Goal: Task Accomplishment & Management: Complete application form

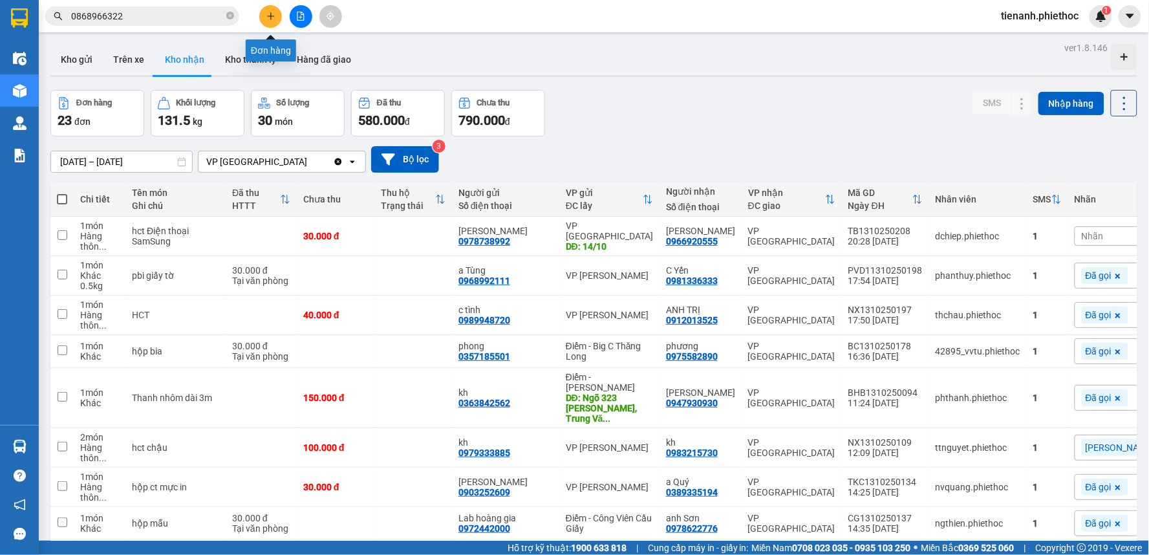
click at [270, 14] on icon "plus" at bounding box center [270, 15] width 1 height 7
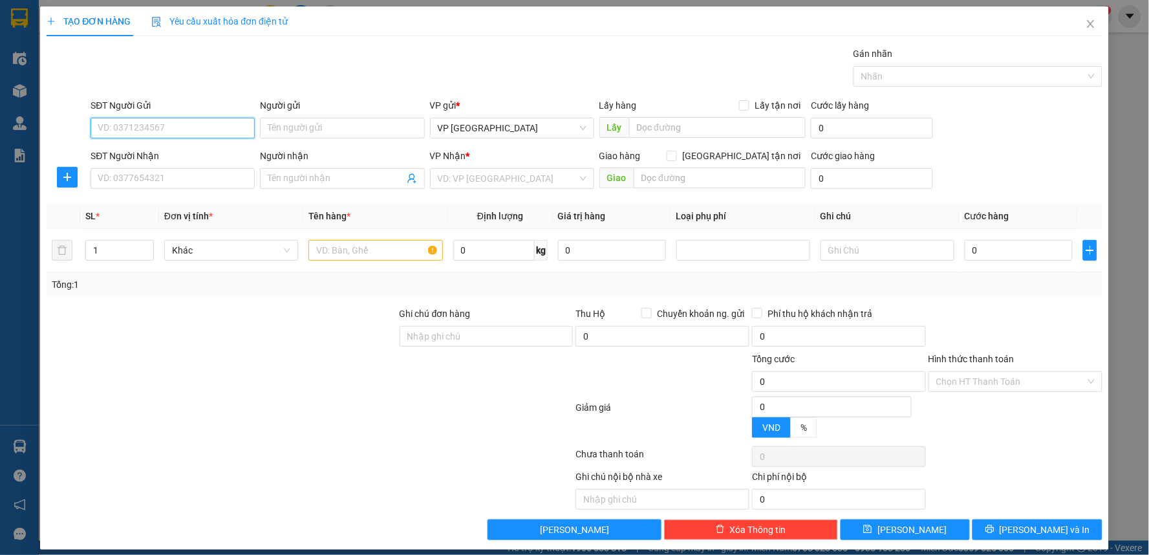
click at [154, 127] on input "SĐT Người Gửi" at bounding box center [173, 128] width 164 height 21
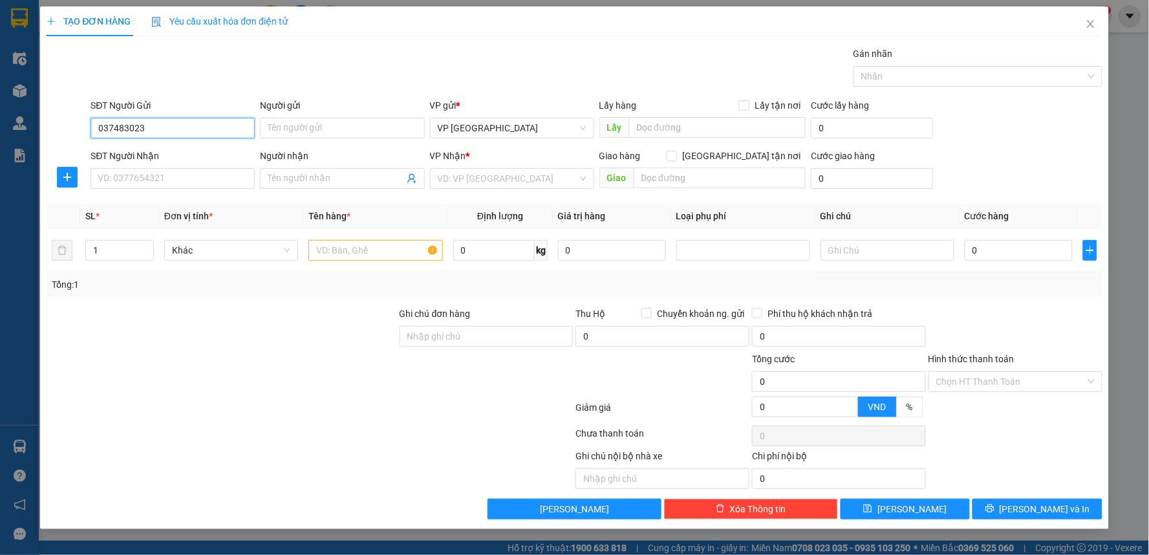
type input "0374830235"
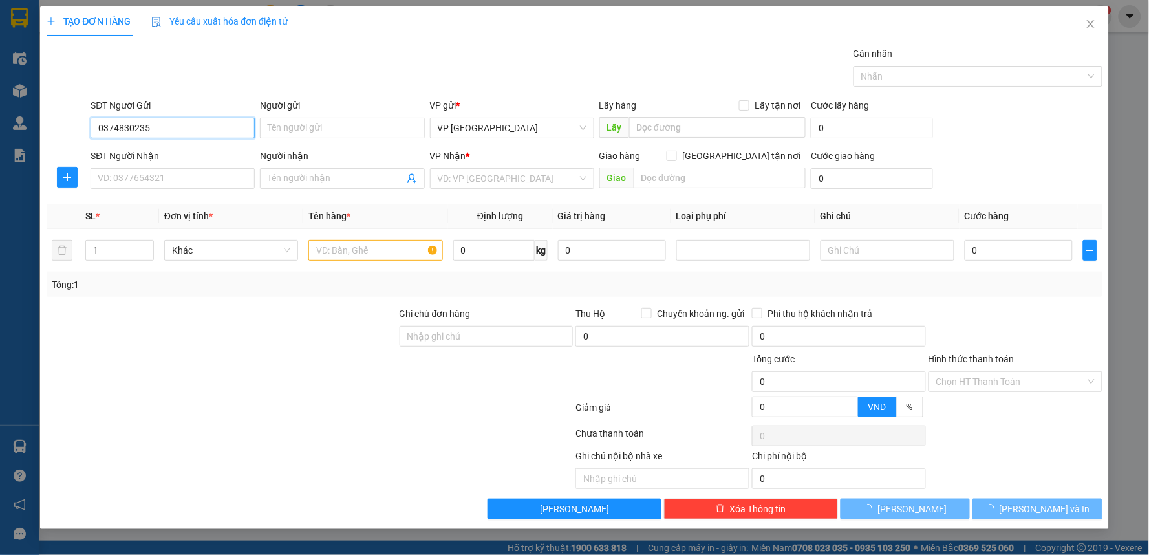
click at [158, 128] on input "0374830235" at bounding box center [173, 128] width 164 height 21
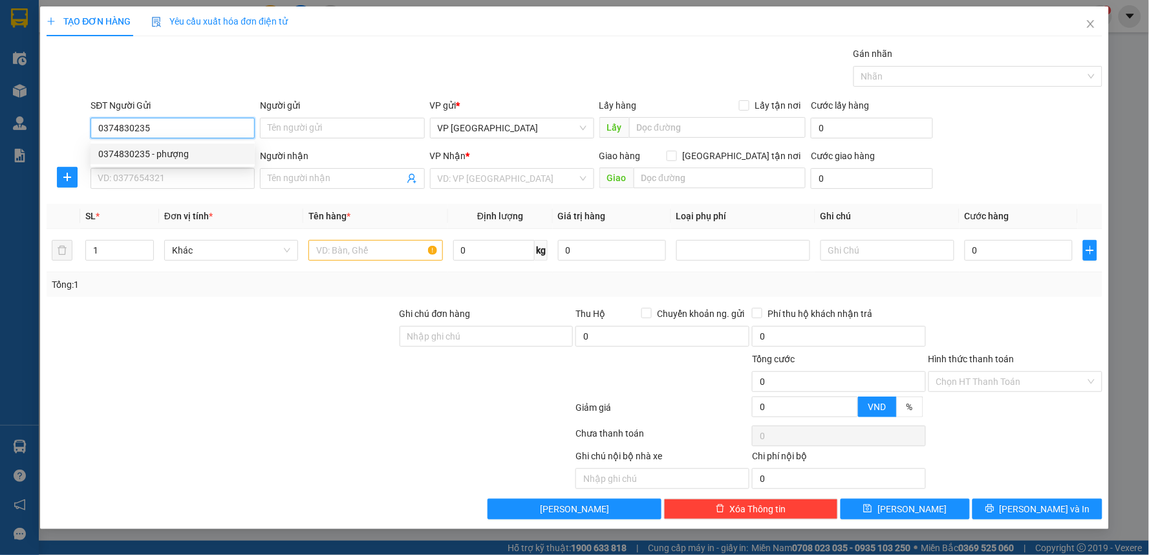
click at [158, 128] on input "0374830235" at bounding box center [173, 128] width 164 height 21
click at [159, 128] on input "0374830235" at bounding box center [173, 128] width 164 height 21
click at [181, 155] on div "0374830235 - phượng" at bounding box center [172, 154] width 149 height 14
type input "phượng"
type input "0374830235"
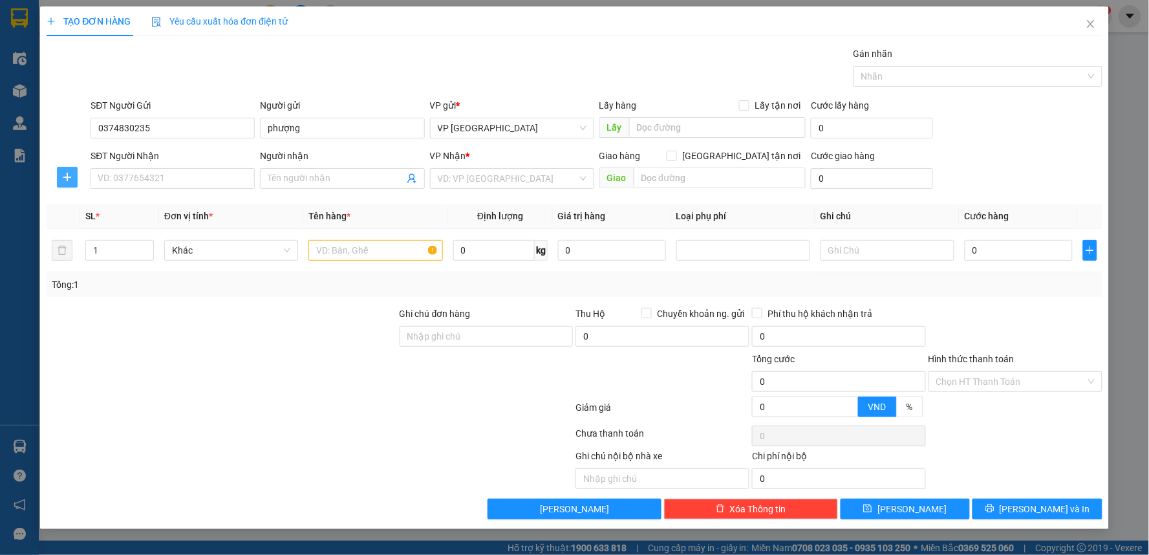
click at [73, 176] on span "plus" at bounding box center [67, 177] width 19 height 10
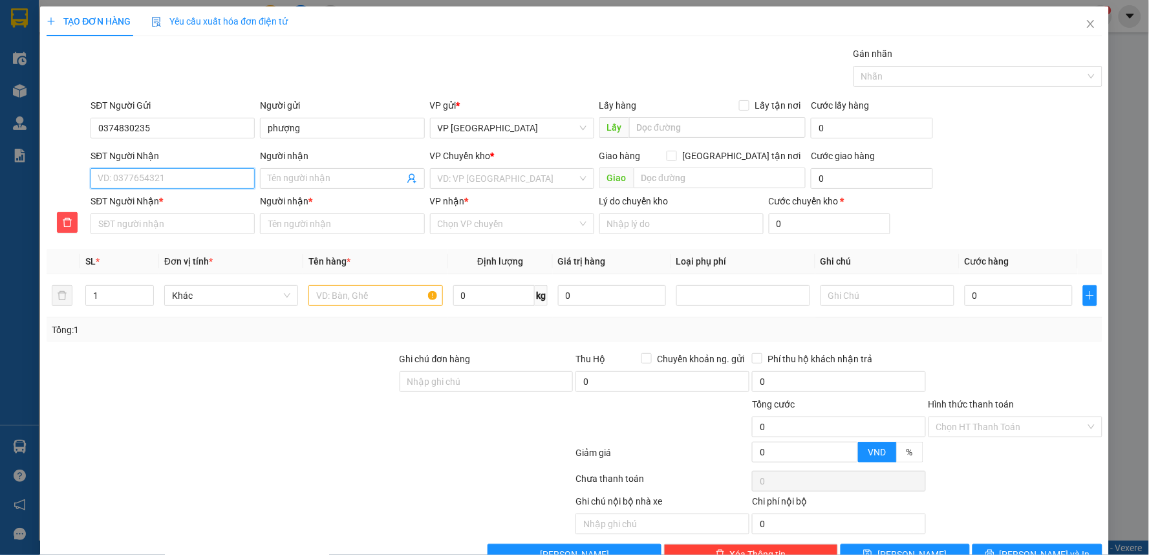
drag, startPoint x: 128, startPoint y: 182, endPoint x: 109, endPoint y: 208, distance: 32.3
click at [129, 182] on input "SĐT Người Nhận" at bounding box center [173, 178] width 164 height 21
click at [150, 203] on div "0912880956 - A Tuấn" at bounding box center [171, 204] width 147 height 14
type input "0912880956"
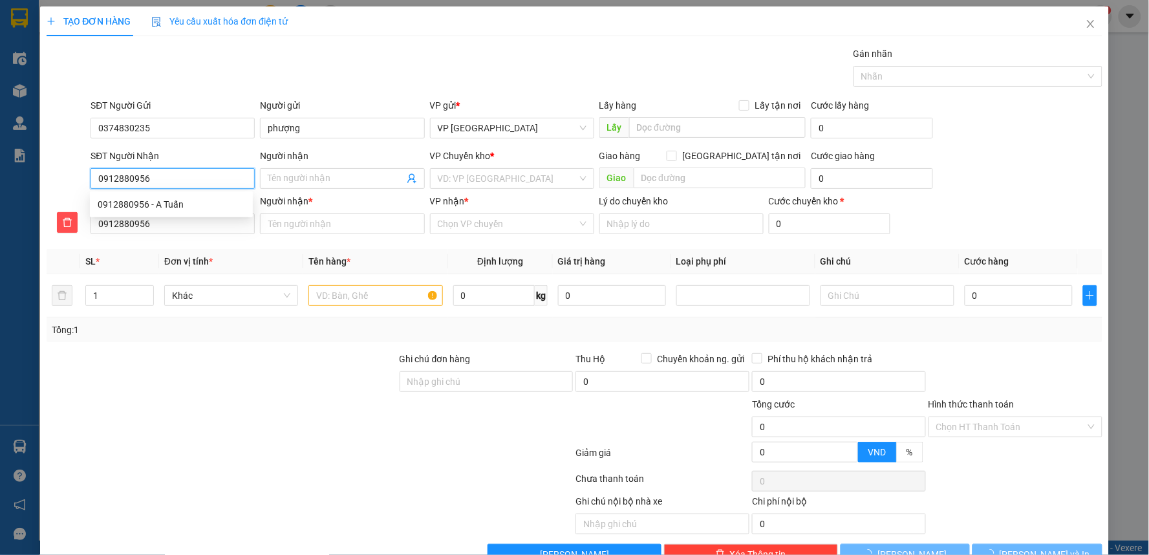
type input "A Tuấn"
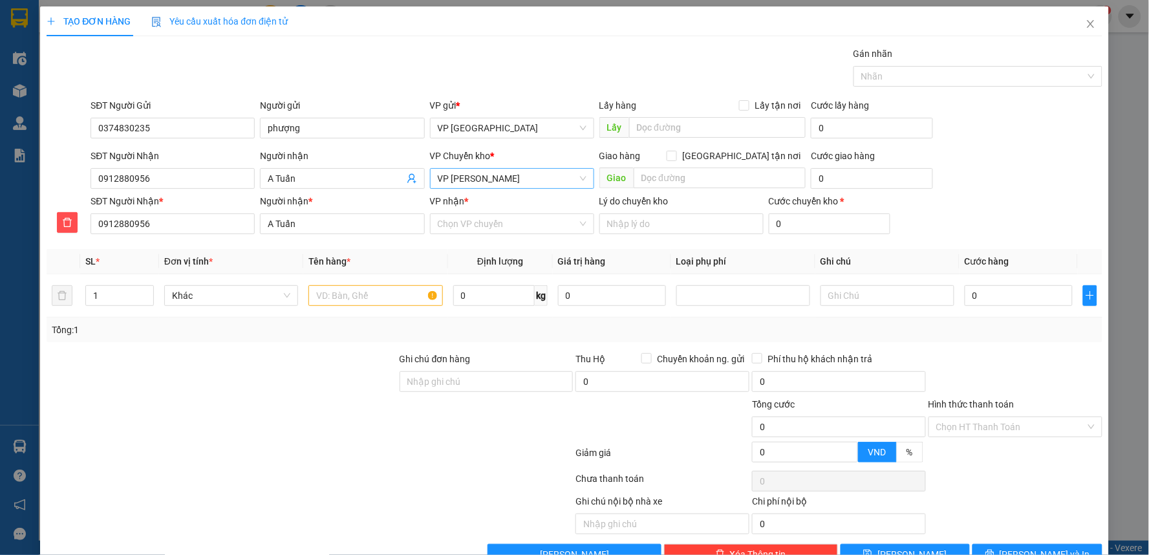
drag, startPoint x: 479, startPoint y: 197, endPoint x: 479, endPoint y: 183, distance: 13.6
click at [479, 196] on div "VP nhận *" at bounding box center [512, 201] width 164 height 14
click at [479, 214] on input "VP nhận *" at bounding box center [508, 223] width 140 height 19
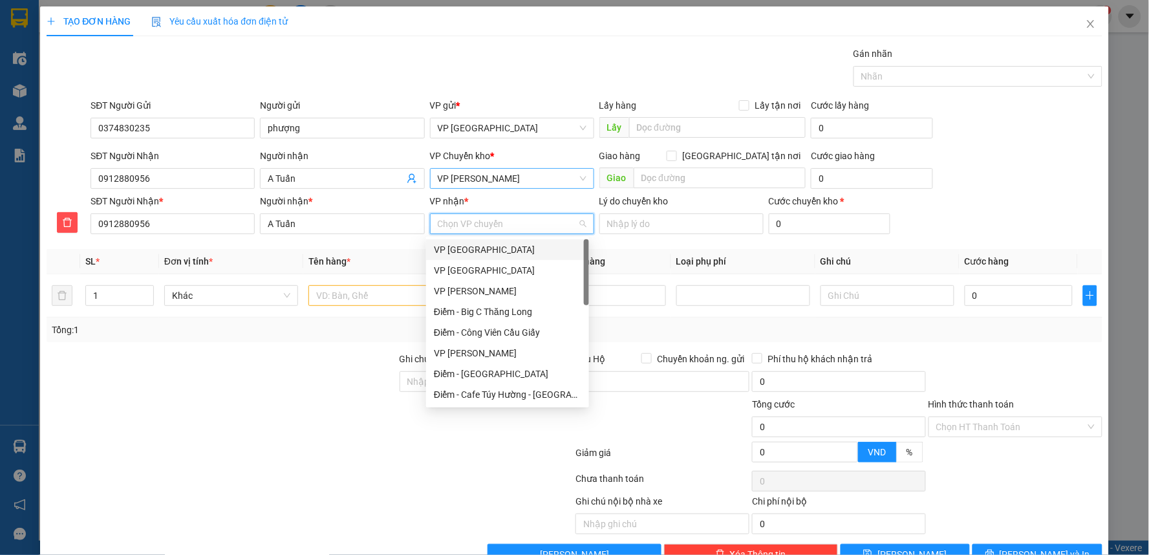
click at [479, 173] on span "VP [PERSON_NAME]" at bounding box center [512, 178] width 149 height 19
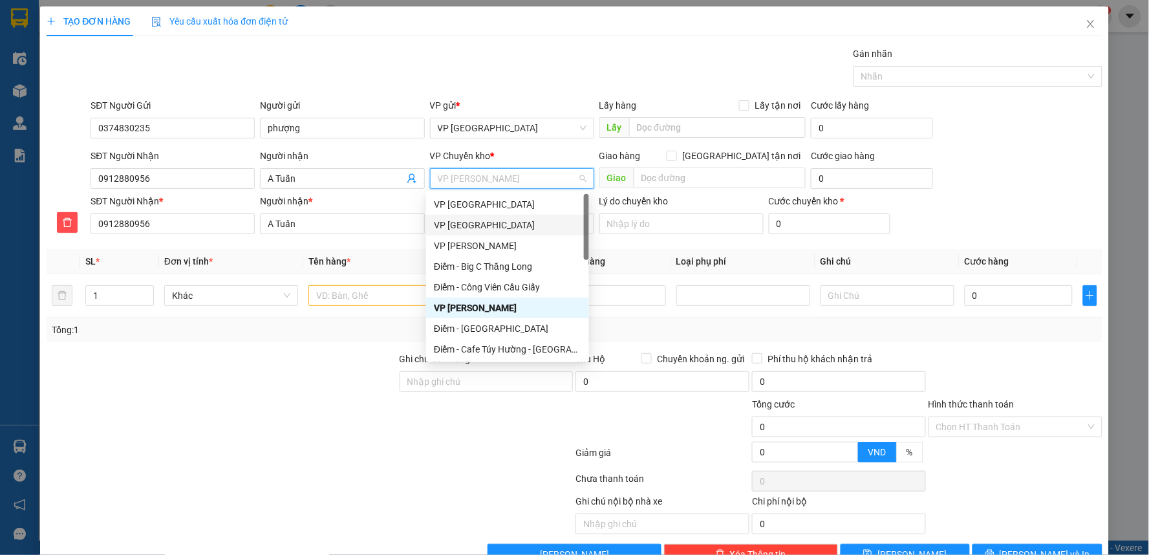
click at [481, 220] on div "VP [GEOGRAPHIC_DATA]" at bounding box center [507, 225] width 147 height 14
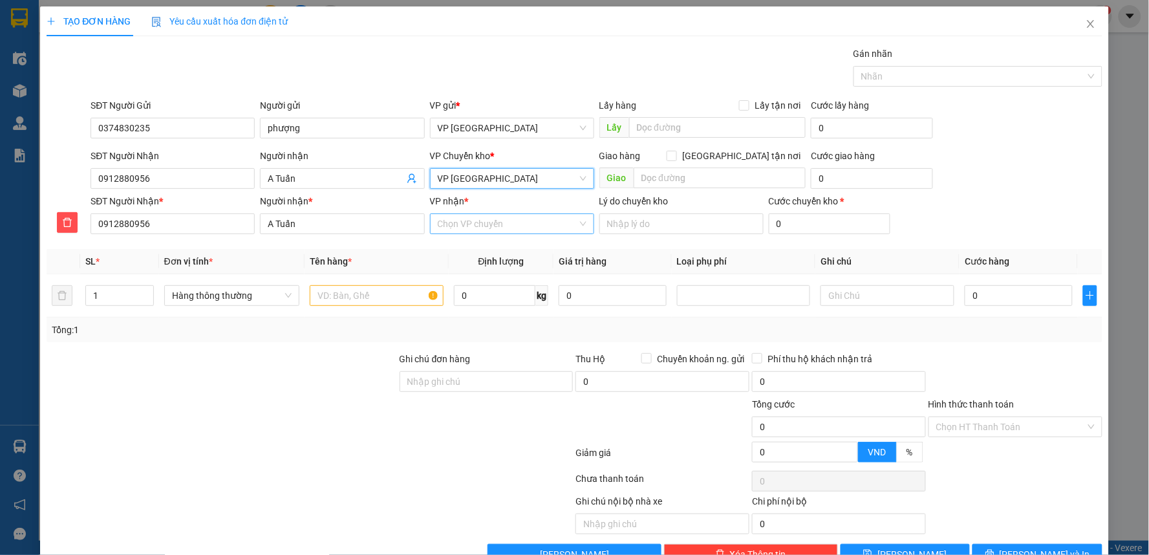
click at [485, 221] on input "VP nhận *" at bounding box center [508, 223] width 140 height 19
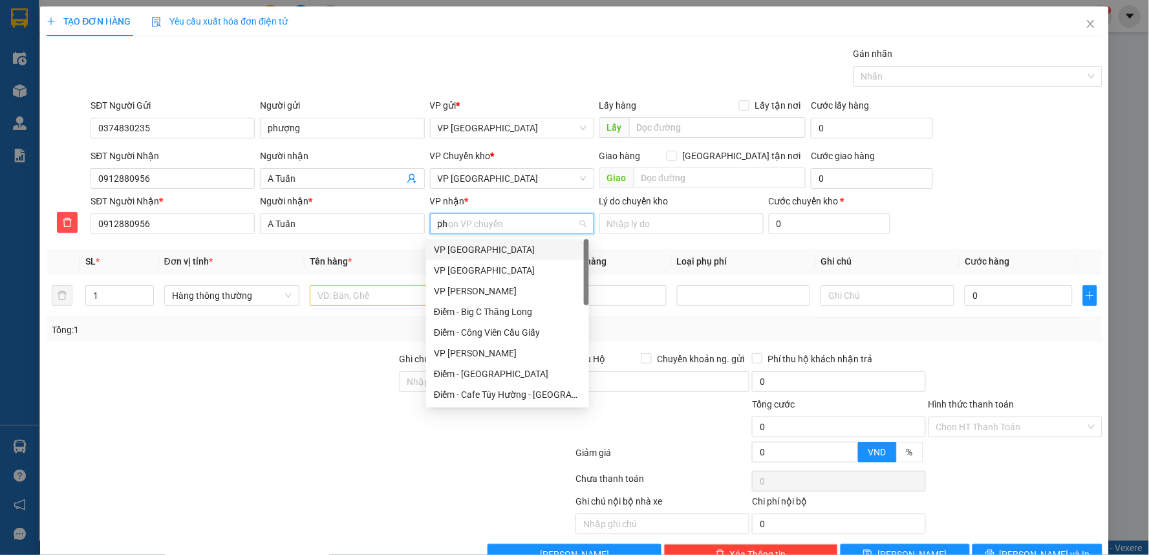
type input "pha"
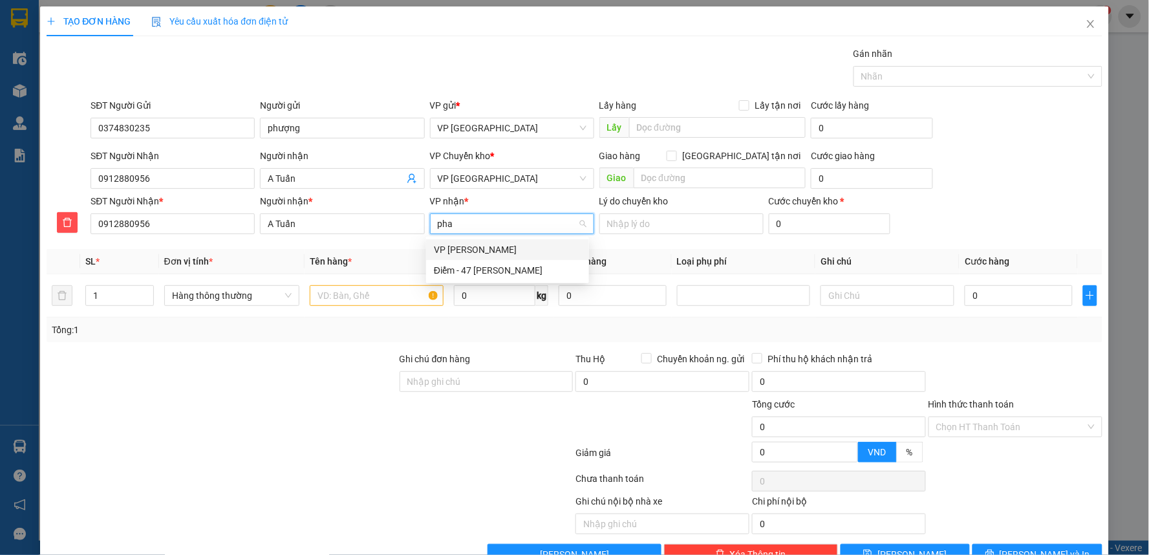
click at [482, 252] on div "VP [PERSON_NAME]" at bounding box center [507, 250] width 147 height 14
drag, startPoint x: 390, startPoint y: 287, endPoint x: 383, endPoint y: 293, distance: 9.6
click at [389, 287] on input "text" at bounding box center [376, 295] width 134 height 21
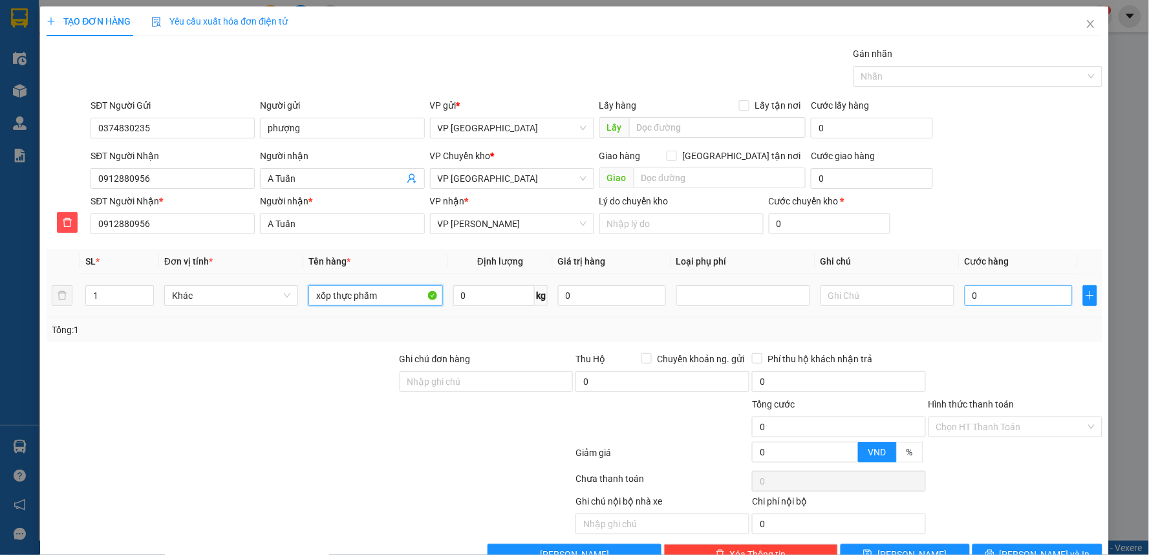
type input "xốp thực phẩm"
click at [1007, 299] on input "0" at bounding box center [1019, 295] width 108 height 21
type input "4"
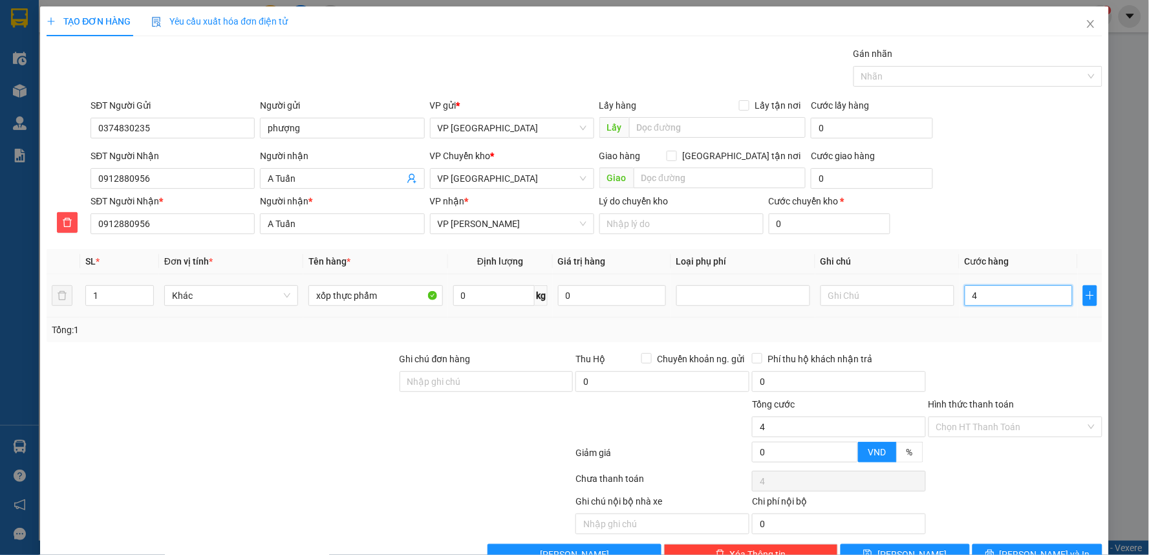
type input "40"
type input "40.000"
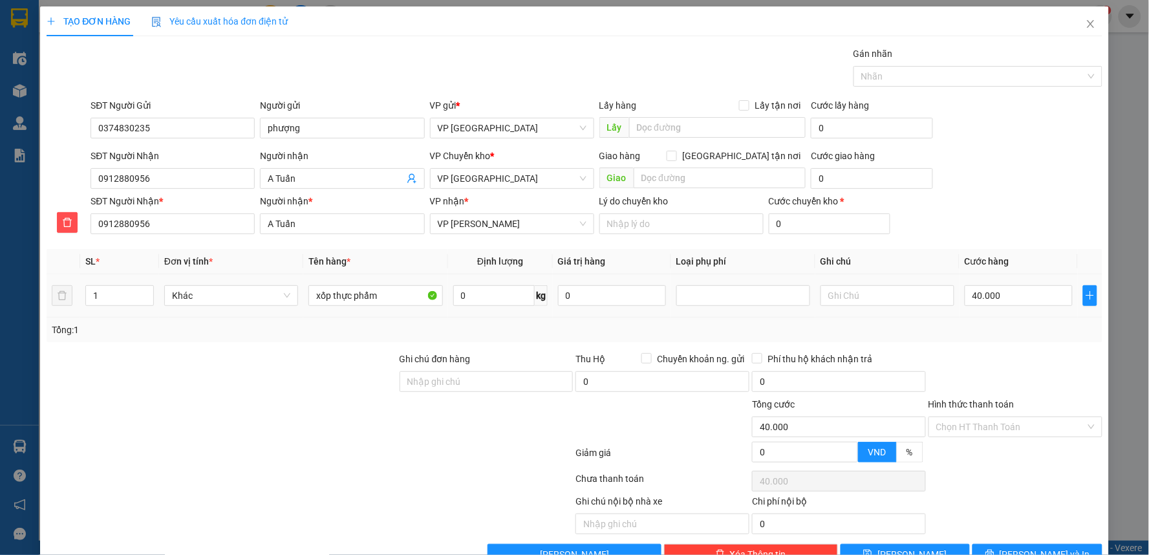
click at [990, 360] on div at bounding box center [1016, 374] width 177 height 45
click at [1004, 423] on input "Hình thức thanh toán" at bounding box center [1011, 426] width 149 height 19
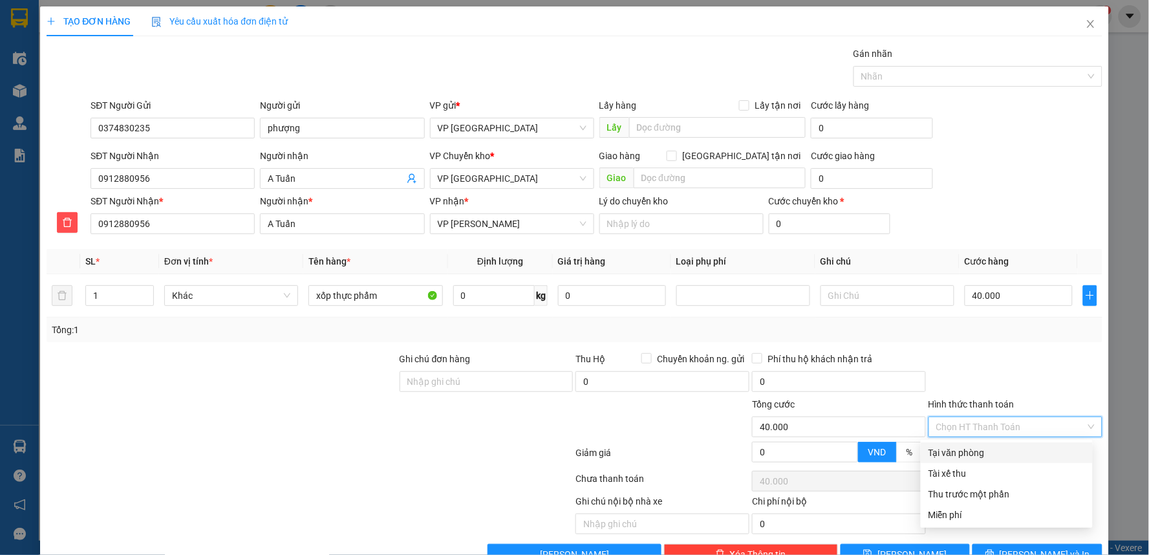
click at [987, 456] on div "Tại văn phòng" at bounding box center [1007, 453] width 157 height 14
type input "0"
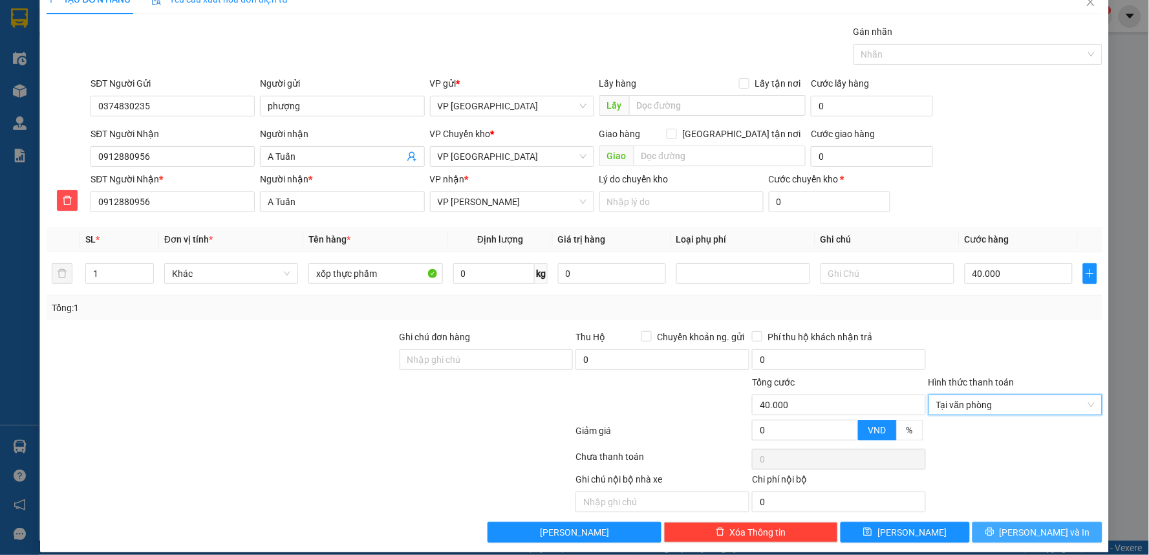
scroll to position [34, 0]
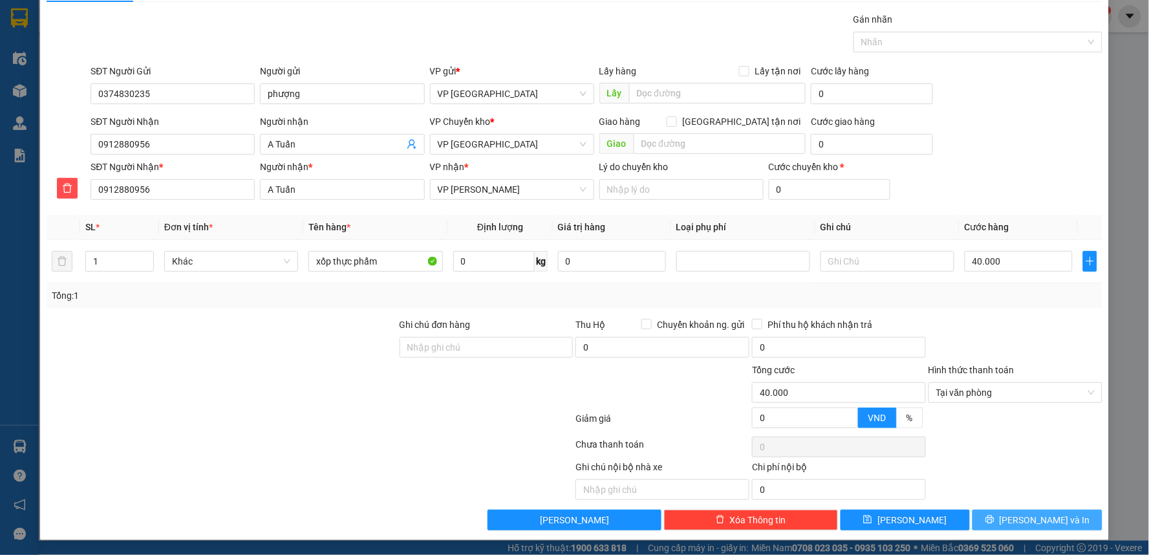
click at [1046, 516] on span "[PERSON_NAME] và In" at bounding box center [1045, 520] width 91 height 14
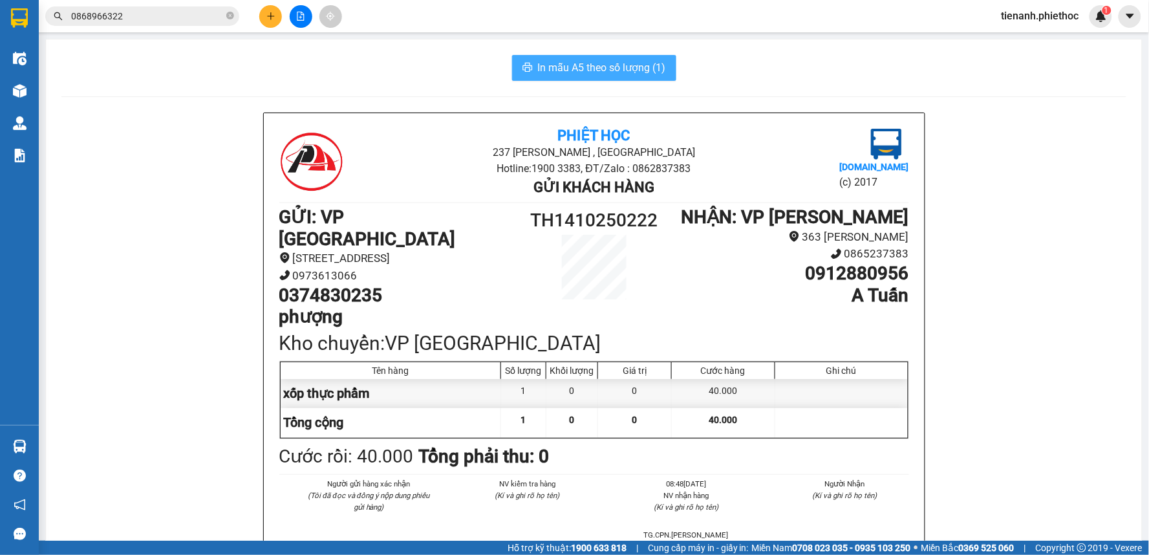
click at [591, 67] on span "In mẫu A5 theo số lượng (1)" at bounding box center [602, 68] width 128 height 16
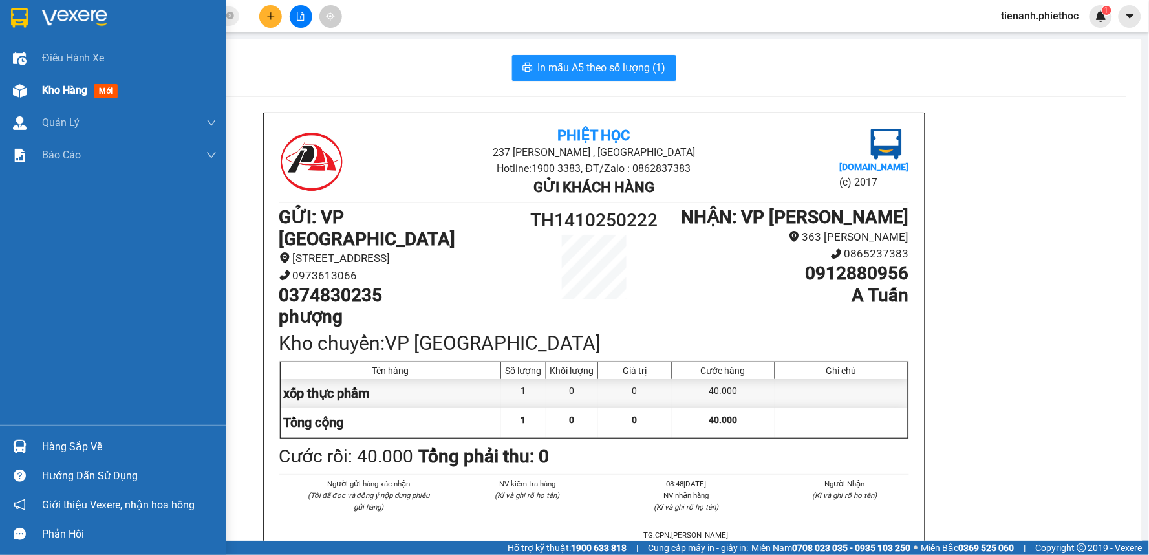
click at [67, 95] on span "Kho hàng" at bounding box center [64, 90] width 45 height 12
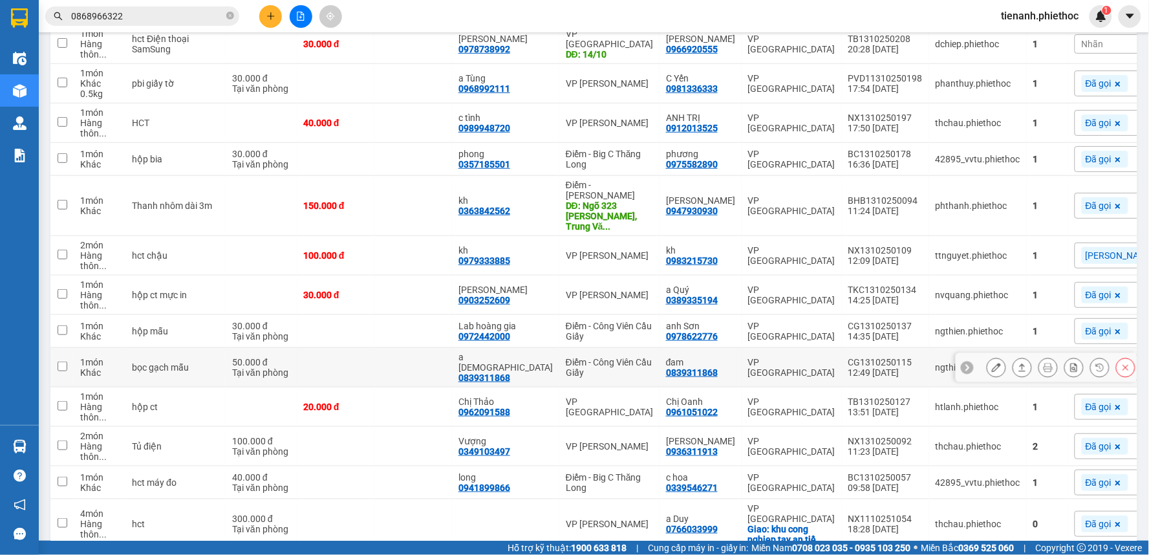
scroll to position [215, 0]
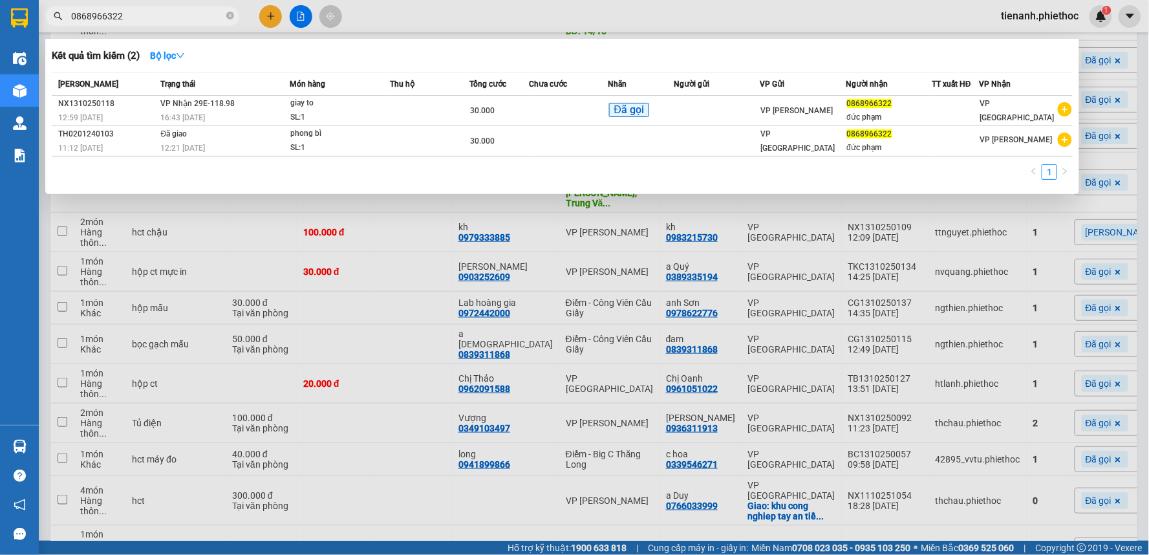
click at [143, 17] on input "0868966322" at bounding box center [147, 16] width 153 height 14
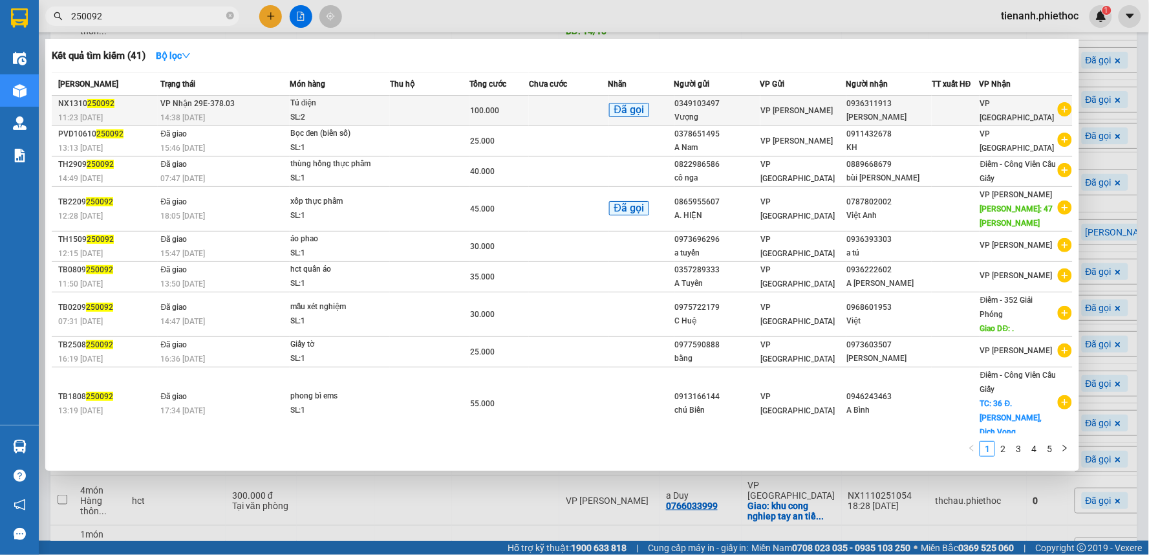
type input "250092"
click at [279, 113] on div "14:38 [DATE]" at bounding box center [225, 118] width 128 height 14
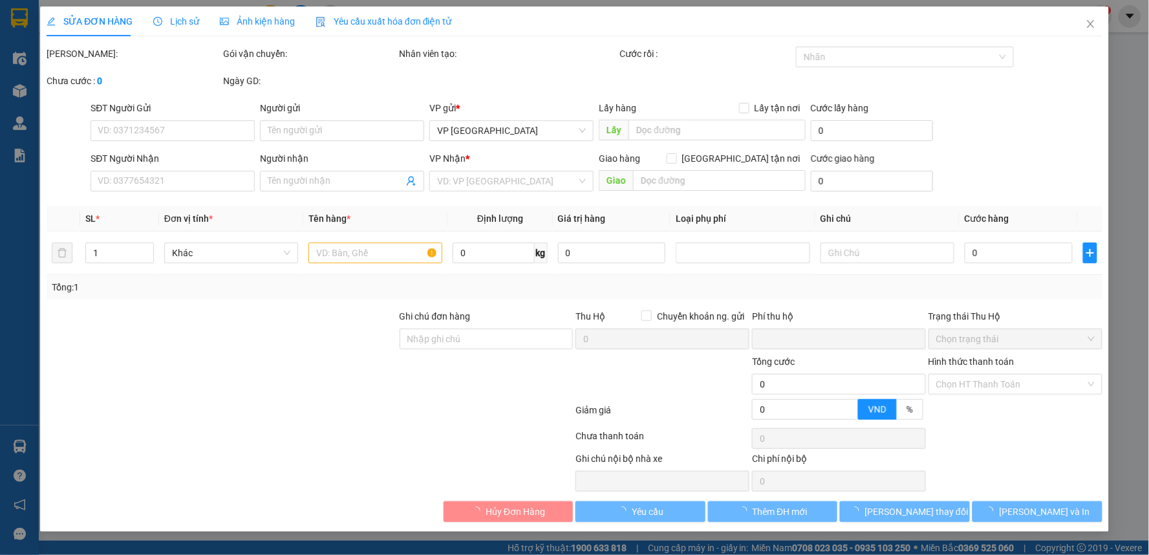
type input "0349103497"
type input "Vượng"
type input "0936311913"
type input "[PERSON_NAME]"
type input "0"
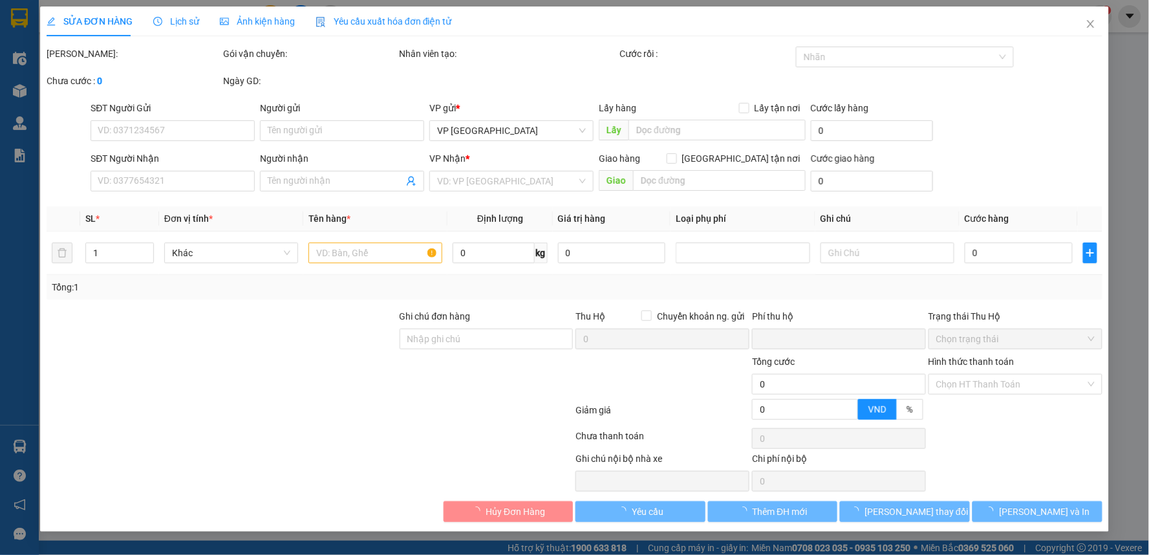
type input "100.000"
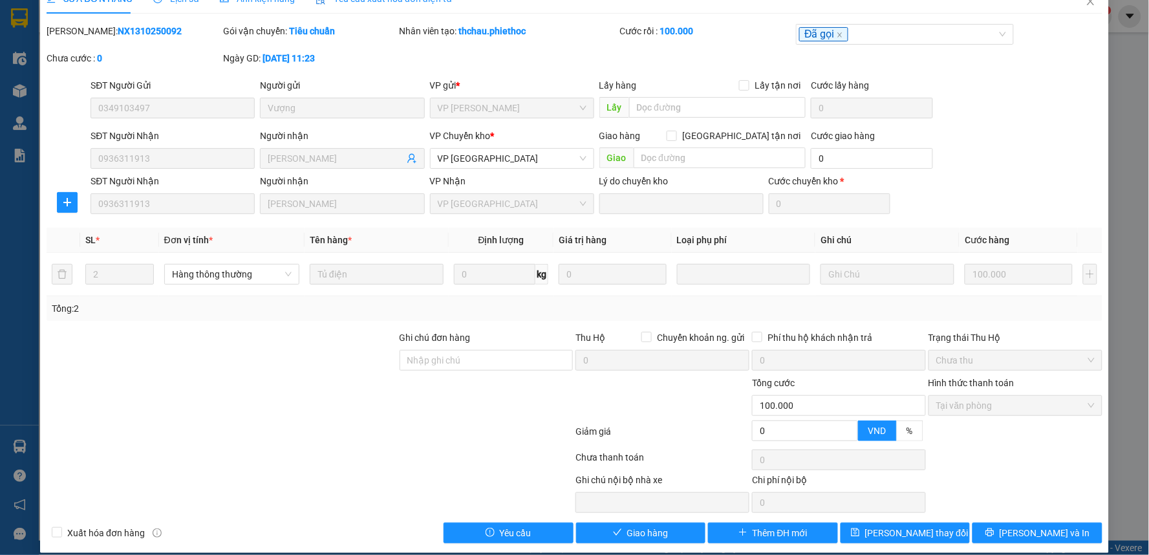
scroll to position [36, 0]
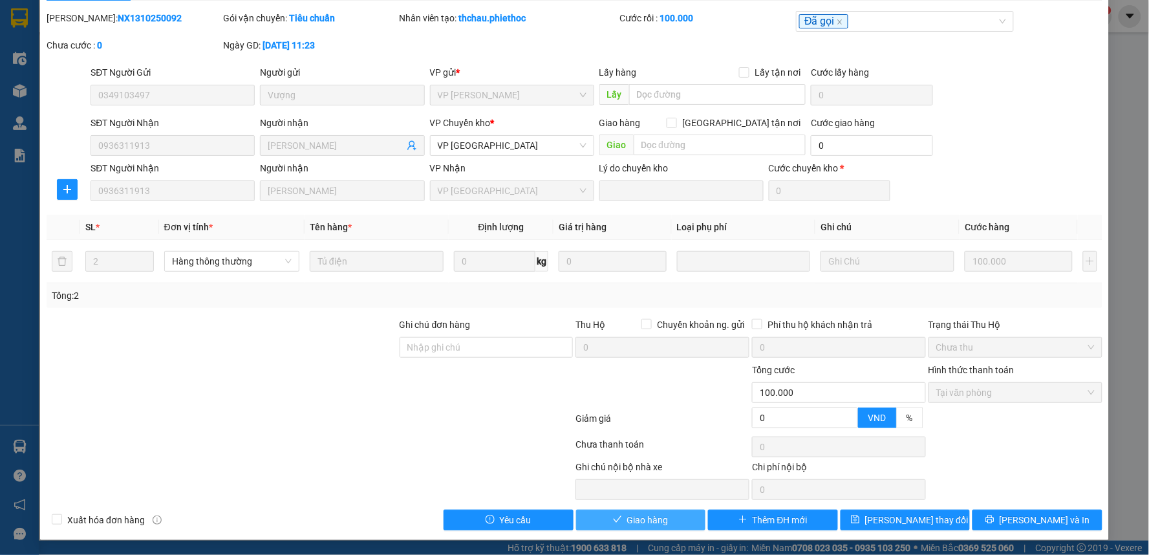
click at [633, 526] on span "Giao hàng" at bounding box center [647, 520] width 41 height 14
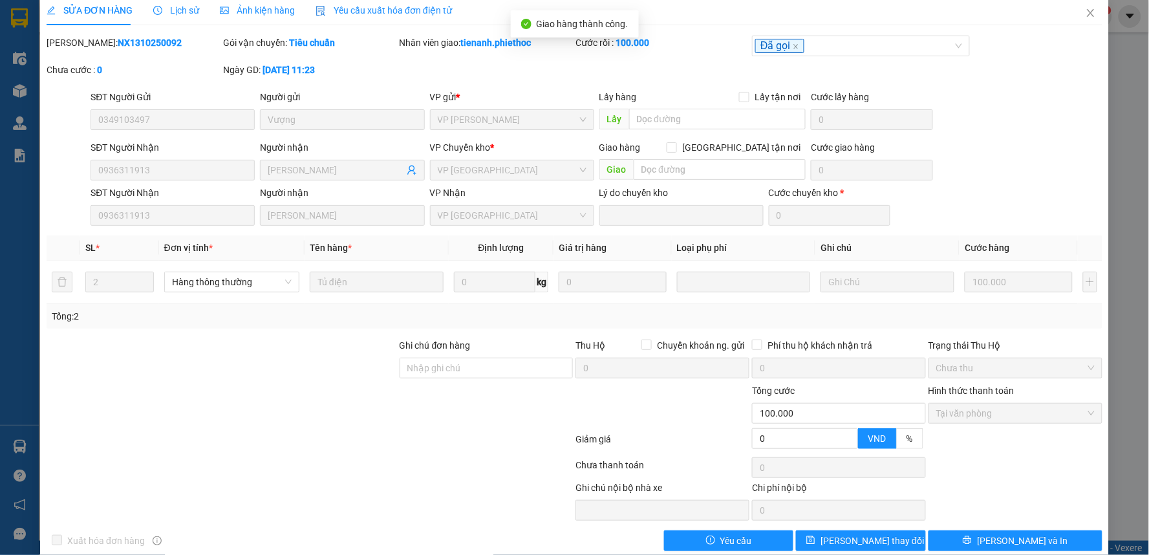
scroll to position [0, 0]
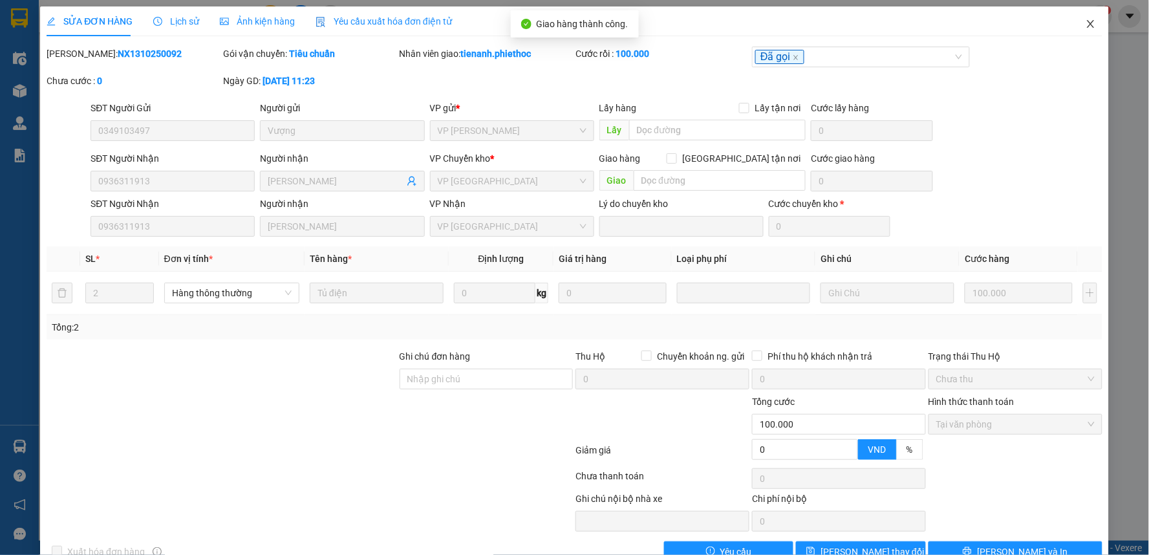
click at [1086, 20] on icon "close" at bounding box center [1091, 24] width 10 height 10
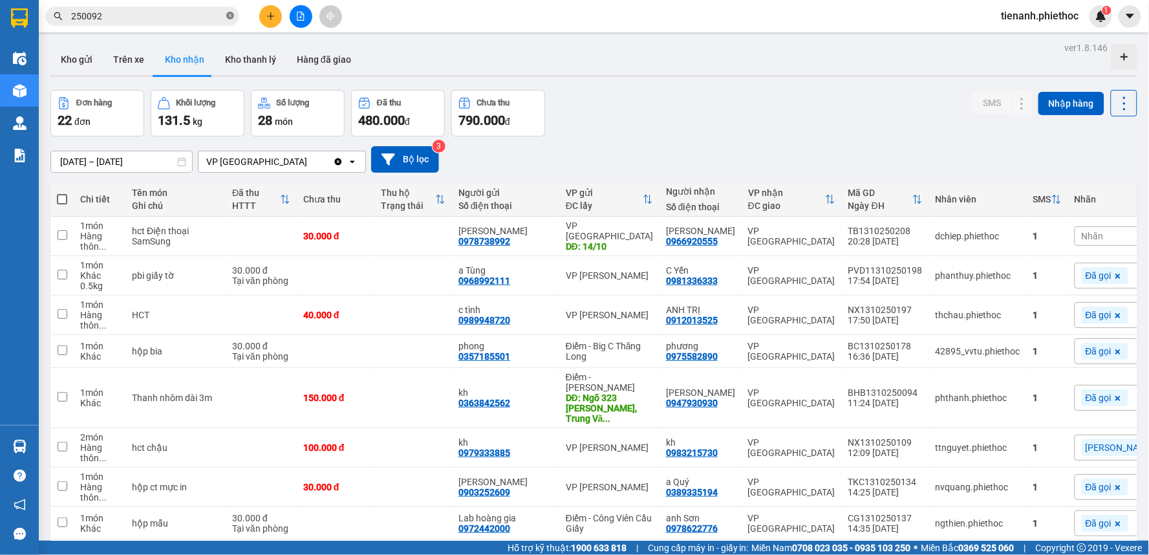
click at [228, 16] on icon "close-circle" at bounding box center [230, 16] width 8 height 8
click at [182, 15] on input "text" at bounding box center [147, 16] width 153 height 14
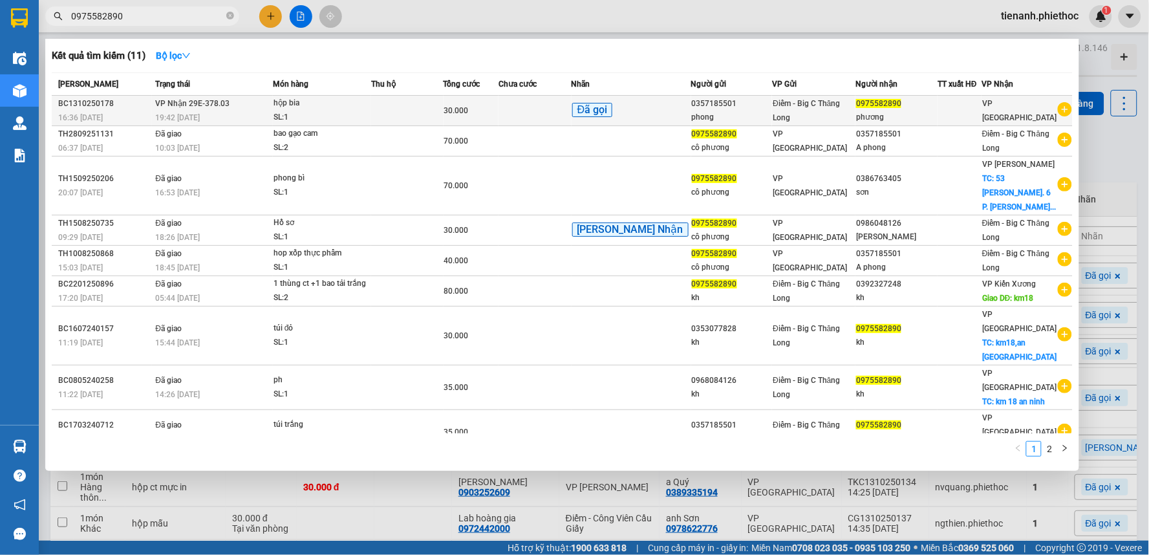
type input "0975582890"
click at [336, 118] on div "SL: 1" at bounding box center [322, 118] width 97 height 14
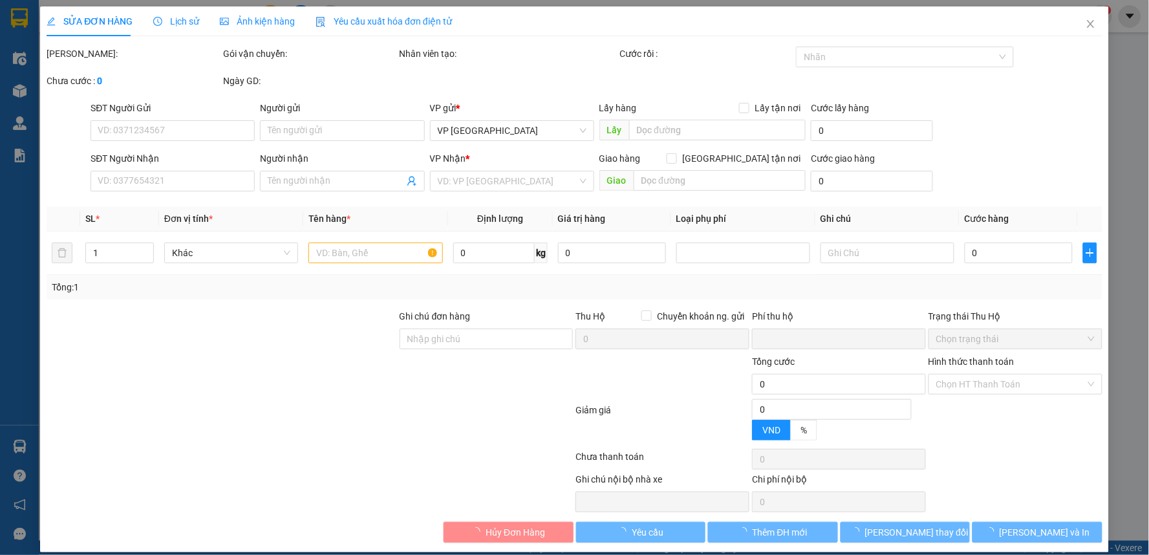
type input "0357185501"
type input "phong"
type input "0975582890"
type input "phương"
type input "0"
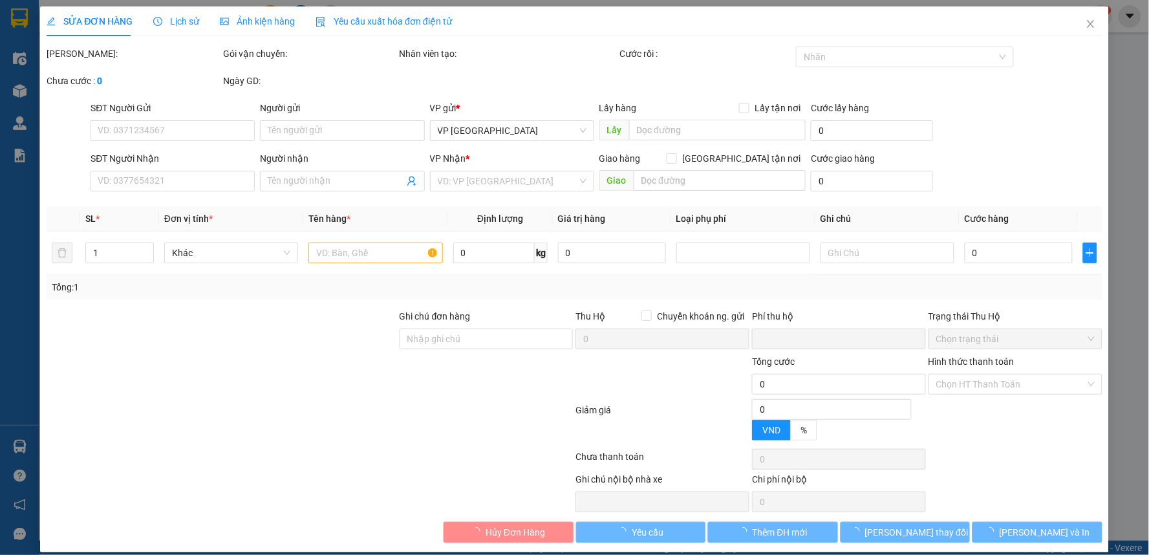
type input "30.000"
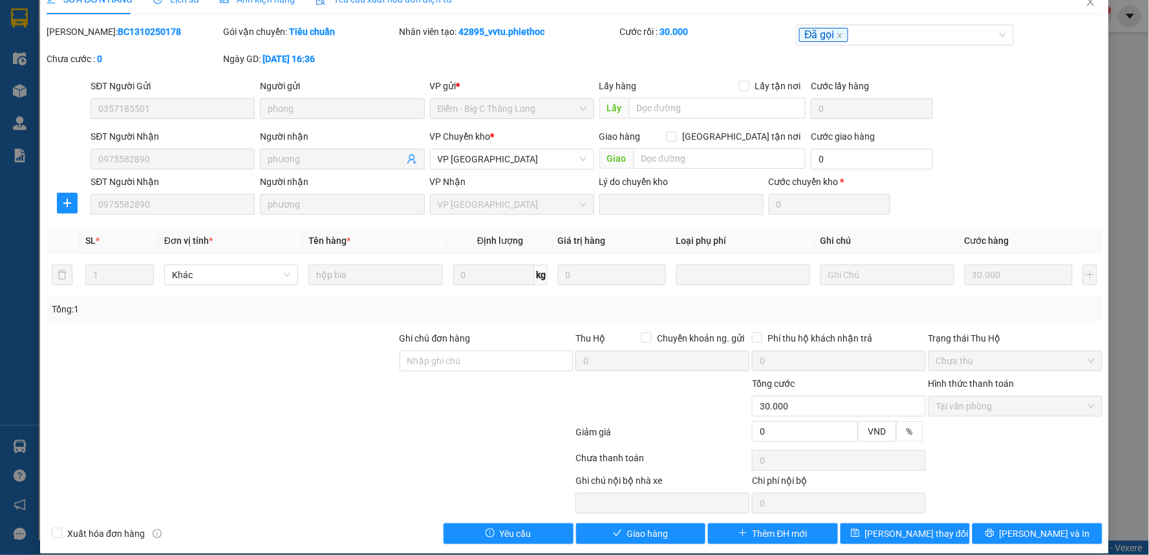
scroll to position [36, 0]
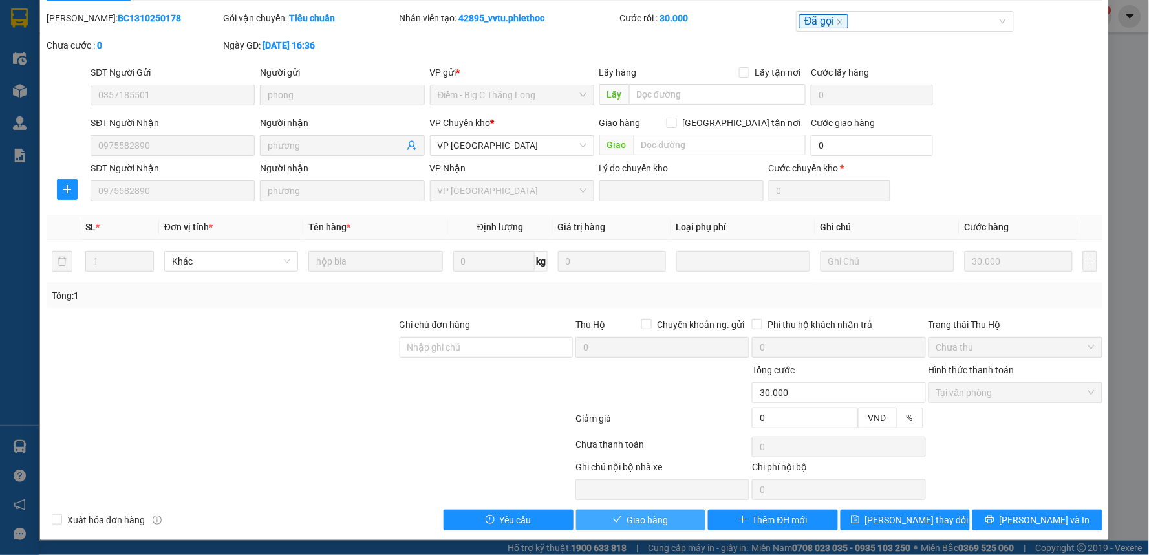
click at [649, 513] on span "Giao hàng" at bounding box center [647, 520] width 41 height 14
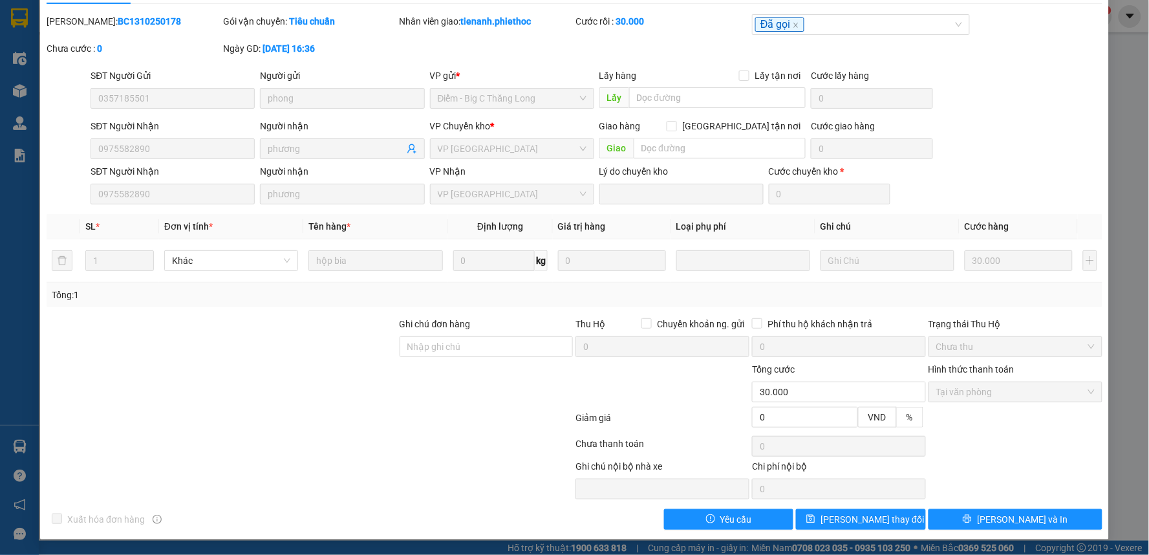
scroll to position [0, 0]
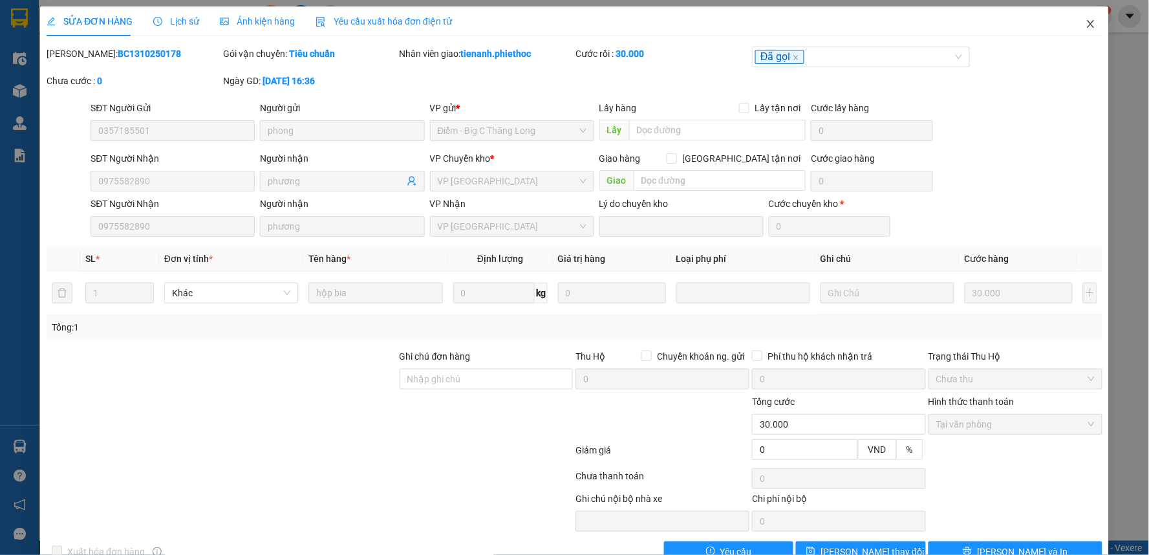
click at [1086, 19] on icon "close" at bounding box center [1091, 24] width 10 height 10
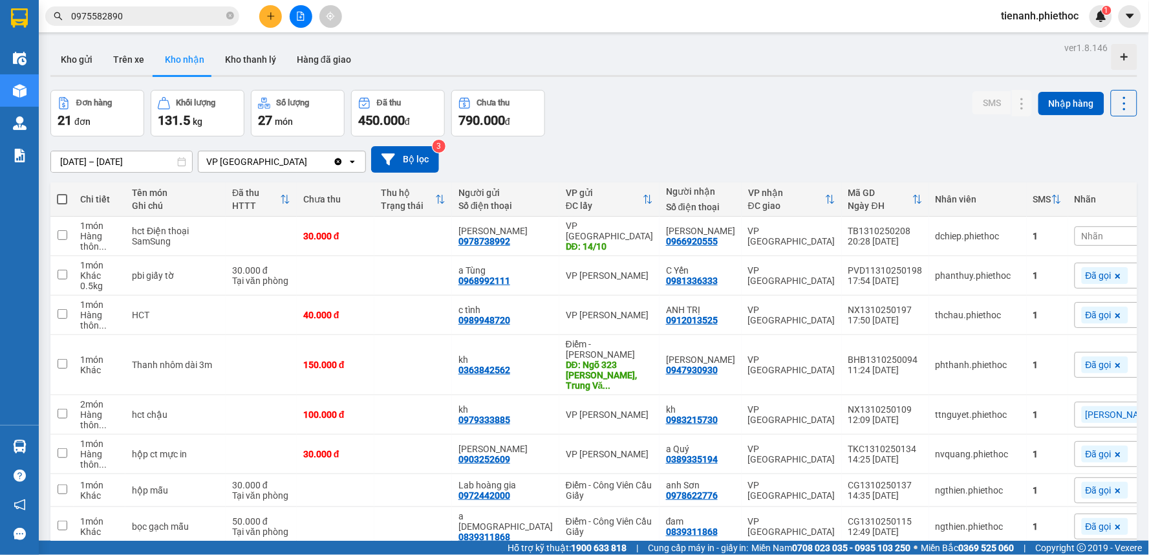
click at [87, 63] on button "Kho gửi" at bounding box center [76, 59] width 52 height 31
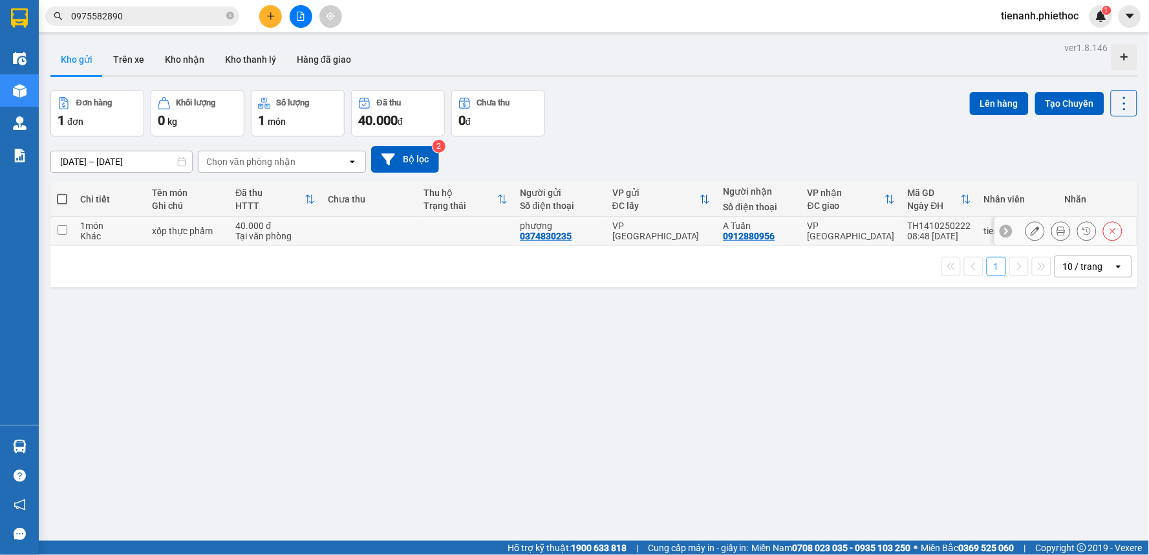
click at [444, 233] on td at bounding box center [466, 231] width 96 height 29
checkbox input "true"
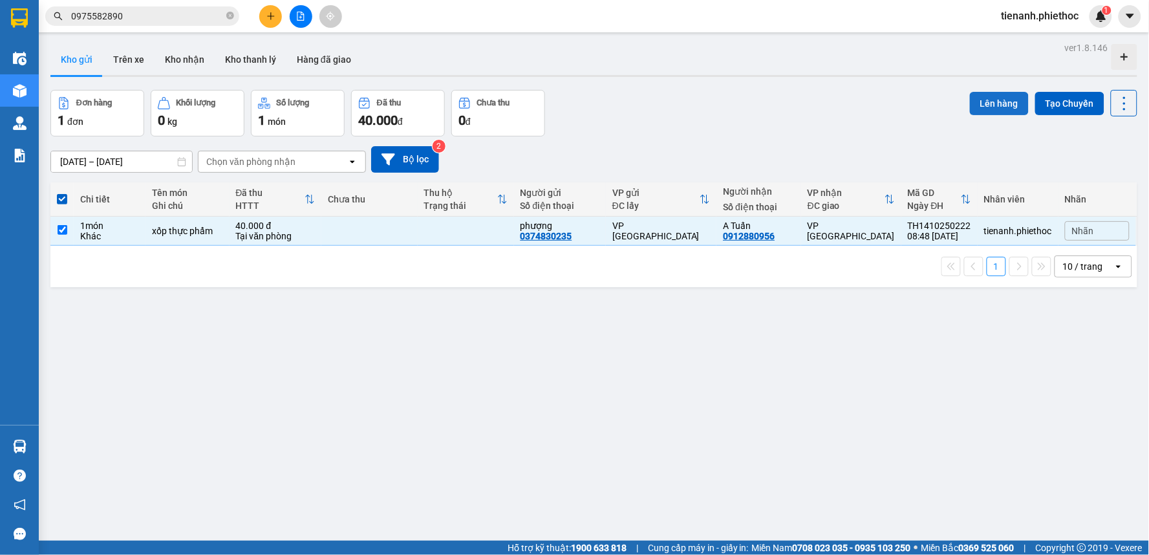
click at [990, 105] on button "Lên hàng" at bounding box center [999, 103] width 59 height 23
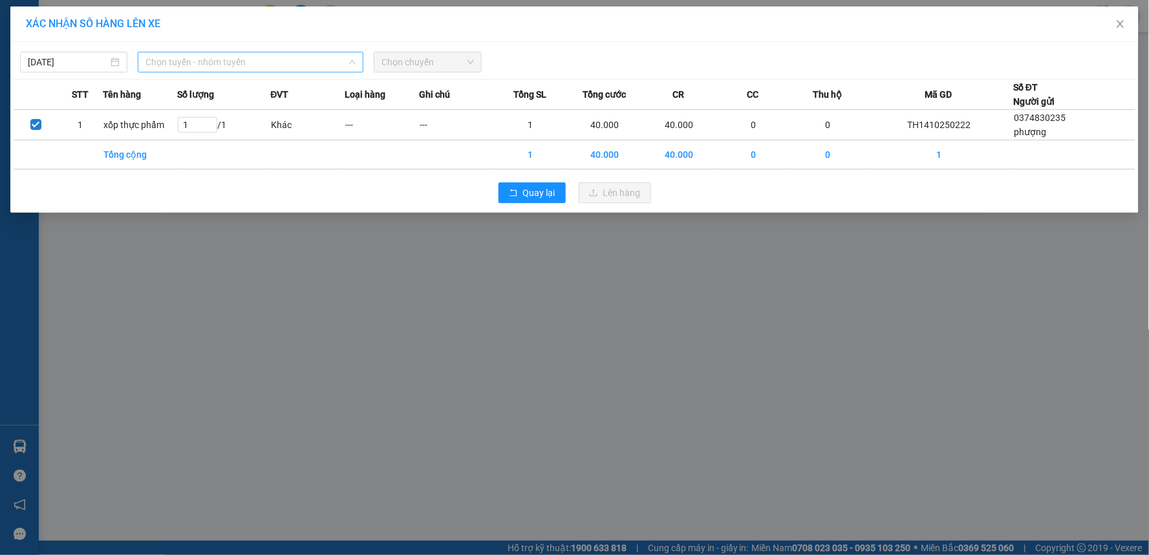
click at [331, 63] on span "Chọn tuyến - nhóm tuyến" at bounding box center [251, 61] width 210 height 19
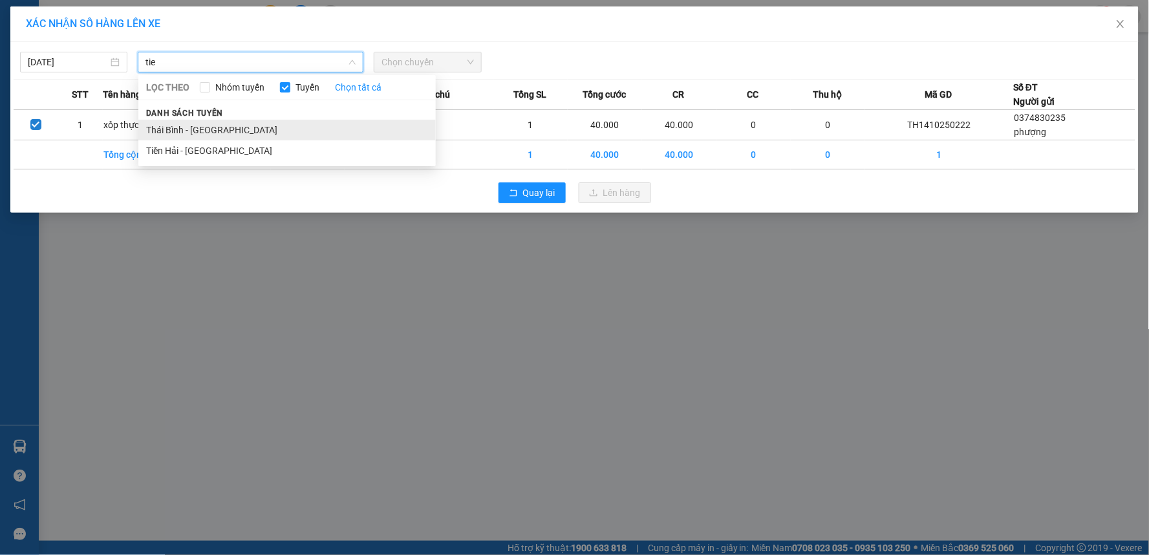
type input "tie"
click at [257, 138] on li "Thái Bình - [GEOGRAPHIC_DATA]" at bounding box center [287, 130] width 298 height 21
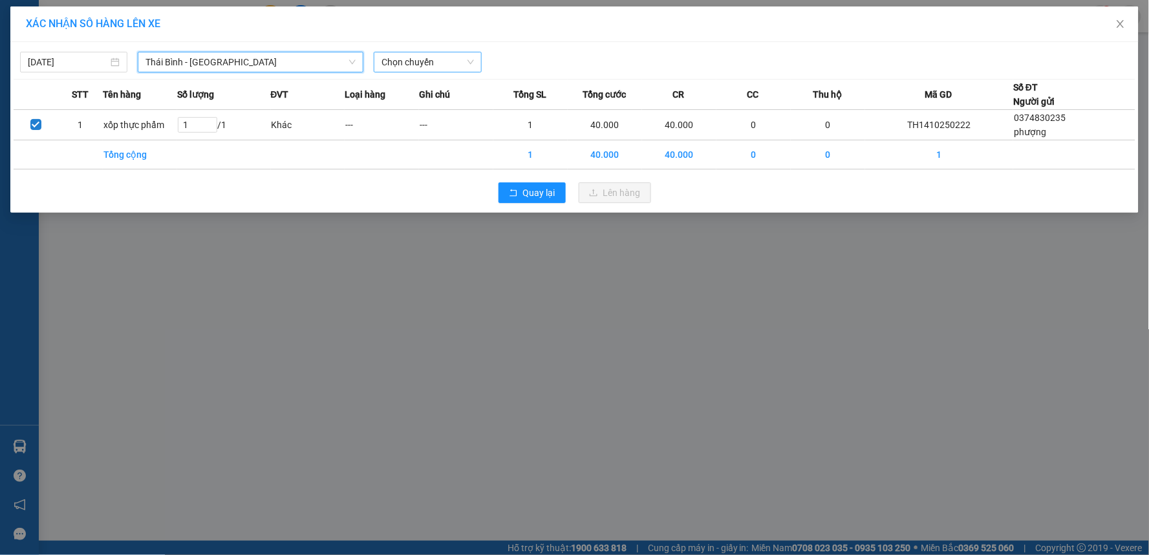
click at [415, 59] on span "Chọn chuyến" at bounding box center [428, 61] width 92 height 19
type input "d"
type input "09"
click at [444, 115] on div "Thêm chuyến " 09:00 "" at bounding box center [444, 109] width 138 height 22
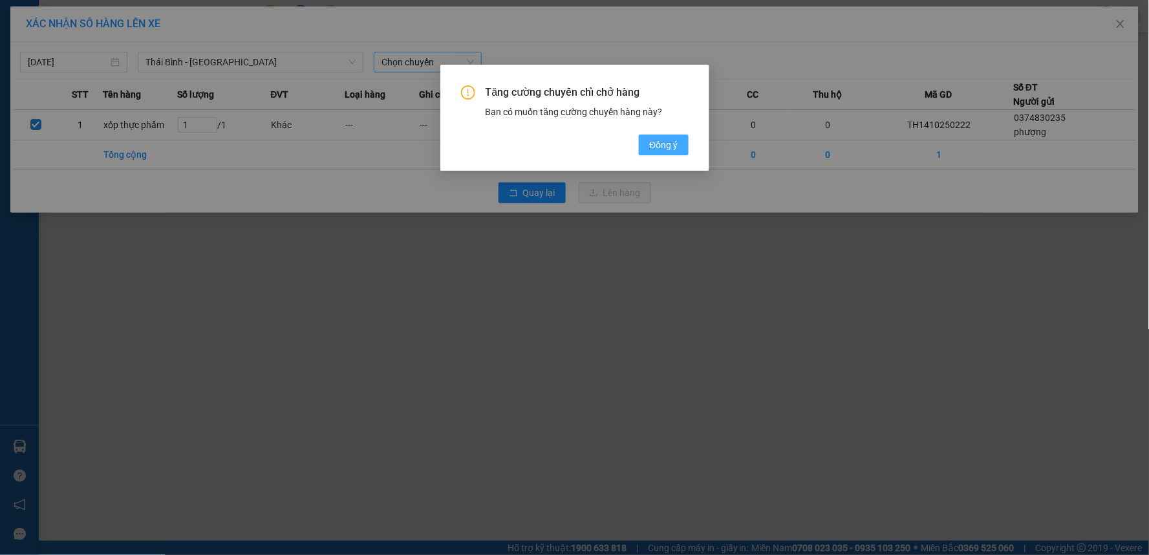
click at [657, 151] on span "Đồng ý" at bounding box center [663, 145] width 28 height 14
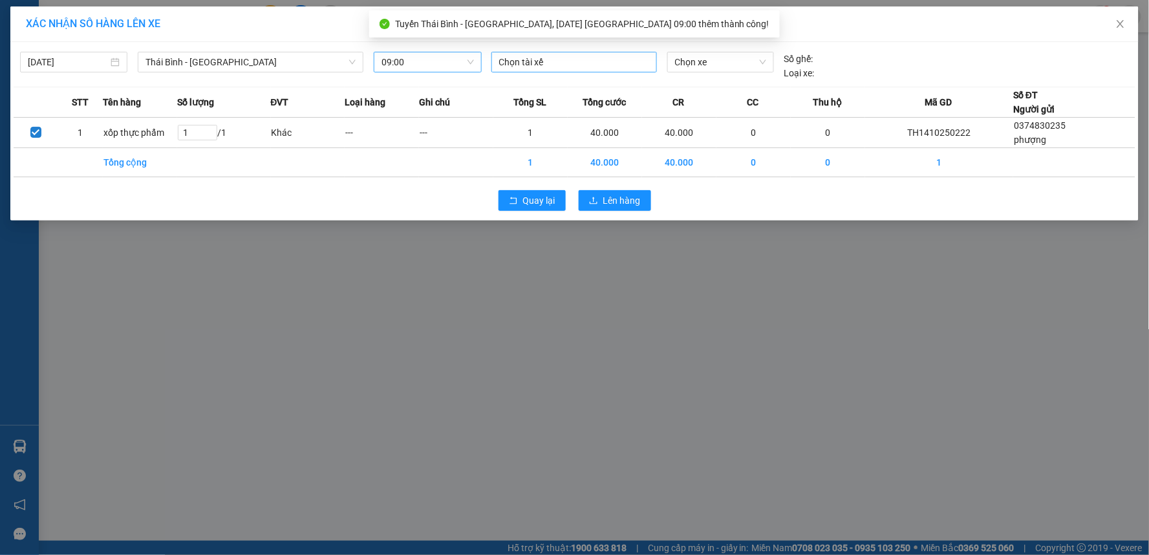
click at [571, 68] on div at bounding box center [574, 62] width 159 height 16
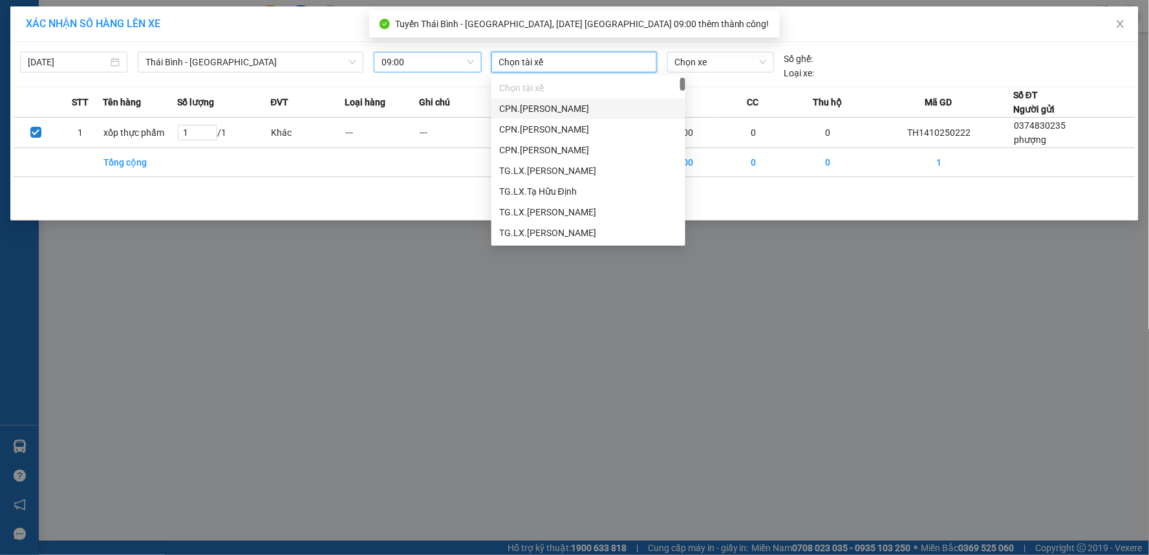
type input "d"
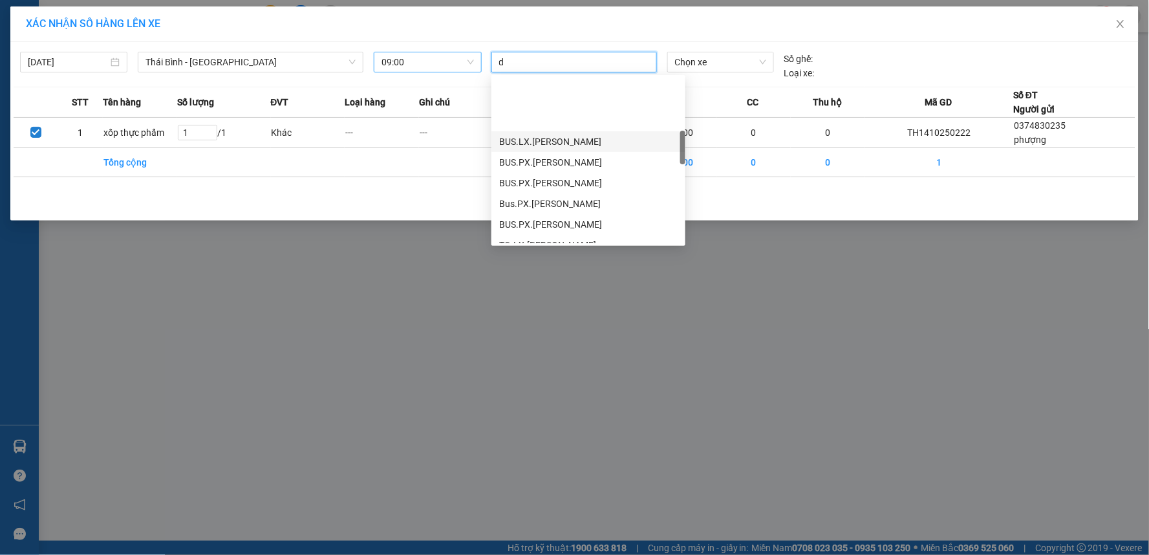
scroll to position [287, 0]
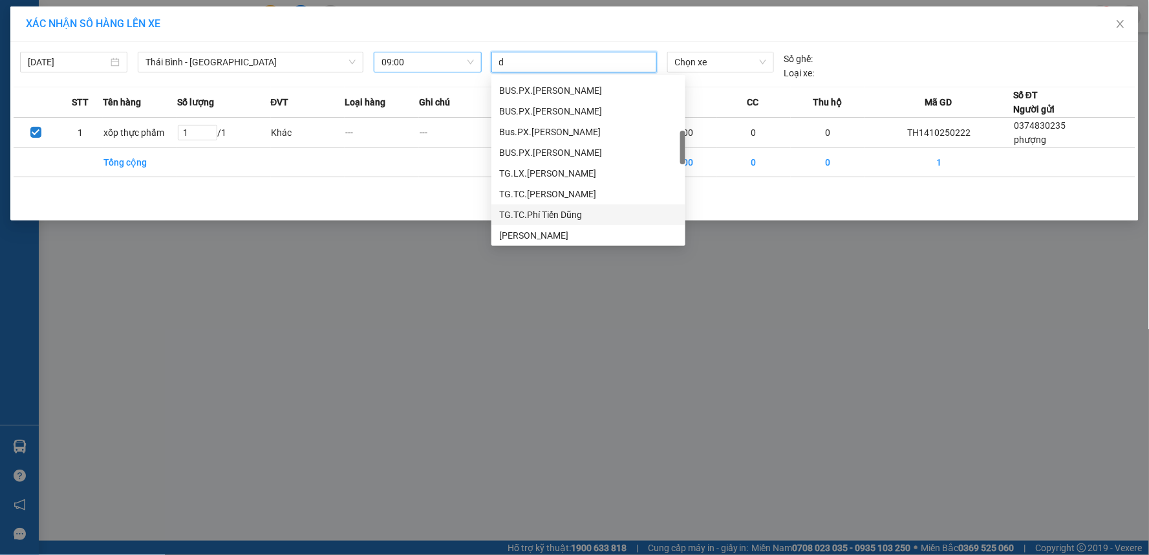
click at [597, 220] on div "TG.TC.Phí Tiến Dũng" at bounding box center [588, 215] width 179 height 14
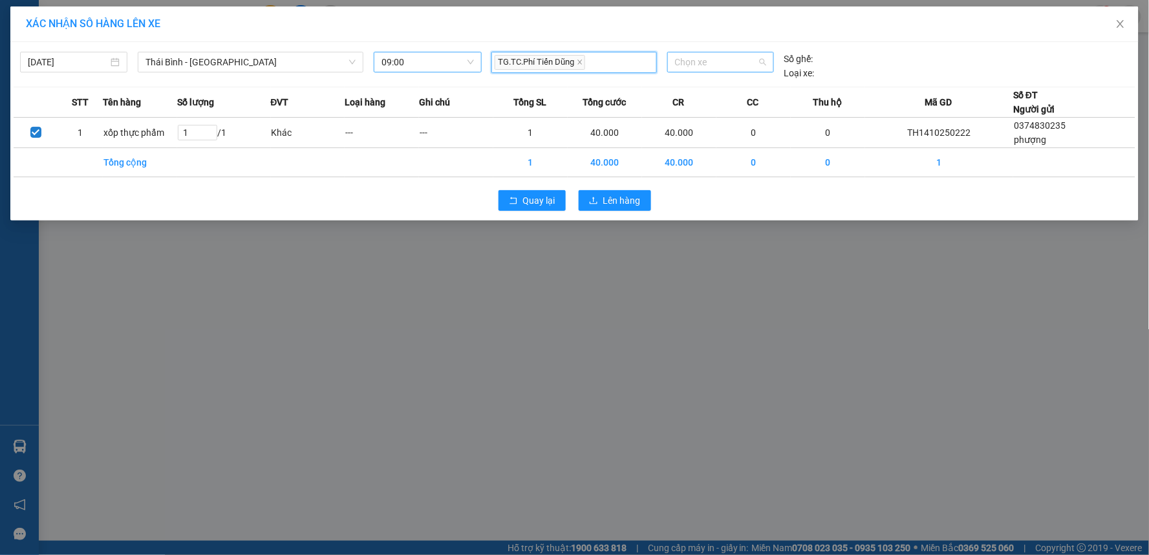
click at [706, 65] on span "Chọn xe" at bounding box center [720, 61] width 91 height 19
type input "2938"
click at [716, 91] on div "17H-029.38" at bounding box center [720, 88] width 91 height 14
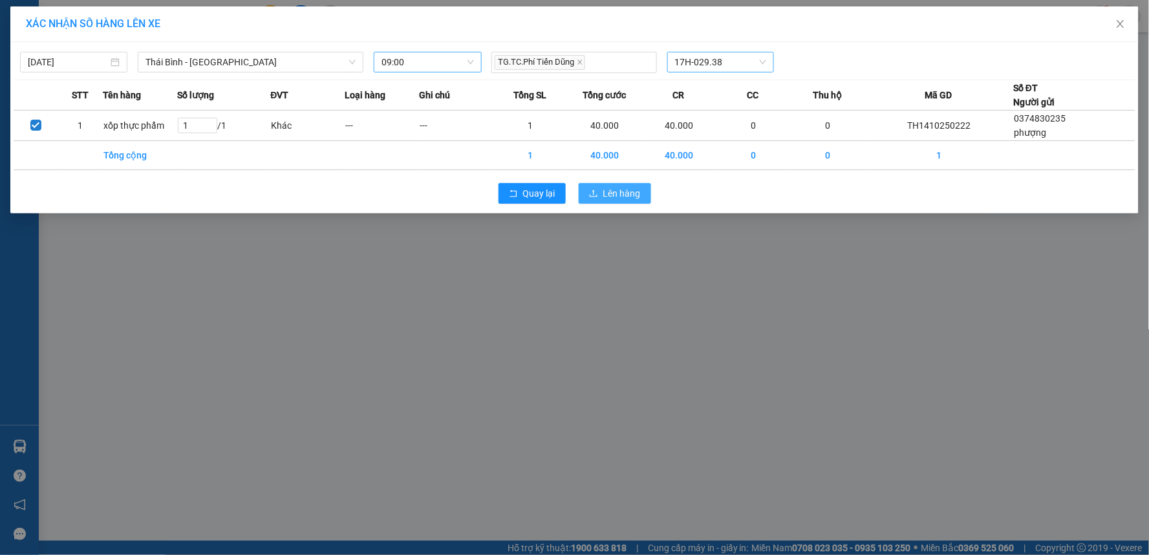
click at [628, 190] on span "Lên hàng" at bounding box center [622, 193] width 38 height 14
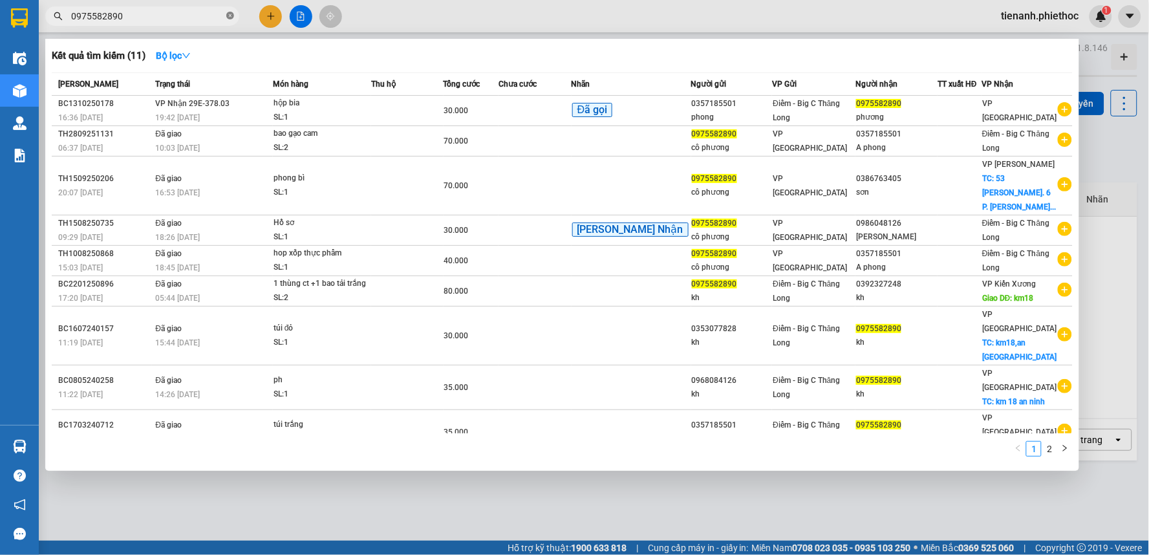
click at [227, 16] on icon "close-circle" at bounding box center [230, 16] width 8 height 8
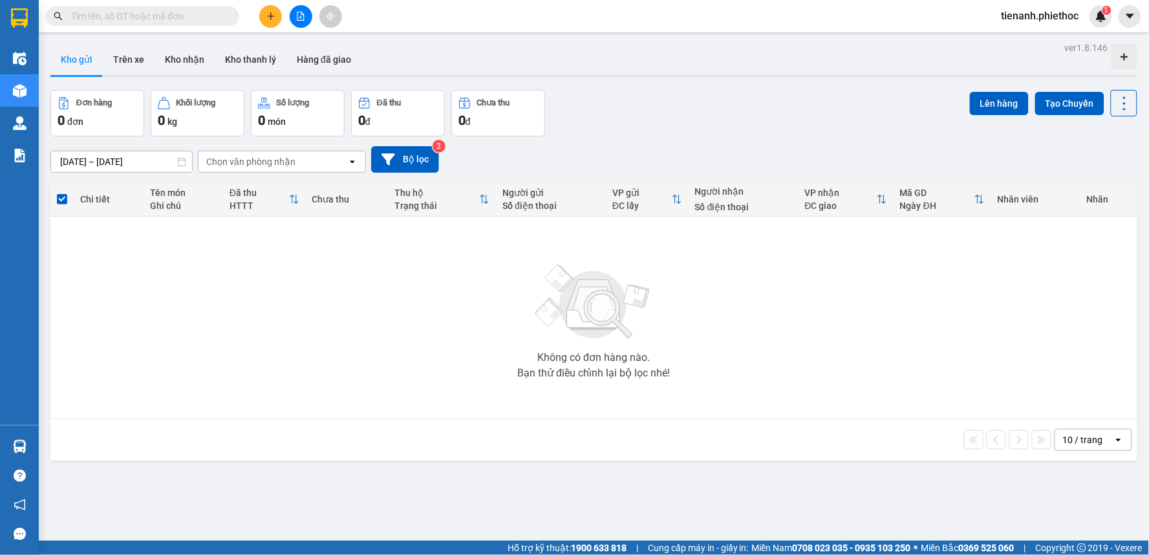
click at [166, 18] on input "text" at bounding box center [147, 16] width 153 height 14
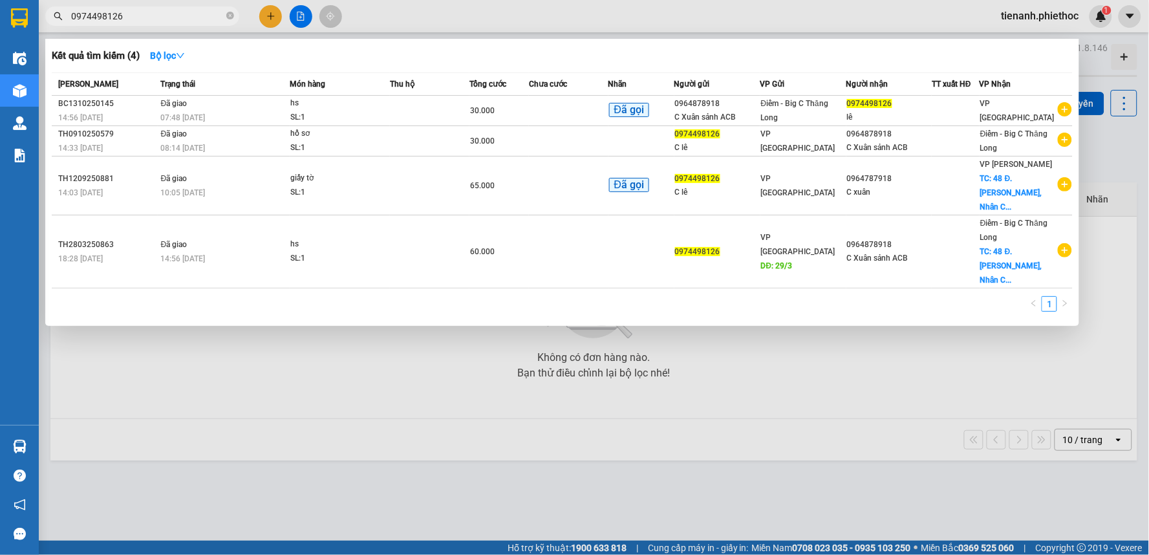
type input "0974498126"
click at [268, 15] on div at bounding box center [574, 277] width 1149 height 555
drag, startPoint x: 166, startPoint y: 21, endPoint x: 36, endPoint y: 17, distance: 130.0
click at [39, 17] on div "0974498126" at bounding box center [126, 15] width 252 height 19
click at [274, 13] on div at bounding box center [574, 277] width 1149 height 555
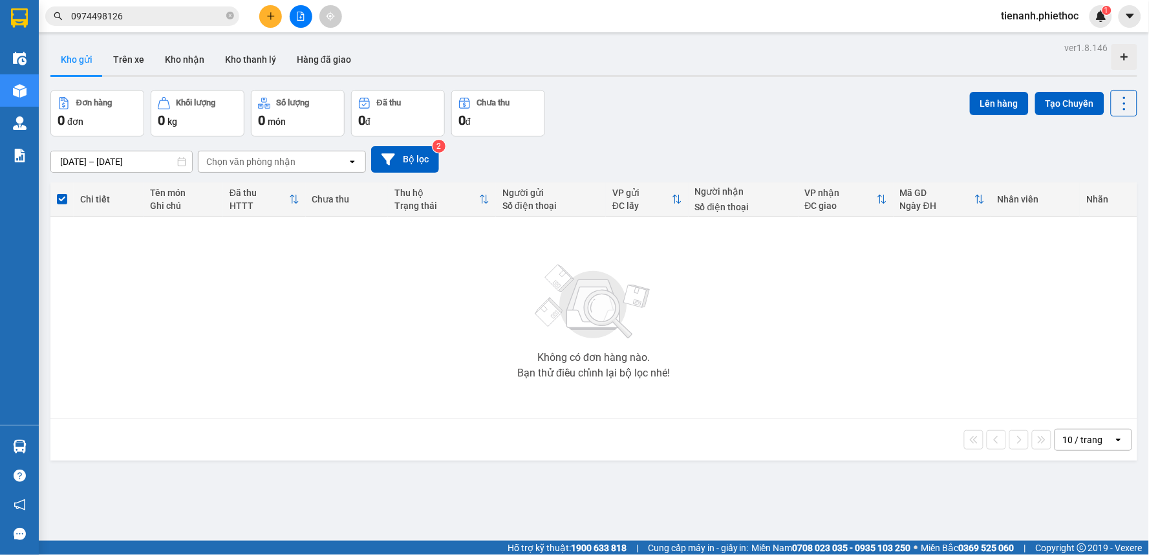
click at [276, 10] on button at bounding box center [270, 16] width 23 height 23
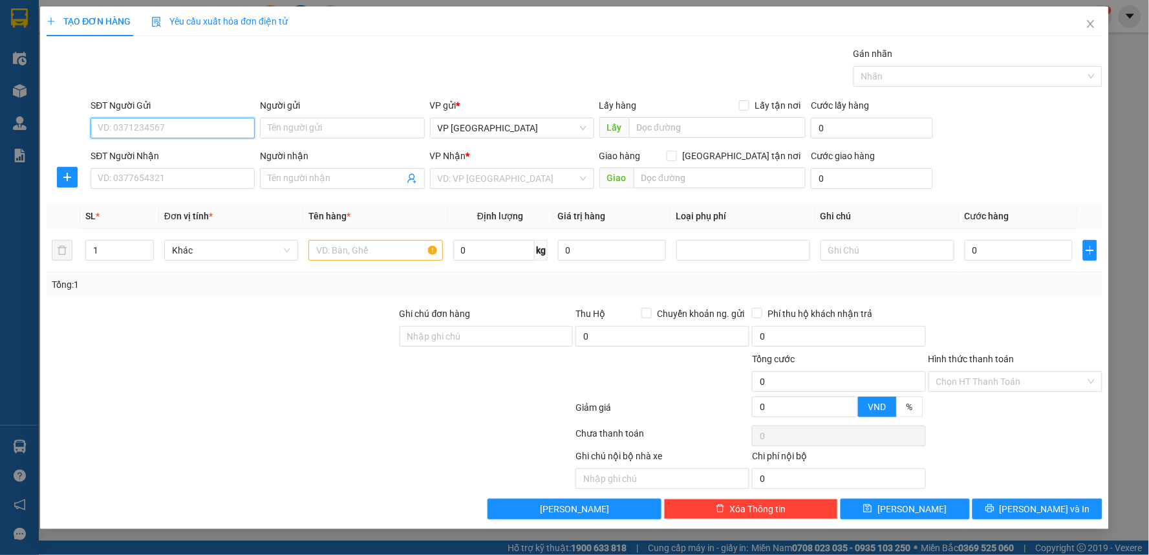
click at [125, 126] on input "SĐT Người Gửi" at bounding box center [173, 128] width 164 height 21
paste input "0974498126"
type input "0974498126"
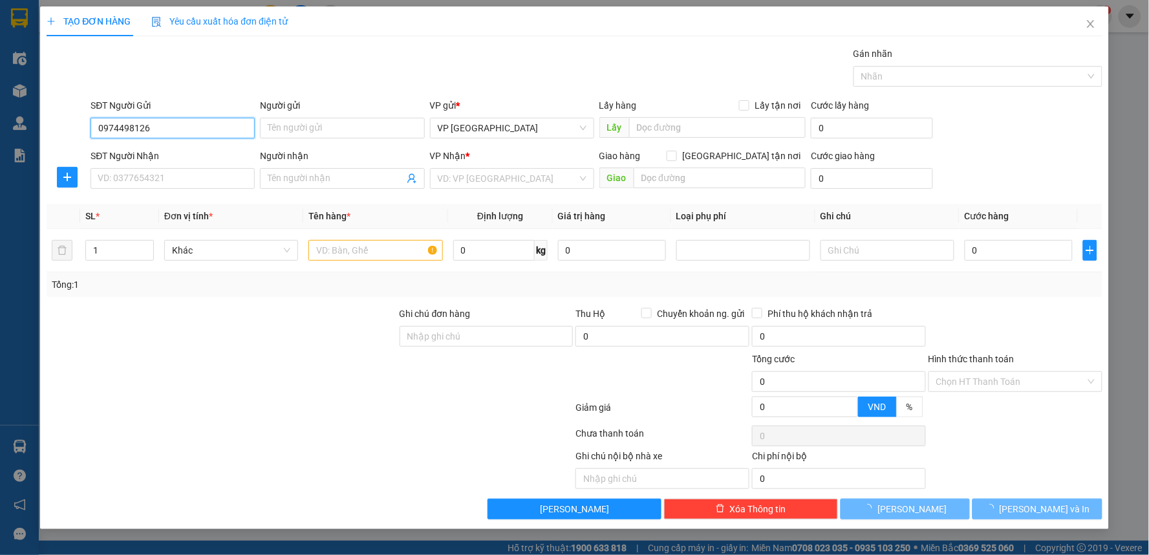
click at [175, 132] on input "0974498126" at bounding box center [173, 128] width 164 height 21
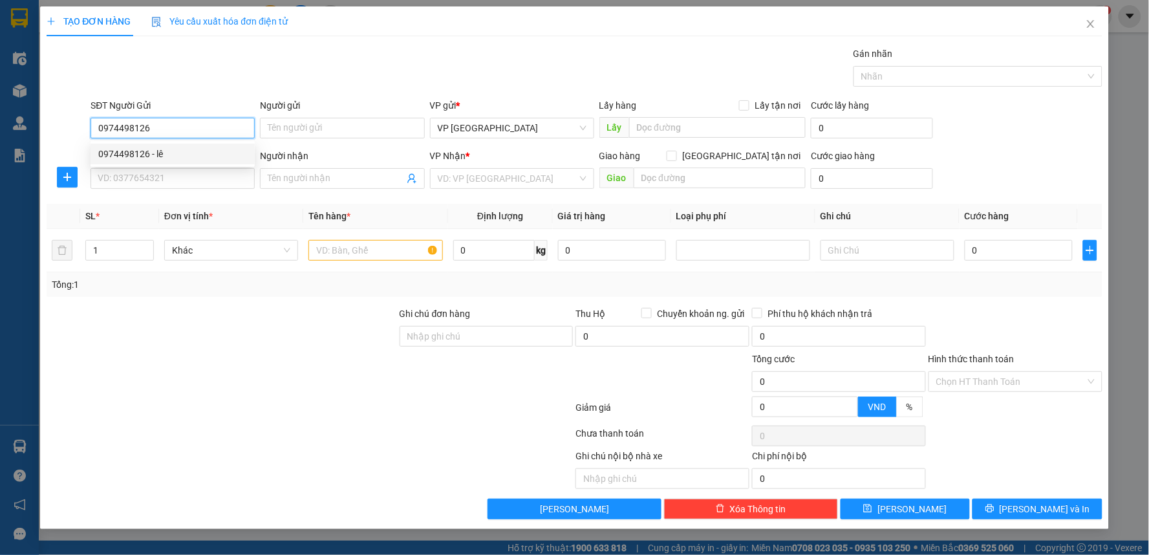
click at [175, 132] on input "0974498126" at bounding box center [173, 128] width 164 height 21
click at [171, 151] on div "0974498126 - lê" at bounding box center [172, 154] width 149 height 14
type input "lê"
type input "0974498126"
click at [69, 179] on icon "plus" at bounding box center [67, 177] width 10 height 10
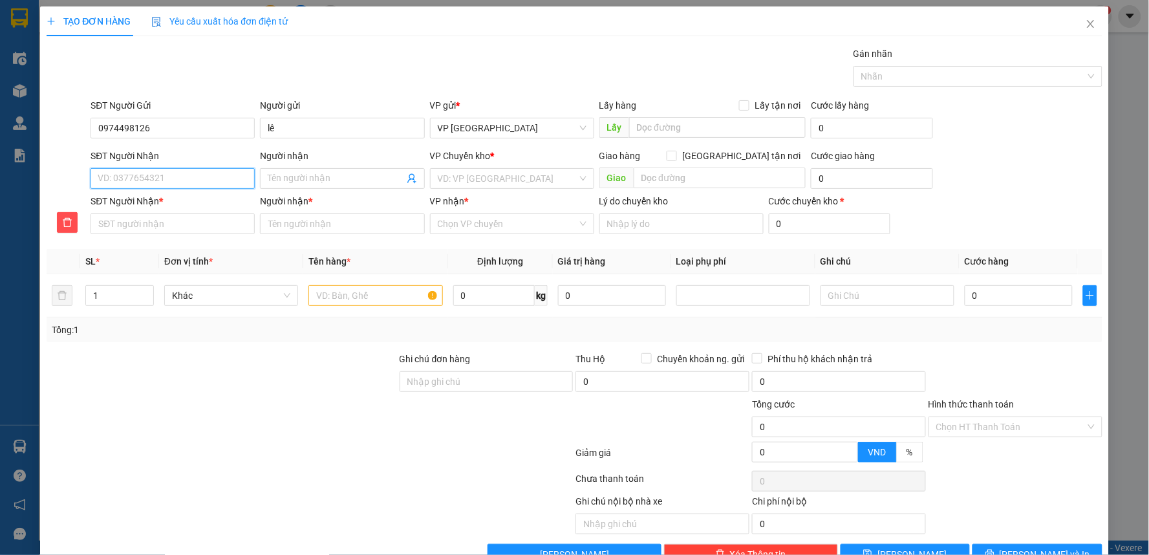
click at [154, 181] on input "SĐT Người Nhận" at bounding box center [173, 178] width 164 height 21
type input "0"
type input "09"
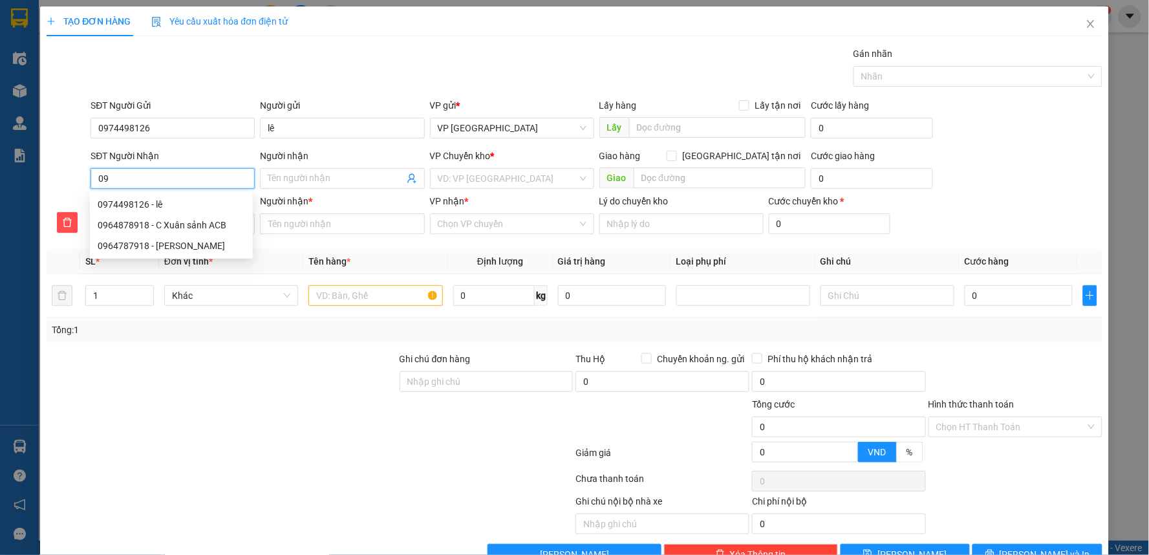
type input "096"
type input "0964"
type input "09648"
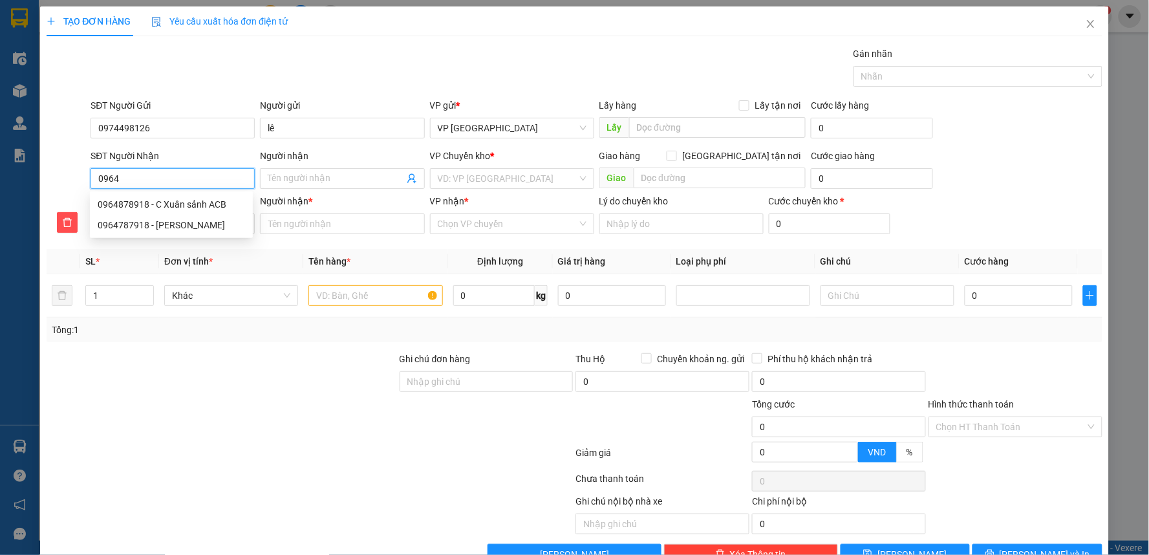
type input "09648"
type input "096487"
type input "0964878"
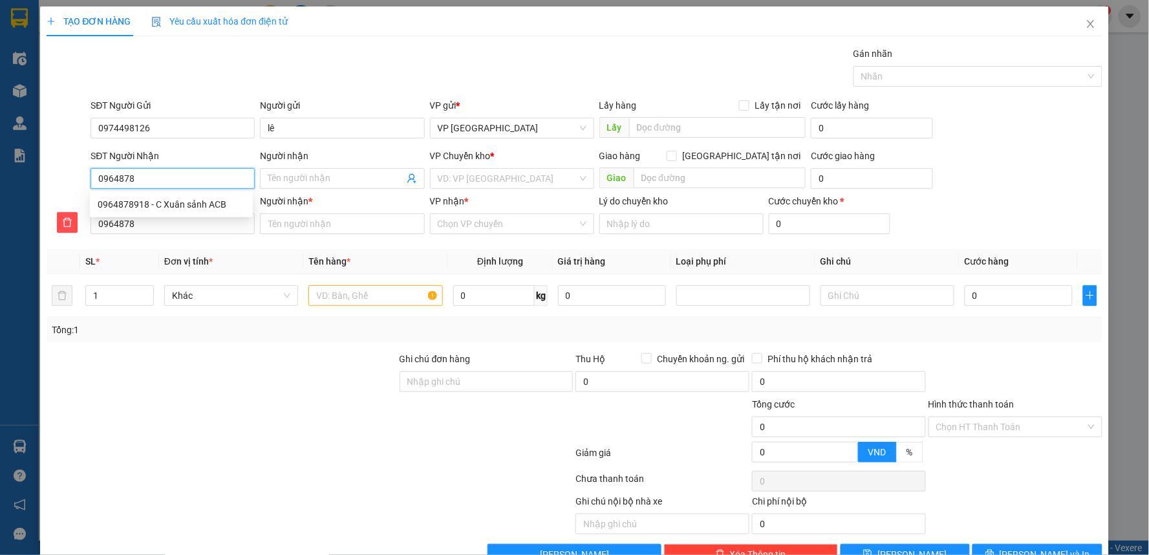
type input "09648789"
type input "096487891"
type input "0964878918"
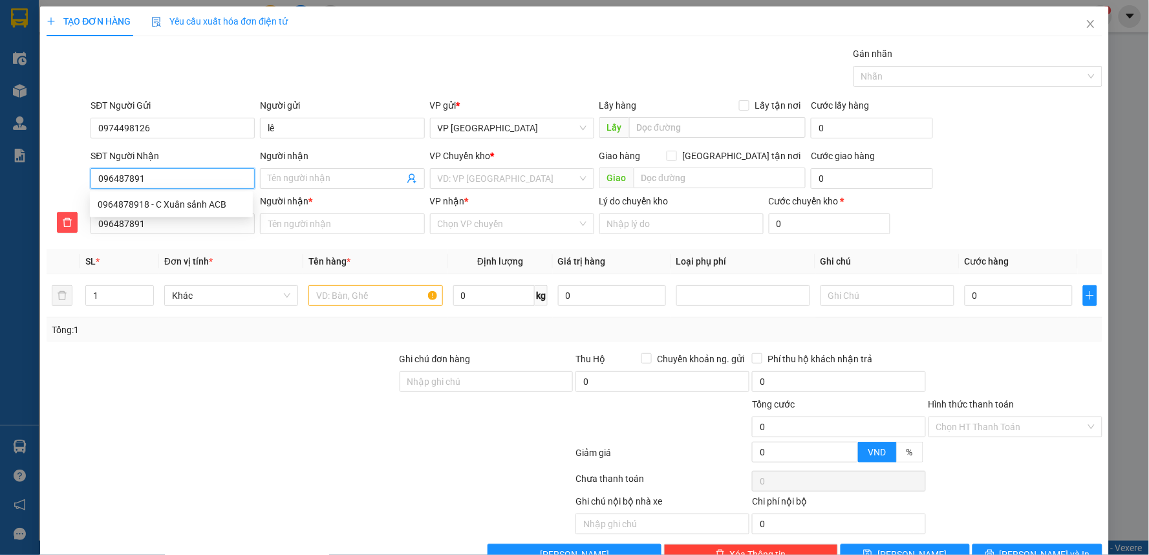
type input "0964878918"
click at [184, 202] on div "0964878918 - C Xuân sảnh ACB" at bounding box center [171, 204] width 147 height 14
type input "C Xuân sảnh ACB"
click at [480, 179] on span "Điểm - Big C Thăng Long" at bounding box center [512, 178] width 149 height 19
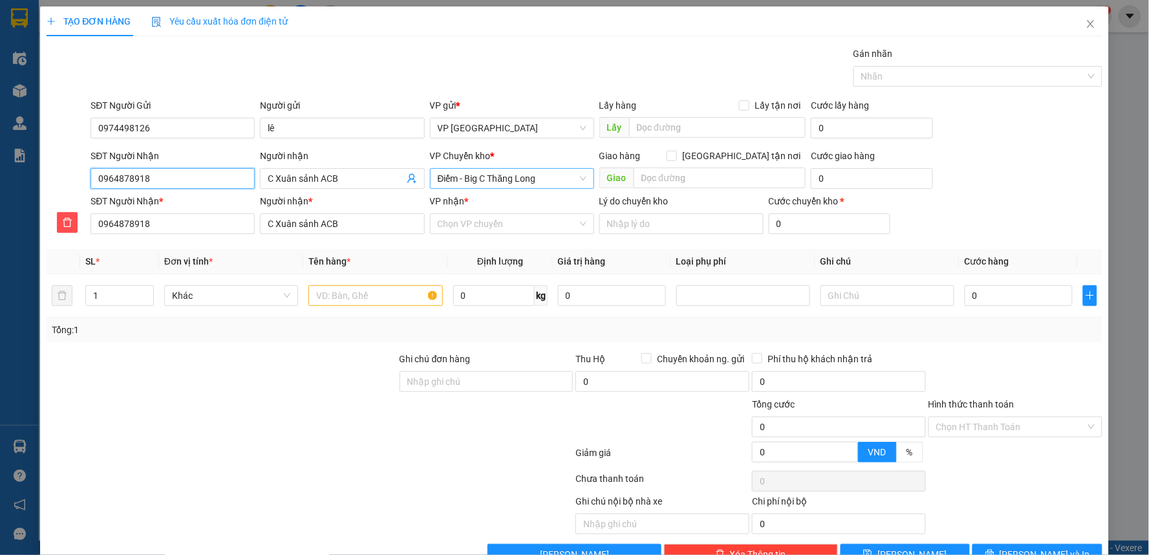
type input "0964878918"
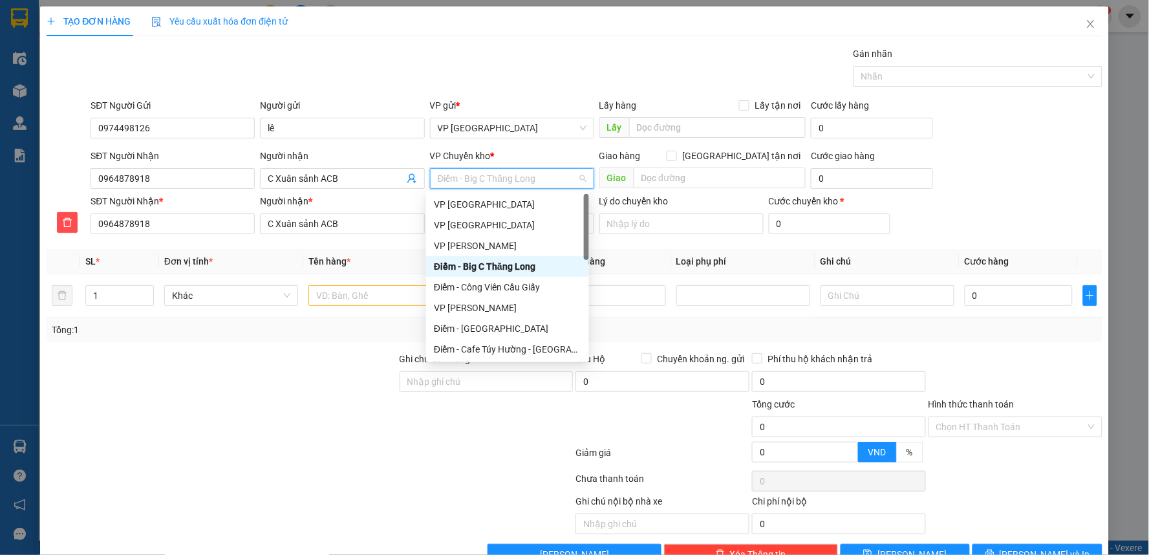
click at [480, 179] on span "Điểm - Big C Thăng Long" at bounding box center [512, 178] width 149 height 19
click at [466, 224] on div "VP [GEOGRAPHIC_DATA]" at bounding box center [507, 225] width 147 height 14
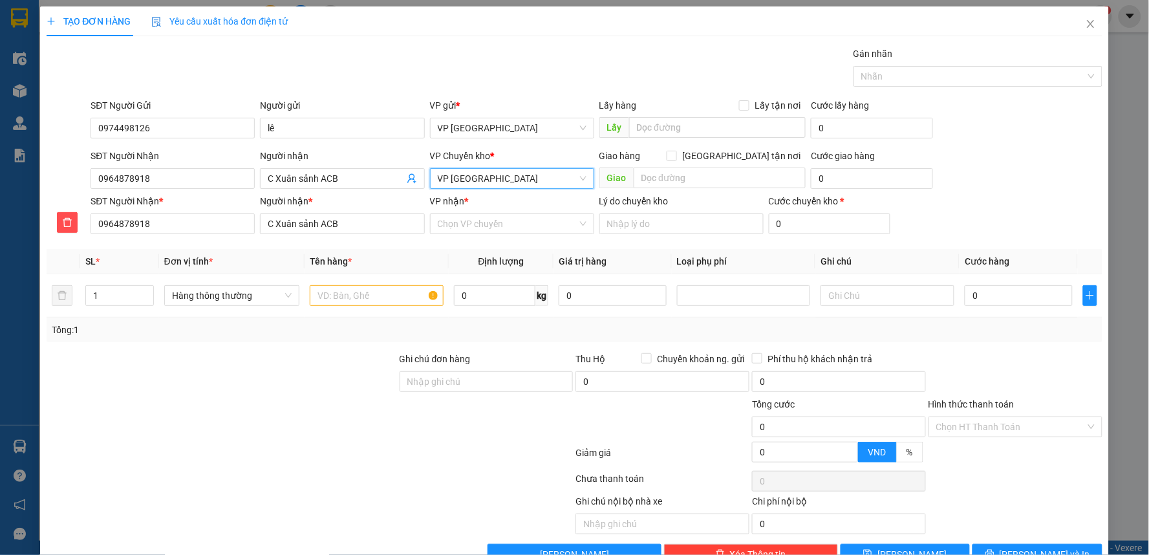
click at [507, 173] on span "VP [GEOGRAPHIC_DATA]" at bounding box center [512, 178] width 149 height 19
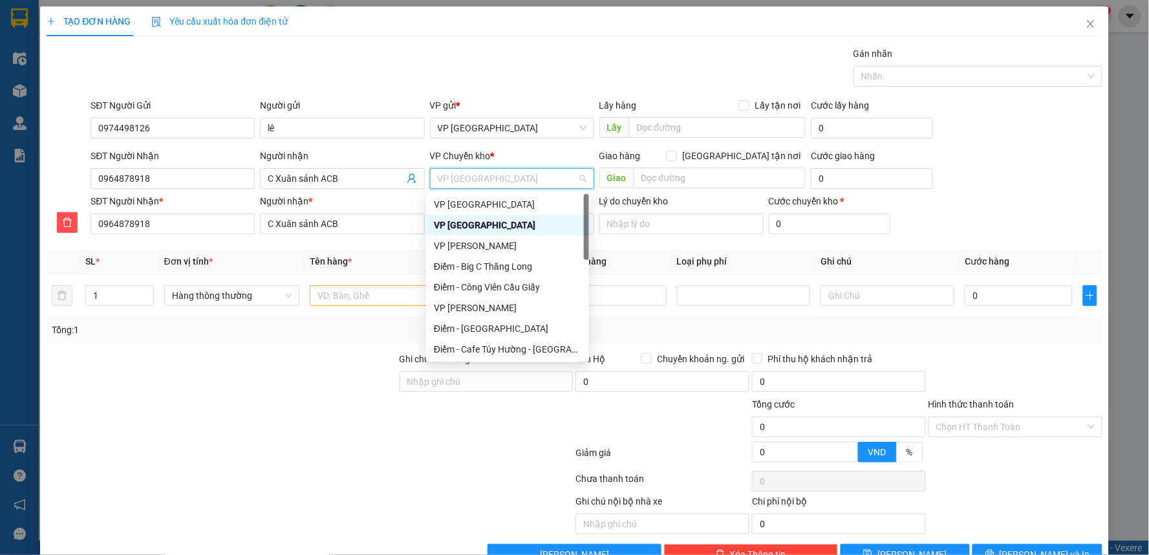
click at [507, 173] on span "VP [GEOGRAPHIC_DATA]" at bounding box center [512, 178] width 149 height 19
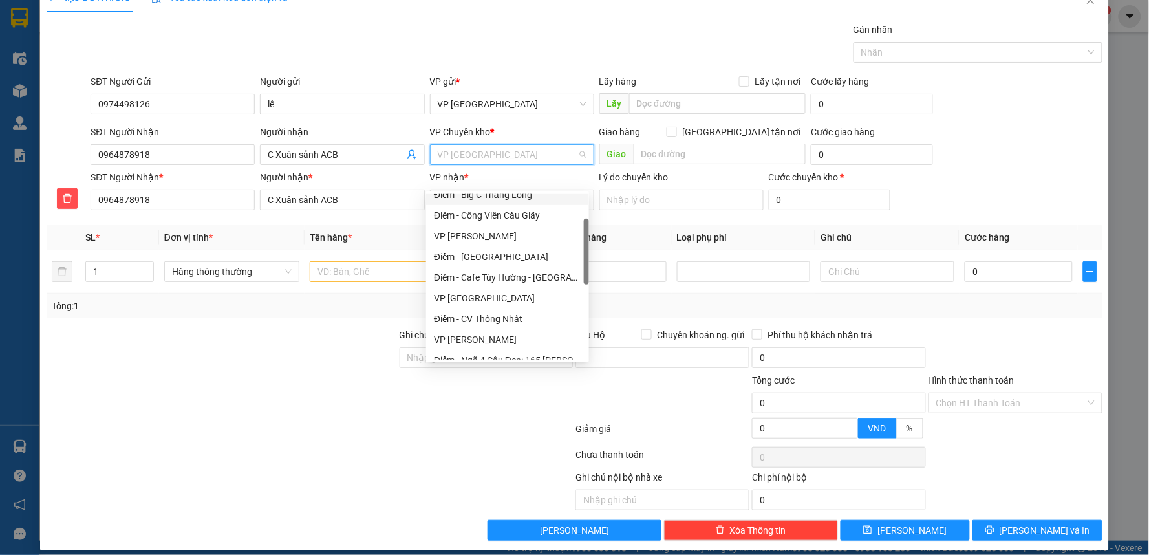
scroll to position [34, 0]
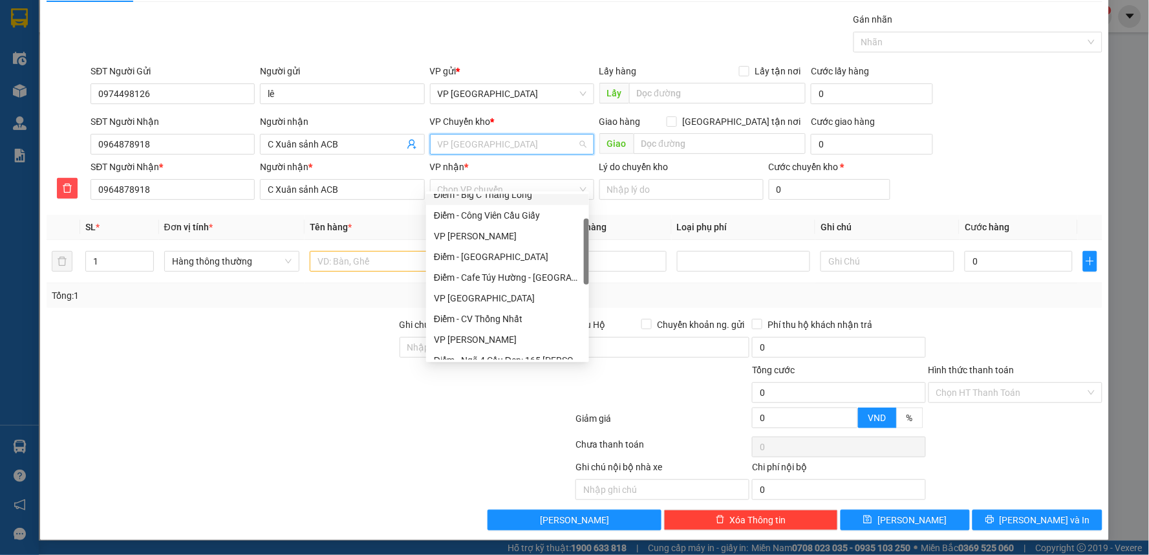
click at [487, 144] on span "VP [GEOGRAPHIC_DATA]" at bounding box center [512, 144] width 149 height 19
click at [356, 474] on div at bounding box center [464, 480] width 221 height 40
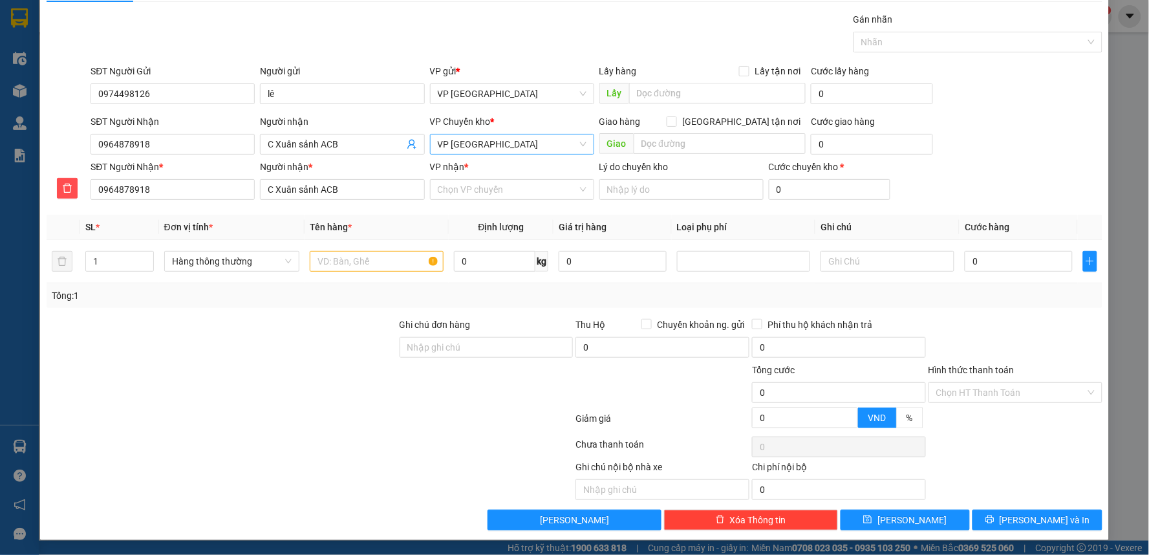
click at [490, 143] on span "VP [GEOGRAPHIC_DATA]" at bounding box center [512, 144] width 149 height 19
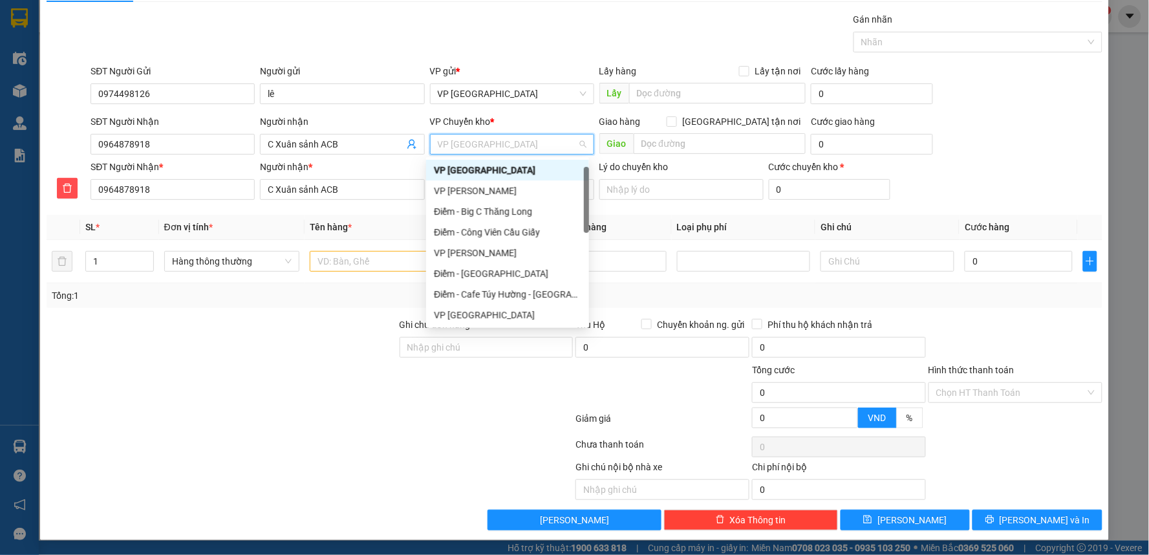
click at [490, 143] on span "VP [GEOGRAPHIC_DATA]" at bounding box center [512, 144] width 149 height 19
click at [474, 172] on div "VP [GEOGRAPHIC_DATA]" at bounding box center [507, 170] width 147 height 14
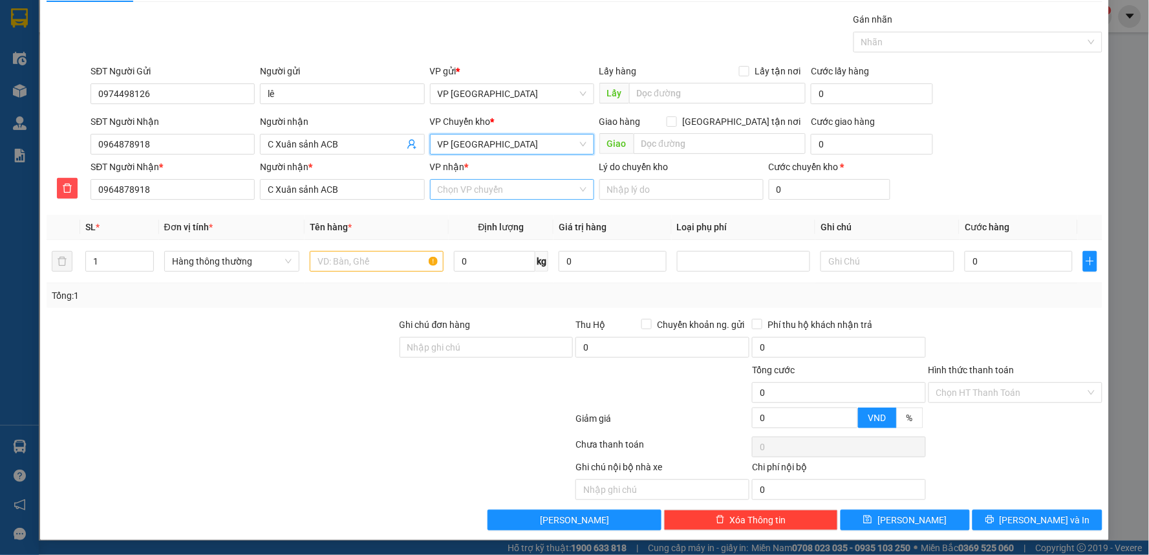
click at [471, 179] on div "Chọn VP chuyển" at bounding box center [512, 189] width 164 height 21
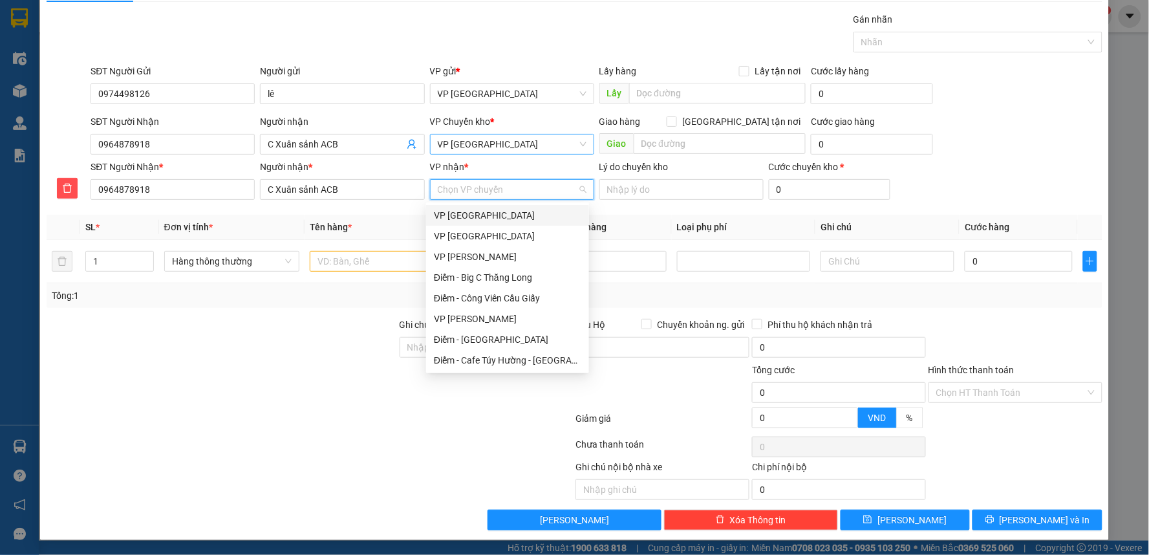
click at [505, 153] on span "VP [GEOGRAPHIC_DATA]" at bounding box center [512, 144] width 149 height 19
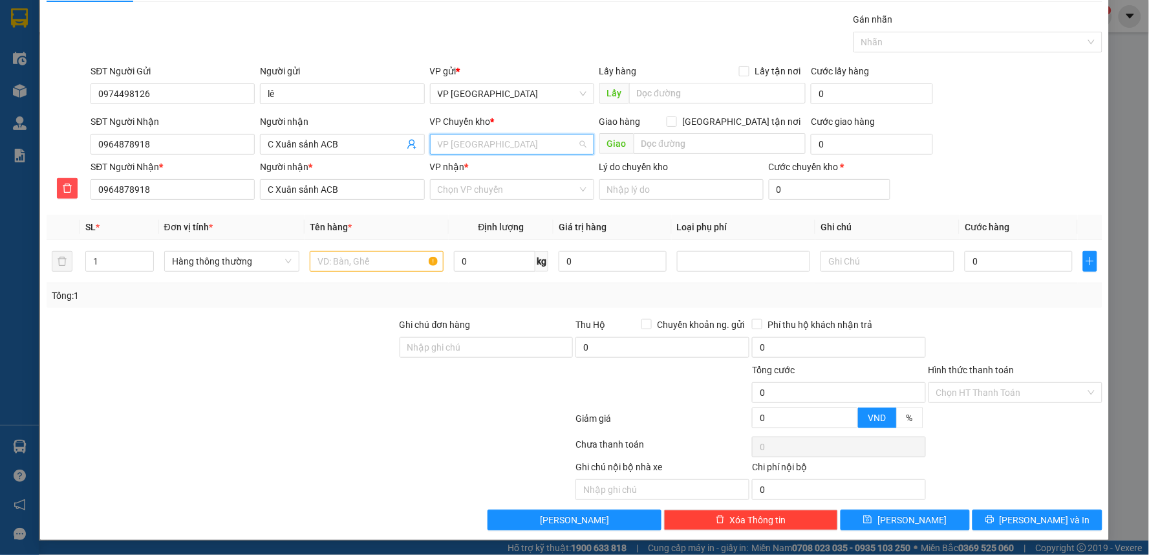
click at [505, 153] on span "VP [GEOGRAPHIC_DATA]" at bounding box center [512, 144] width 149 height 19
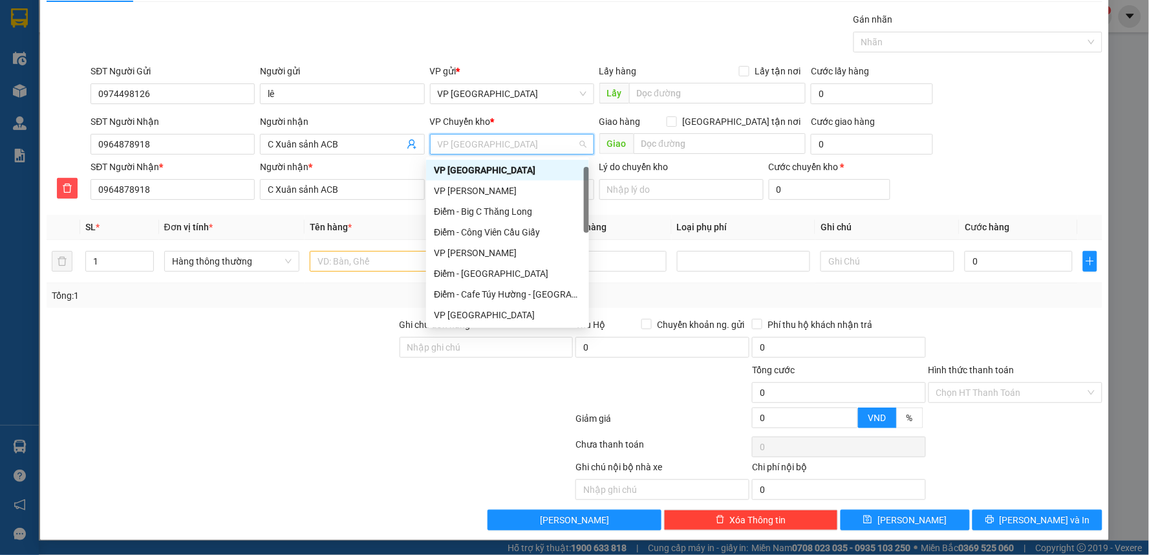
click at [505, 151] on span "VP [GEOGRAPHIC_DATA]" at bounding box center [512, 144] width 149 height 19
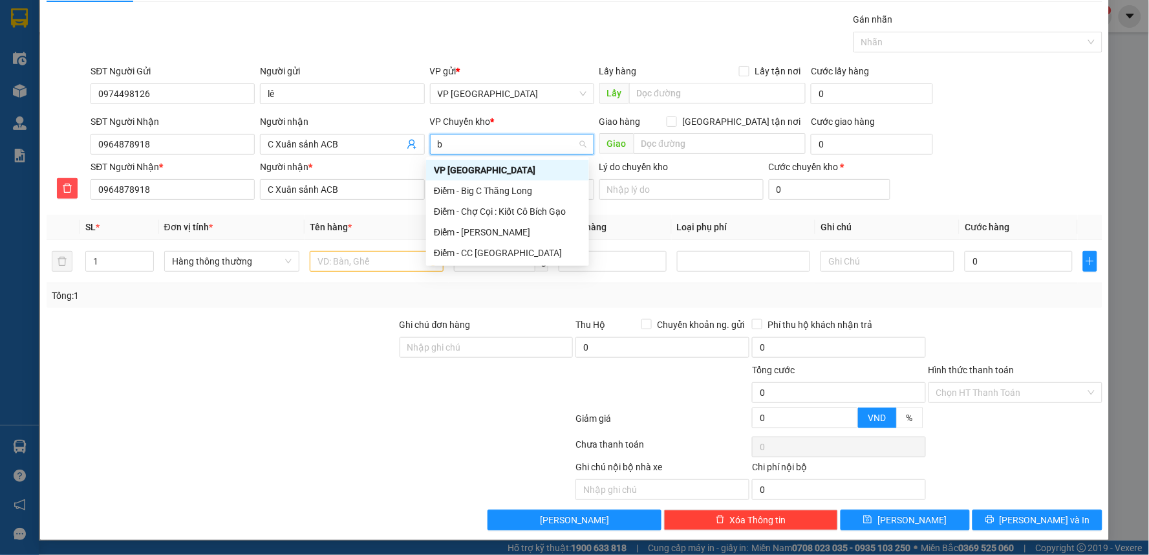
scroll to position [0, 0]
type input "bi"
click at [525, 190] on div "Điểm - Big C Thăng Long" at bounding box center [507, 191] width 147 height 14
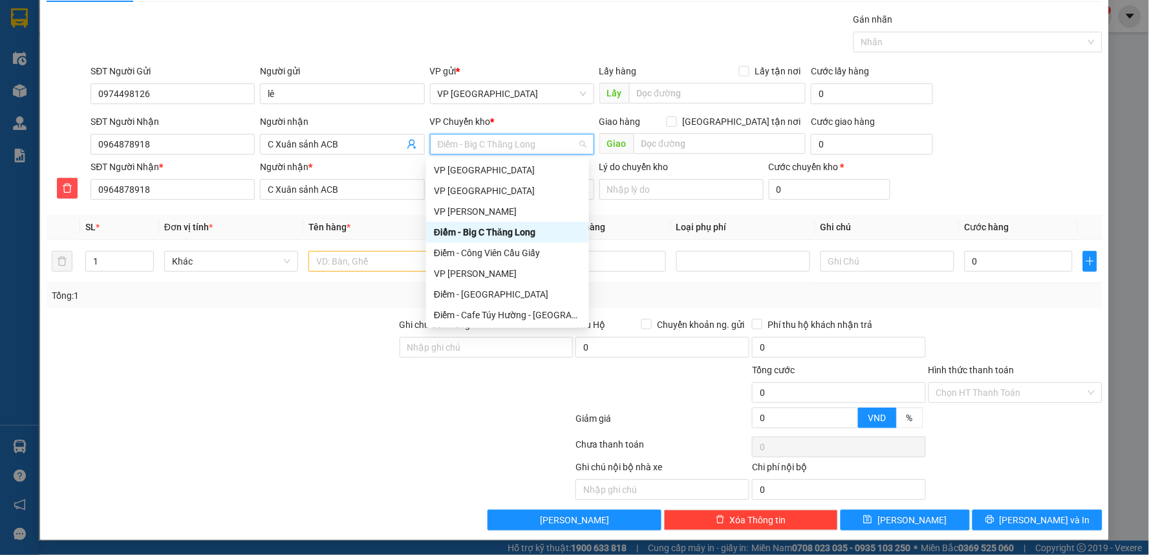
click at [492, 235] on div "Điểm - Big C Thăng Long" at bounding box center [507, 232] width 147 height 14
click at [673, 138] on input "text" at bounding box center [720, 143] width 173 height 21
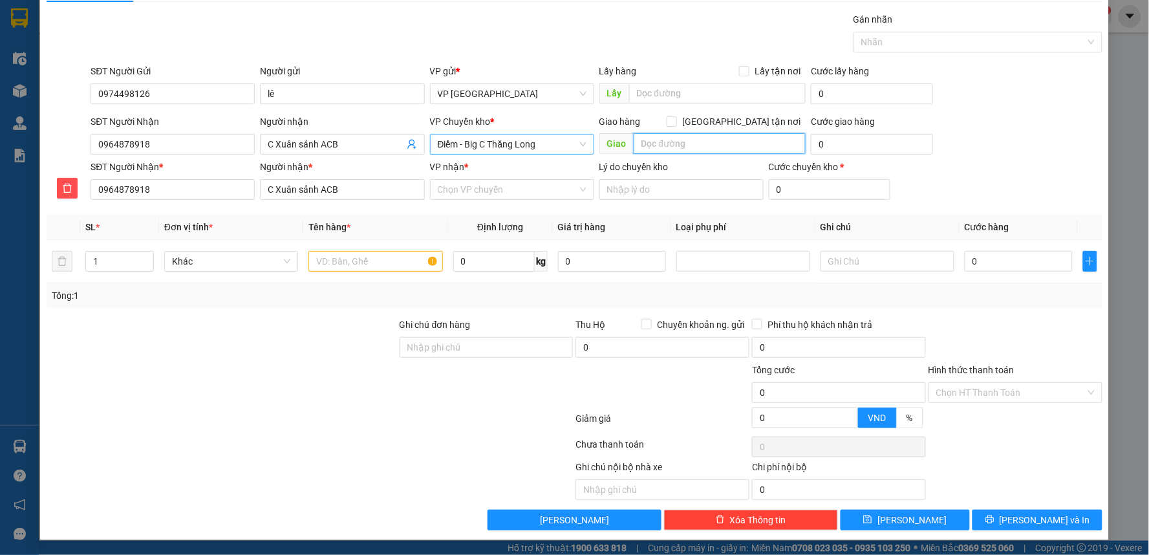
paste input "48 Đ. [PERSON_NAME], [PERSON_NAME], [GEOGRAPHIC_DATA], [GEOGRAPHIC_DATA] 120637…"
type input "48 Đ. [PERSON_NAME], [PERSON_NAME], [GEOGRAPHIC_DATA], [GEOGRAPHIC_DATA] 120637…"
click at [676, 124] on input "[GEOGRAPHIC_DATA] tận nơi" at bounding box center [671, 120] width 9 height 9
checkbox input "true"
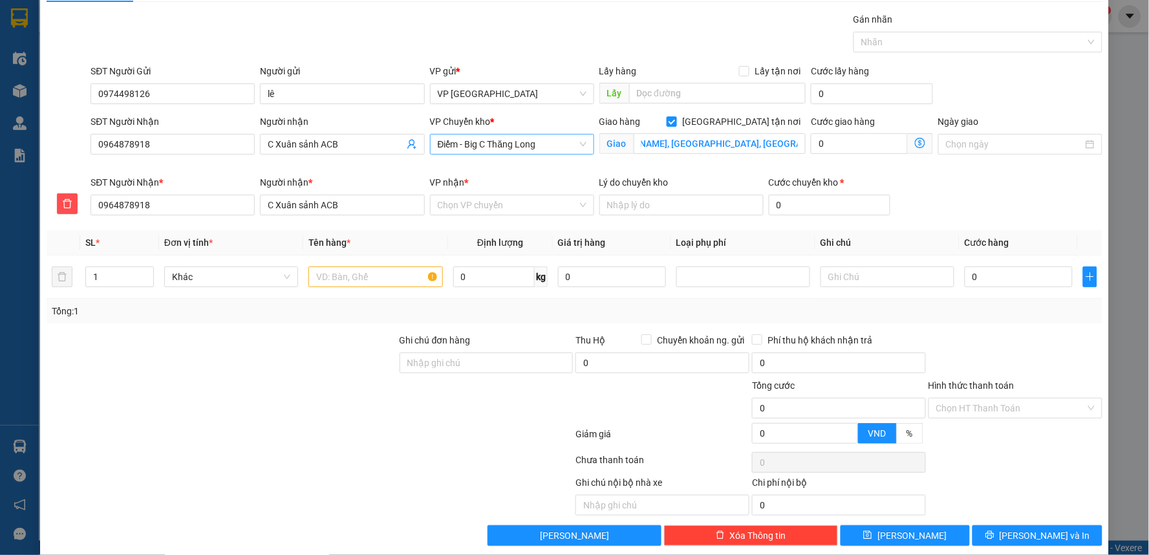
scroll to position [0, 0]
click at [908, 149] on span at bounding box center [920, 143] width 25 height 21
click at [915, 144] on icon "dollar-circle" at bounding box center [920, 143] width 10 height 10
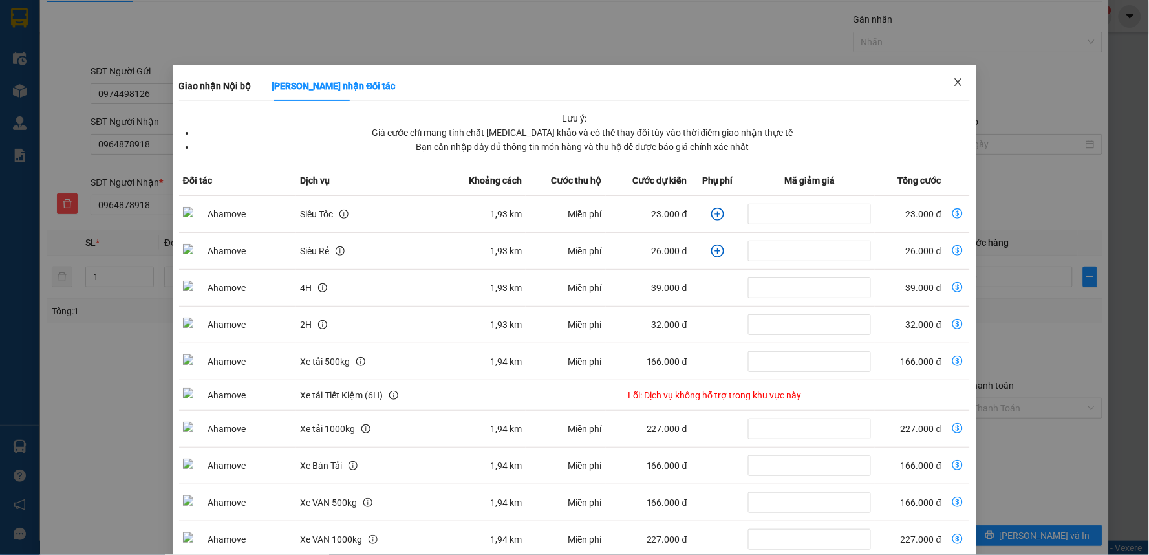
click at [957, 75] on span "Close" at bounding box center [958, 83] width 36 height 36
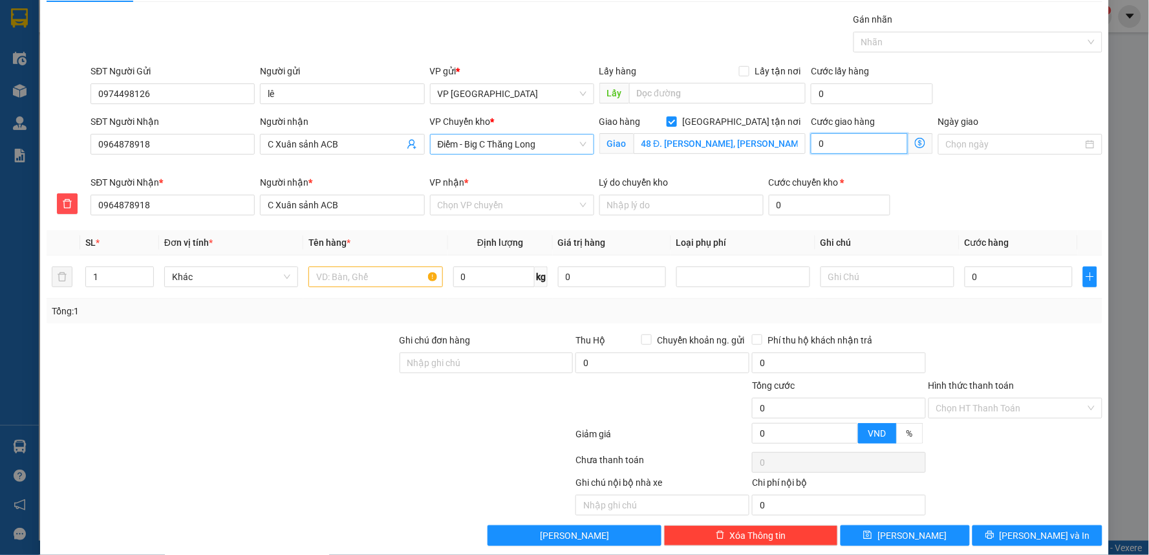
click at [851, 145] on input "0" at bounding box center [859, 143] width 97 height 21
type input "3"
type input "30"
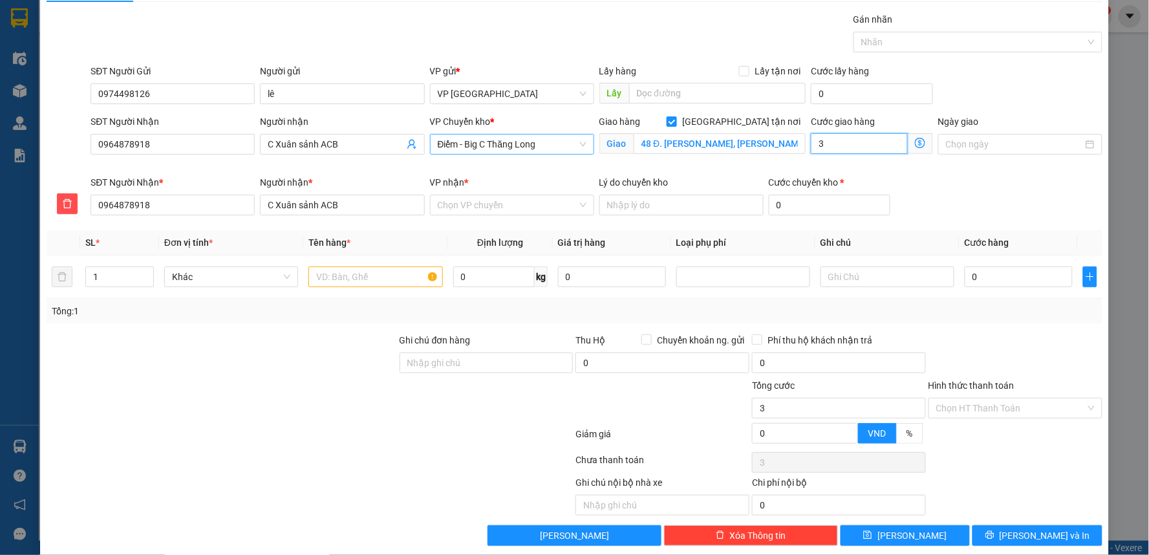
type input "30"
type input "30.000"
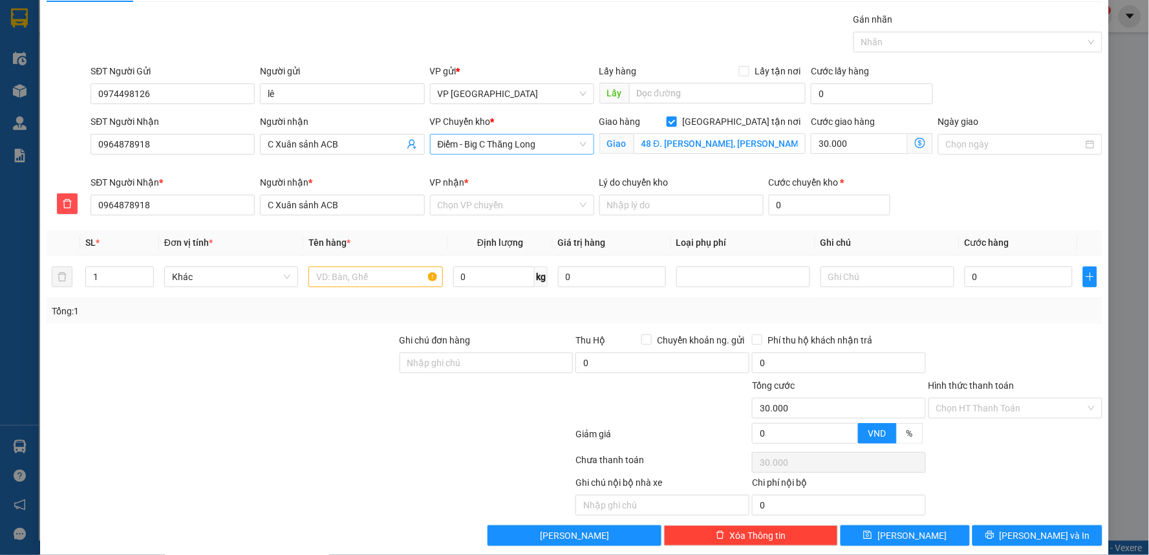
click at [1058, 79] on div "SĐT Người Gửi 0974498126 Người gửi lê VP gửi * VP Tiền Hải Lấy hàng Lấy tận nơi…" at bounding box center [596, 86] width 1017 height 45
click at [994, 280] on input "0" at bounding box center [1019, 276] width 108 height 21
type input "3"
type input "30.003"
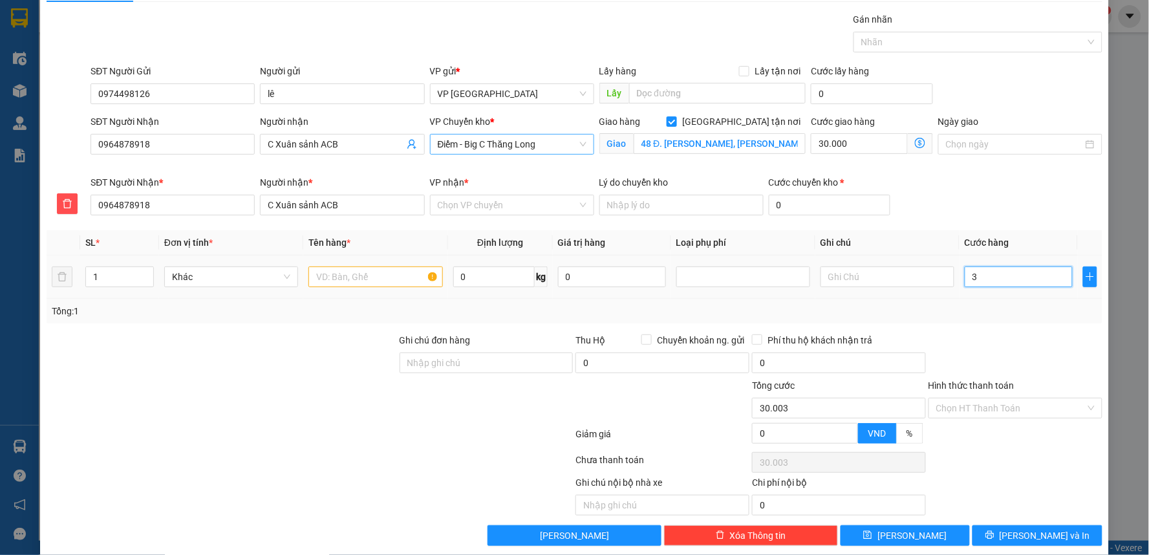
type input "30"
type input "30.030"
type input "30.000"
type input "60.000"
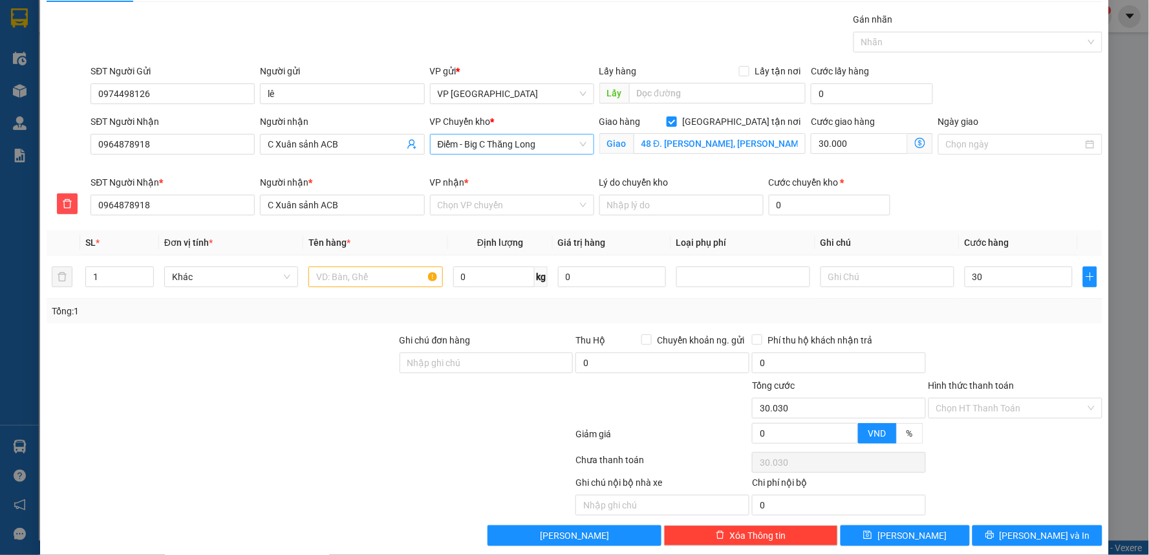
type input "60.000"
click at [1056, 177] on div "SĐT Người Nhận * 0964878918 Người nhận * C Xuân sảnh ACB VP nhận * Chọn VP chuy…" at bounding box center [596, 197] width 1017 height 45
click at [634, 142] on input "48 Đ. [PERSON_NAME], [PERSON_NAME], [GEOGRAPHIC_DATA], [GEOGRAPHIC_DATA] 120637…" at bounding box center [720, 143] width 173 height 21
click at [675, 149] on input "48 Đ. [PERSON_NAME], [PERSON_NAME], [GEOGRAPHIC_DATA], [GEOGRAPHIC_DATA] 120637…" at bounding box center [720, 143] width 173 height 21
click at [540, 144] on span "Điểm - Big C Thăng Long" at bounding box center [512, 144] width 149 height 19
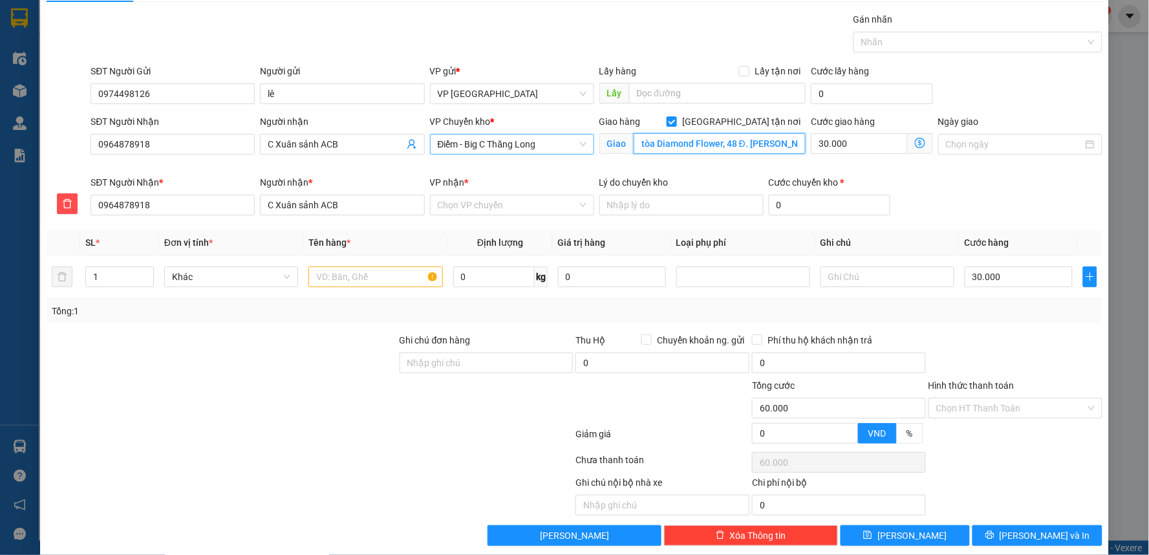
type input "tòa Diamond Flower, 48 Đ. [PERSON_NAME], [PERSON_NAME], [GEOGRAPHIC_DATA], [GE…"
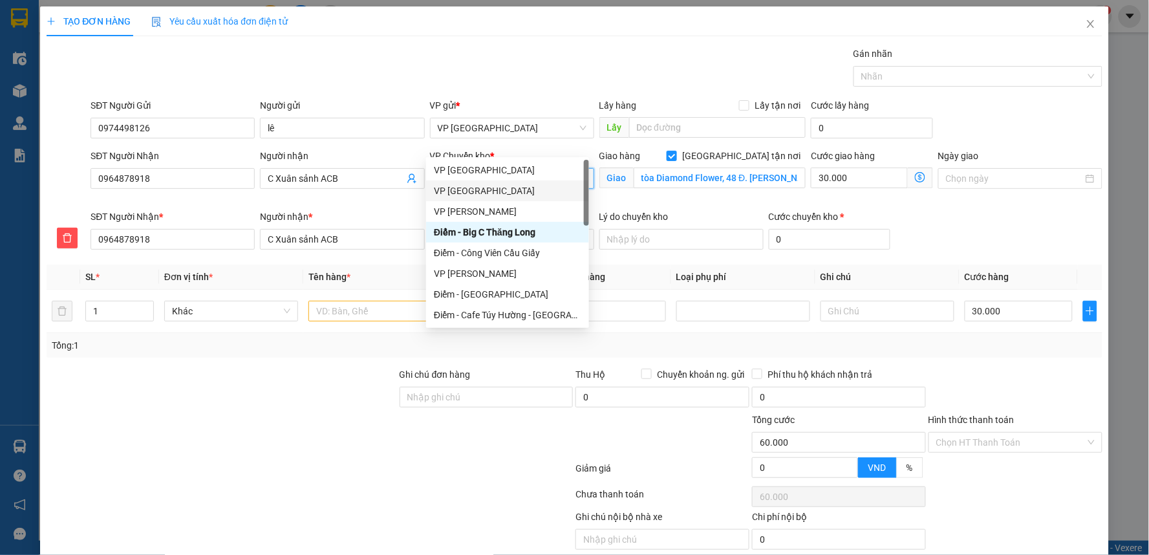
click at [479, 188] on div "VP [GEOGRAPHIC_DATA]" at bounding box center [507, 191] width 147 height 14
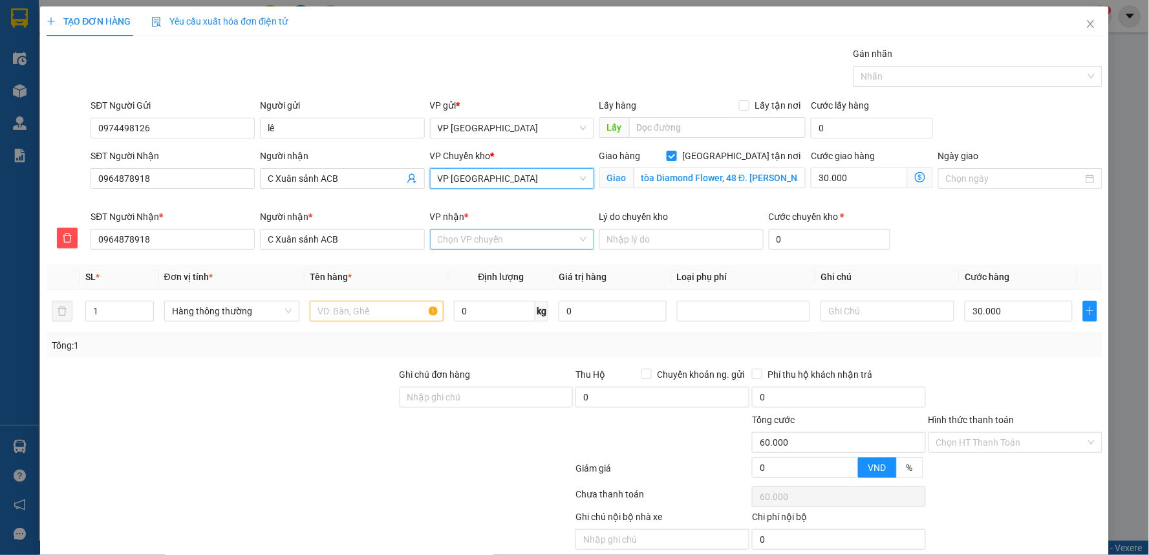
click at [509, 243] on input "VP nhận *" at bounding box center [508, 239] width 140 height 19
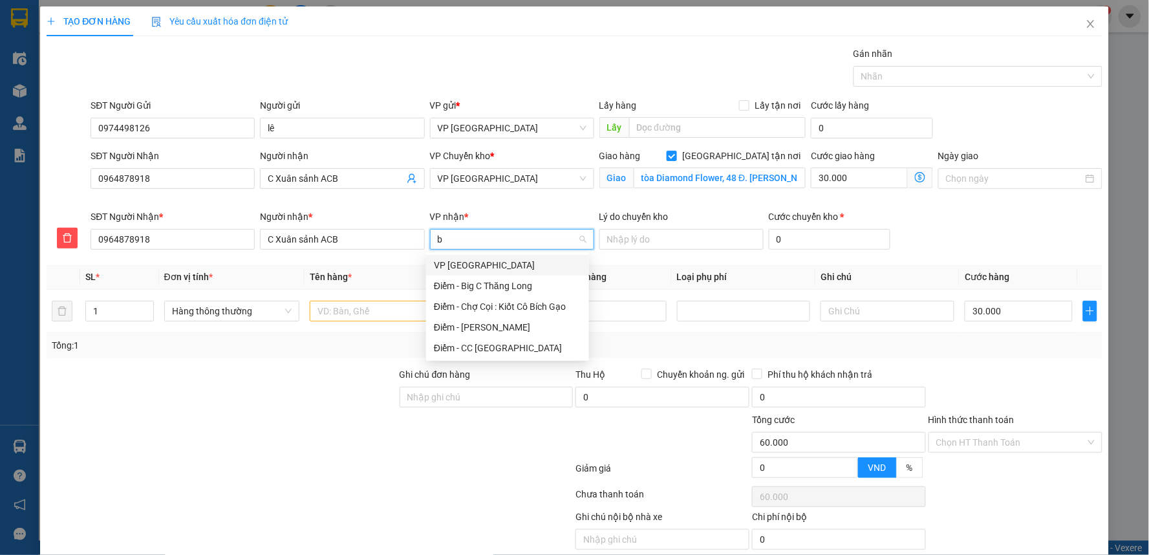
type input "bi"
click at [490, 287] on div "Điểm - Big C Thăng Long" at bounding box center [507, 286] width 147 height 14
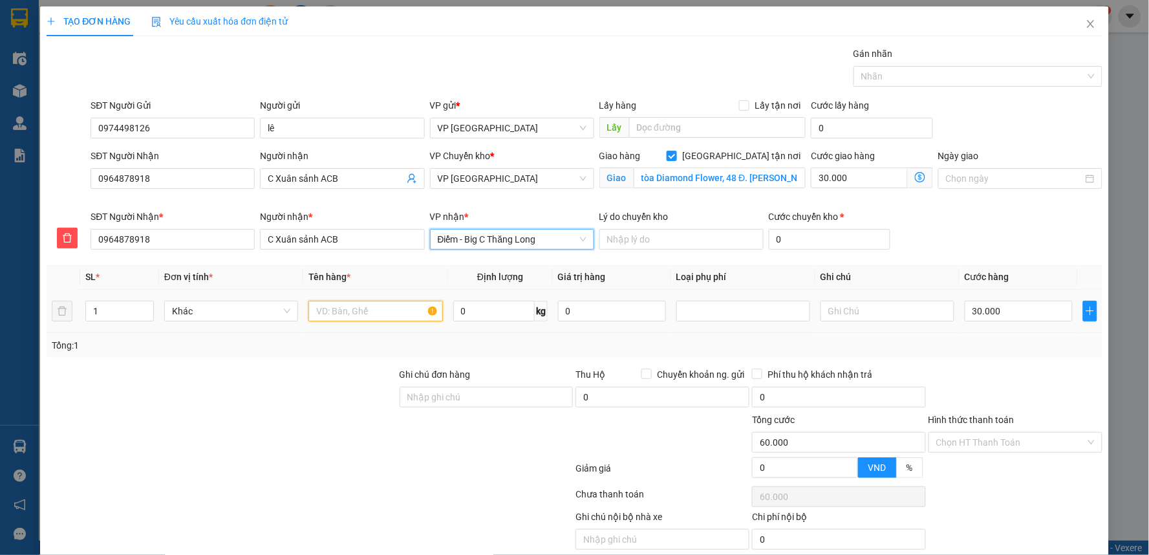
click at [360, 317] on input "text" at bounding box center [376, 311] width 134 height 21
type input "hồ sơ"
click at [992, 450] on input "Hình thức thanh toán" at bounding box center [1011, 442] width 149 height 19
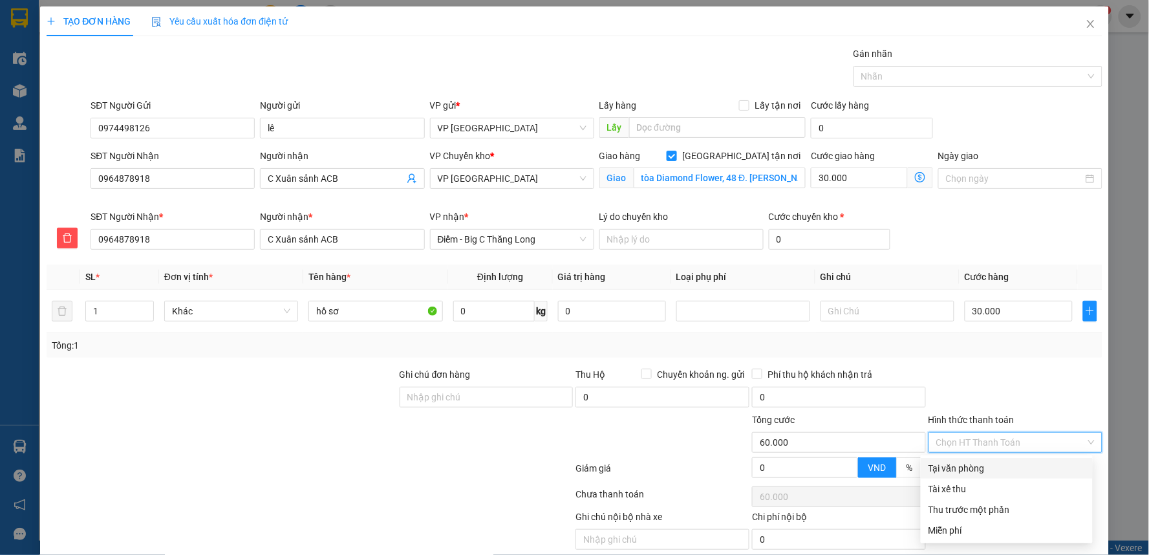
click at [962, 468] on div "Tại văn phòng" at bounding box center [1007, 468] width 157 height 14
type input "0"
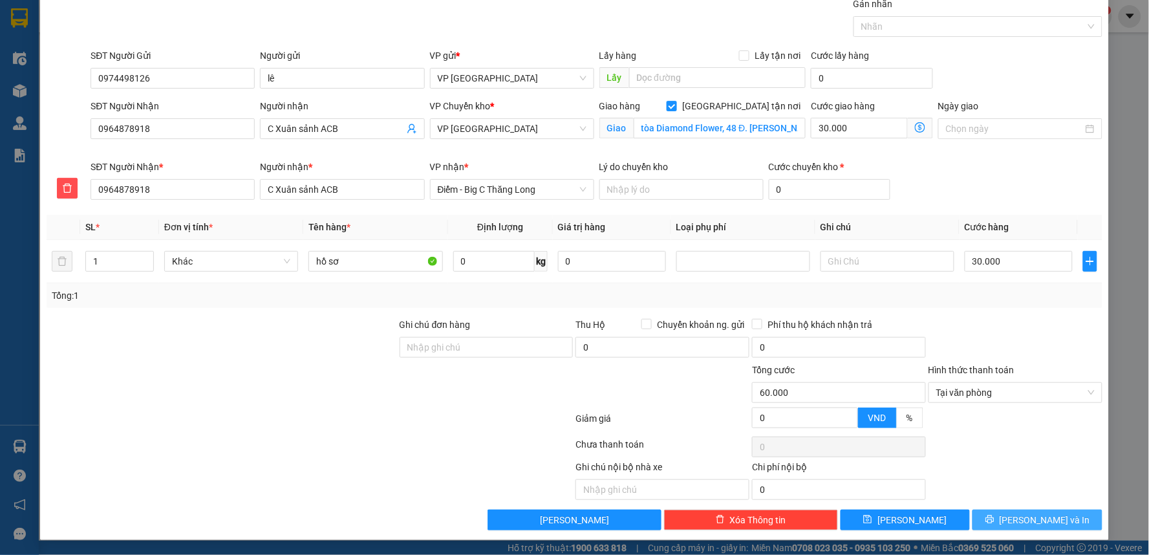
click at [995, 519] on icon "printer" at bounding box center [990, 519] width 9 height 9
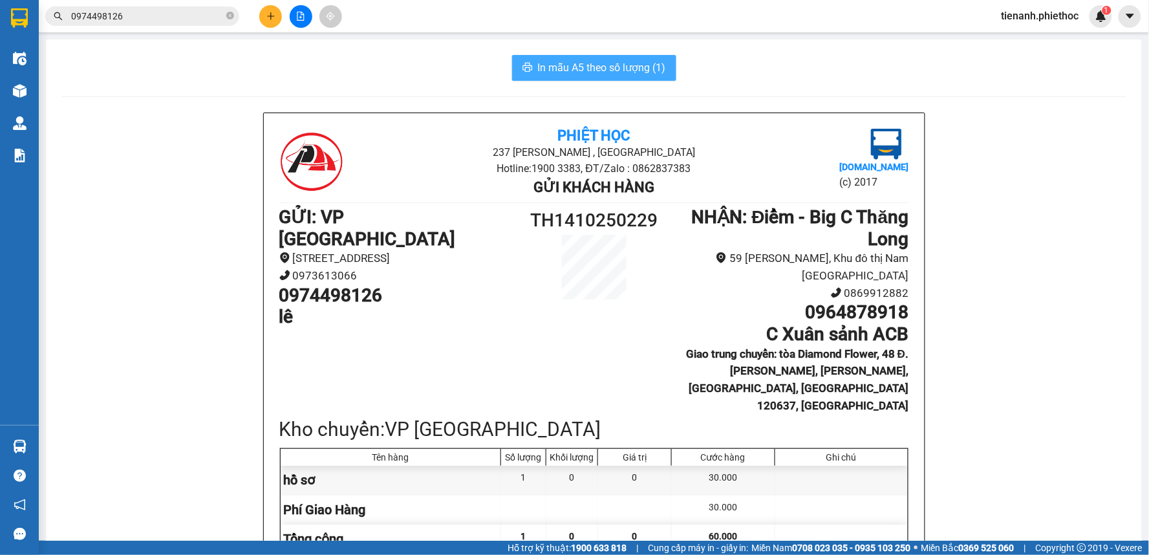
click at [607, 70] on span "In mẫu A5 theo số lượng (1)" at bounding box center [602, 68] width 128 height 16
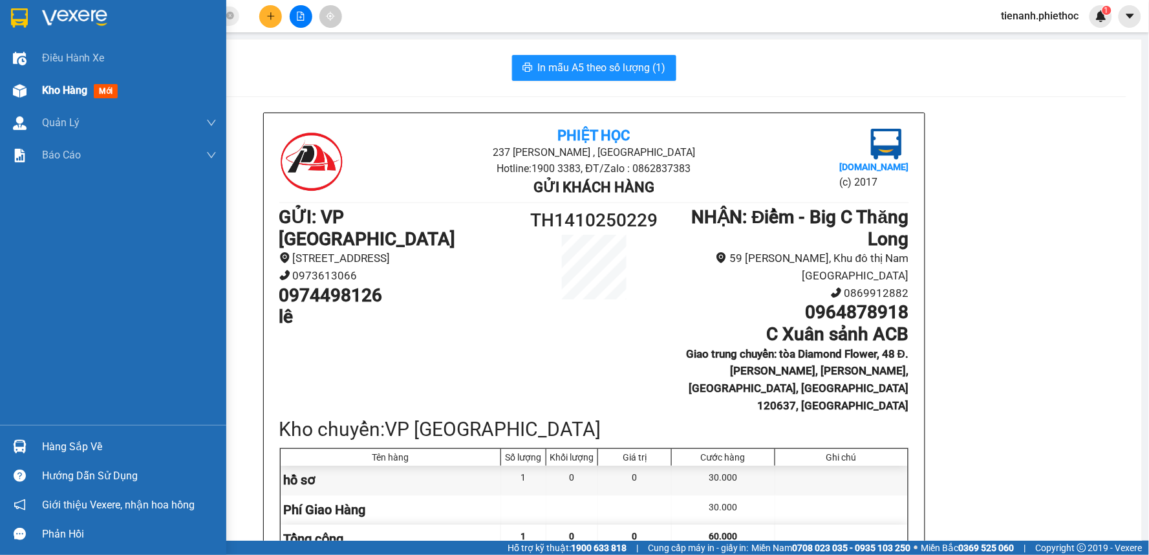
click at [67, 100] on div "Kho hàng mới" at bounding box center [129, 90] width 175 height 32
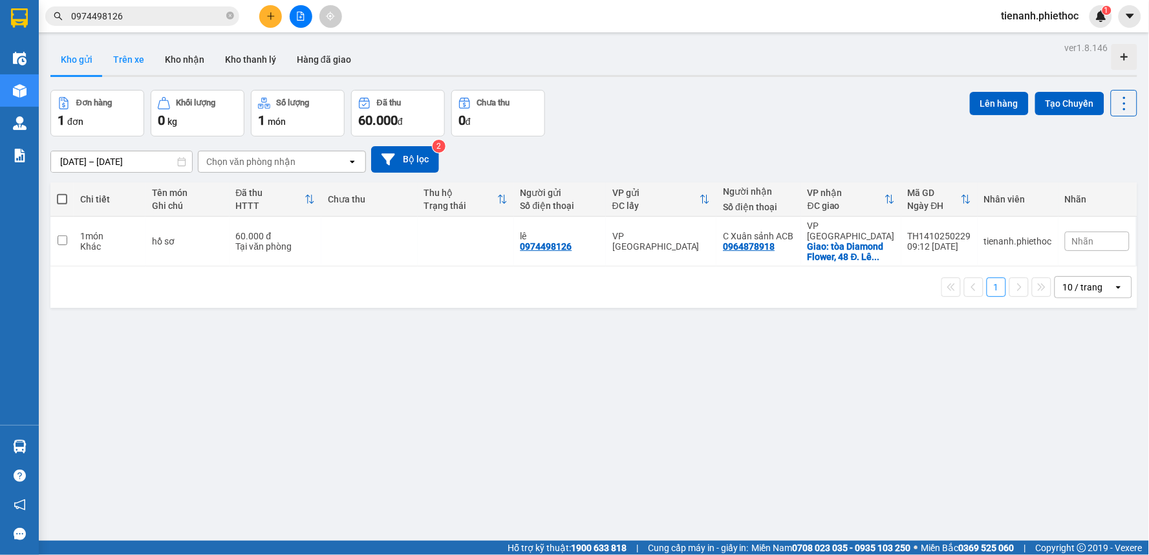
click at [151, 63] on button "Trên xe" at bounding box center [129, 59] width 52 height 31
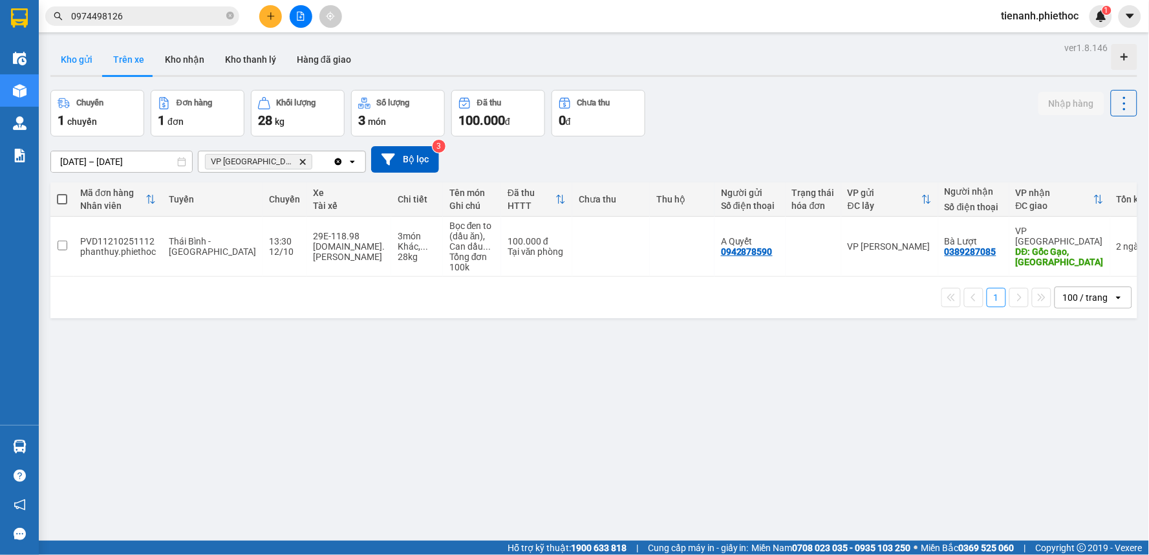
click at [87, 61] on button "Kho gửi" at bounding box center [76, 59] width 52 height 31
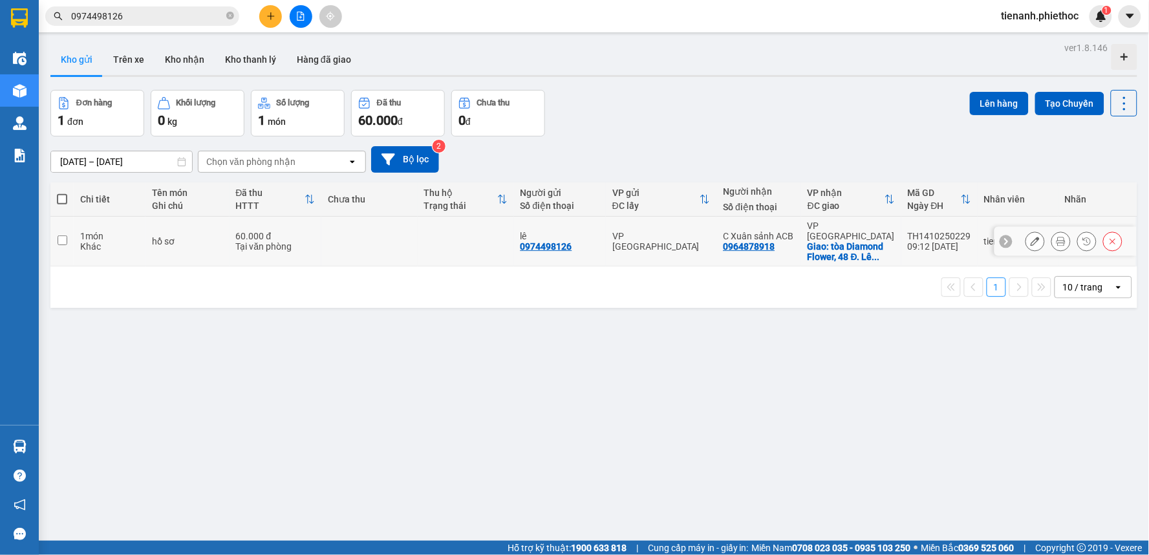
click at [1104, 243] on button at bounding box center [1113, 241] width 18 height 23
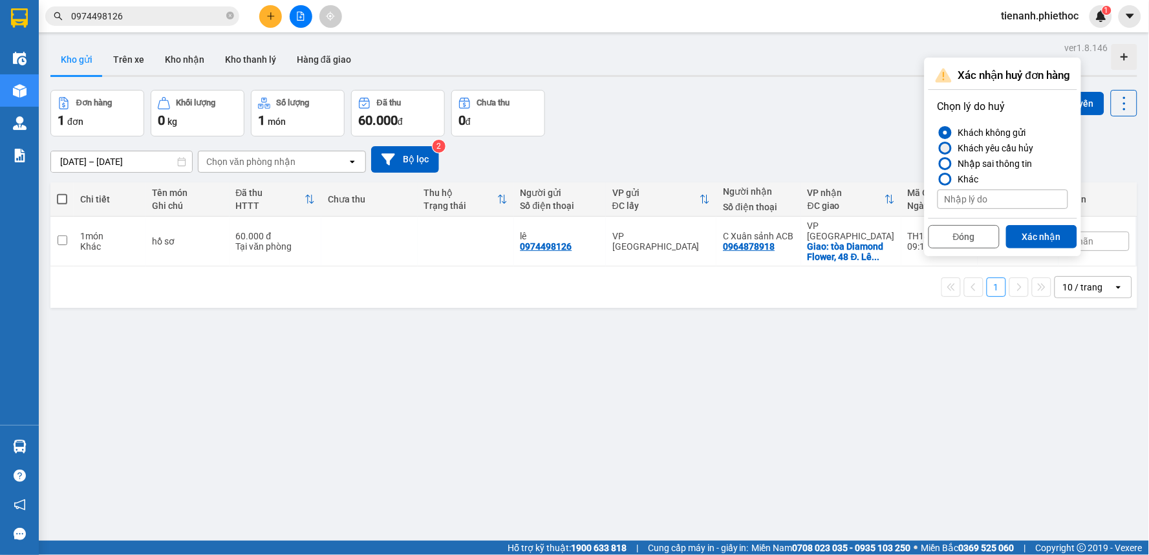
click at [964, 147] on div "Khách yêu cầu hủy" at bounding box center [993, 148] width 81 height 16
click at [938, 148] on input "Khách yêu cầu hủy" at bounding box center [938, 148] width 0 height 0
click at [1063, 238] on button "Xác nhận" at bounding box center [1041, 236] width 71 height 23
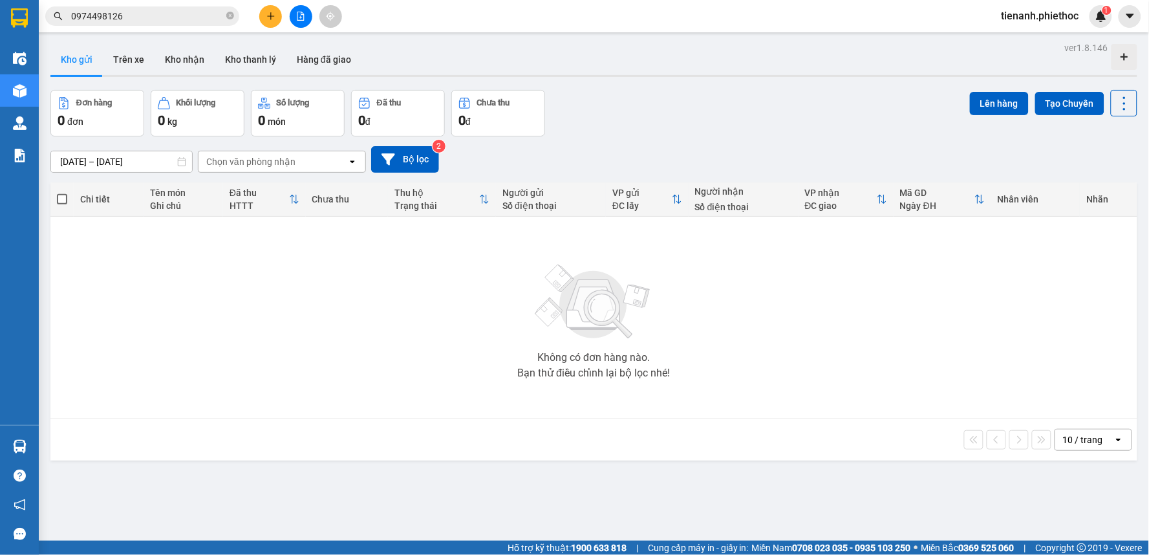
click at [281, 14] on button at bounding box center [270, 16] width 23 height 23
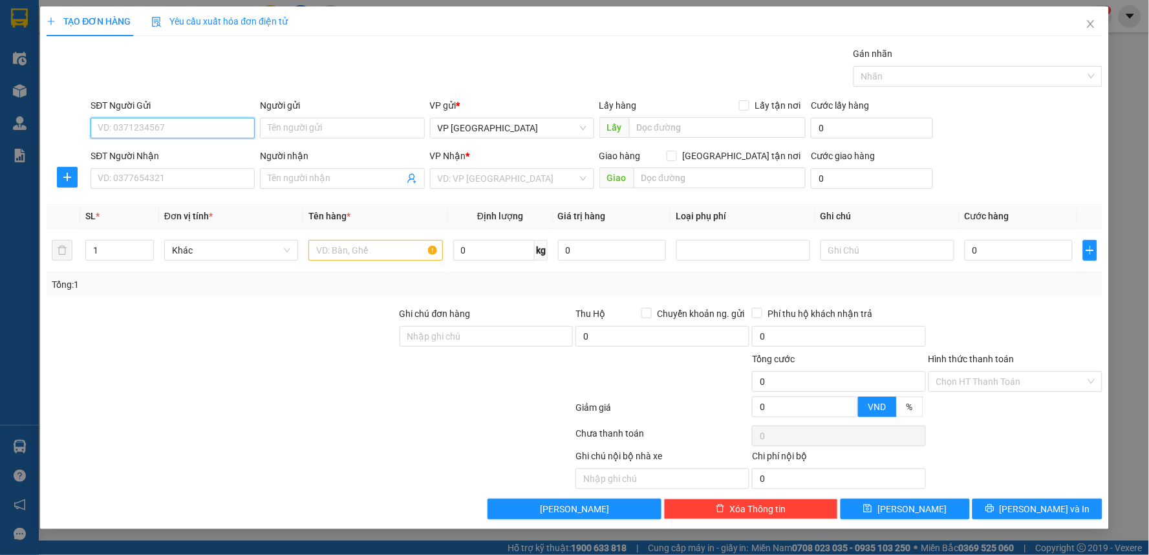
click at [159, 135] on input "SĐT Người Gửi" at bounding box center [173, 128] width 164 height 21
click at [158, 135] on input "0879614789" at bounding box center [173, 128] width 164 height 21
click at [160, 133] on input "0879614789" at bounding box center [173, 128] width 164 height 21
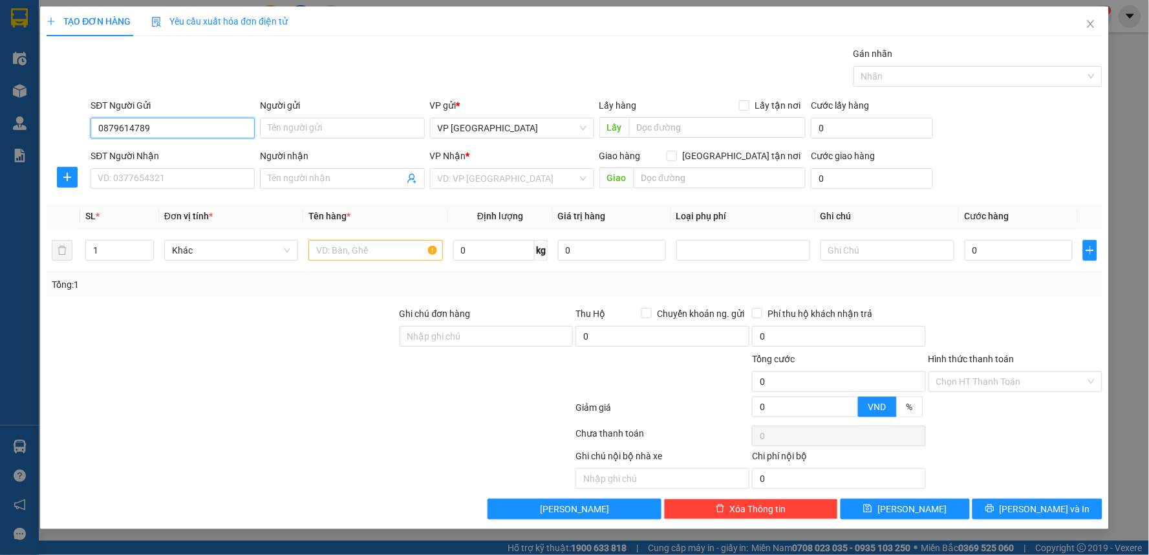
click at [160, 133] on input "0879614789" at bounding box center [173, 128] width 164 height 21
type input "0879614789"
click at [303, 130] on input "Người gửi" at bounding box center [342, 128] width 164 height 21
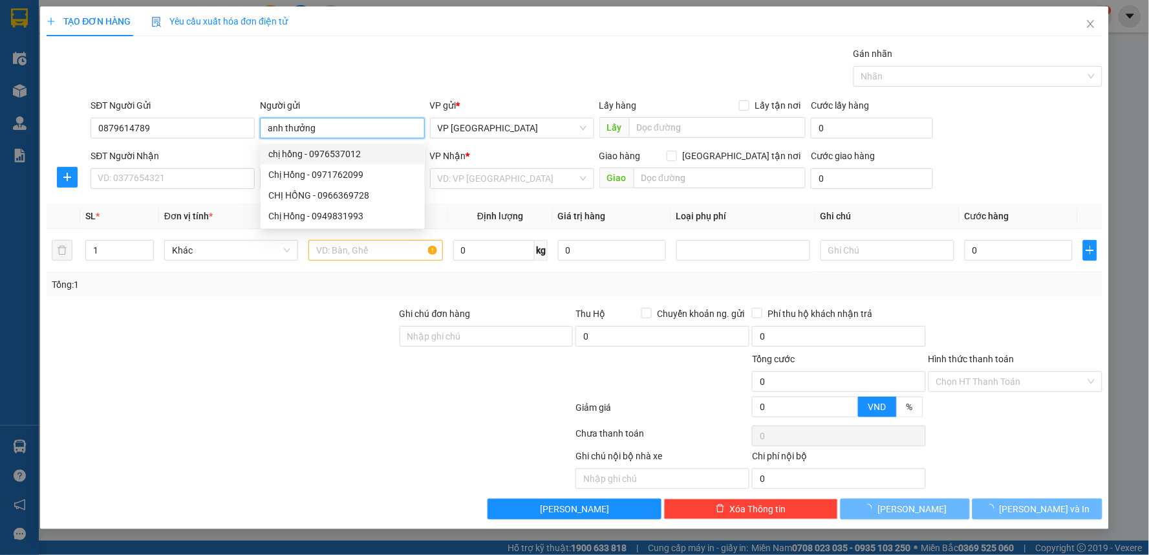
type input "anh thưởng"
click at [79, 171] on div at bounding box center [67, 177] width 41 height 21
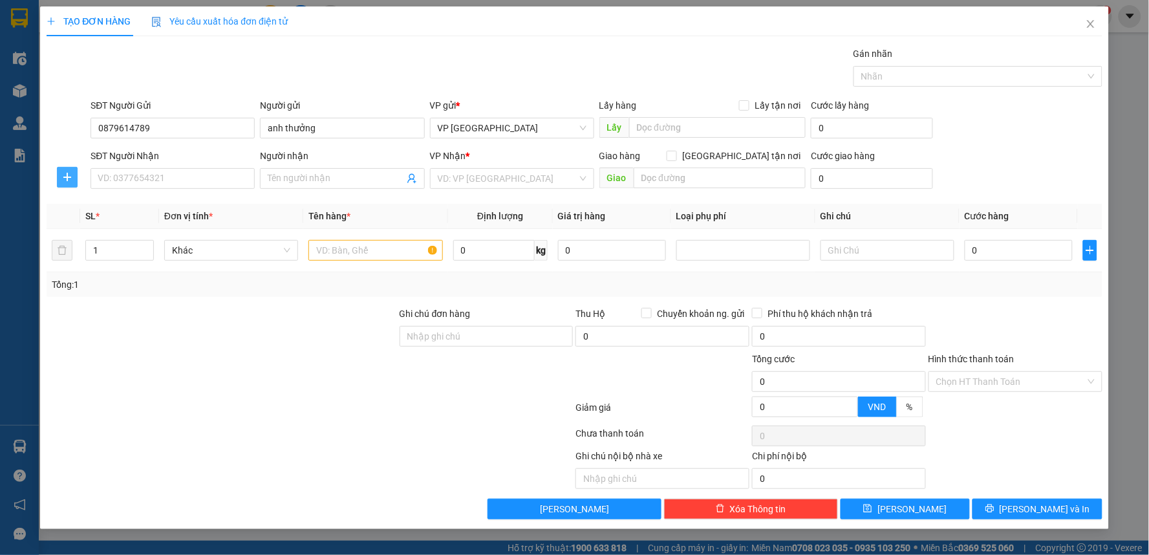
click at [61, 179] on span "plus" at bounding box center [67, 177] width 19 height 10
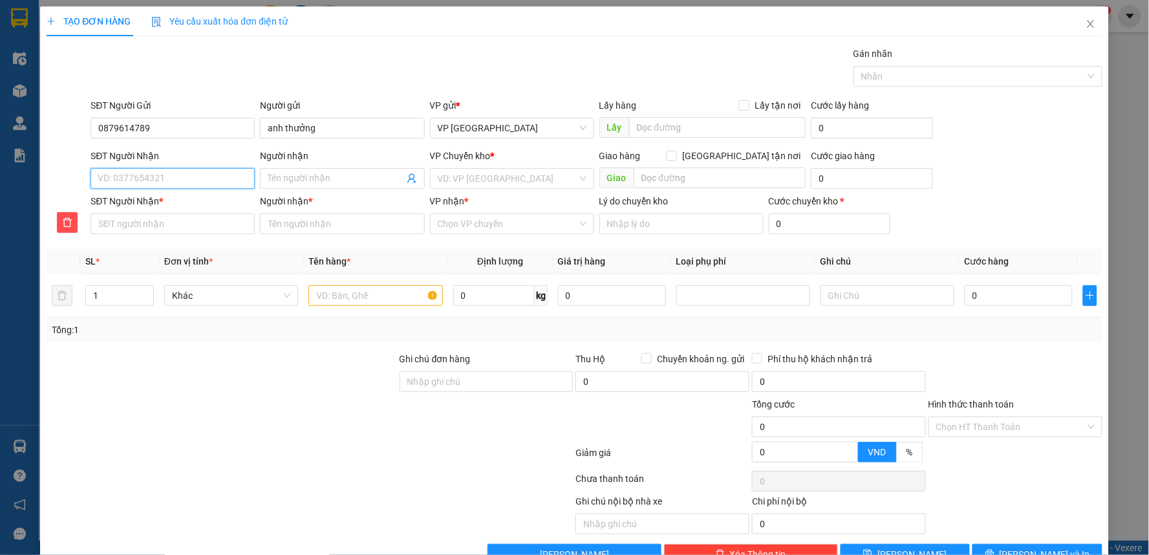
click at [121, 177] on input "SĐT Người Nhận" at bounding box center [173, 178] width 164 height 21
type input "0"
type input "09"
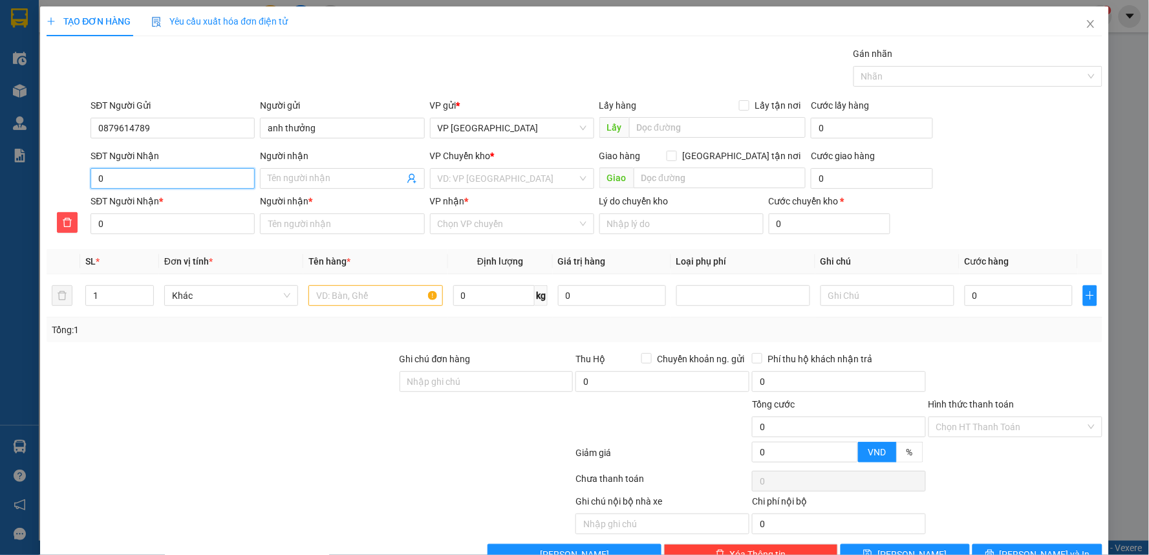
type input "09"
type input "097"
type input "0978"
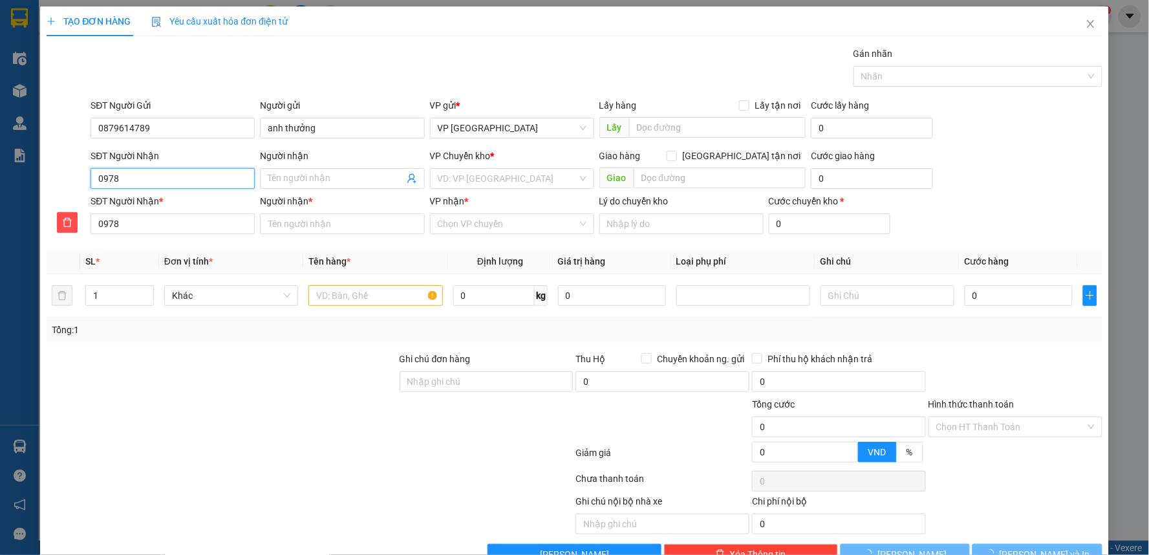
type input "09789"
type input "097897"
type input "0978979"
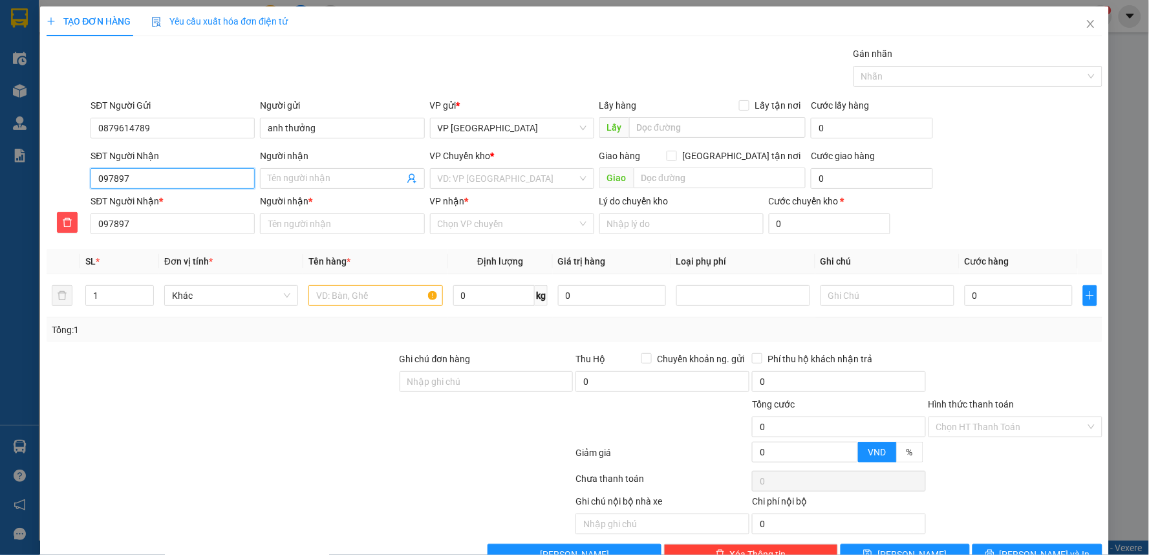
type input "0978979"
type input "09789797"
type input "097897972"
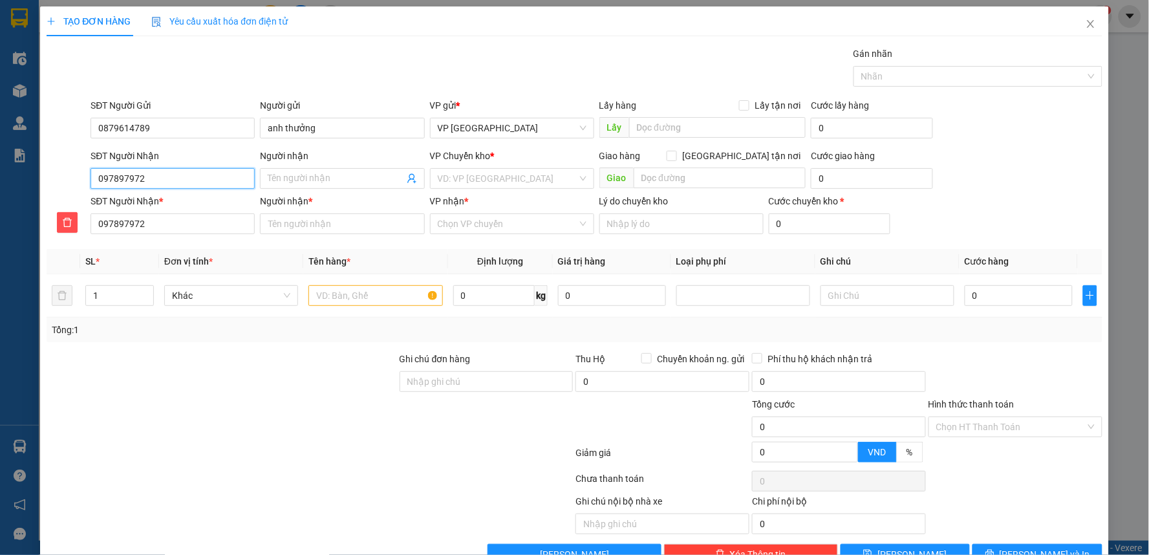
type input "0978979729"
type input "097897972"
type input "0978979723"
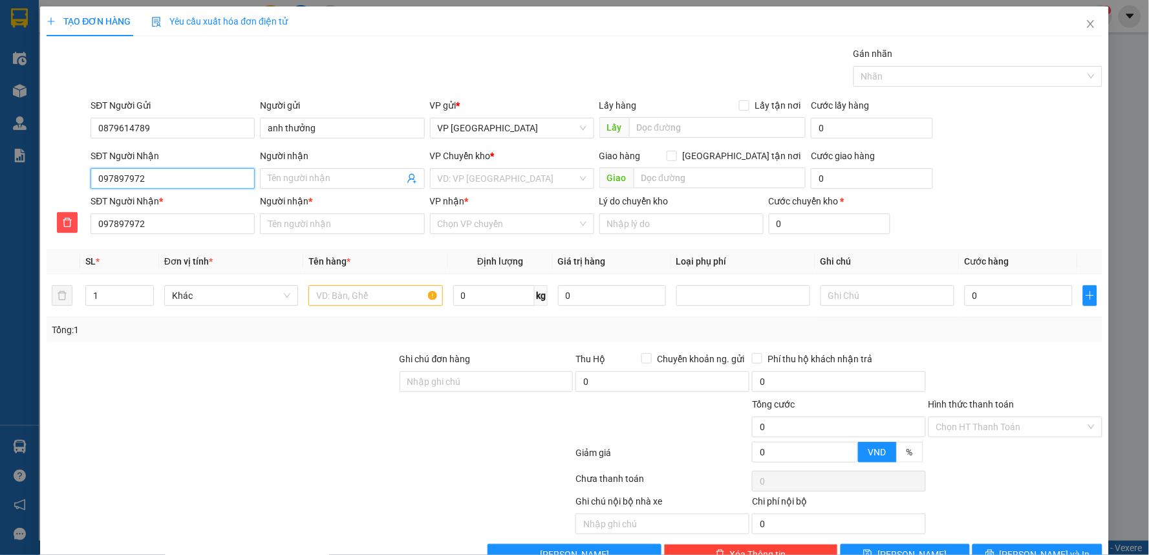
type input "0978979723"
click at [182, 175] on input "0978979723" at bounding box center [173, 178] width 164 height 21
type input "0978979723"
click at [285, 175] on input "Người nhận" at bounding box center [336, 178] width 136 height 14
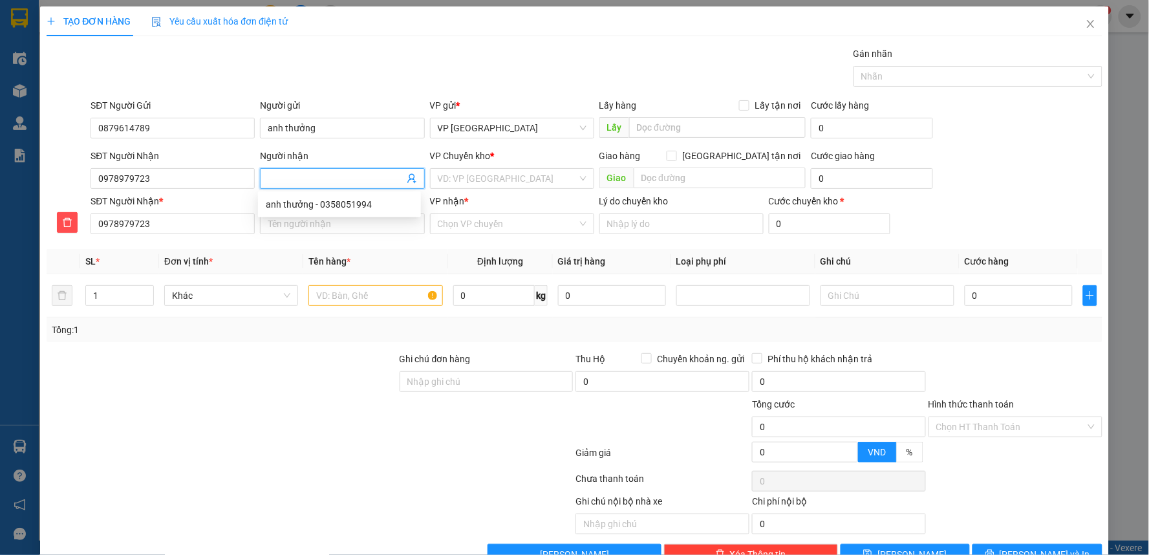
type input "a"
type input "an"
type input "anh"
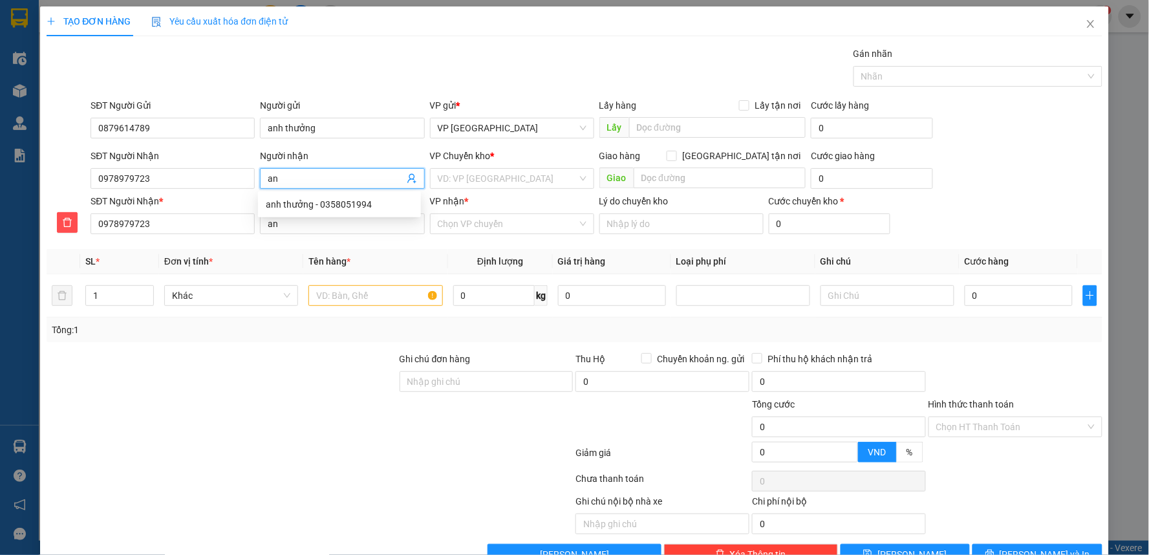
type input "anh"
type input "anh l"
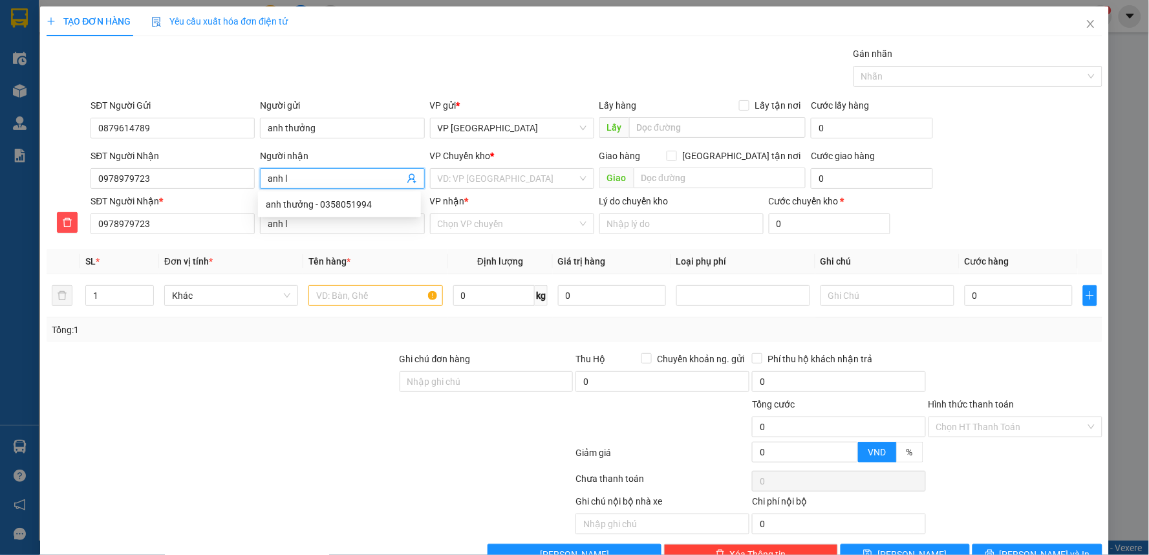
type input "anh li"
type input "[PERSON_NAME]"
type input "anh linh"
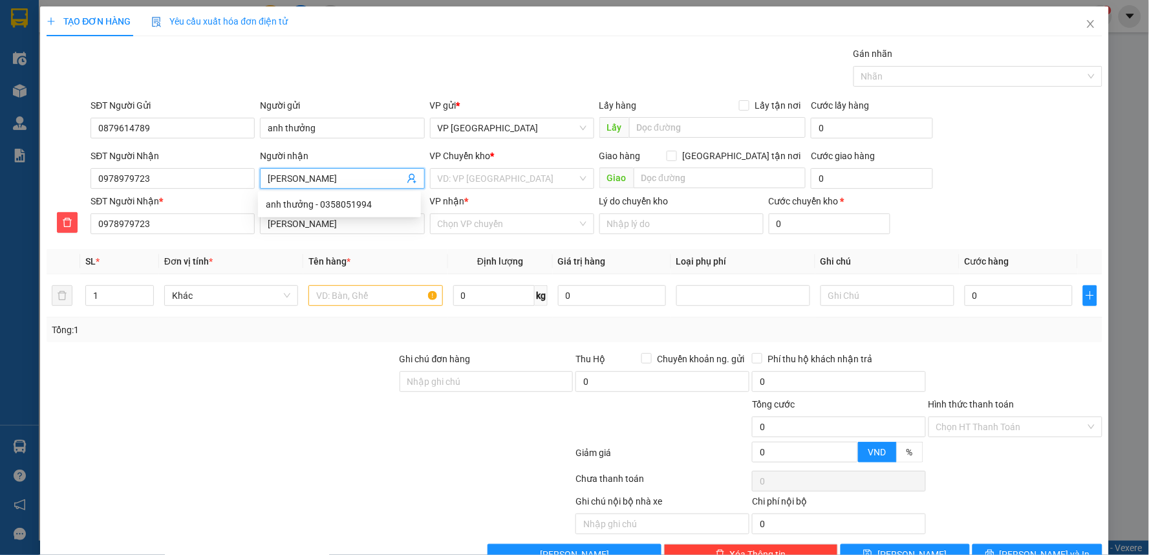
type input "anh linh"
click at [460, 170] on input "search" at bounding box center [508, 178] width 140 height 19
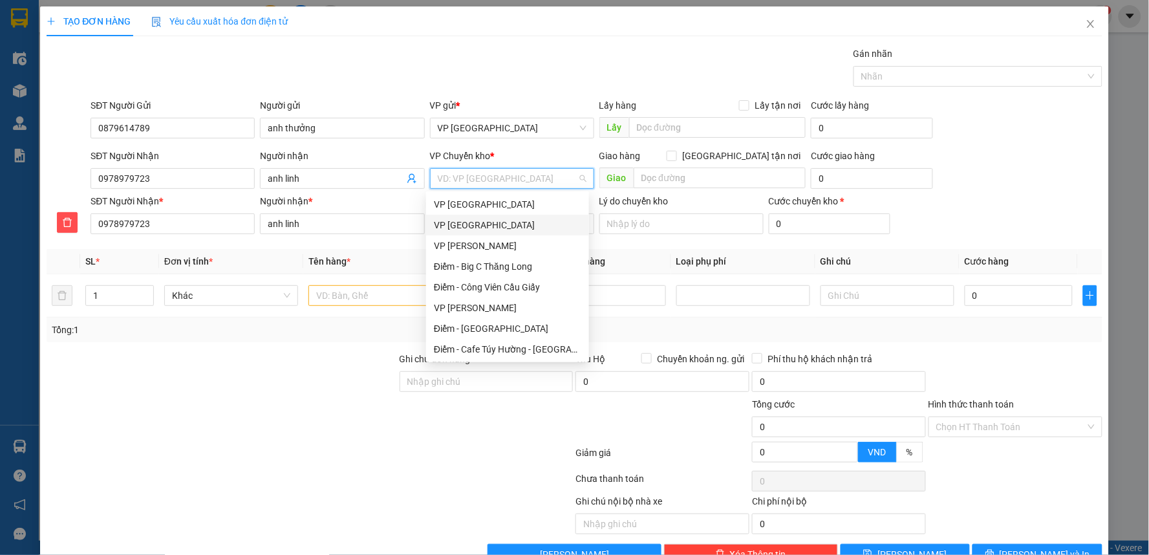
click at [470, 226] on div "VP [GEOGRAPHIC_DATA]" at bounding box center [507, 225] width 147 height 14
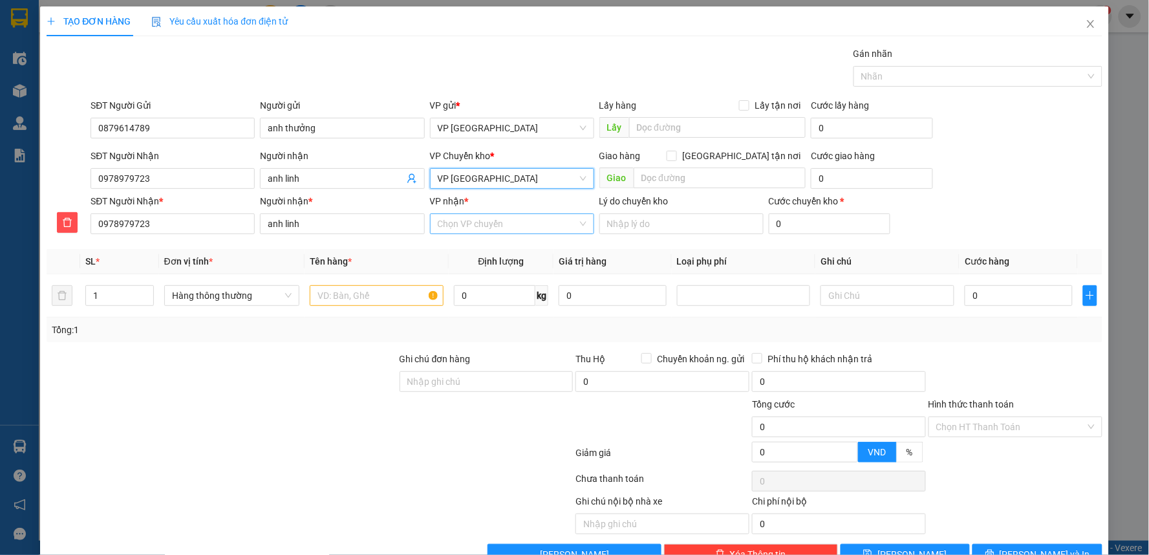
click at [477, 221] on input "VP nhận *" at bounding box center [508, 223] width 140 height 19
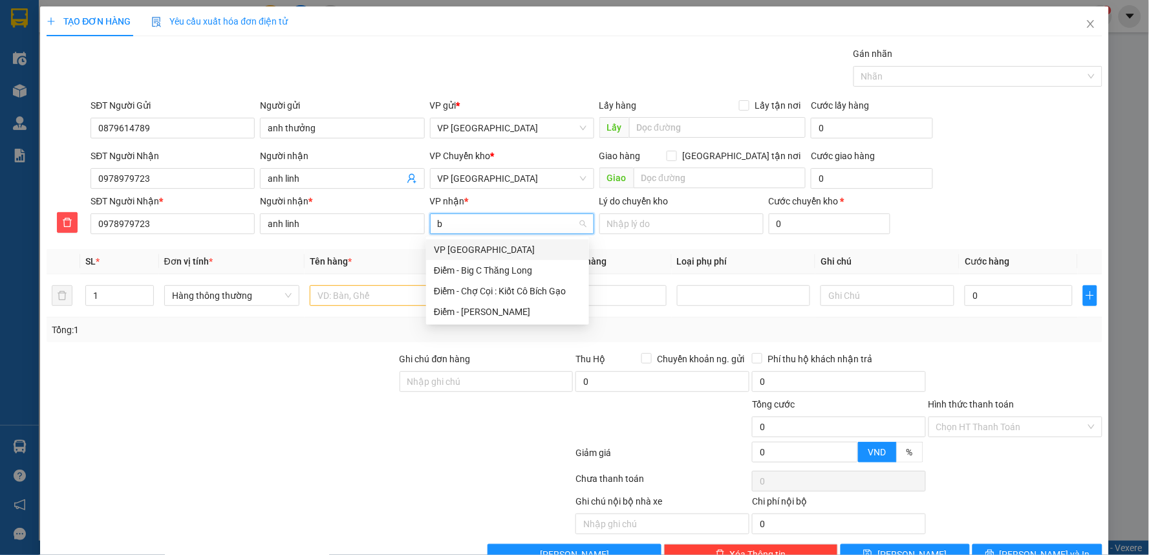
type input "bi"
click at [506, 264] on div "Điểm - Big C Thăng Long" at bounding box center [507, 270] width 147 height 14
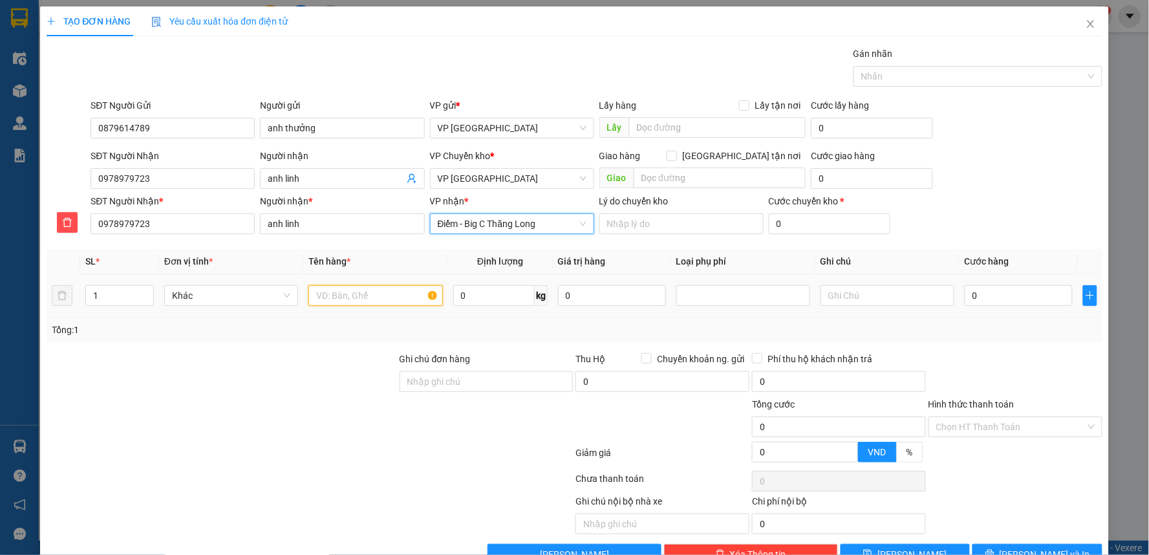
click at [378, 292] on input "text" at bounding box center [376, 295] width 134 height 21
type input "bọc trắng dây sạc"
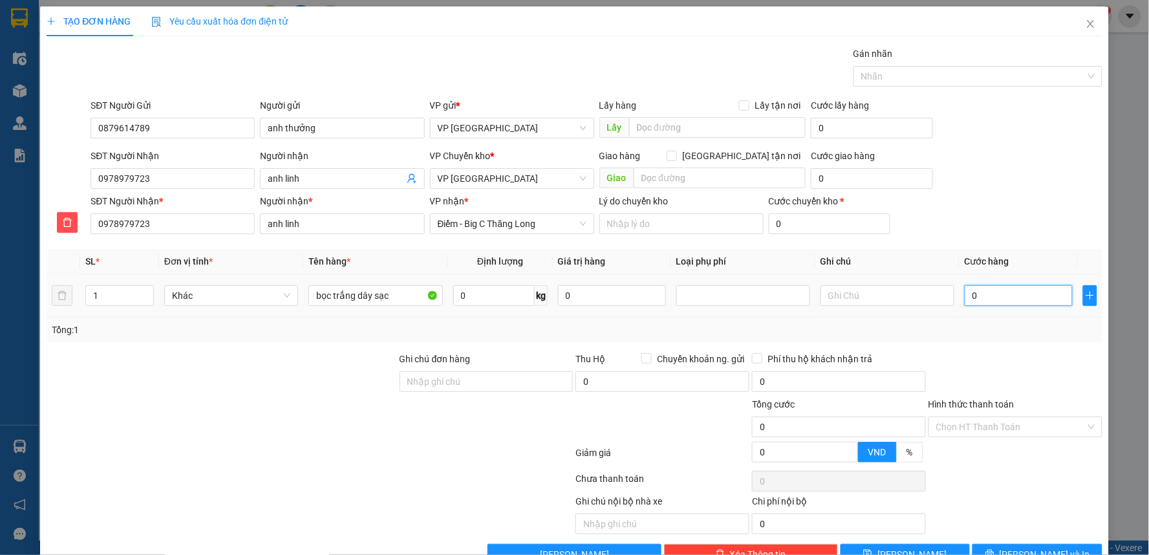
click at [1028, 300] on input "0" at bounding box center [1019, 295] width 108 height 21
type input "3"
type input "30"
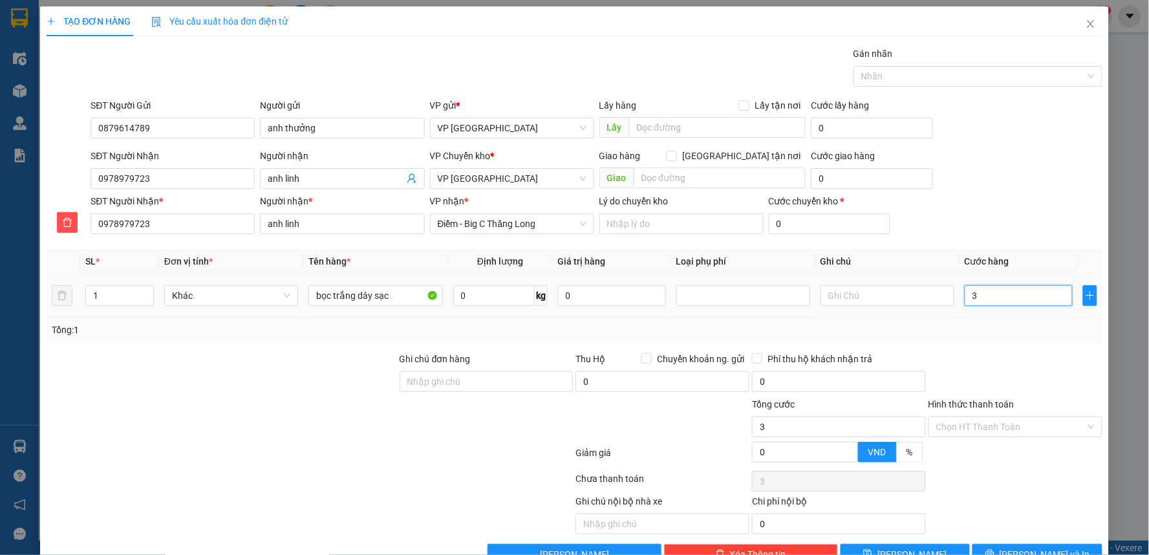
type input "30"
type input "30.000"
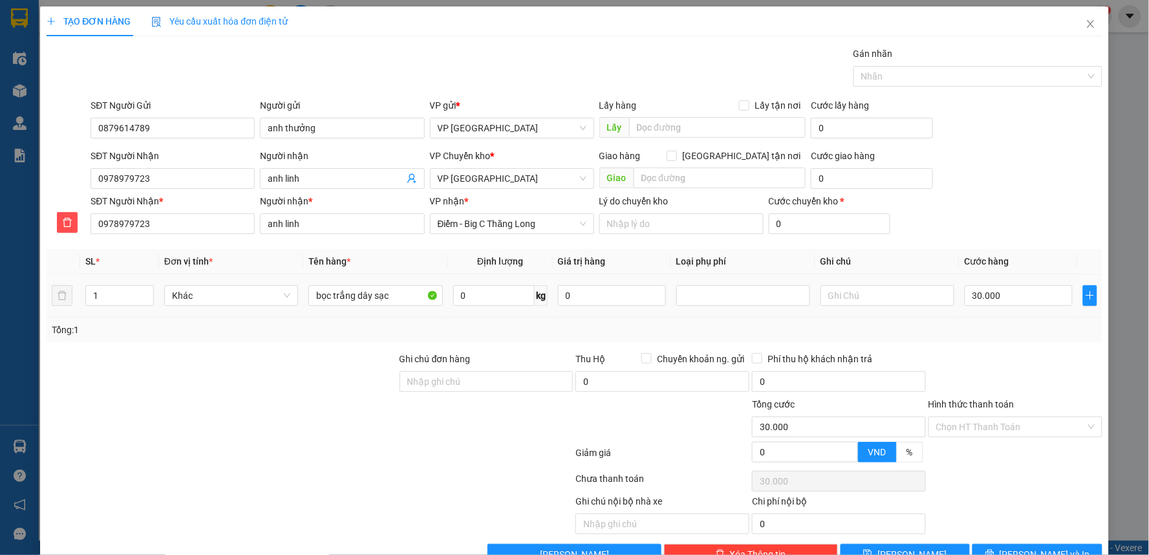
click at [1014, 348] on div "Transit Pickup Surcharge Ids Transit Deliver Surcharge Ids Transit Deliver Surc…" at bounding box center [575, 306] width 1056 height 518
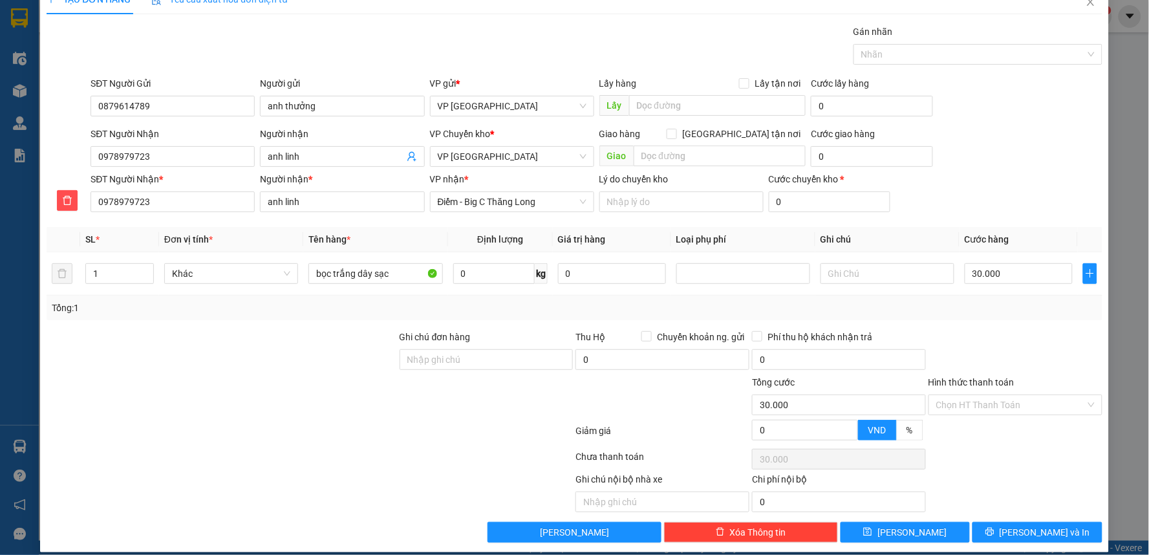
scroll to position [34, 0]
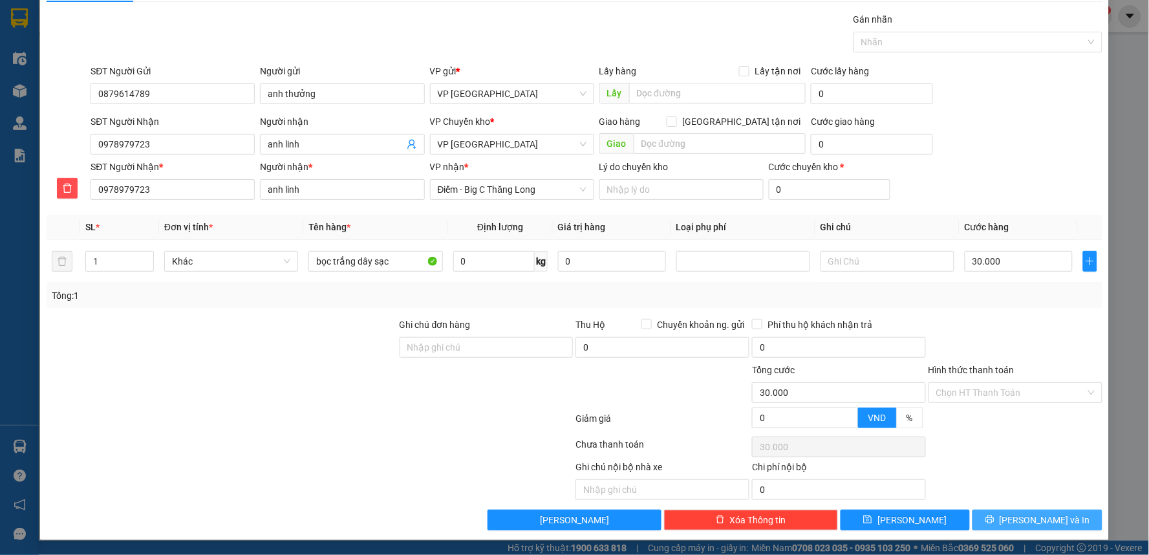
click at [1008, 528] on button "[PERSON_NAME] và In" at bounding box center [1038, 520] width 130 height 21
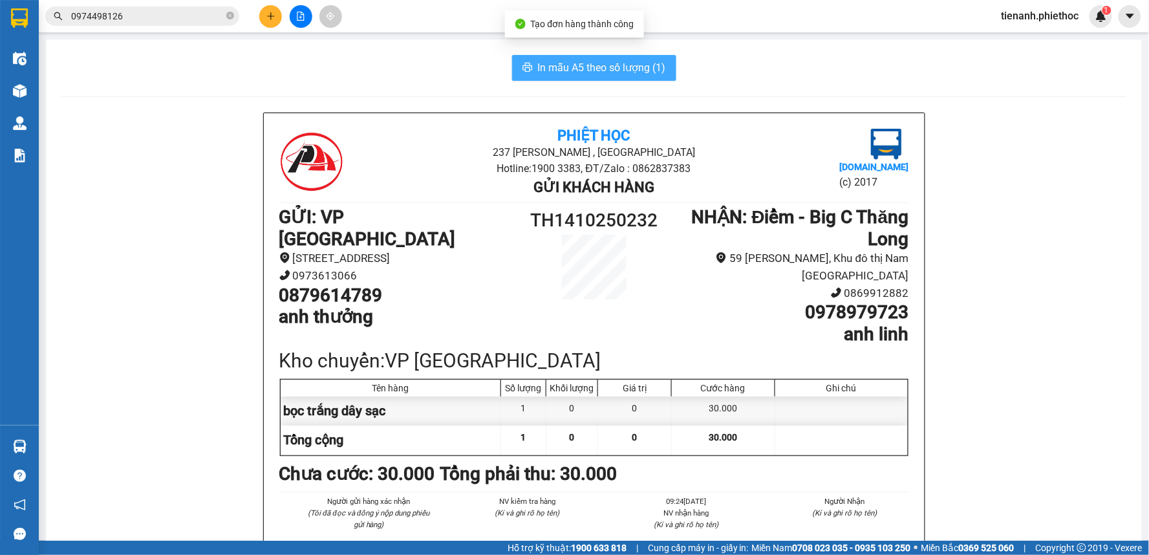
click at [567, 63] on span "In mẫu A5 theo số lượng (1)" at bounding box center [602, 68] width 128 height 16
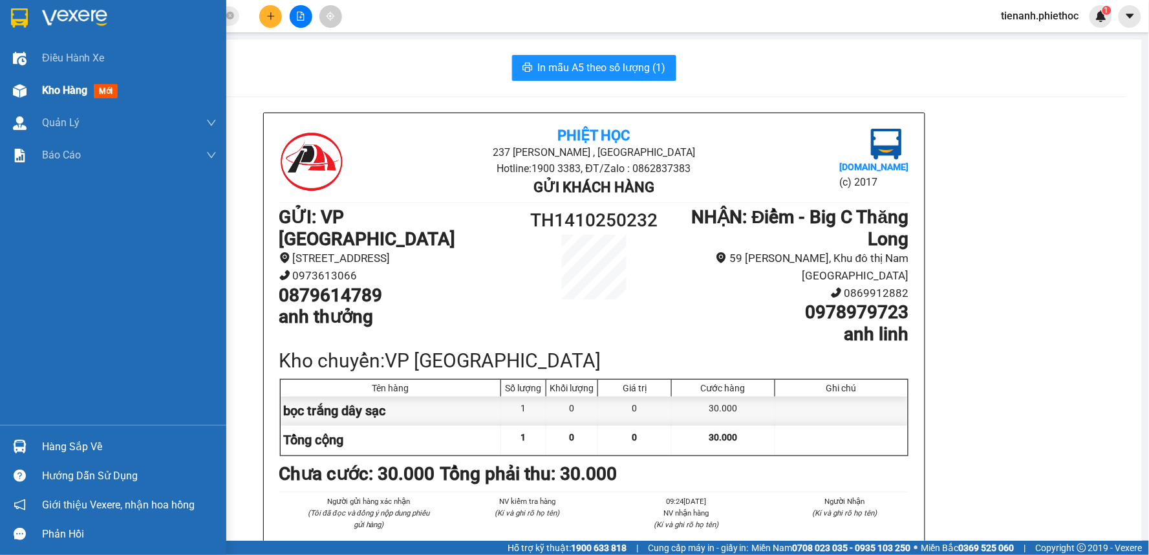
click at [72, 85] on span "Kho hàng" at bounding box center [64, 90] width 45 height 12
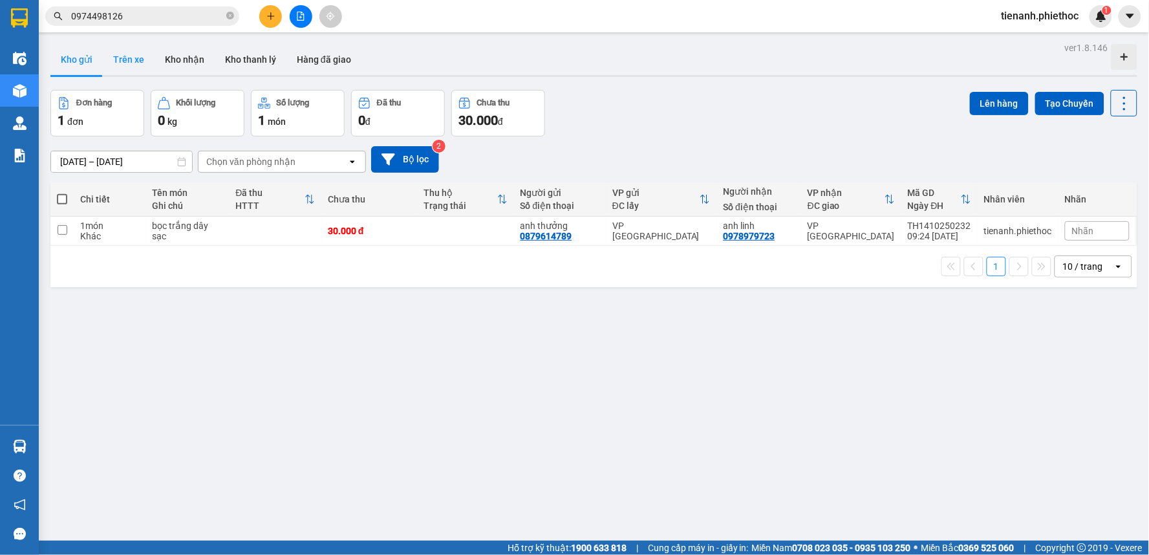
click at [132, 47] on button "Trên xe" at bounding box center [129, 59] width 52 height 31
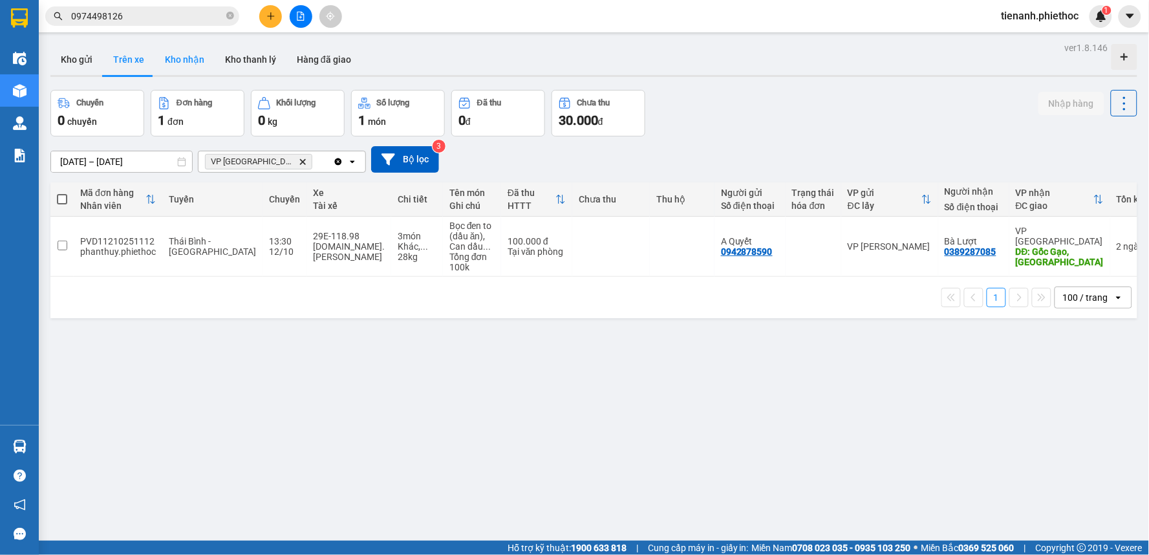
click at [170, 67] on button "Kho nhận" at bounding box center [185, 59] width 60 height 31
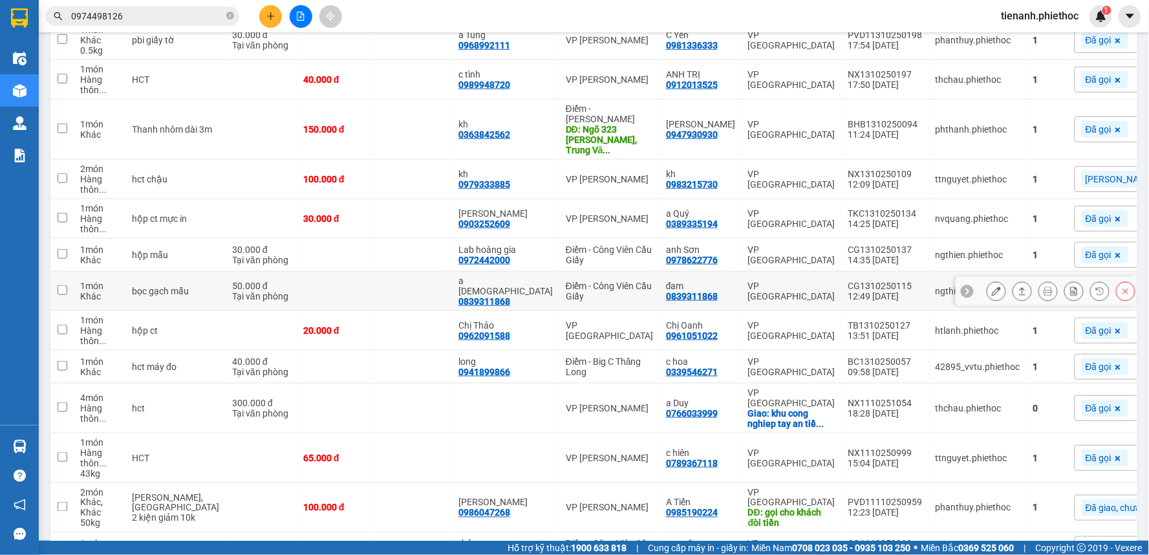
scroll to position [154, 0]
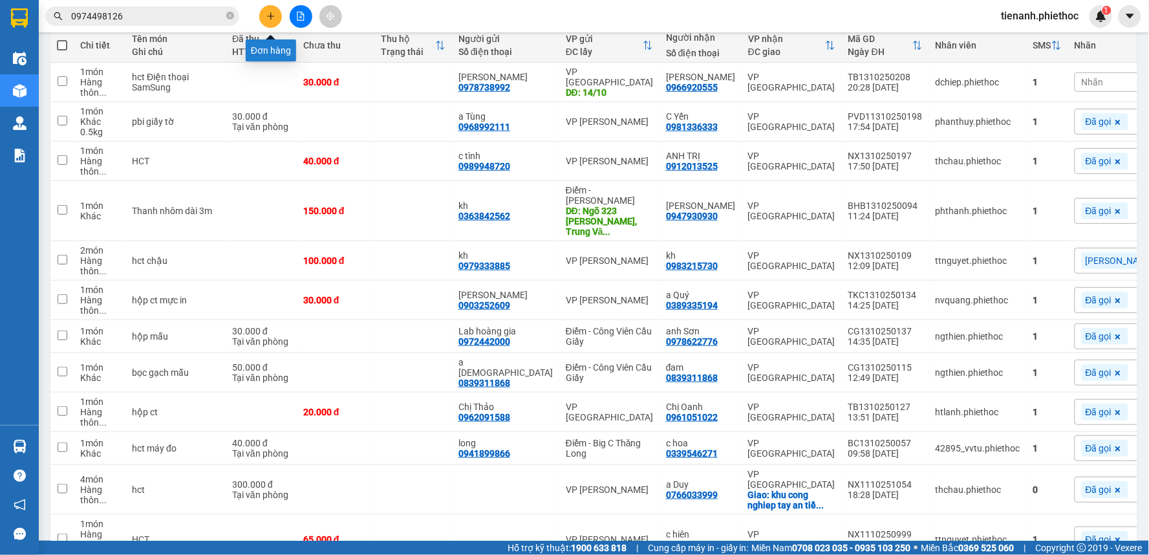
click at [273, 19] on icon "plus" at bounding box center [270, 16] width 9 height 9
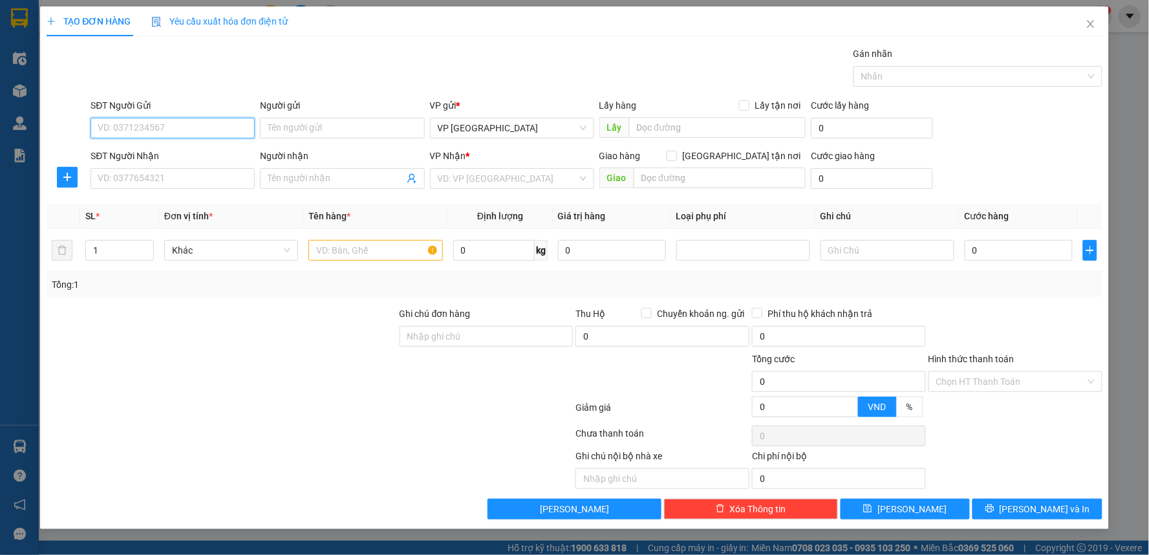
click at [186, 128] on input "SĐT Người Gửi" at bounding box center [173, 128] width 164 height 21
type input "0974498126"
click at [186, 131] on input "0974498126" at bounding box center [173, 128] width 164 height 21
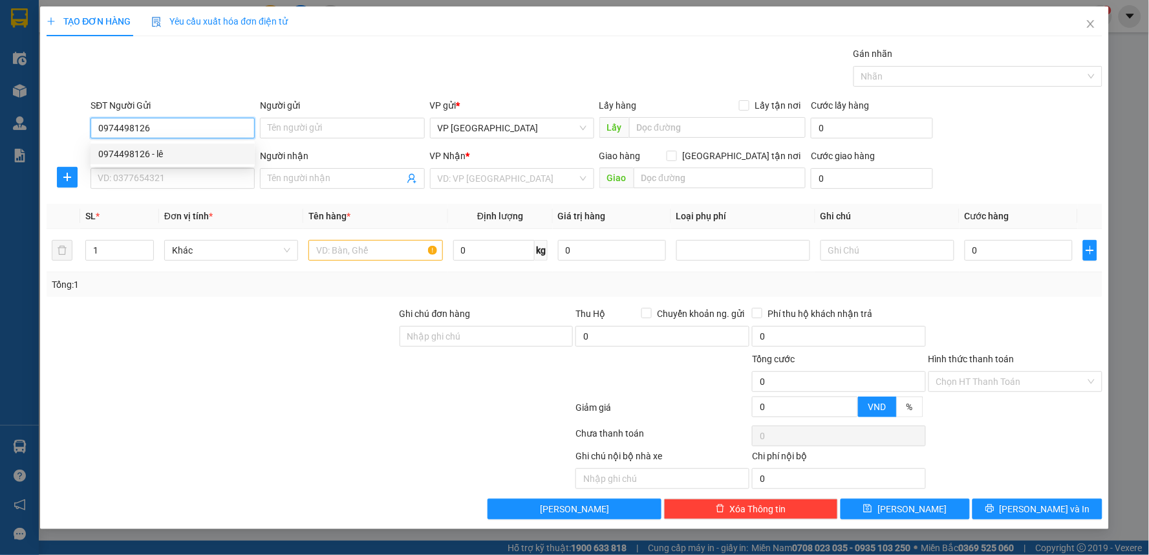
click at [181, 159] on div "0974498126 - lê" at bounding box center [172, 154] width 149 height 14
type input "lê"
type input "0974498126"
click at [65, 182] on button "button" at bounding box center [67, 177] width 21 height 21
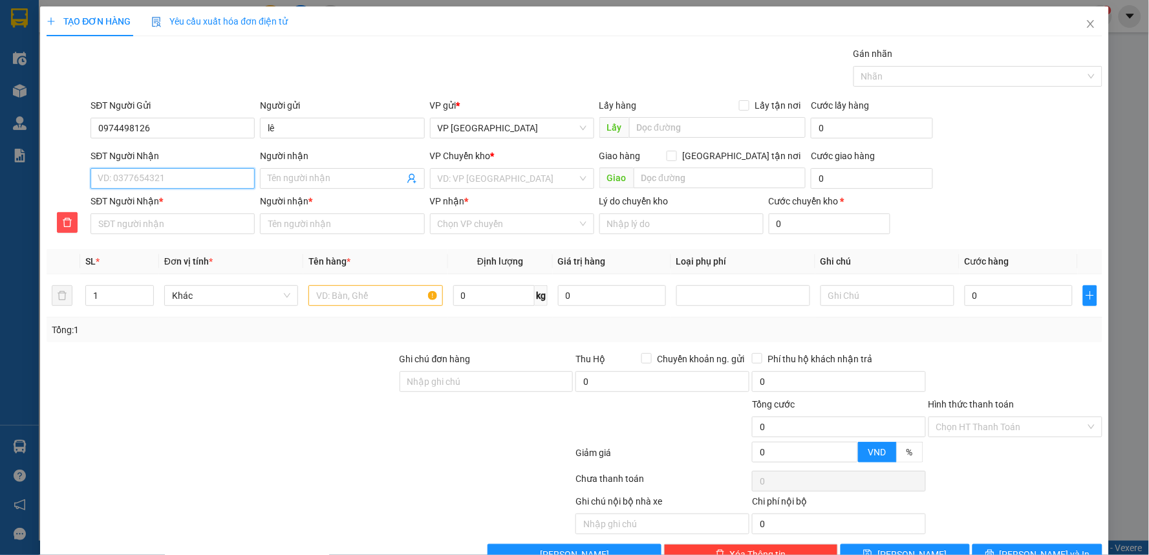
click at [157, 182] on input "SĐT Người Nhận" at bounding box center [173, 178] width 164 height 21
click at [208, 224] on div "0964878918 - C Xuân sảnh ACB" at bounding box center [171, 225] width 147 height 14
type input "0964878918"
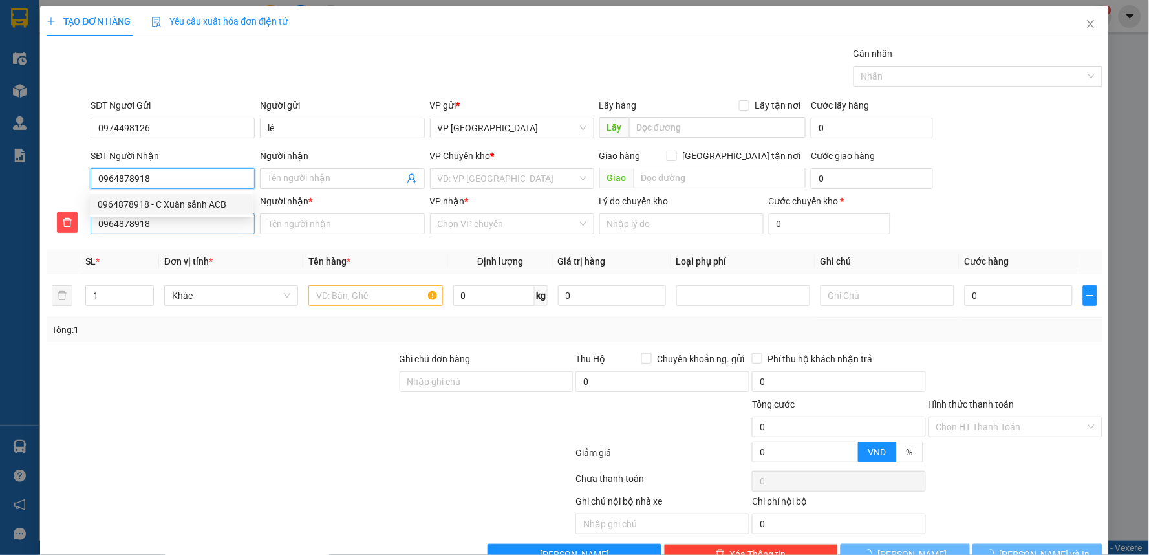
type input "C Xuân sảnh ACB"
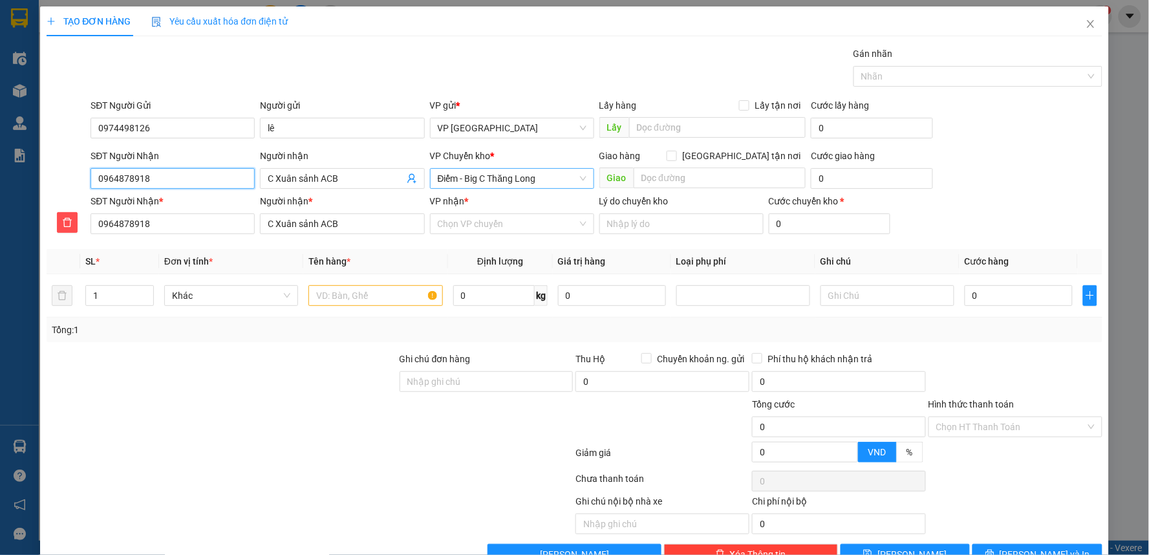
click at [511, 178] on span "Điểm - Big C Thăng Long" at bounding box center [512, 178] width 149 height 19
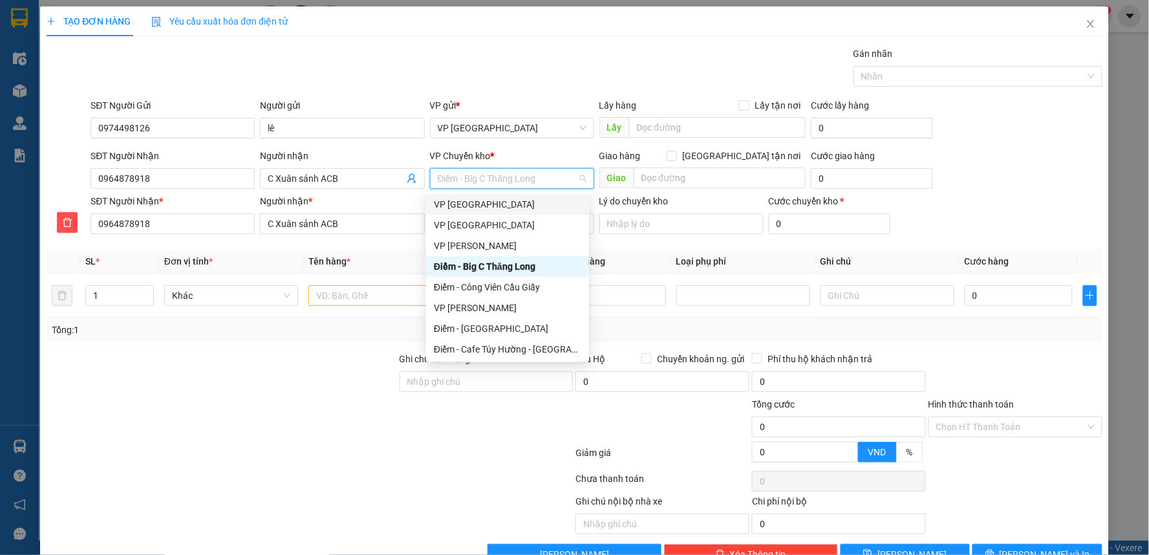
click at [527, 176] on span "Điểm - Big C Thăng Long" at bounding box center [512, 178] width 149 height 19
click at [476, 222] on div "VP [GEOGRAPHIC_DATA]" at bounding box center [507, 225] width 147 height 14
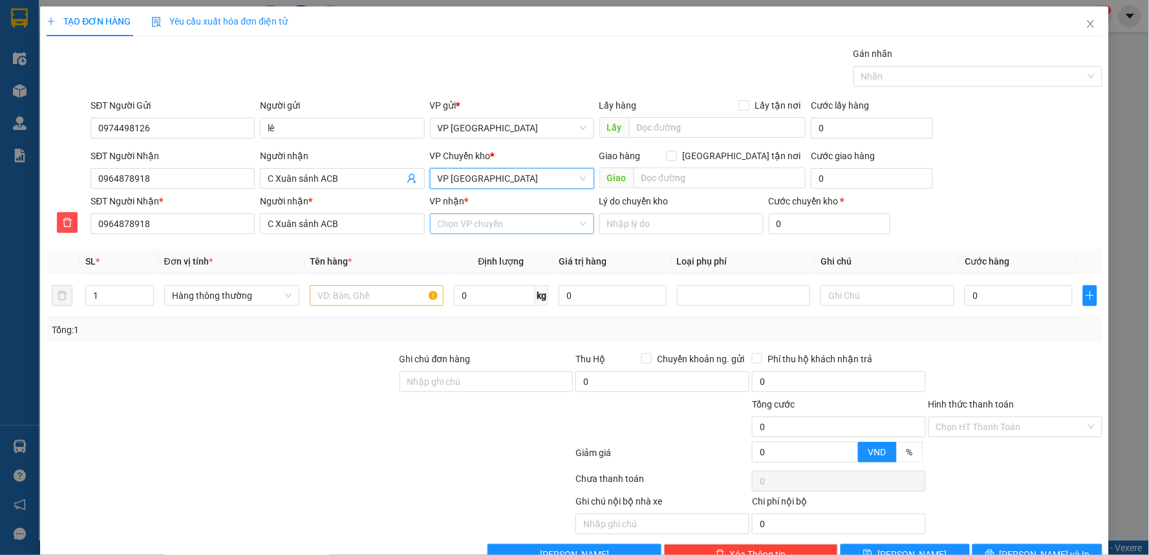
click at [475, 221] on input "VP nhận *" at bounding box center [508, 223] width 140 height 19
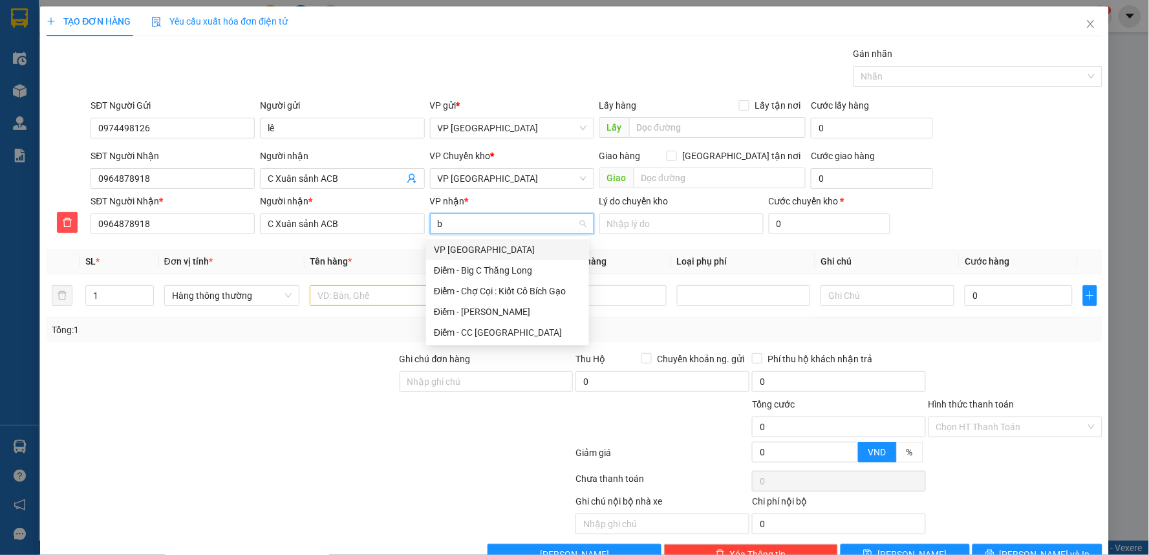
type input "bi"
click at [514, 272] on div "Điểm - Big C Thăng Long" at bounding box center [507, 270] width 147 height 14
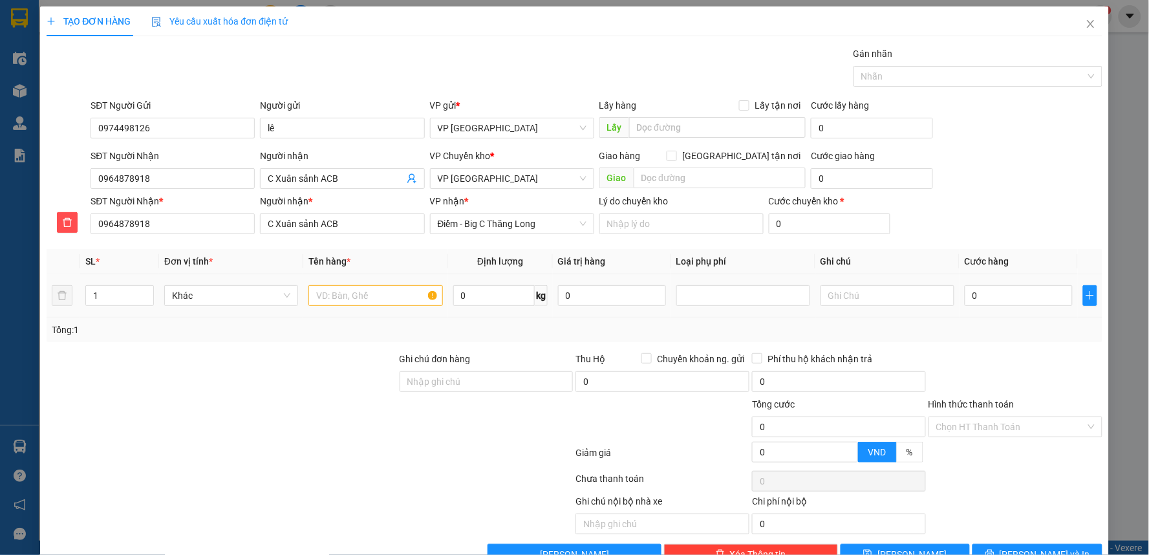
click at [356, 281] on td at bounding box center [375, 295] width 144 height 43
click at [356, 296] on input "text" at bounding box center [376, 295] width 134 height 21
type input "hồ sơ"
click at [975, 300] on input "0" at bounding box center [1019, 295] width 108 height 21
type input "3"
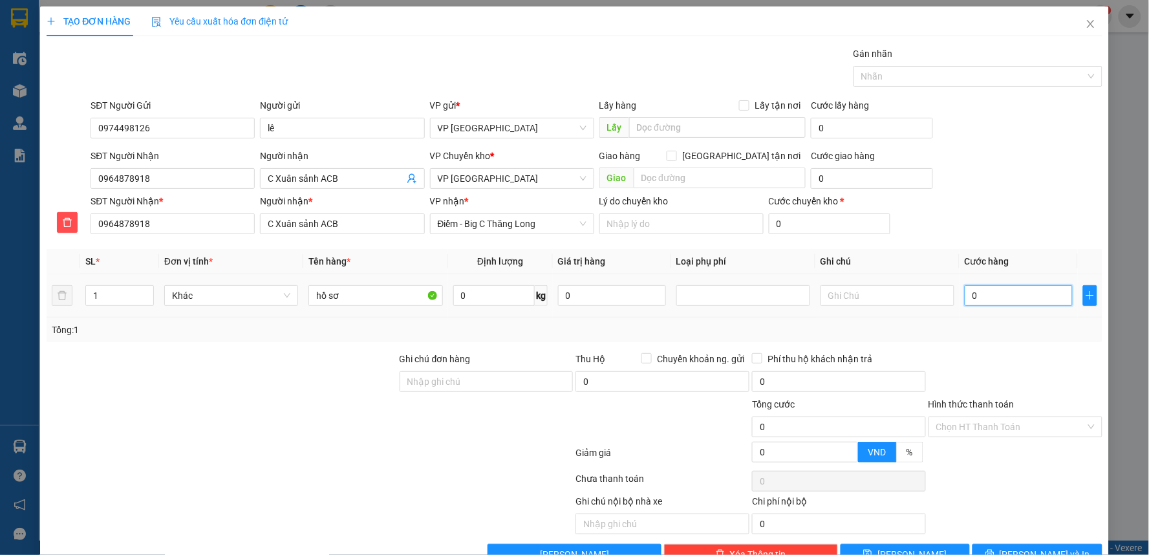
type input "3"
type input "30"
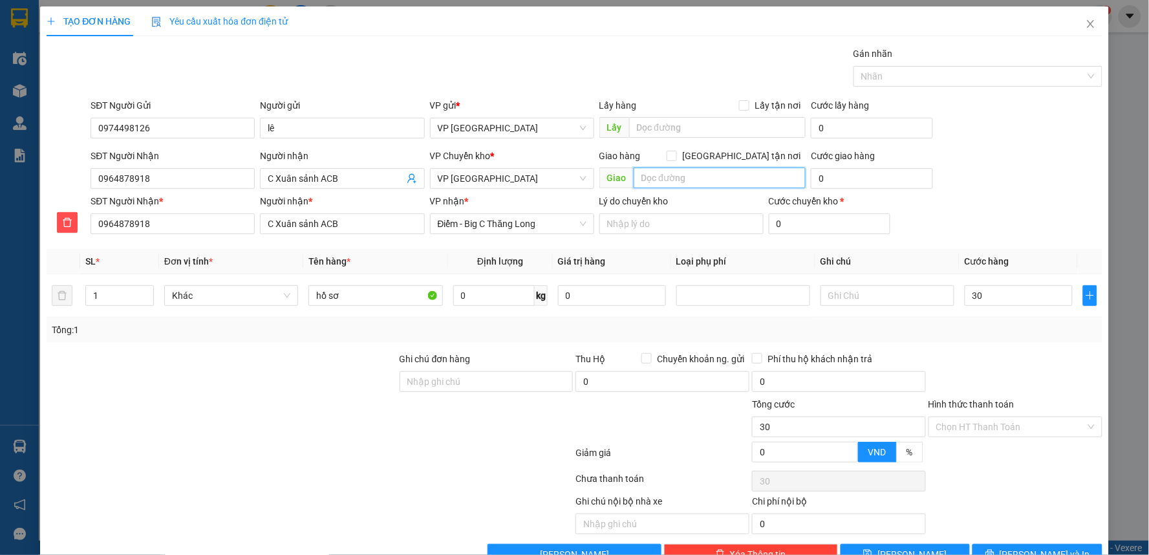
type input "30.000"
click at [665, 182] on input "text" at bounding box center [720, 178] width 173 height 21
click at [710, 180] on input "text" at bounding box center [720, 178] width 173 height 21
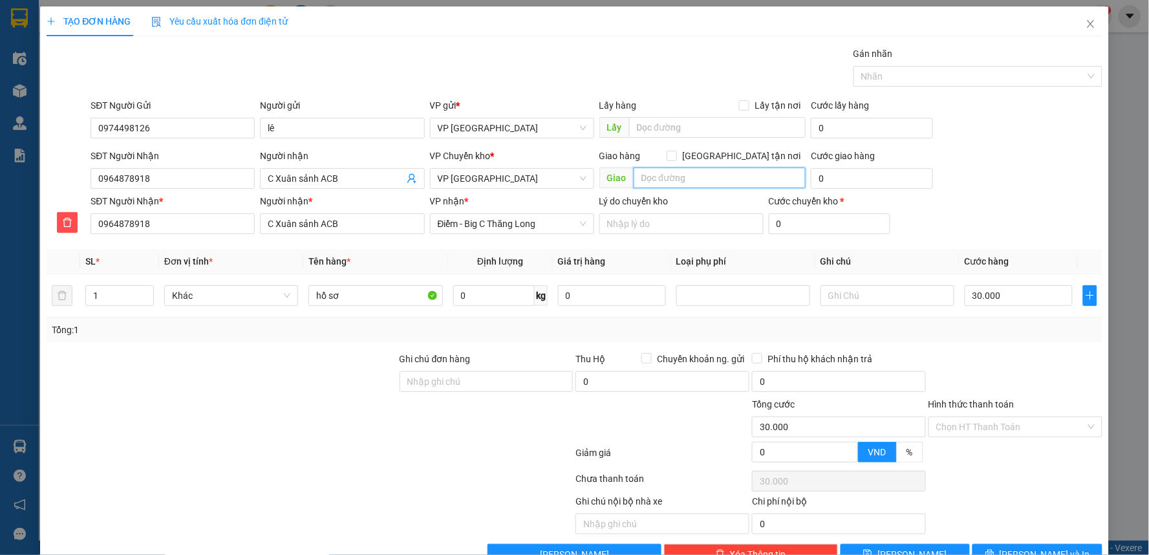
paste input "48 Đ. [PERSON_NAME], [PERSON_NAME], [GEOGRAPHIC_DATA], [GEOGRAPHIC_DATA] 120637…"
click at [664, 180] on input "tòa Flơ 48 Đ. [PERSON_NAME], [PERSON_NAME], [GEOGRAPHIC_DATA], [GEOGRAPHIC_DAT…" at bounding box center [720, 178] width 173 height 21
type input "tòa Dimond Flower, 48 Đ. [PERSON_NAME], [PERSON_NAME], [GEOGRAPHIC_DATA], [GEO…"
click at [676, 153] on input "[GEOGRAPHIC_DATA] tận nơi" at bounding box center [671, 155] width 9 height 9
checkbox input "true"
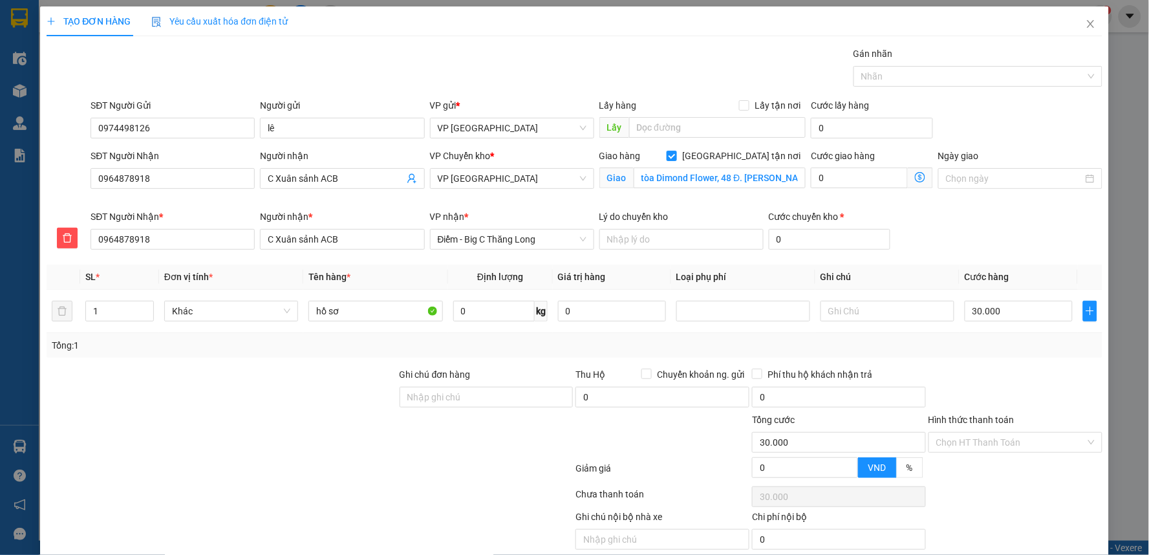
click at [915, 175] on icon "dollar-circle" at bounding box center [920, 177] width 10 height 10
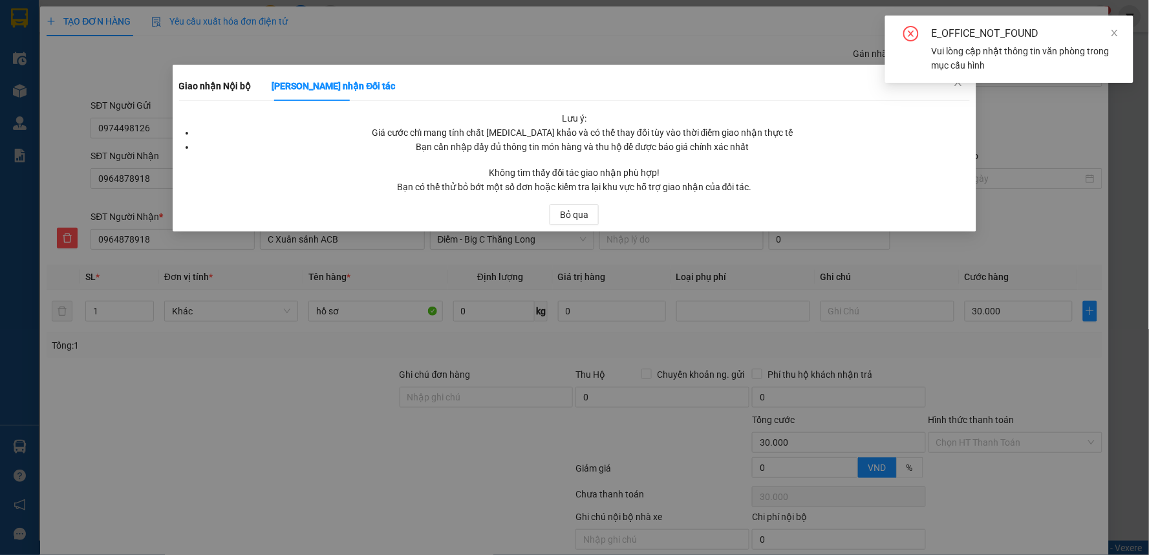
click at [962, 87] on div "E_OFFICE_NOT_FOUND Vui lòng cập nhật thông tin văn phòng trong mục cấu hình" at bounding box center [1009, 55] width 248 height 78
click at [954, 86] on div "E_OFFICE_NOT_FOUND Vui lòng cập nhật thông tin văn phòng trong mục cấu hình" at bounding box center [1009, 55] width 248 height 78
drag, startPoint x: 1113, startPoint y: 33, endPoint x: 1048, endPoint y: 70, distance: 74.5
click at [1113, 34] on icon "close" at bounding box center [1115, 32] width 9 height 9
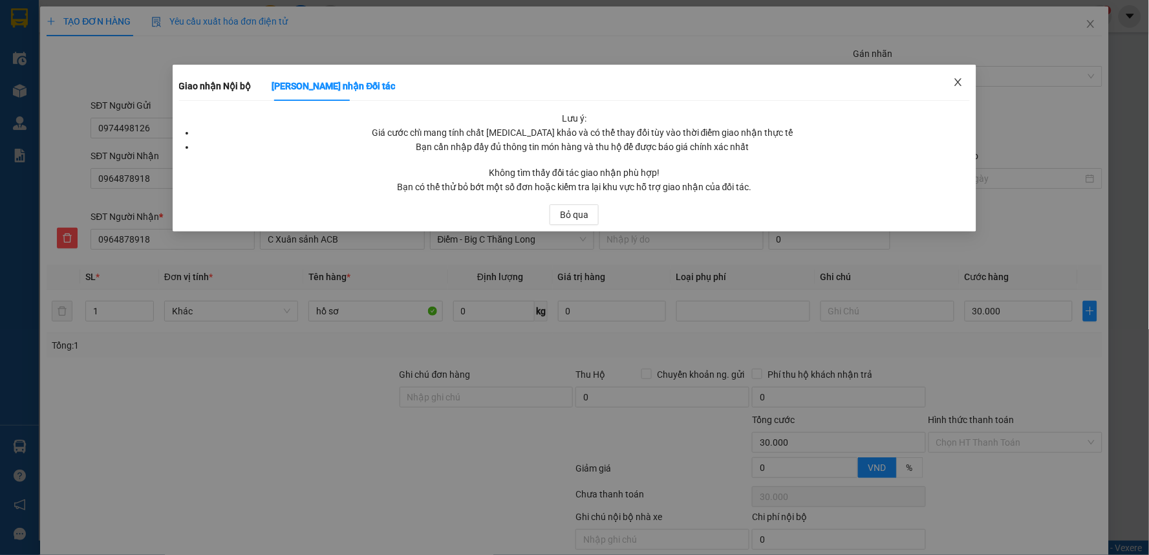
click at [950, 82] on span "Close" at bounding box center [958, 83] width 36 height 36
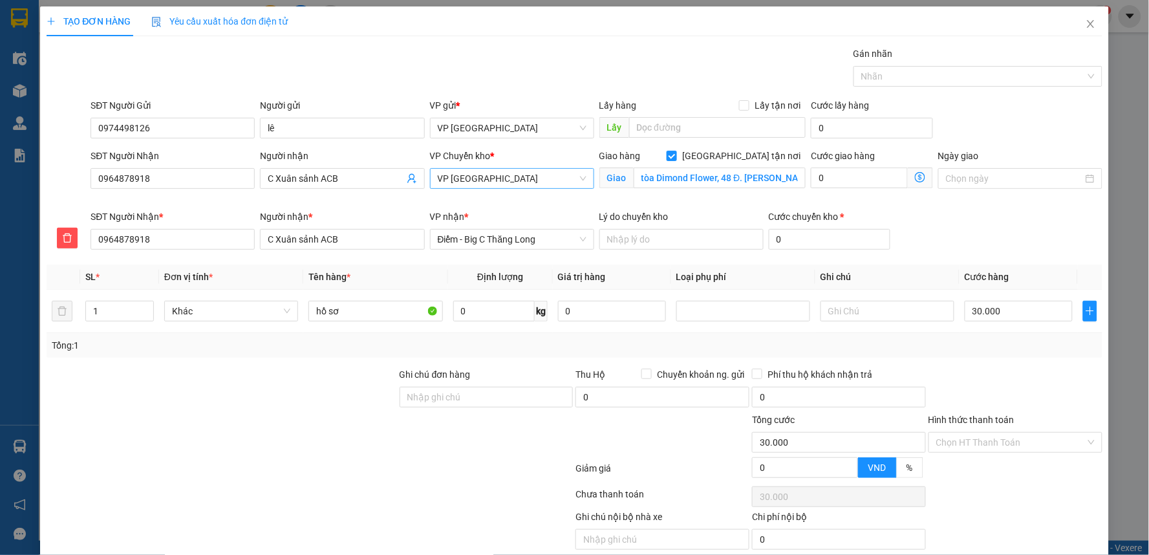
click at [536, 173] on span "VP [GEOGRAPHIC_DATA]" at bounding box center [512, 178] width 149 height 19
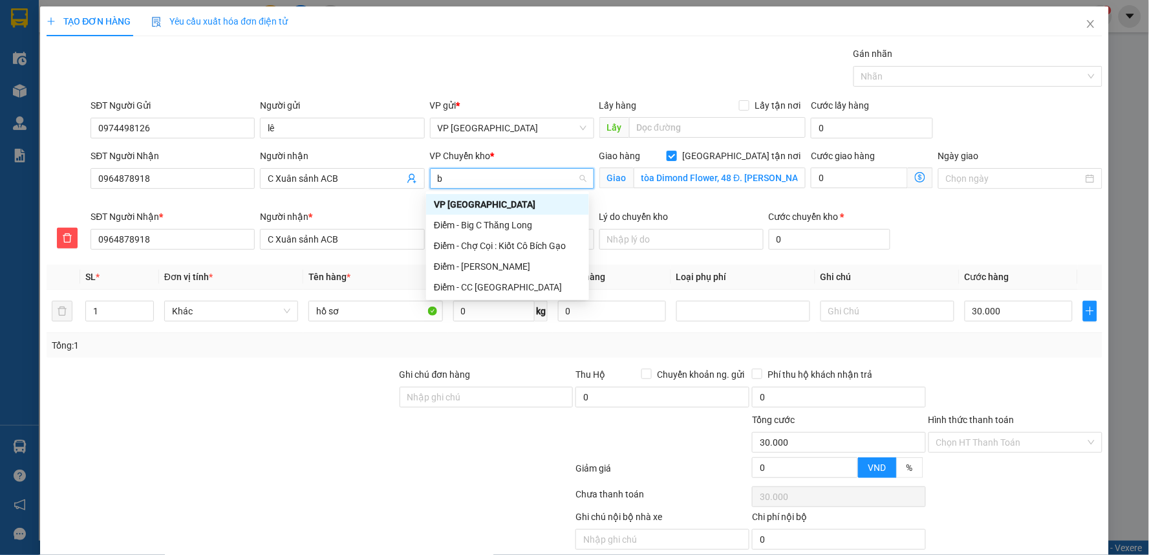
type input "bi"
click at [516, 223] on div "Điểm - Big C Thăng Long" at bounding box center [507, 225] width 147 height 14
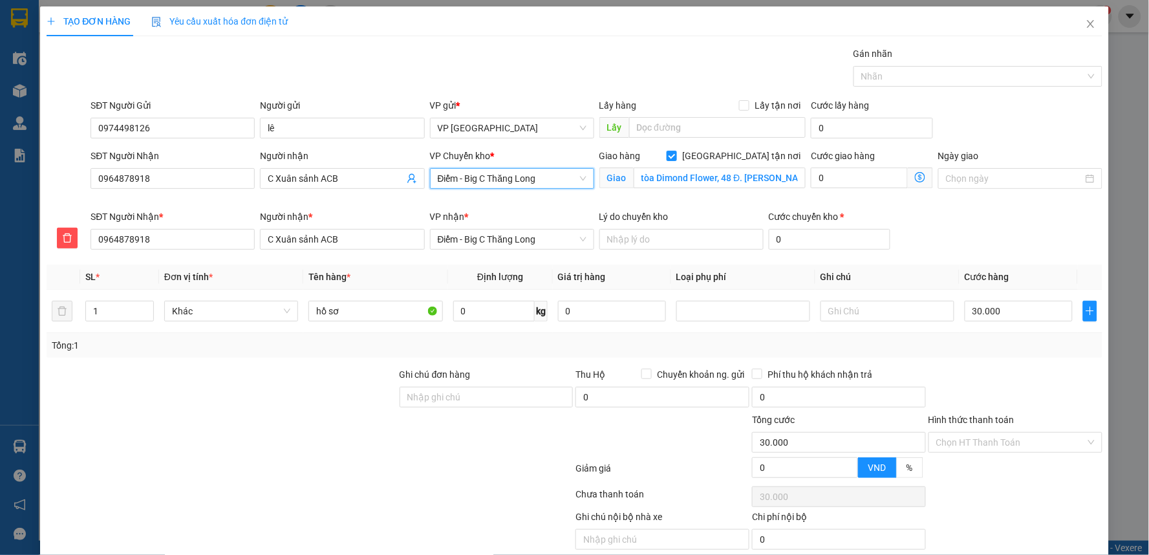
click at [917, 177] on span "Giao nhận Nội bộ Giao nhận Đối tác Lưu ý: Giá cước chỉ mang tính chất [MEDICAL_…" at bounding box center [920, 178] width 25 height 21
click at [915, 176] on icon "dollar-circle" at bounding box center [920, 177] width 10 height 10
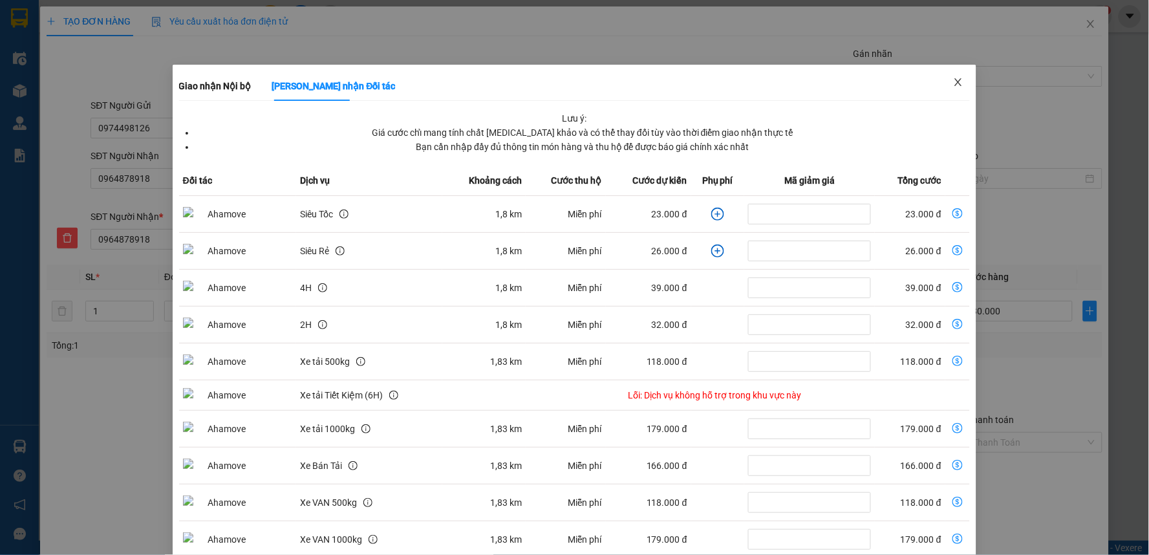
click at [953, 81] on icon "close" at bounding box center [958, 82] width 10 height 10
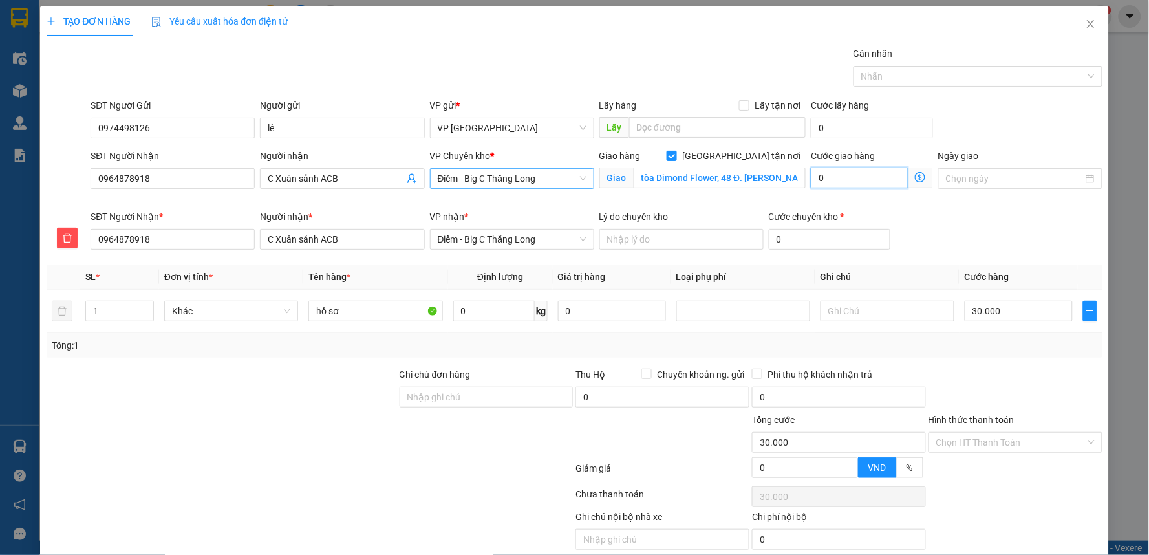
click at [863, 178] on input "0" at bounding box center [859, 178] width 97 height 21
type input "30.003"
type input "3"
type input "30.030"
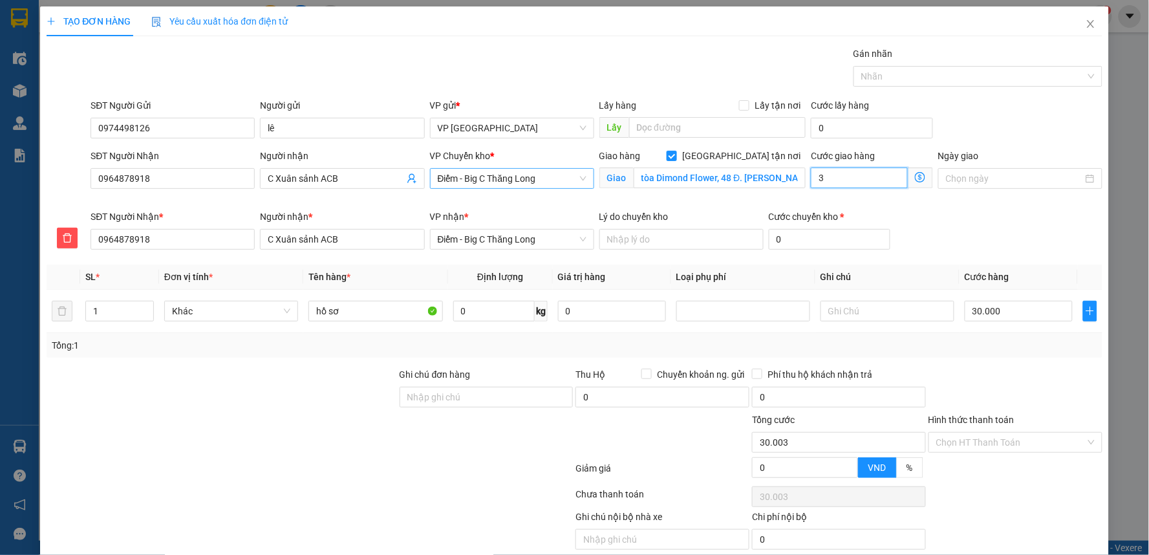
type input "30.030"
type input "30"
type input "60.000"
type input "30.000"
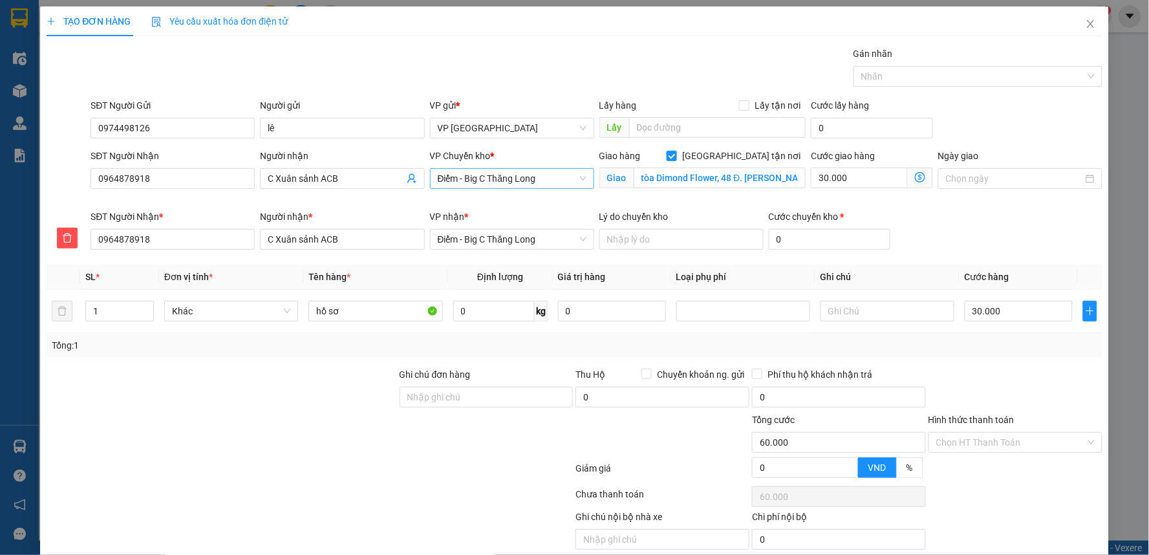
click at [1004, 118] on div "SĐT Người Gửi 0974498126 Người gửi lê VP gửi * VP Tiền Hải Lấy hàng Lấy tận nơi…" at bounding box center [596, 120] width 1017 height 45
click at [529, 188] on span "Điểm - Big C Thăng Long" at bounding box center [512, 178] width 149 height 19
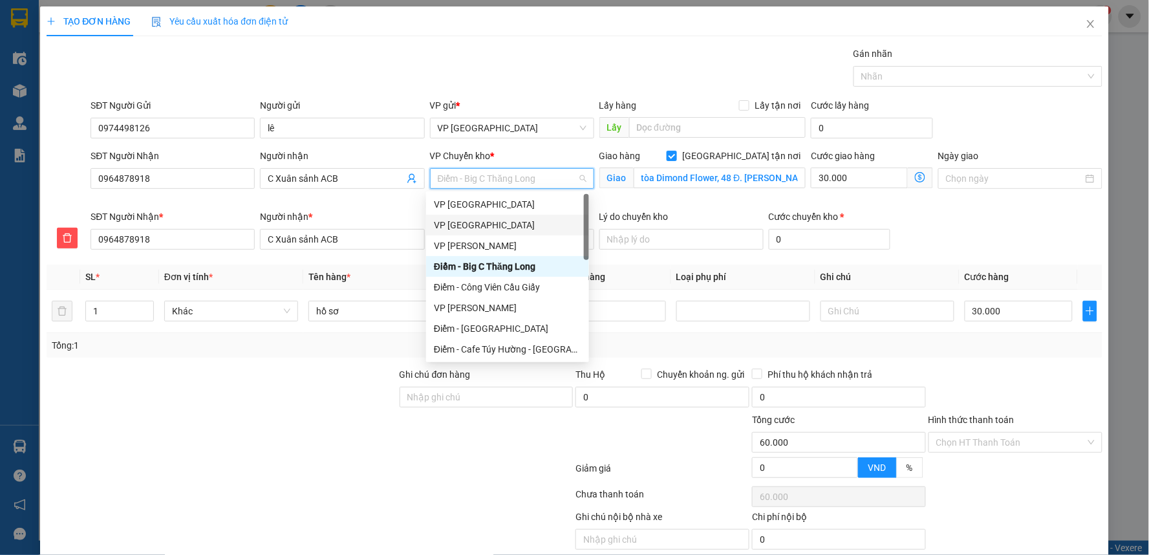
click at [477, 226] on div "VP [GEOGRAPHIC_DATA]" at bounding box center [507, 225] width 147 height 14
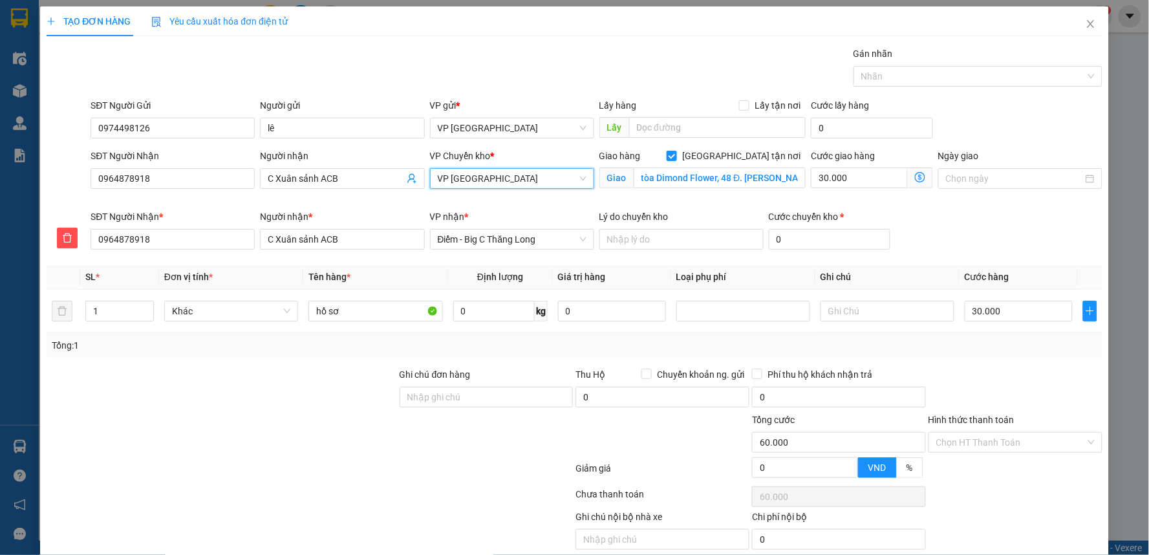
scroll to position [50, 0]
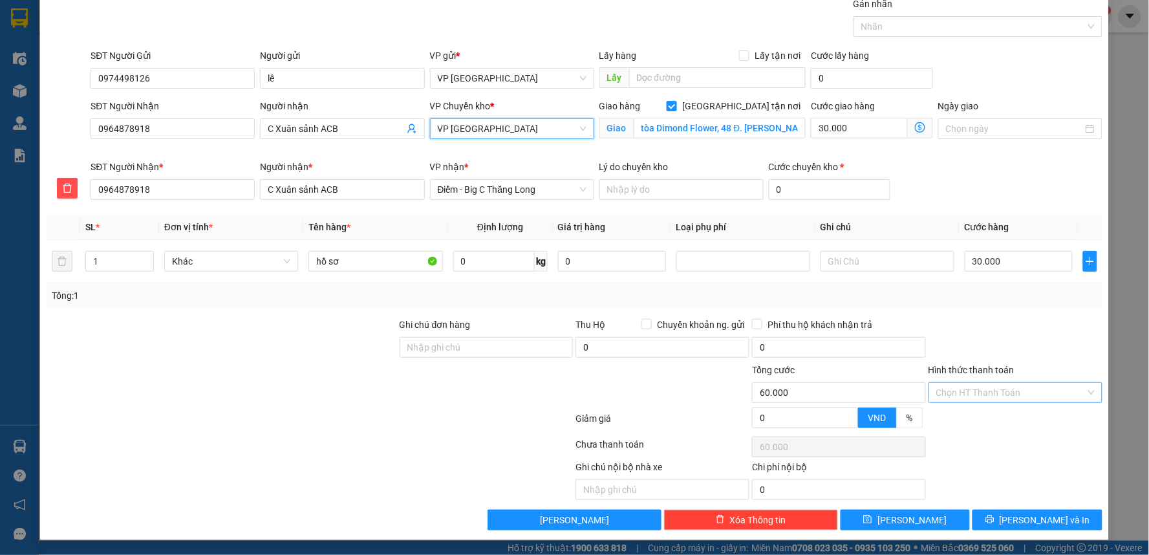
click at [990, 391] on input "Hình thức thanh toán" at bounding box center [1011, 392] width 149 height 19
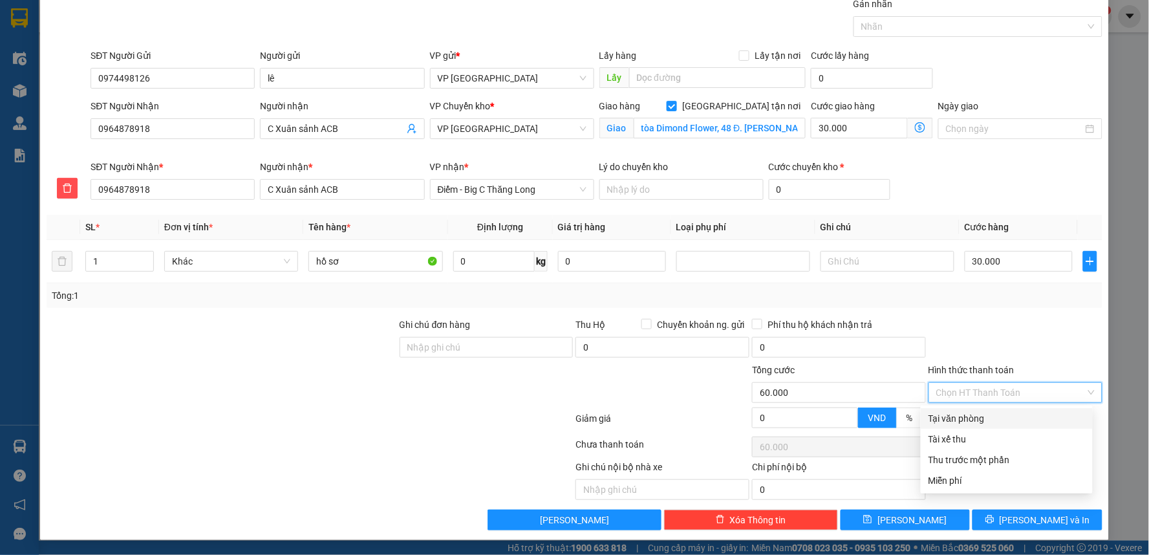
click at [981, 415] on div "Tại văn phòng" at bounding box center [1007, 418] width 157 height 14
type input "0"
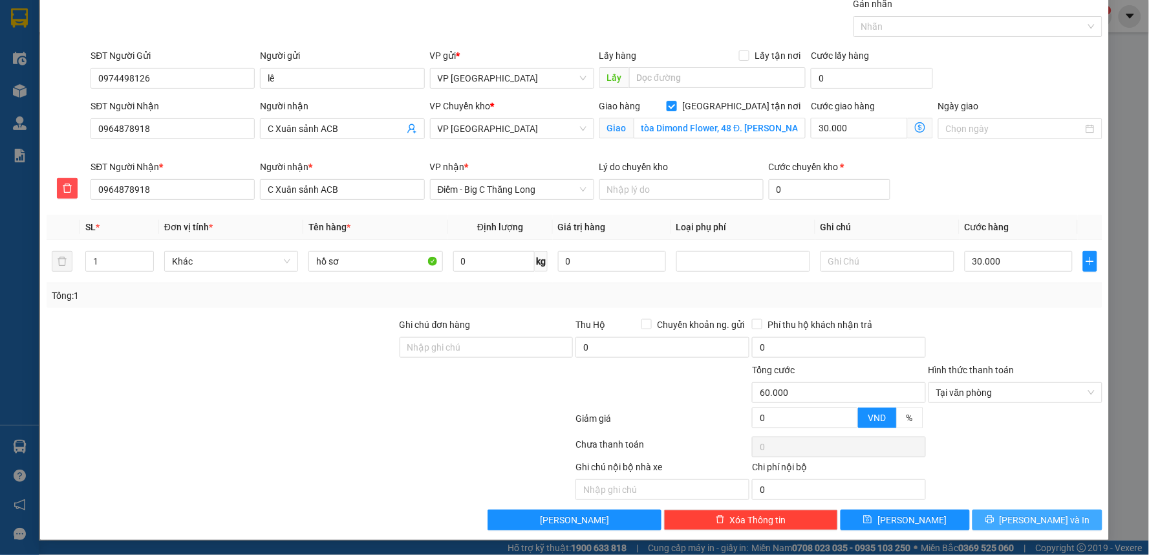
click at [994, 516] on icon "printer" at bounding box center [990, 520] width 8 height 8
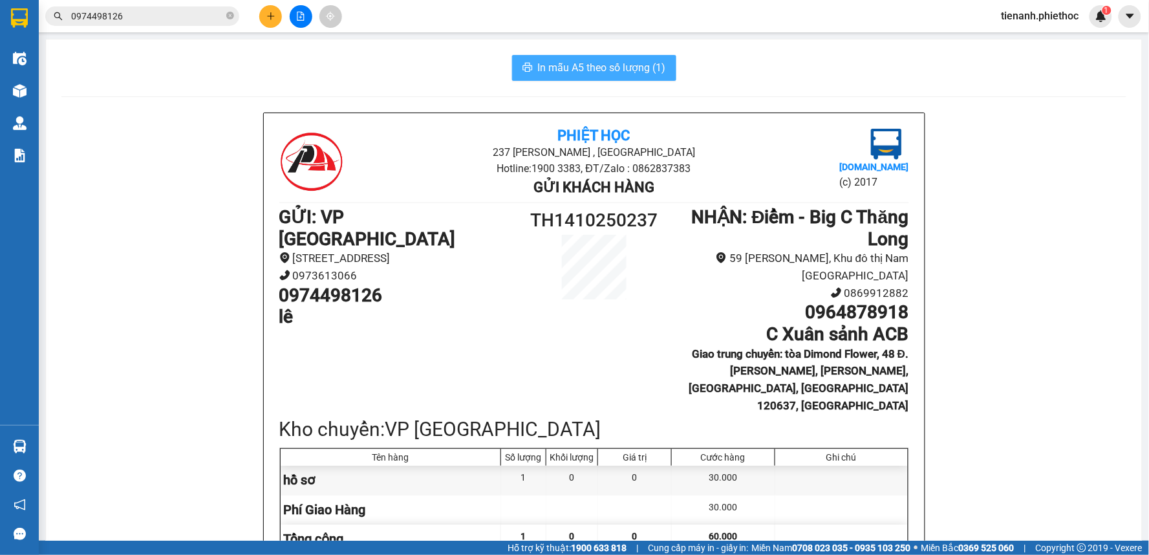
click at [618, 68] on span "In mẫu A5 theo số lượng (1)" at bounding box center [602, 68] width 128 height 16
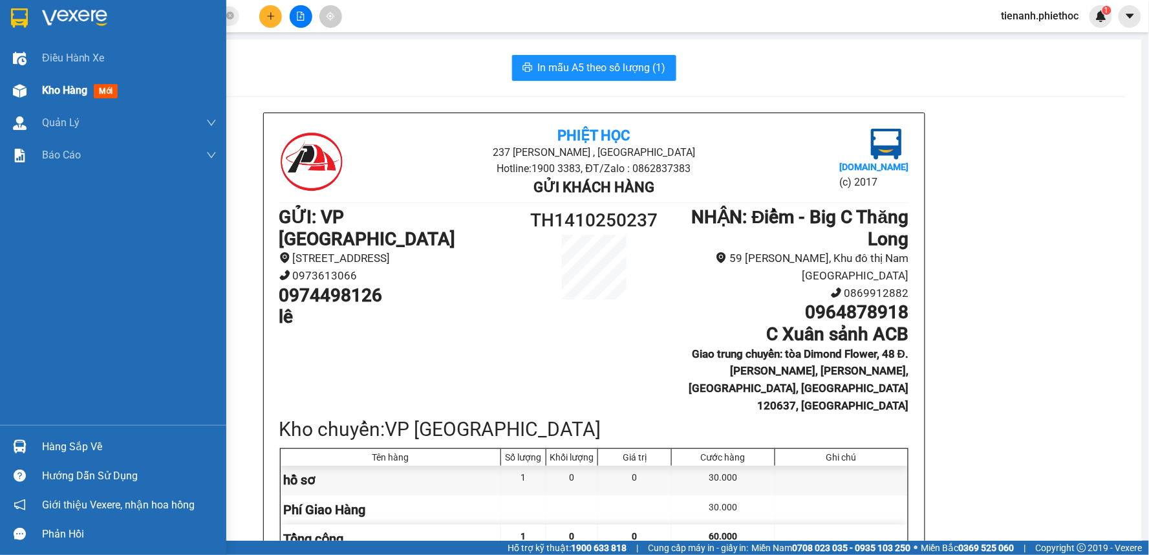
click at [56, 95] on span "Kho hàng" at bounding box center [64, 90] width 45 height 12
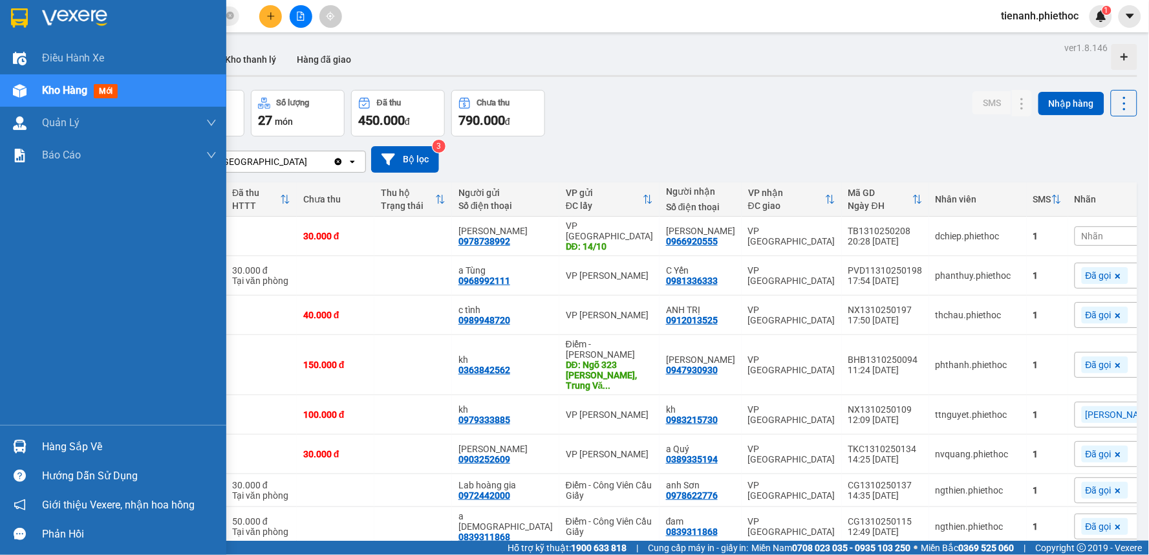
click at [69, 98] on div "Kho hàng mới" at bounding box center [82, 90] width 81 height 16
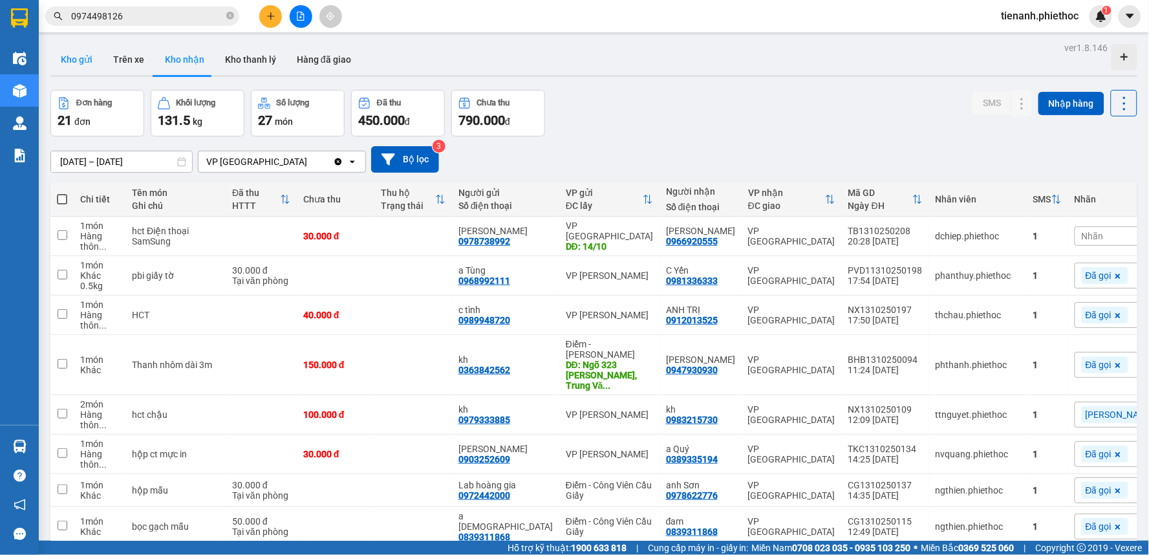
drag, startPoint x: 79, startPoint y: 53, endPoint x: 131, endPoint y: 91, distance: 63.9
click at [79, 52] on button "Kho gửi" at bounding box center [76, 59] width 52 height 31
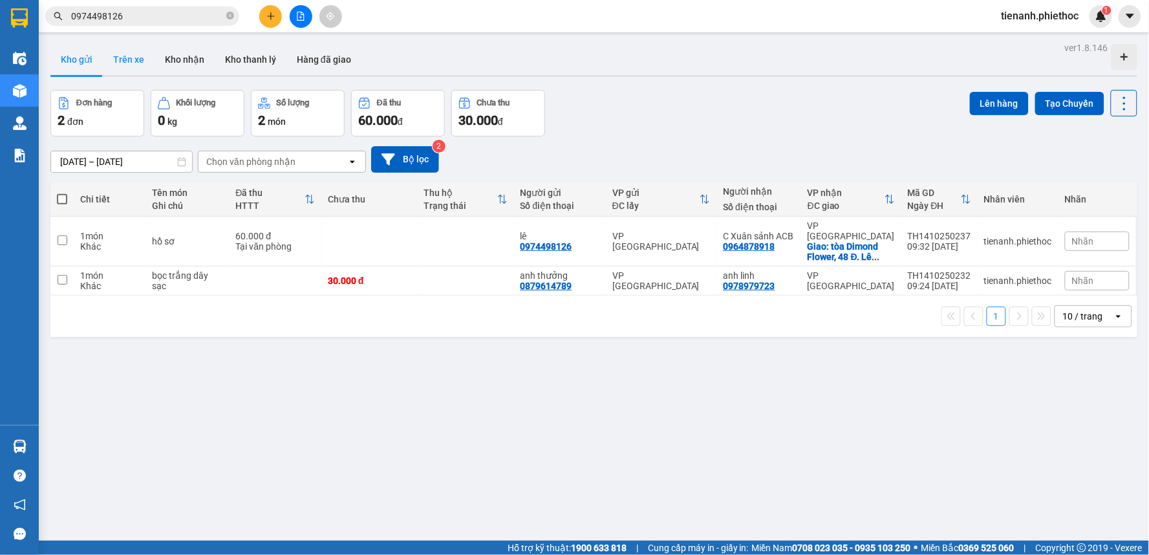
click at [136, 65] on button "Trên xe" at bounding box center [129, 59] width 52 height 31
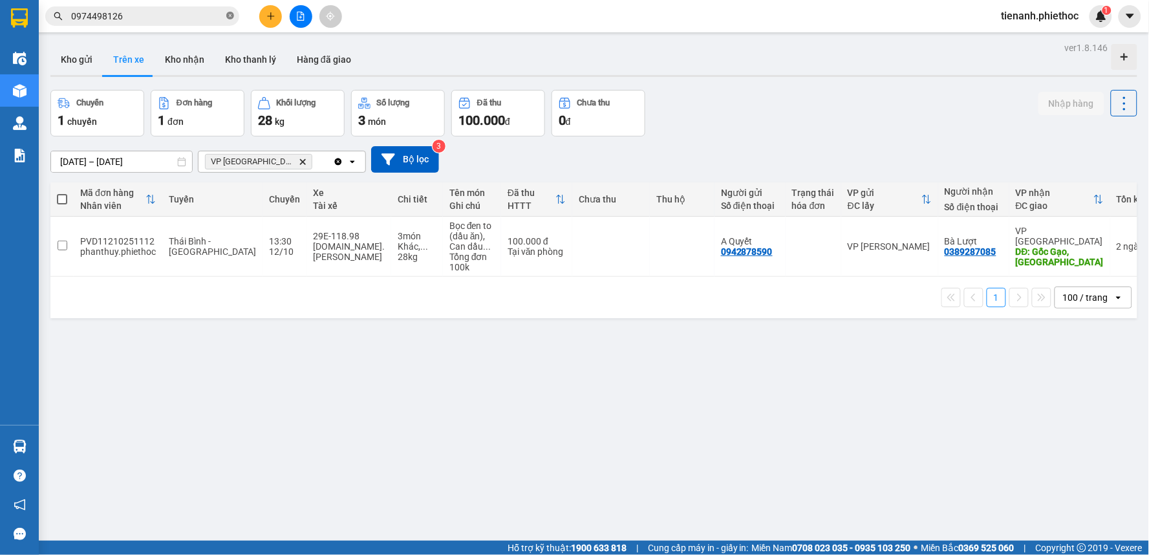
click at [230, 16] on icon "close-circle" at bounding box center [230, 16] width 8 height 8
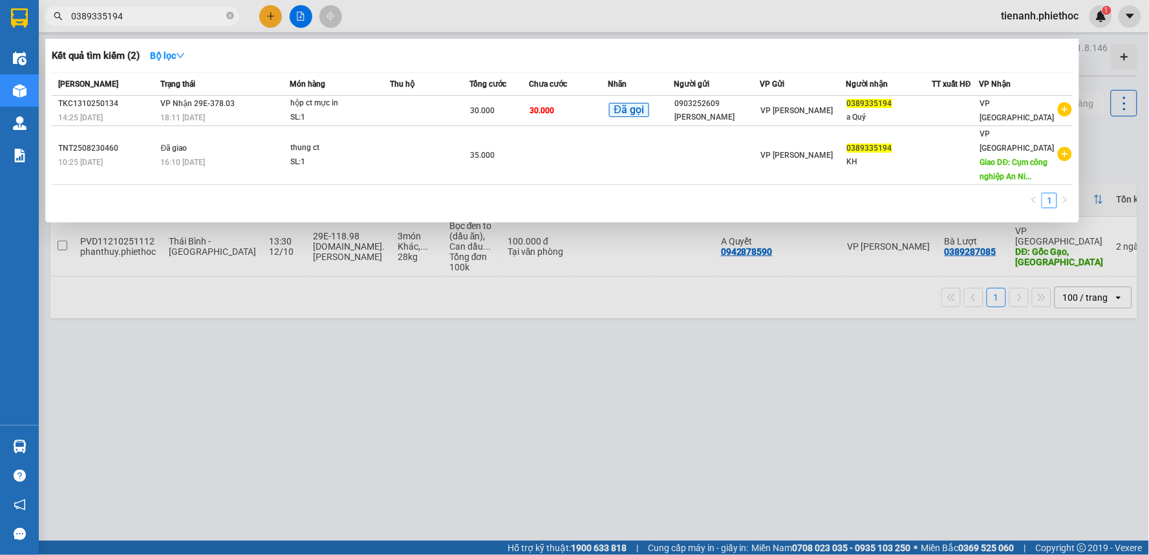
type input "0389335194"
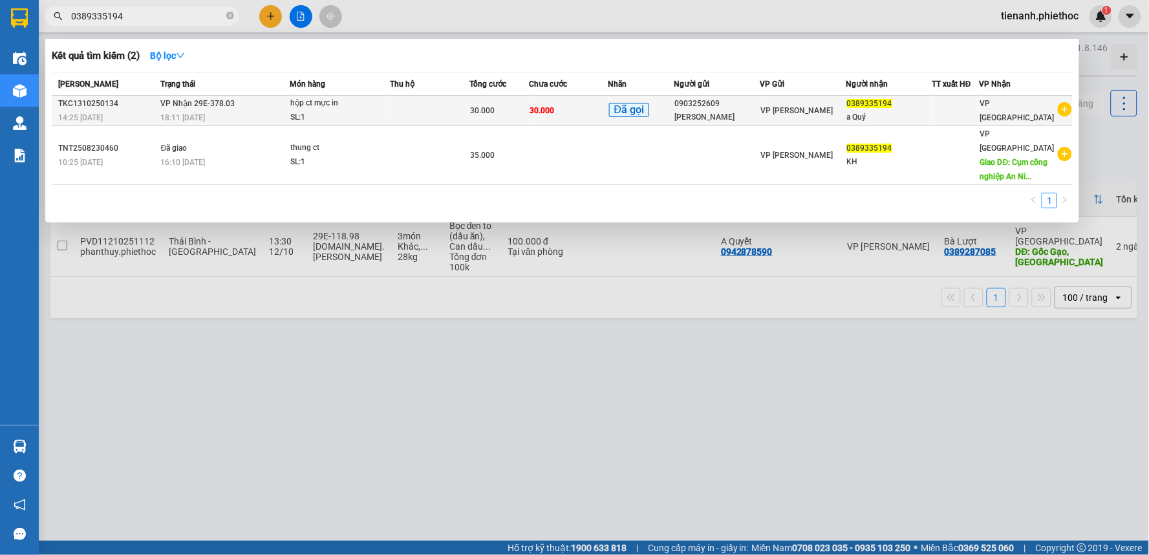
click at [571, 111] on td "30.000" at bounding box center [569, 111] width 80 height 30
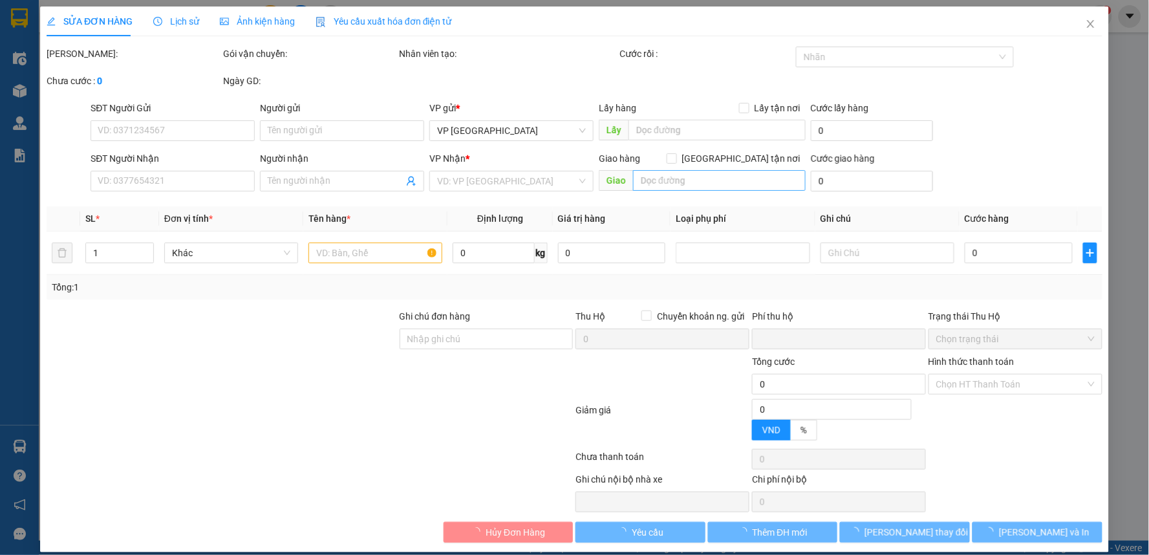
type input "0903252609"
type input "[PERSON_NAME]"
type input "0389335194"
type input "a Quý"
type input "0"
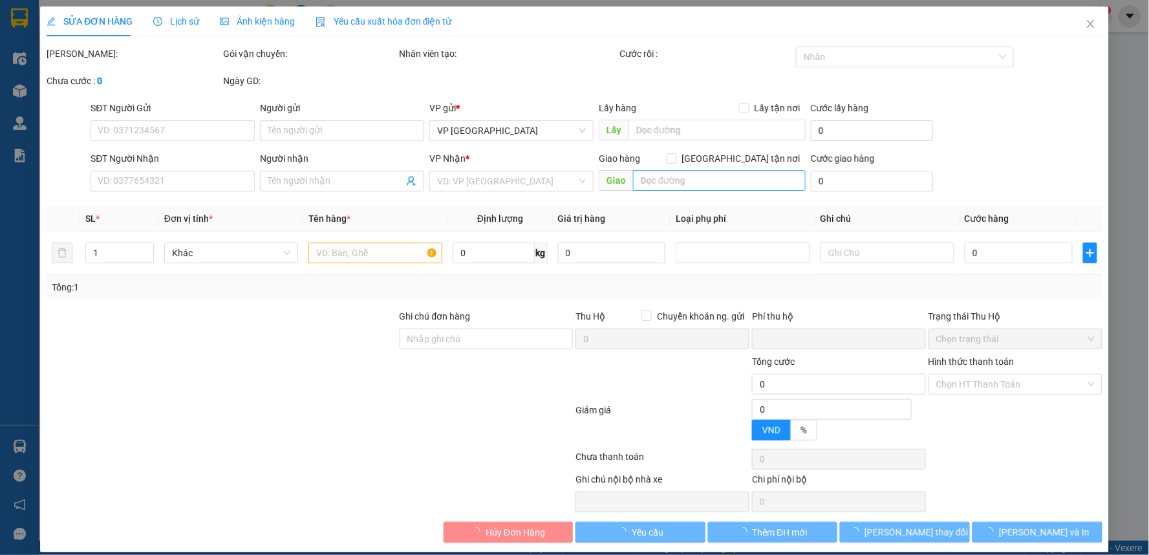
type input "30.000"
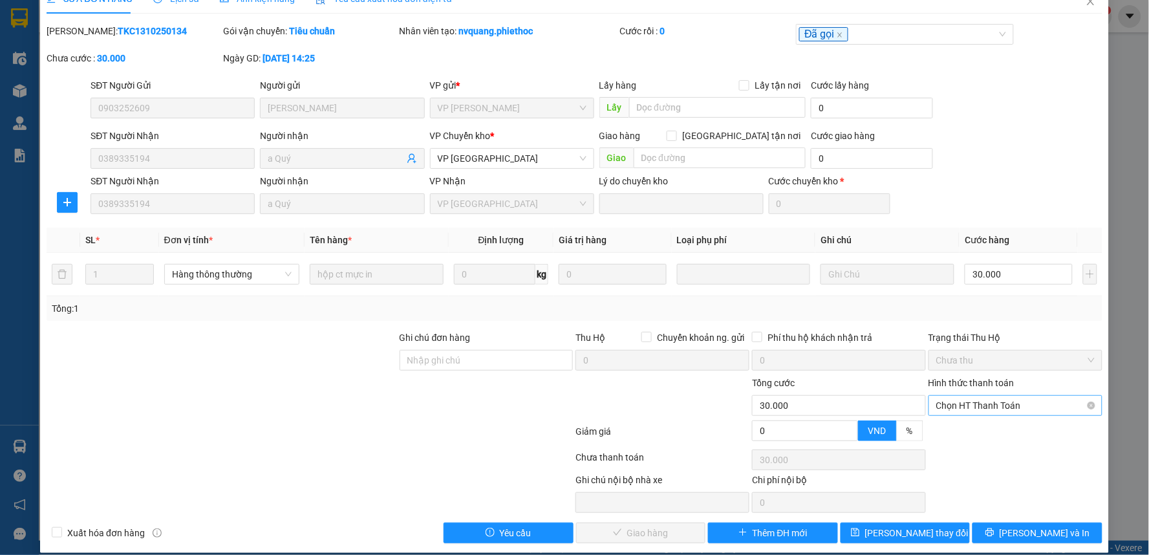
scroll to position [36, 0]
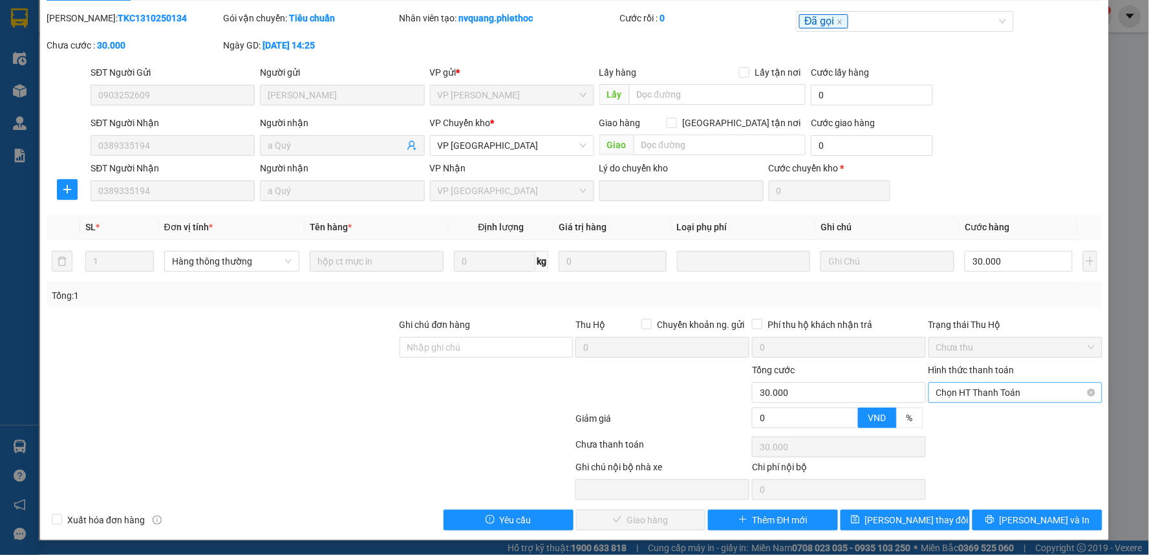
click at [972, 395] on span "Chọn HT Thanh Toán" at bounding box center [1016, 392] width 158 height 19
click at [960, 415] on div "Tại văn phòng" at bounding box center [1007, 418] width 157 height 14
type input "0"
click at [613, 528] on button "[PERSON_NAME] và Giao hàng" at bounding box center [641, 520] width 130 height 21
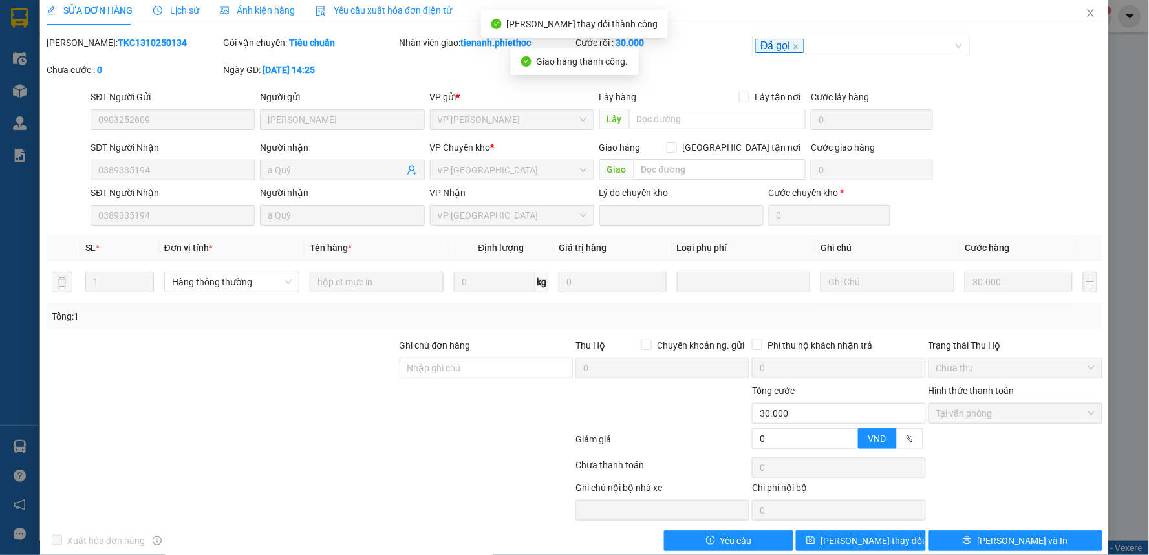
scroll to position [0, 0]
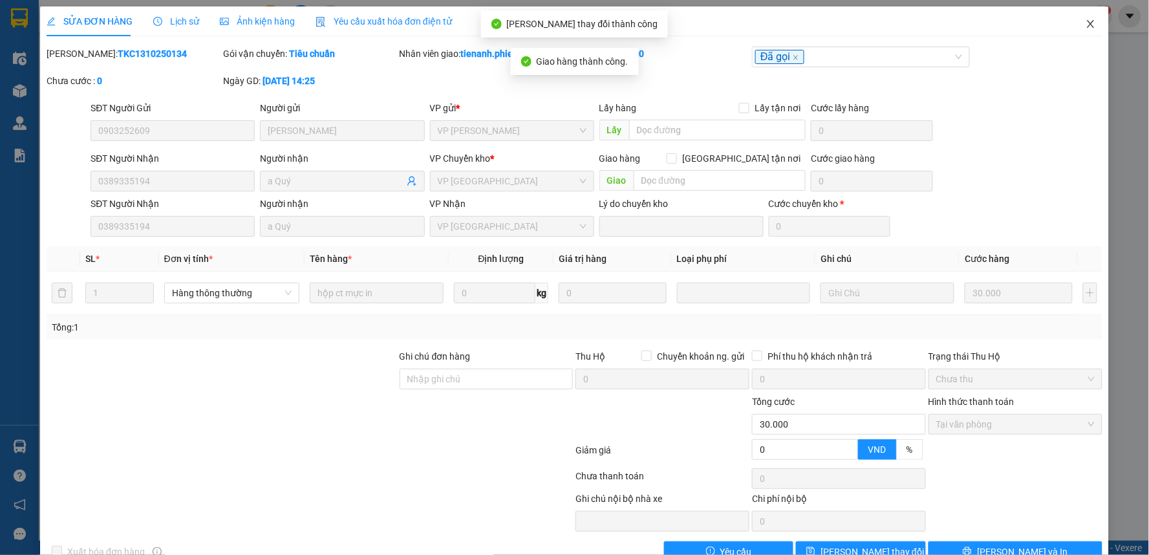
click at [1086, 25] on icon "close" at bounding box center [1091, 24] width 10 height 10
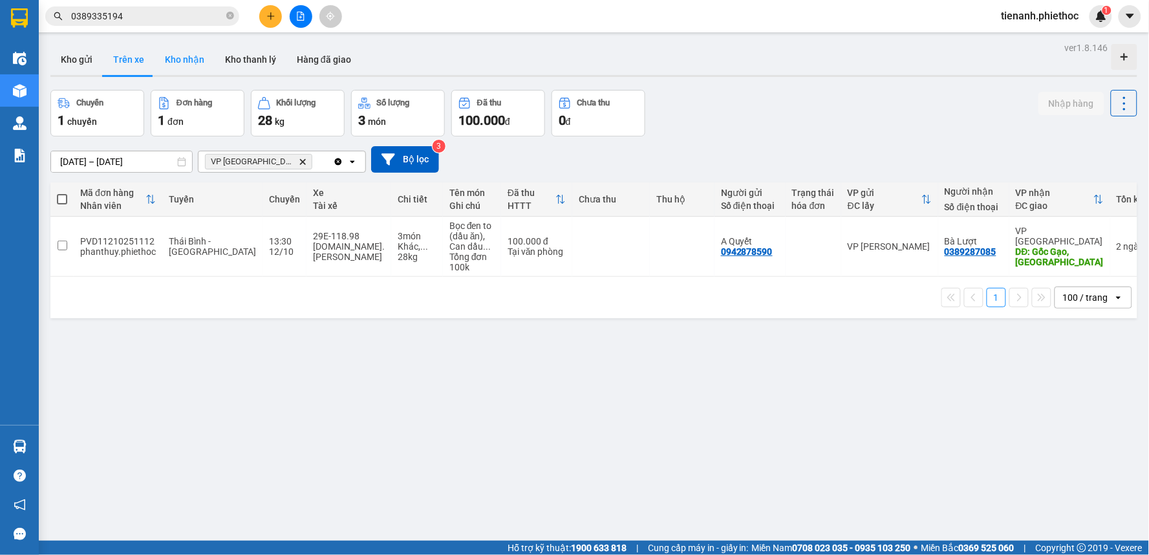
click at [186, 58] on button "Kho nhận" at bounding box center [185, 59] width 60 height 31
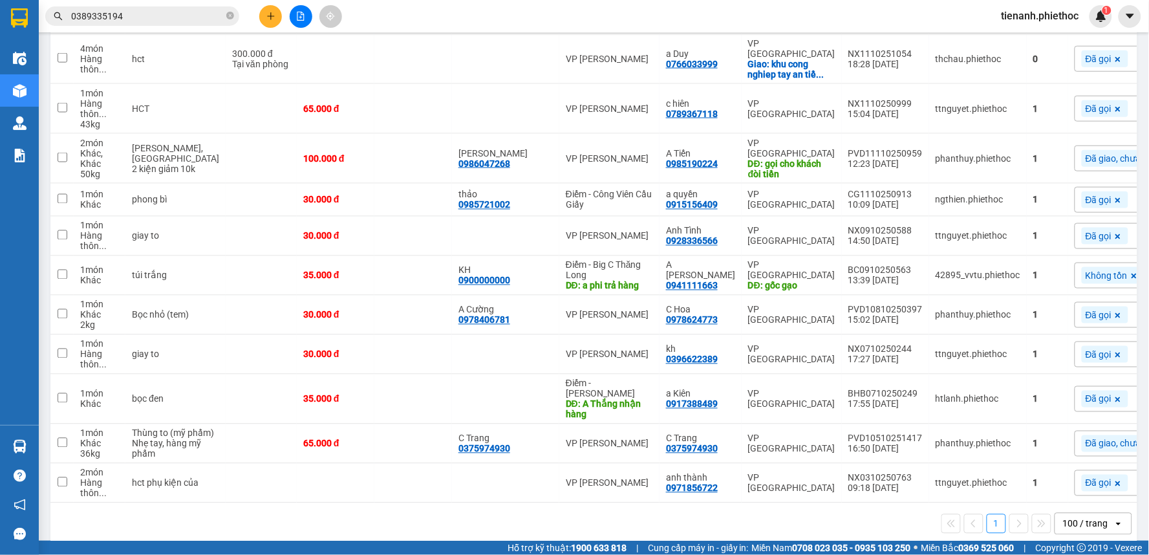
scroll to position [546, 0]
click at [231, 13] on icon "close-circle" at bounding box center [230, 16] width 8 height 8
click at [190, 17] on input "text" at bounding box center [147, 16] width 153 height 14
paste input "0388989250"
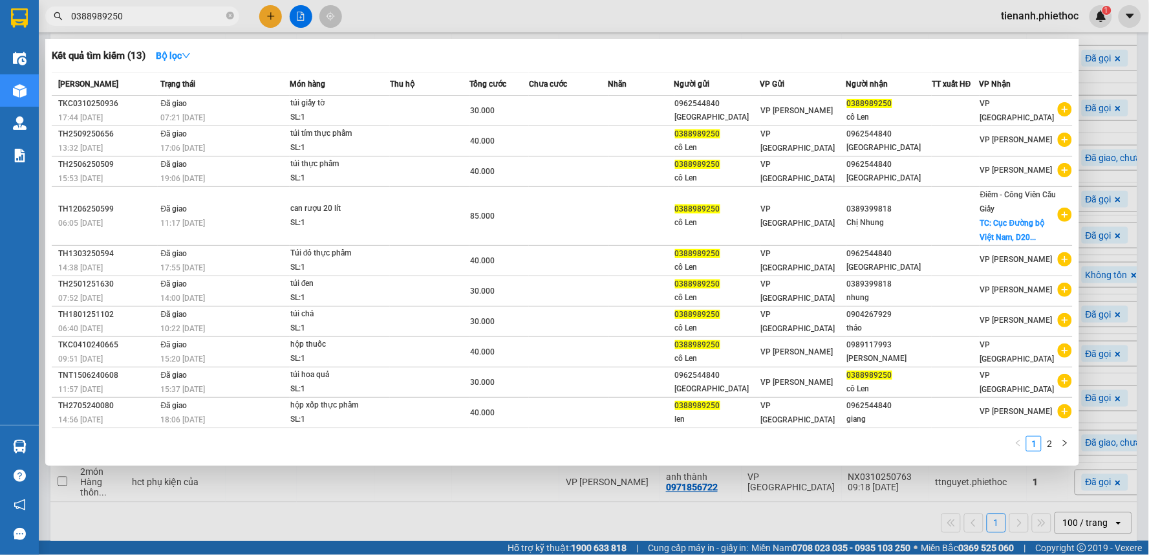
type input "0388989250"
click at [229, 16] on icon "close-circle" at bounding box center [230, 16] width 8 height 8
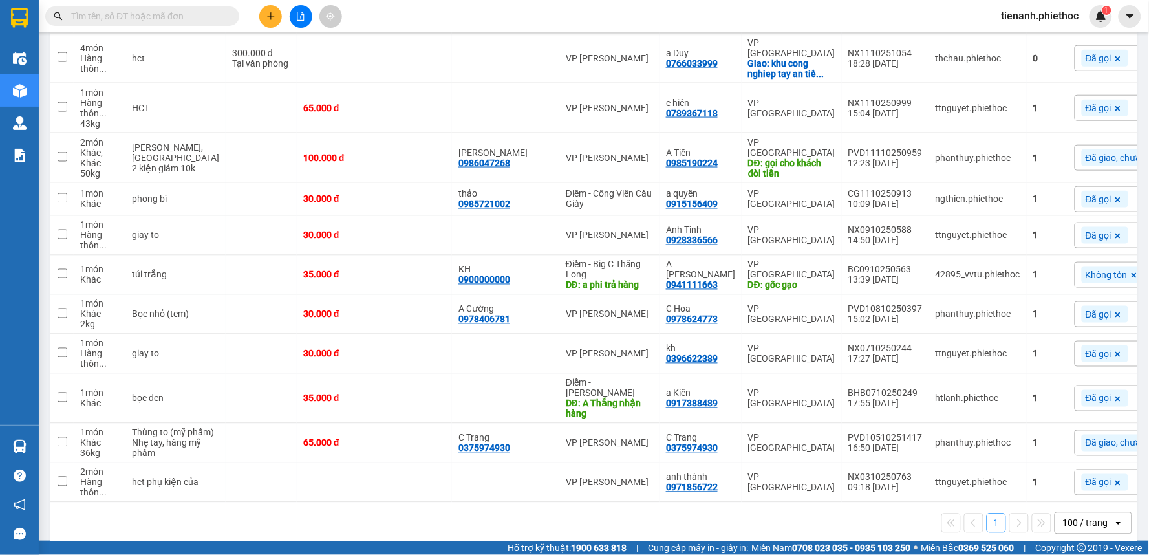
click at [169, 12] on input "text" at bounding box center [147, 16] width 153 height 14
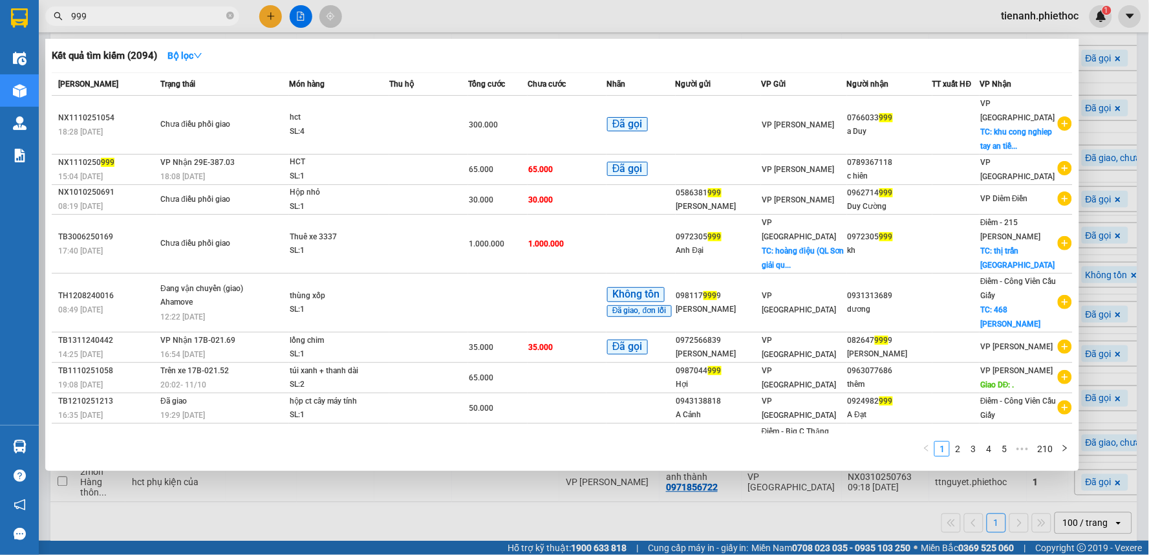
type input "999"
click at [266, 14] on div at bounding box center [574, 277] width 1149 height 555
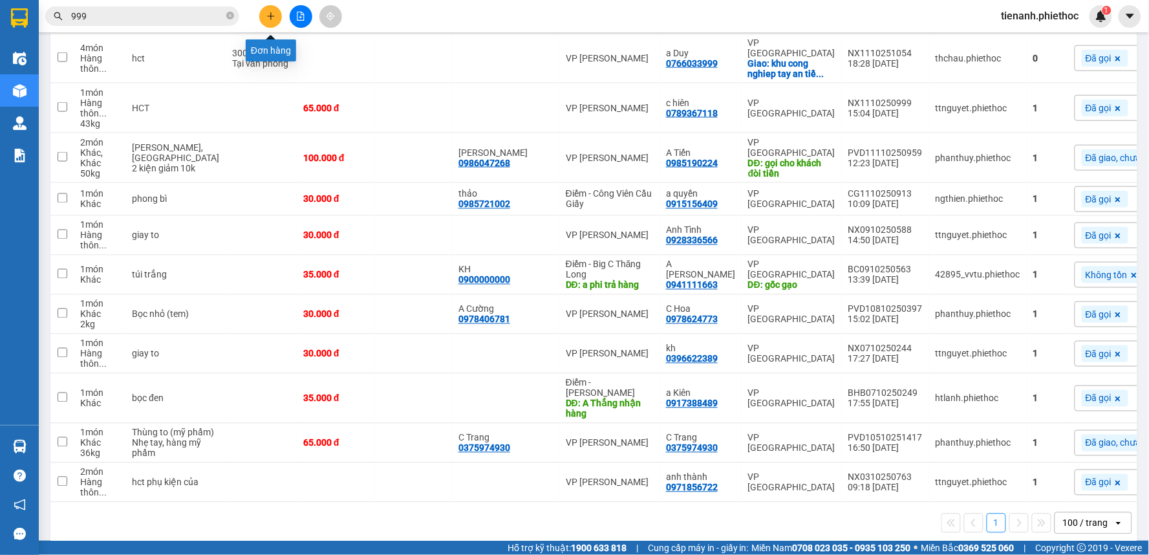
click at [268, 16] on icon "plus" at bounding box center [270, 16] width 7 height 1
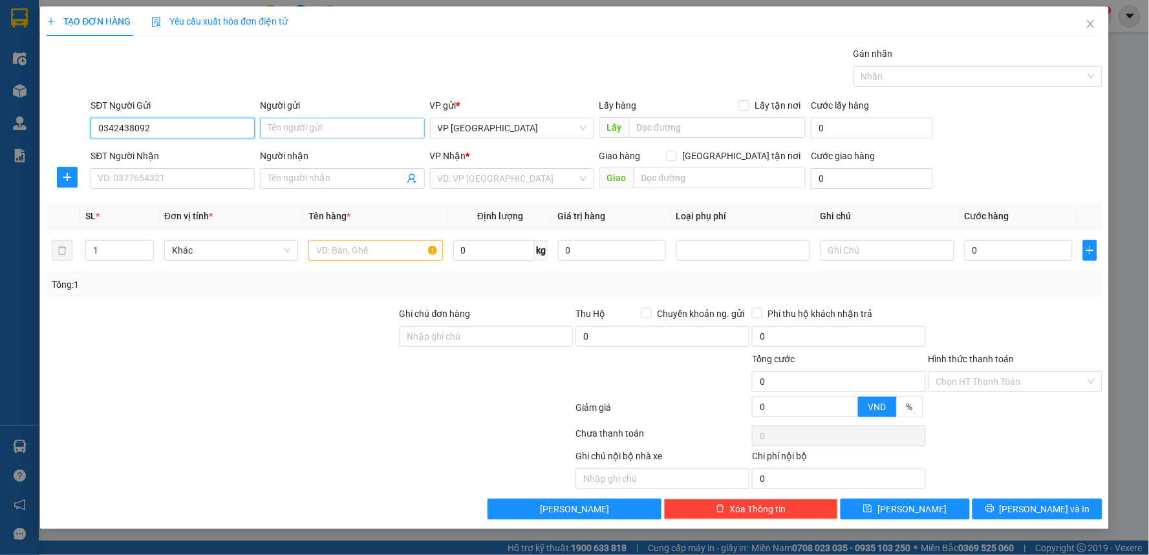
type input "0342438092"
click at [338, 128] on input "Người gửi" at bounding box center [342, 128] width 164 height 21
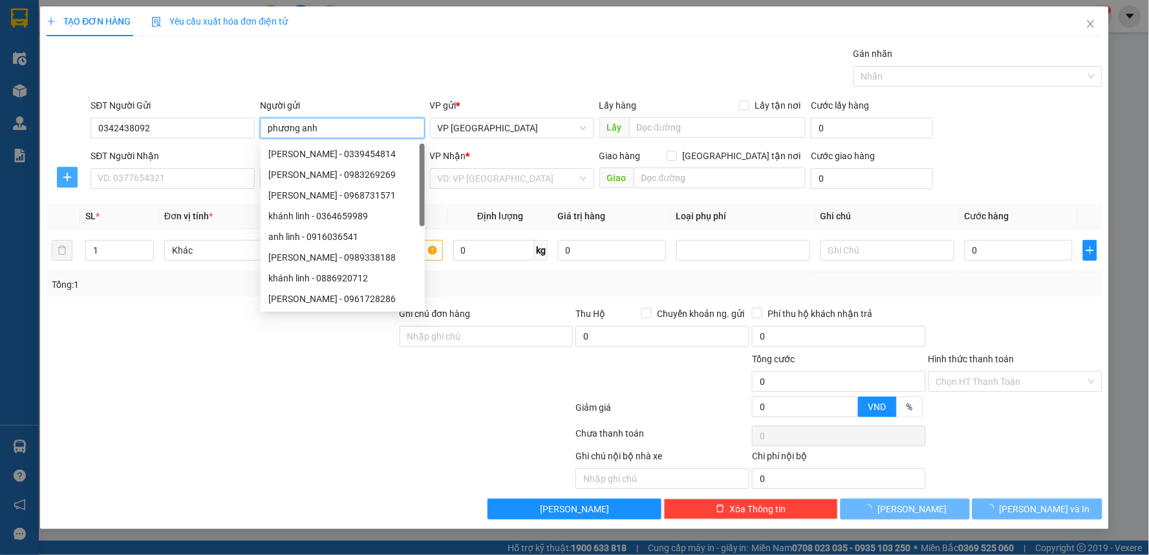
type input "phương anh"
click at [69, 167] on button "button" at bounding box center [67, 177] width 21 height 21
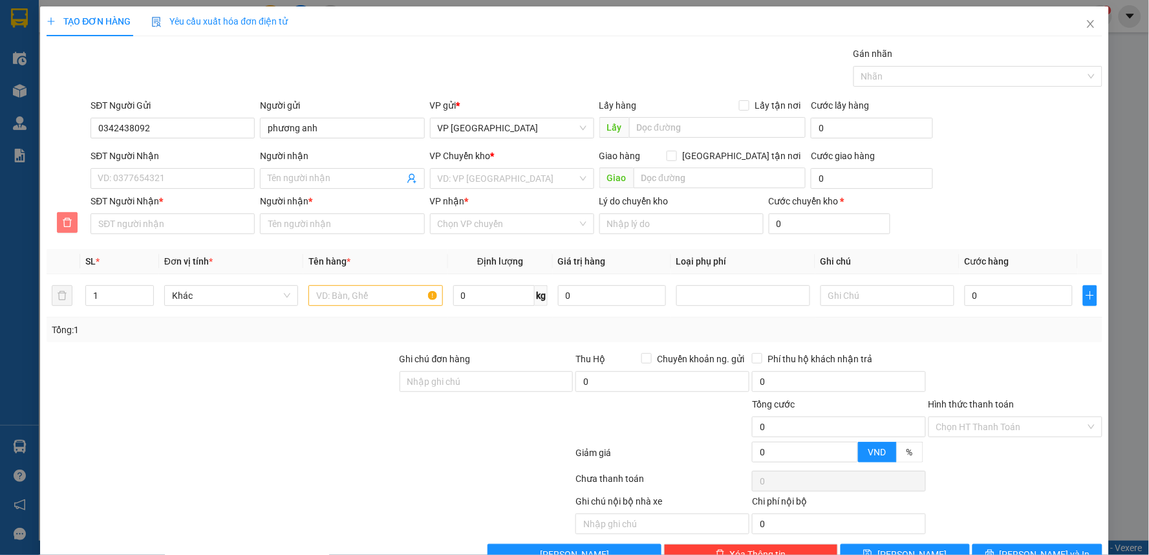
click at [72, 222] on span "delete" at bounding box center [67, 222] width 19 height 10
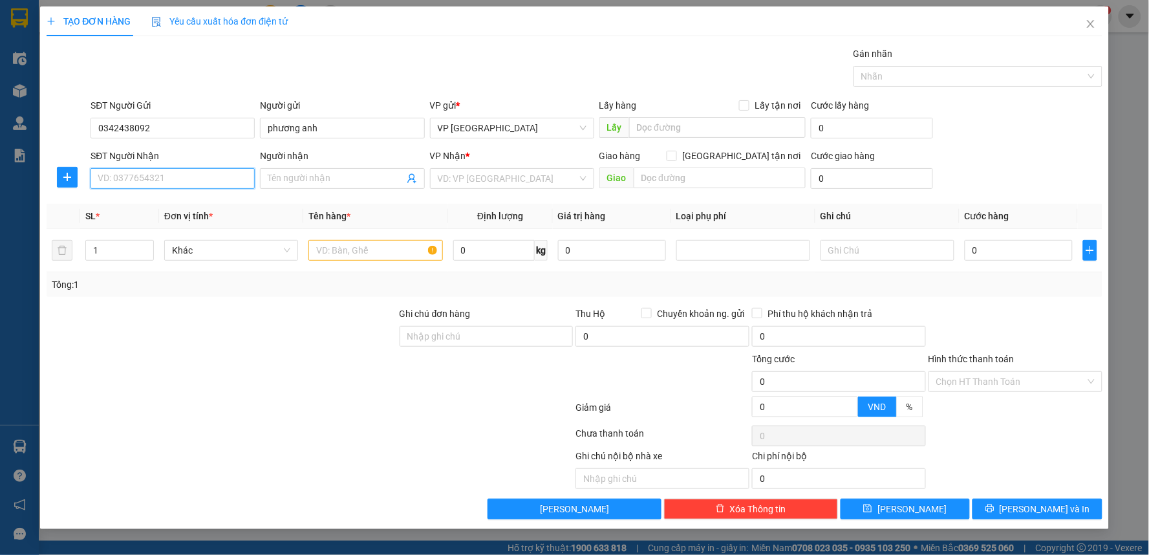
click at [120, 182] on input "SĐT Người Nhận" at bounding box center [173, 178] width 164 height 21
type input "0973785001"
click at [140, 202] on div "0973785001 - chị hà" at bounding box center [172, 204] width 149 height 14
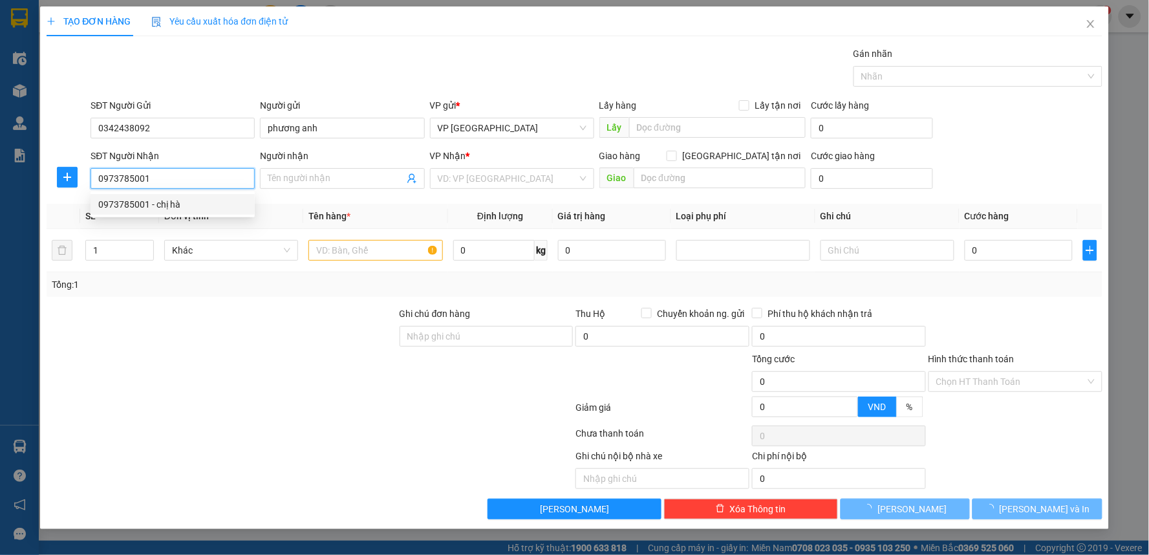
type input "chị hà"
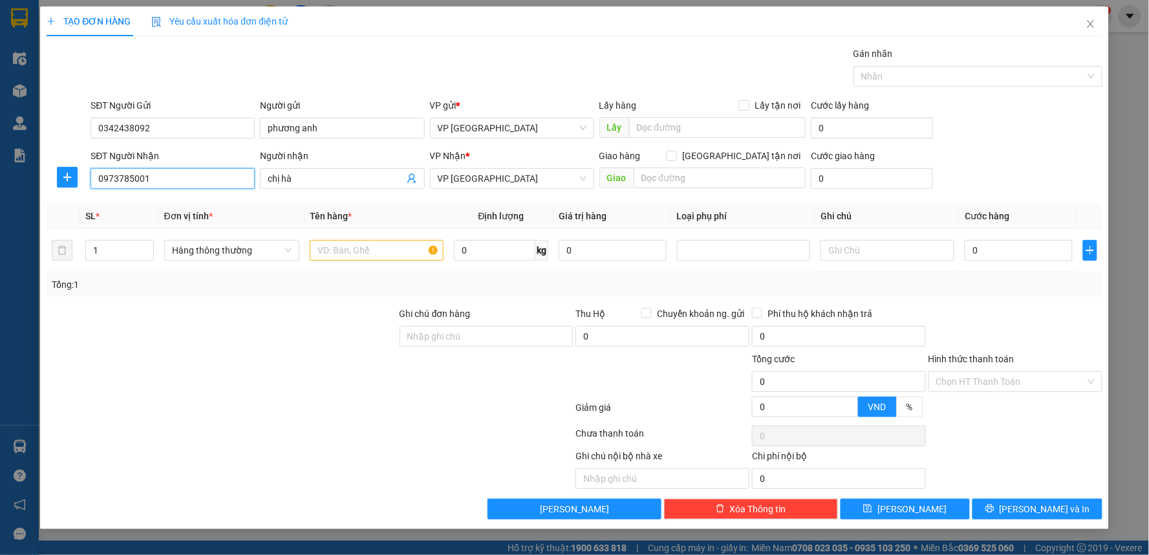
drag, startPoint x: 197, startPoint y: 183, endPoint x: 0, endPoint y: 207, distance: 198.1
click at [0, 207] on div "TẠO ĐƠN HÀNG Yêu cầu xuất hóa đơn điện tử Transit Pickup Surcharge Ids Transit …" at bounding box center [574, 277] width 1149 height 555
click at [1089, 22] on icon "close" at bounding box center [1090, 24] width 7 height 8
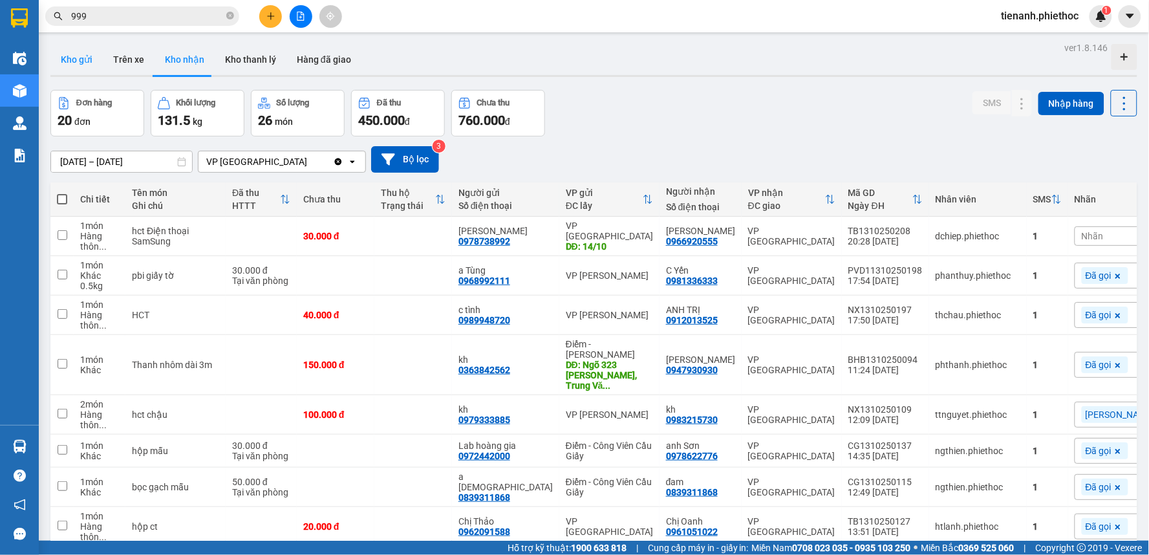
click at [80, 56] on button "Kho gửi" at bounding box center [76, 59] width 52 height 31
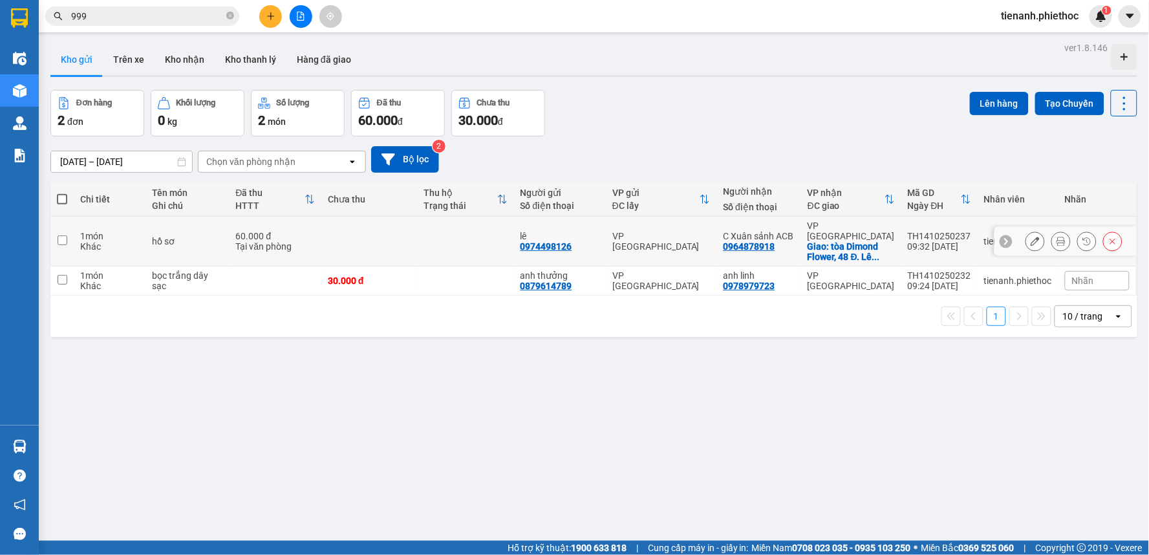
click at [294, 241] on div "Tại văn phòng" at bounding box center [275, 246] width 79 height 10
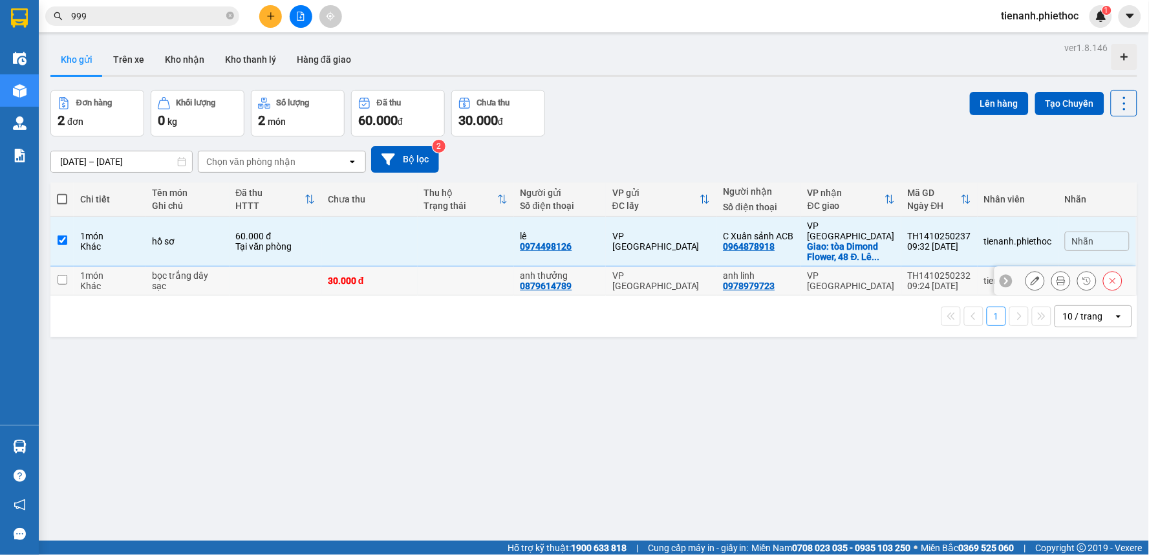
click at [281, 278] on td at bounding box center [276, 280] width 92 height 29
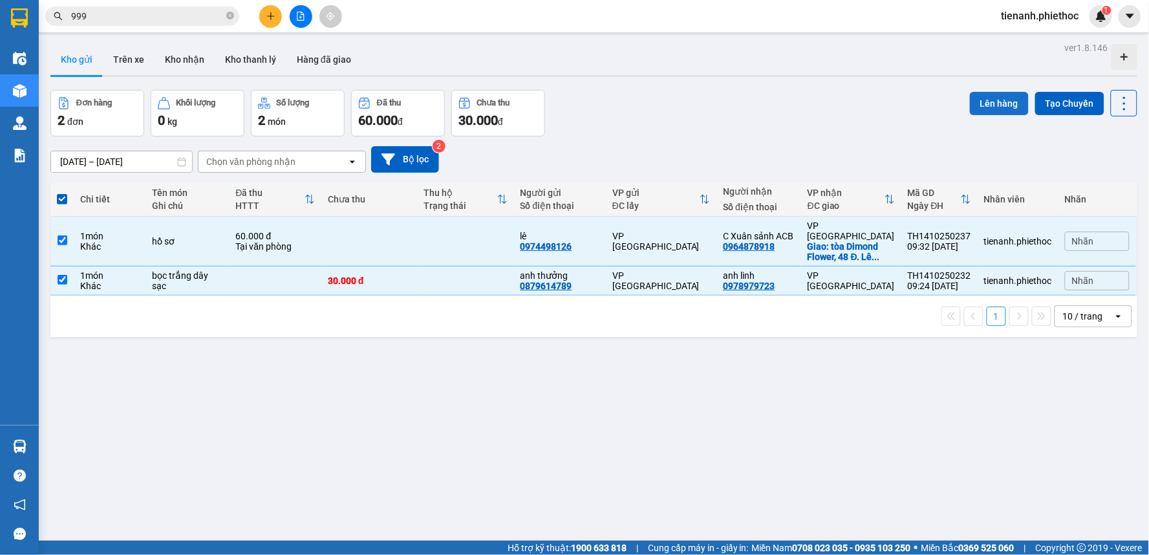
click at [986, 105] on button "Lên hàng" at bounding box center [999, 103] width 59 height 23
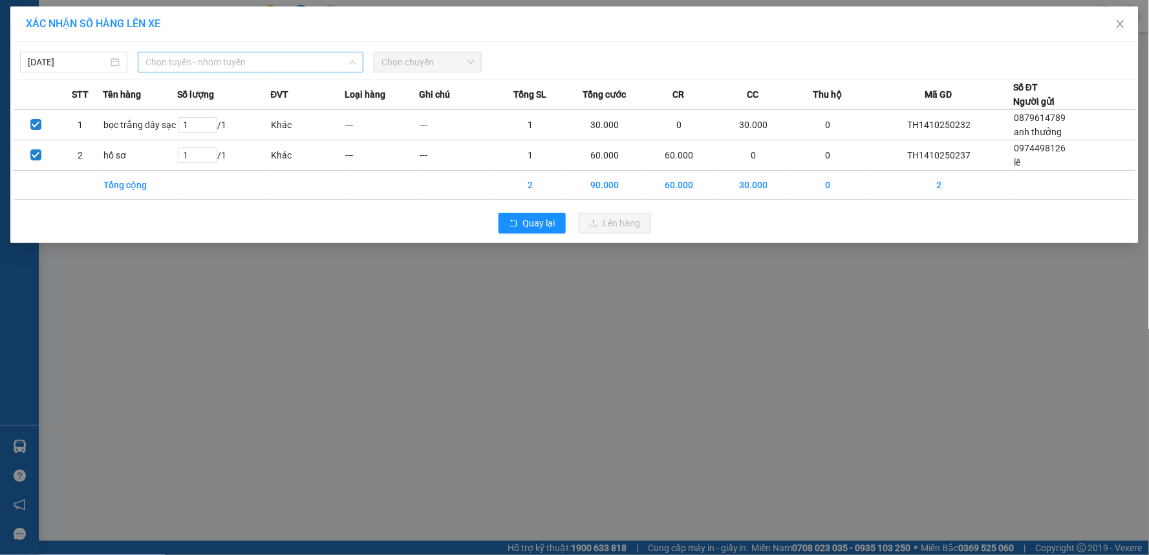
click at [338, 66] on span "Chọn tuyến - nhóm tuyến" at bounding box center [251, 61] width 210 height 19
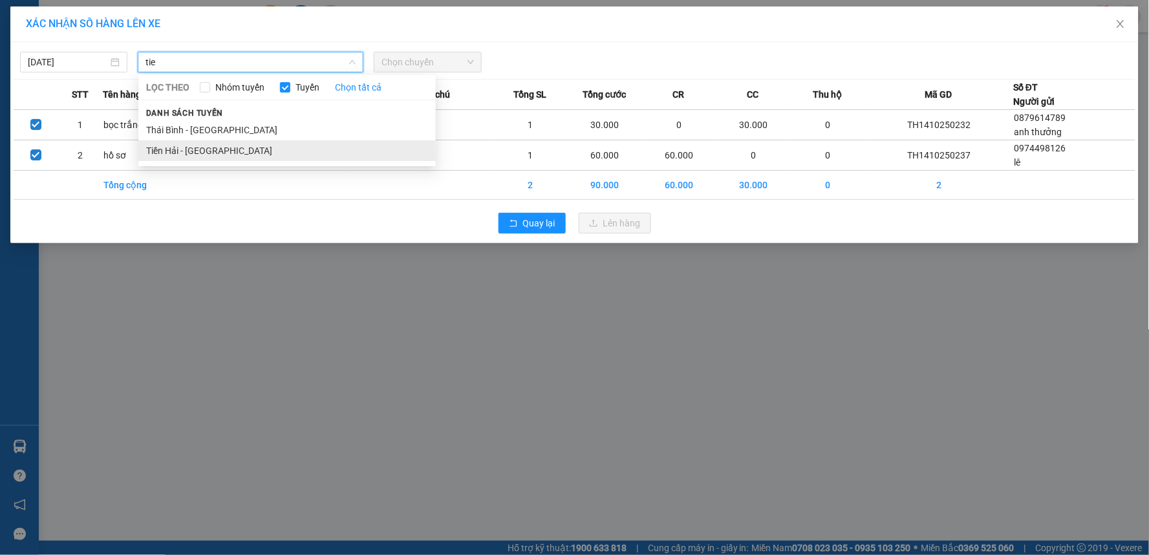
click at [201, 147] on li "Tiền Hải - [GEOGRAPHIC_DATA]" at bounding box center [287, 150] width 298 height 21
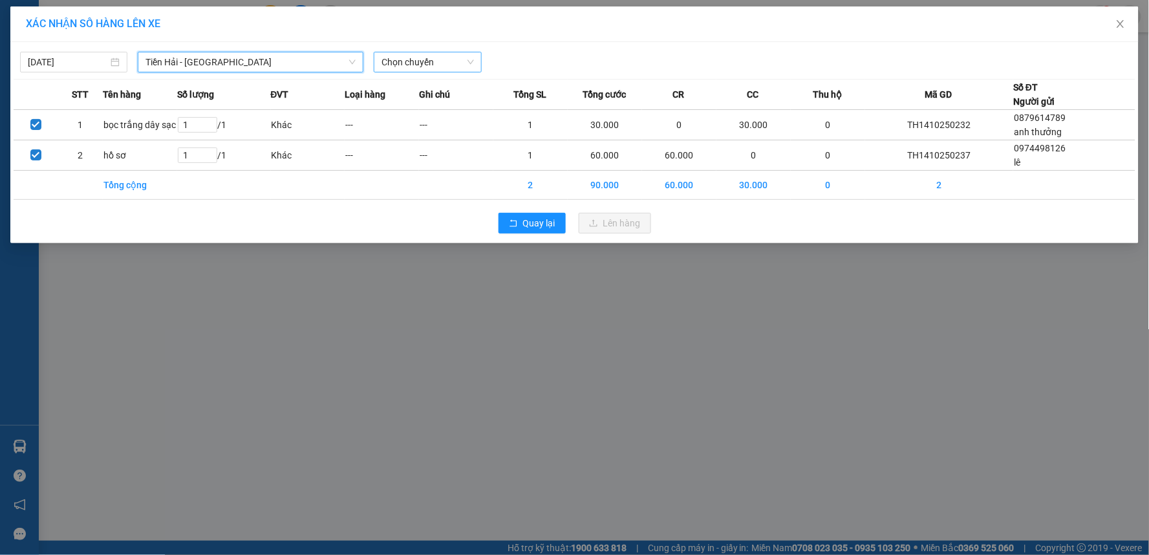
click at [457, 60] on span "Chọn chuyến" at bounding box center [428, 61] width 92 height 19
click at [455, 104] on div "Thêm chuyến " 10:00 "" at bounding box center [444, 109] width 138 height 22
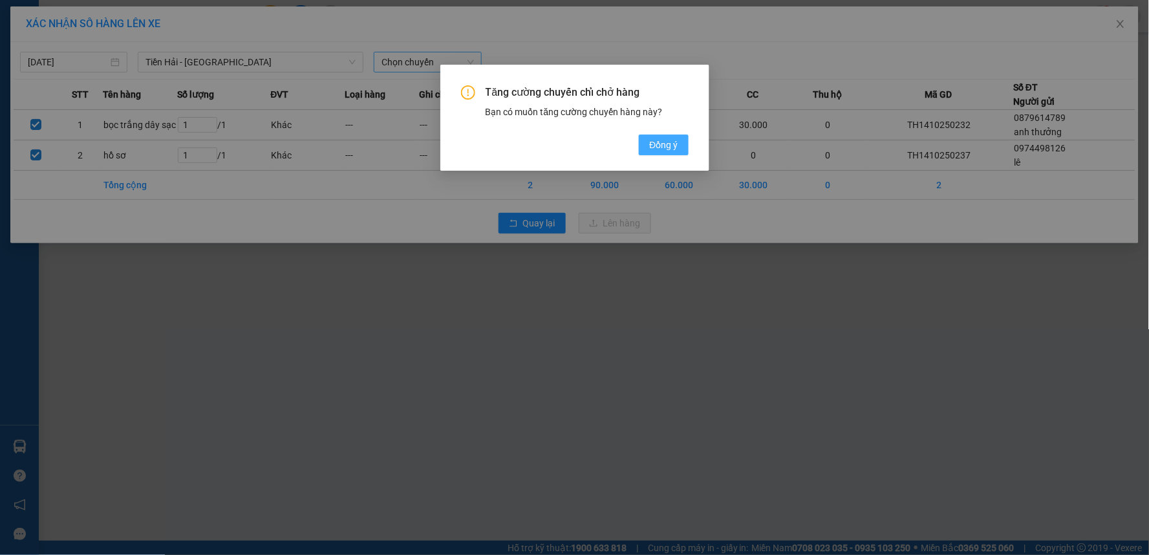
click at [673, 149] on span "Đồng ý" at bounding box center [663, 145] width 28 height 14
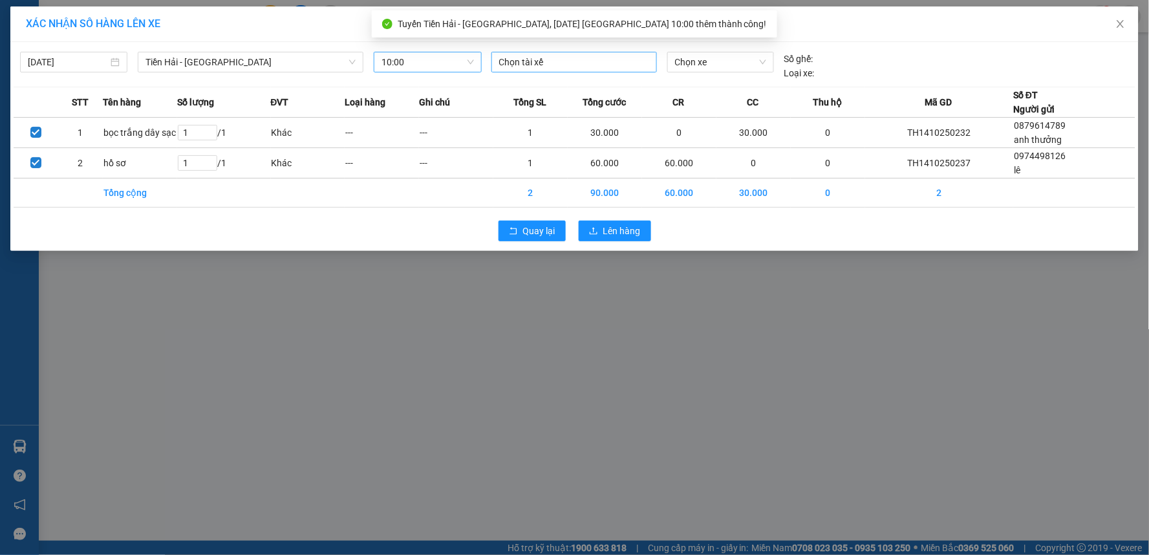
click at [545, 72] on div "Chọn tài xế" at bounding box center [575, 62] width 166 height 21
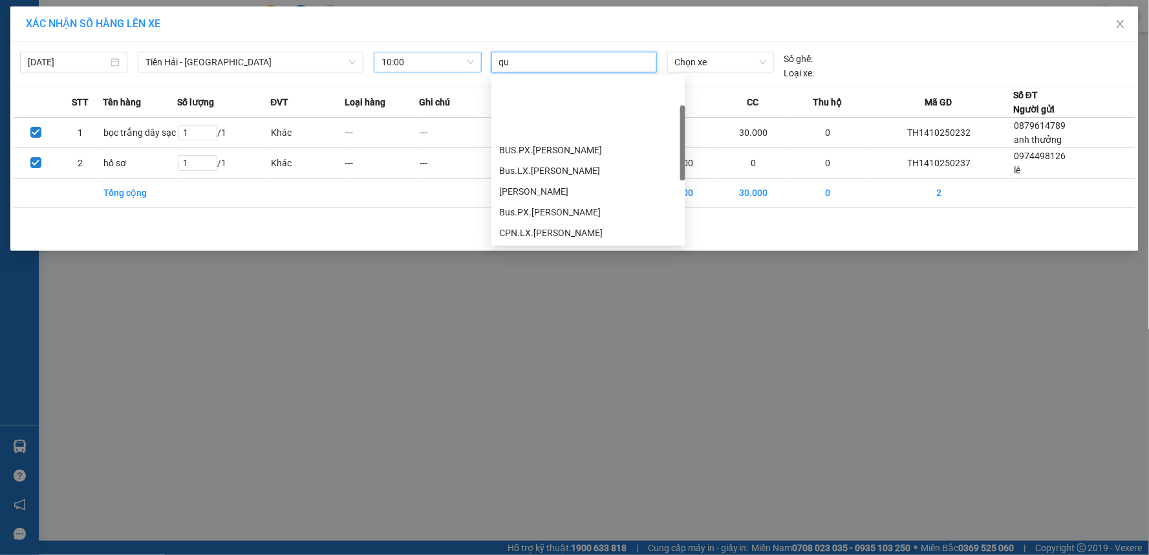
scroll to position [72, 0]
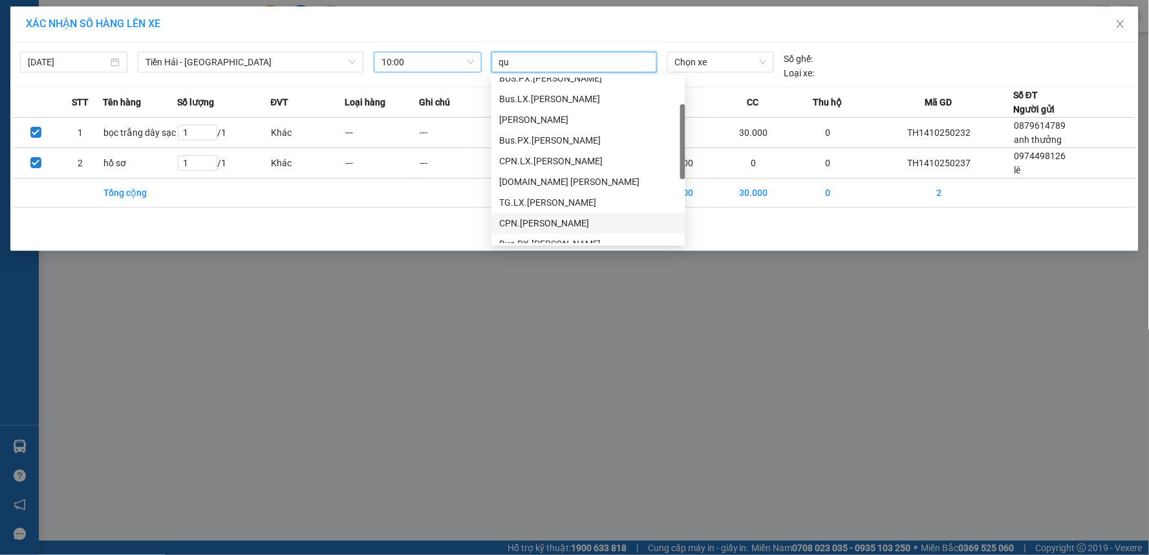
click at [574, 220] on div "CPN.[PERSON_NAME]" at bounding box center [588, 223] width 179 height 14
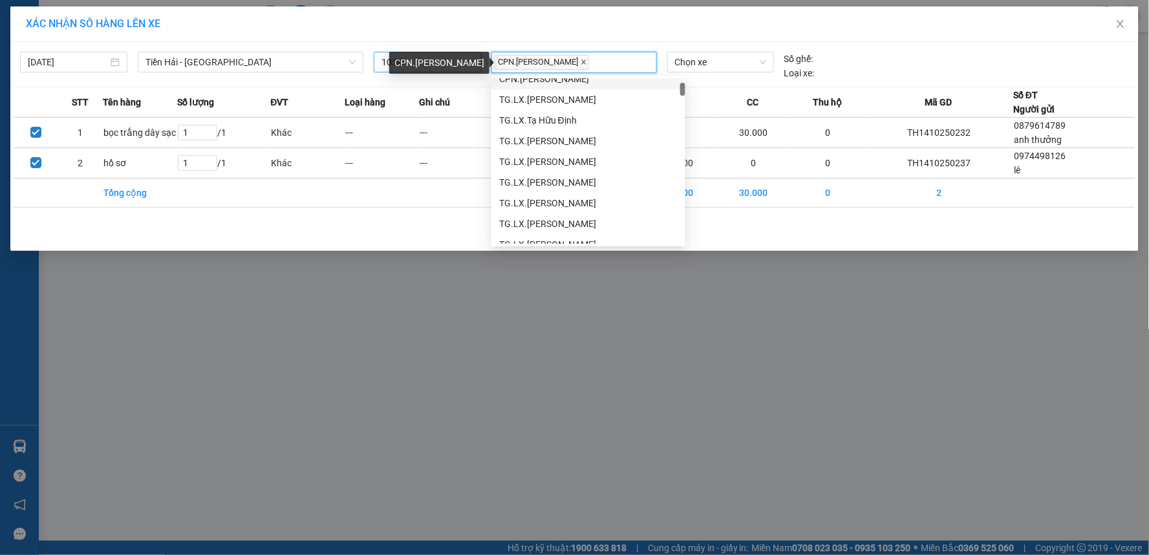
click at [582, 63] on icon "close" at bounding box center [584, 62] width 6 height 6
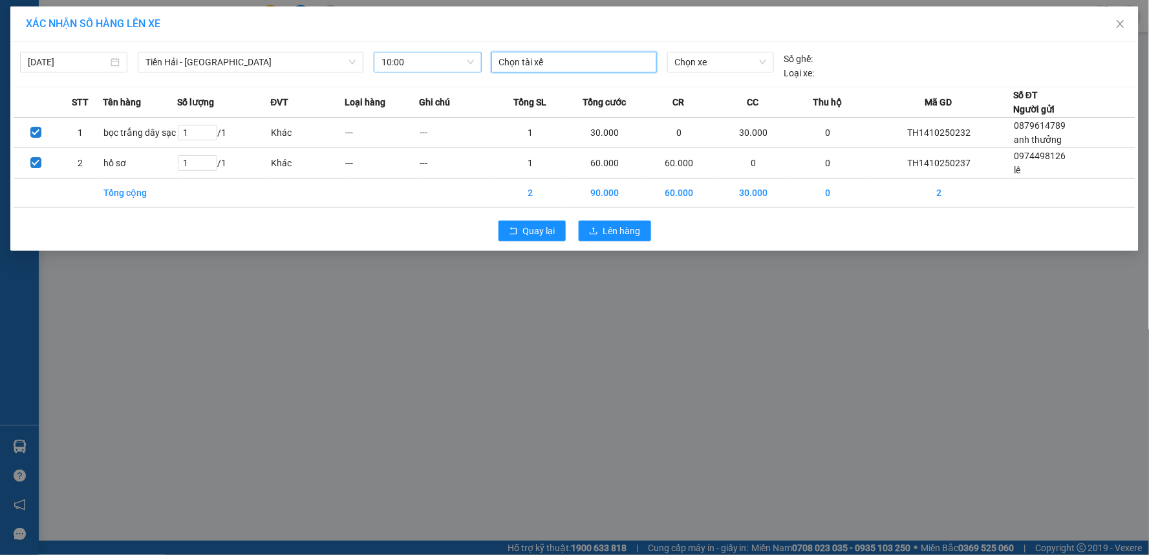
click at [582, 63] on div at bounding box center [574, 62] width 159 height 16
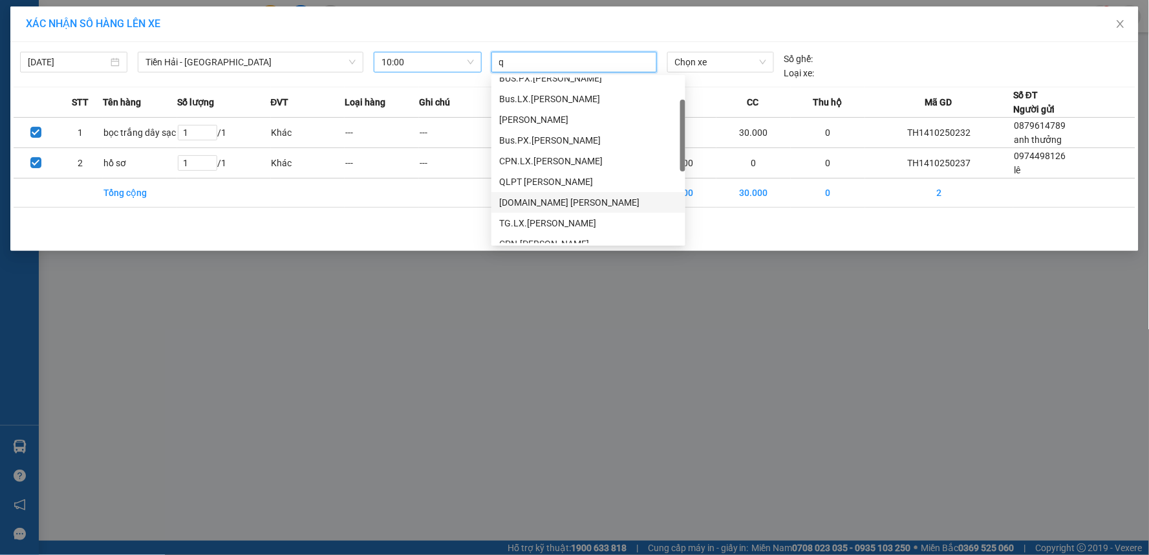
click at [581, 202] on div "[DOMAIN_NAME] [PERSON_NAME]" at bounding box center [588, 202] width 179 height 14
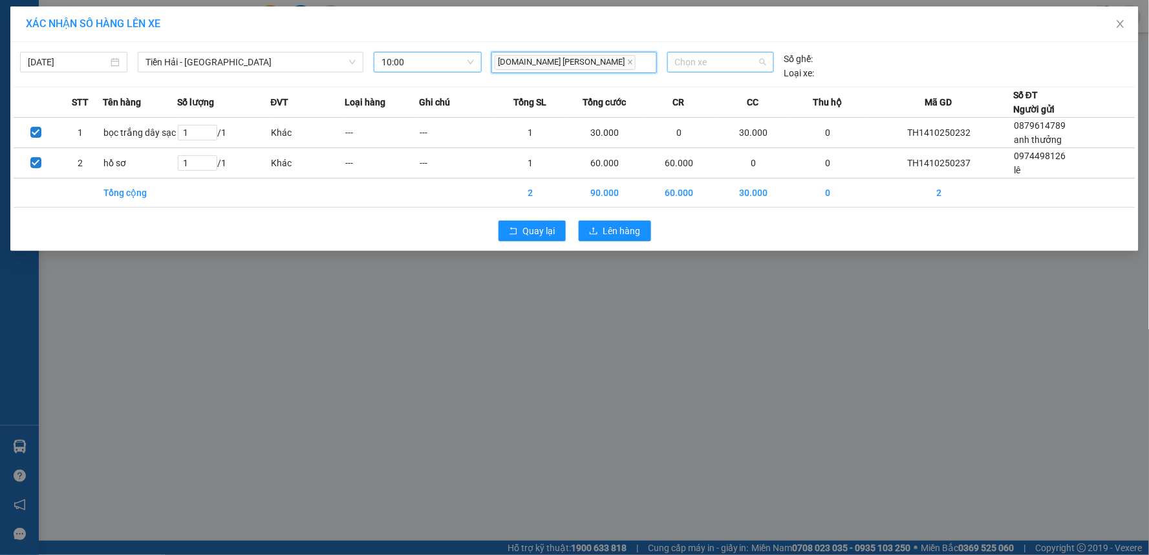
click at [728, 55] on span "Chọn xe" at bounding box center [720, 61] width 91 height 19
click at [707, 87] on div "29E-378.03" at bounding box center [720, 88] width 91 height 14
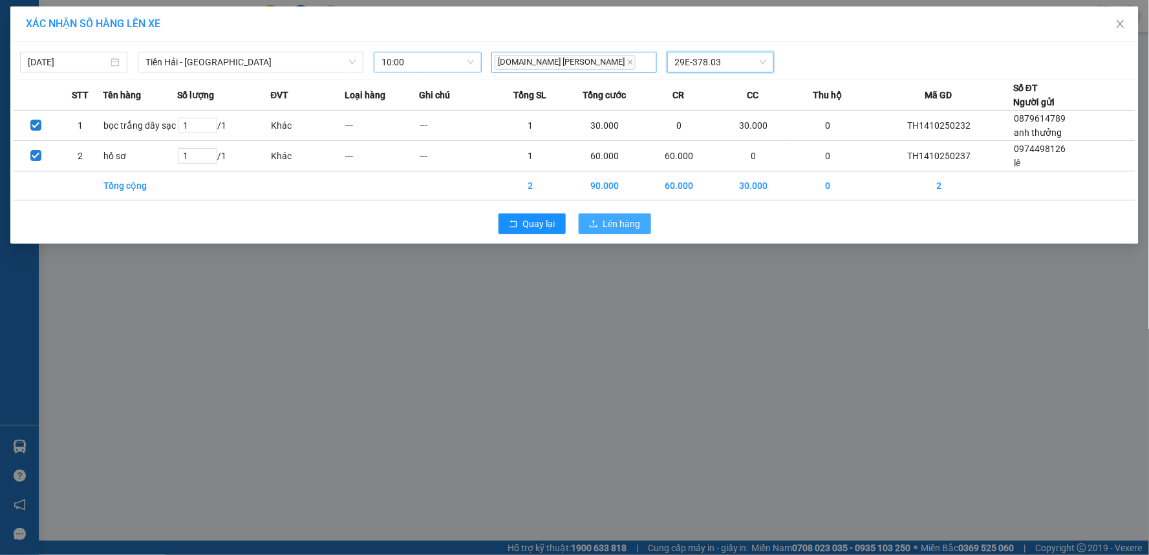
click at [639, 223] on span "Lên hàng" at bounding box center [622, 224] width 38 height 14
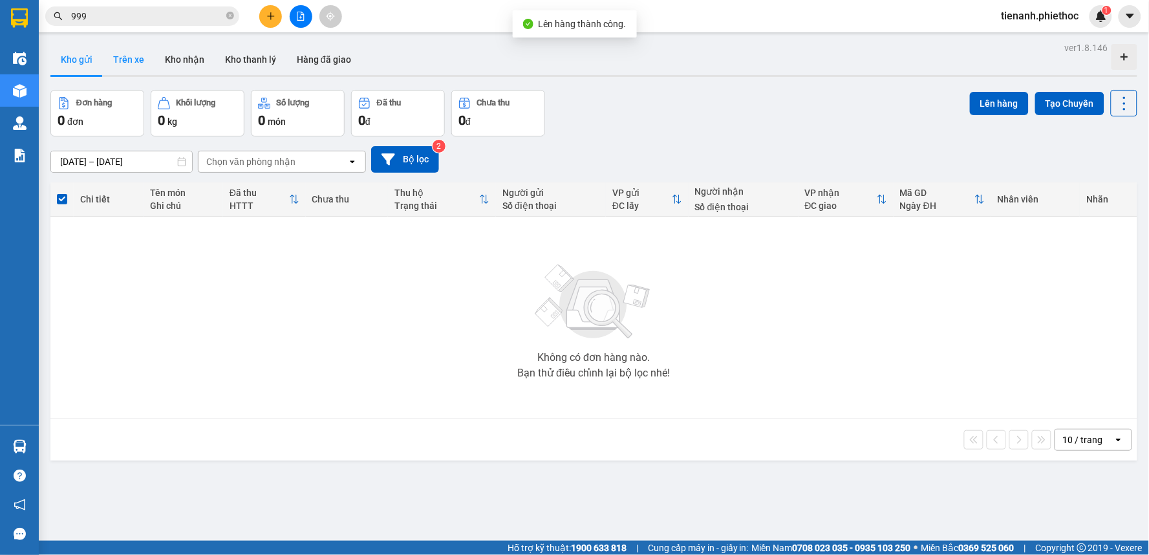
click at [128, 63] on button "Trên xe" at bounding box center [129, 59] width 52 height 31
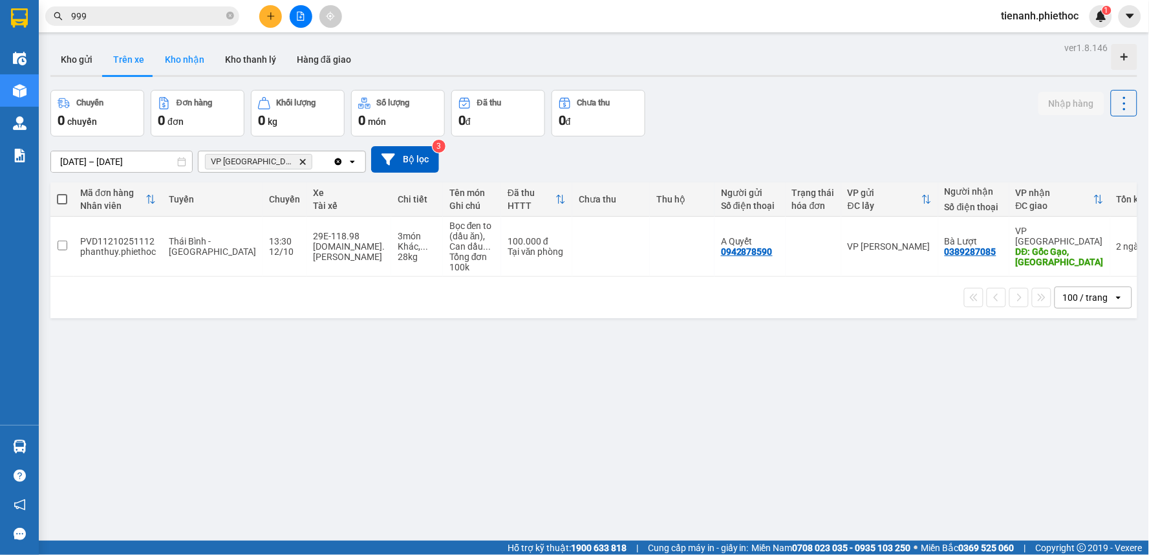
click at [186, 69] on button "Kho nhận" at bounding box center [185, 59] width 60 height 31
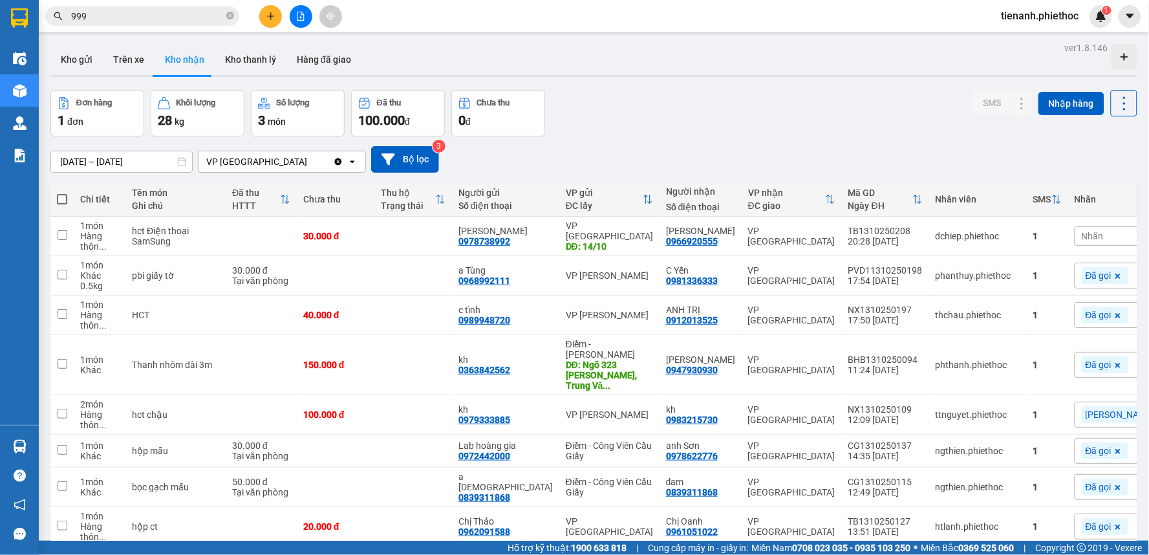
click at [223, 16] on input "999" at bounding box center [147, 16] width 153 height 14
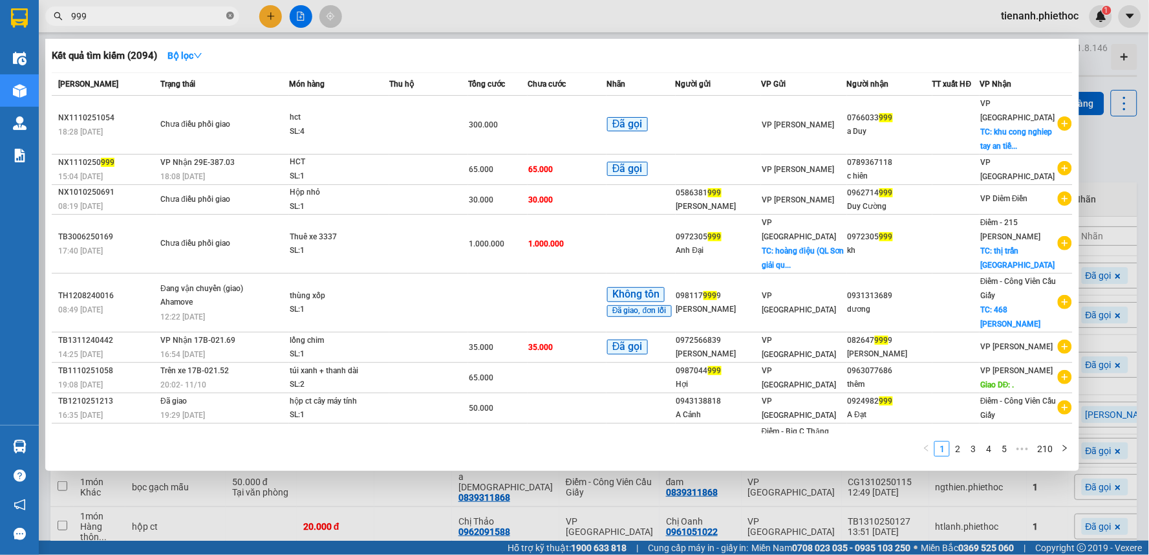
click at [228, 16] on icon "close-circle" at bounding box center [230, 16] width 8 height 8
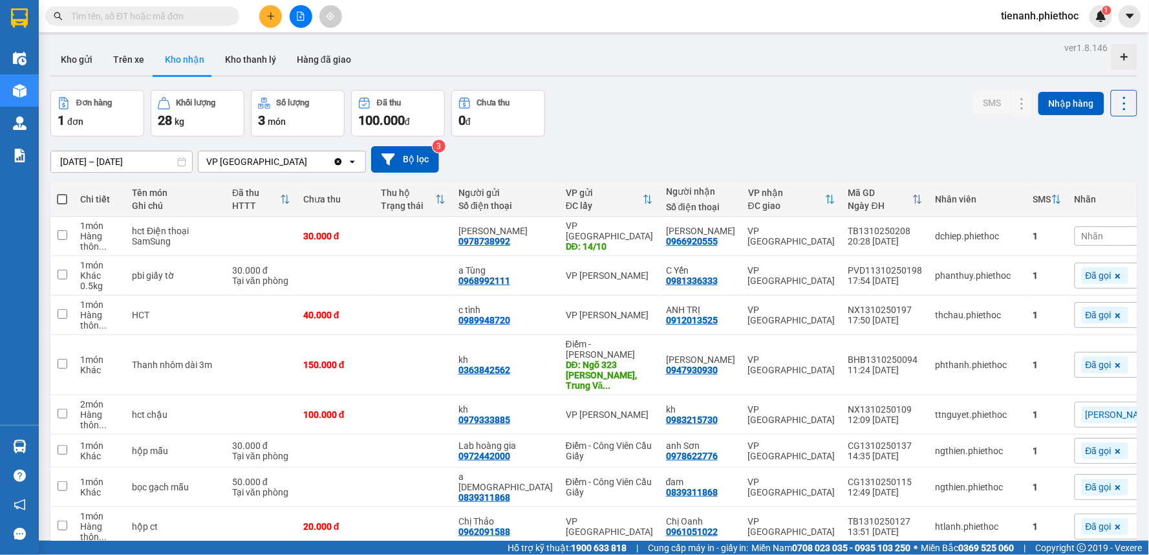
click at [176, 16] on input "text" at bounding box center [147, 16] width 153 height 14
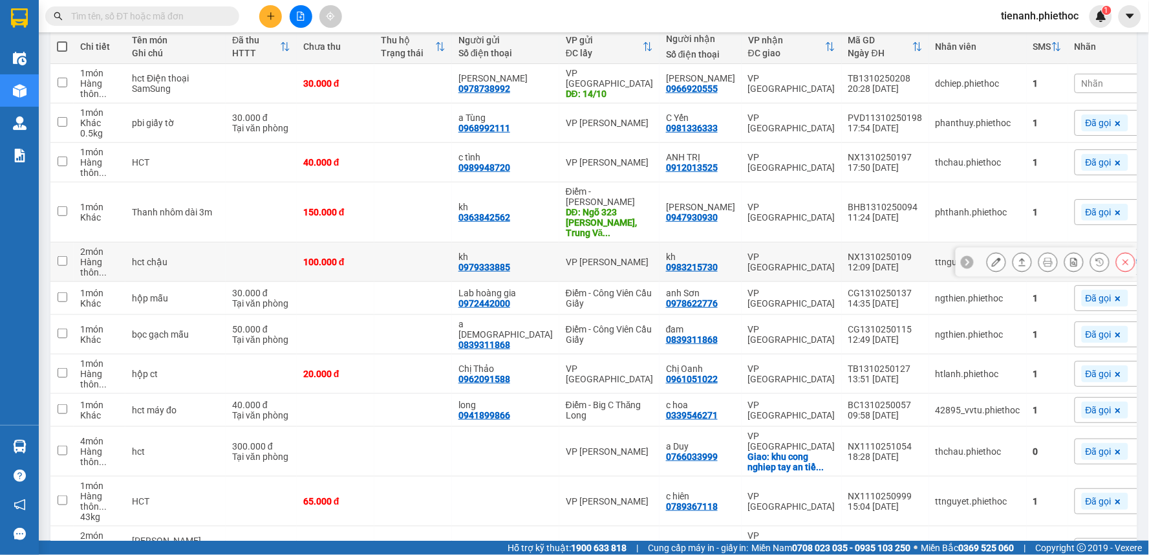
scroll to position [144, 0]
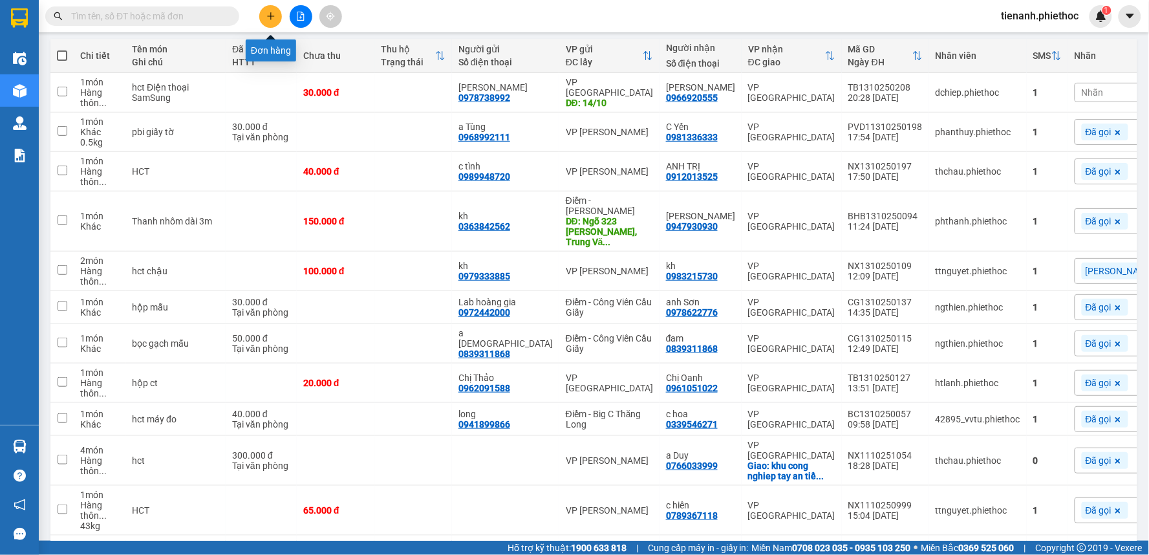
click at [266, 14] on icon "plus" at bounding box center [270, 16] width 9 height 9
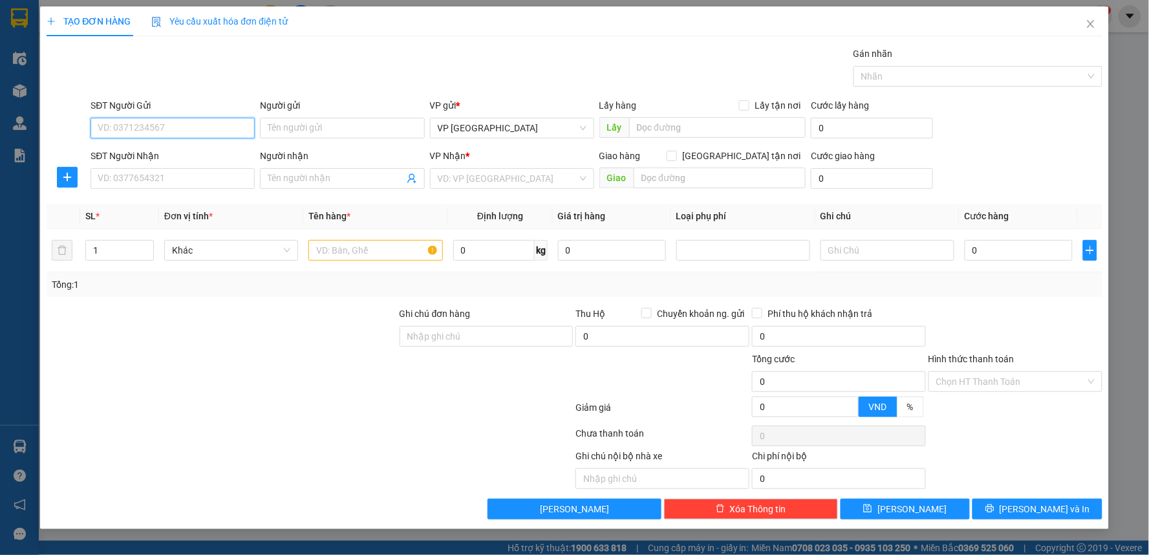
click at [160, 127] on input "SĐT Người Gửi" at bounding box center [173, 128] width 164 height 21
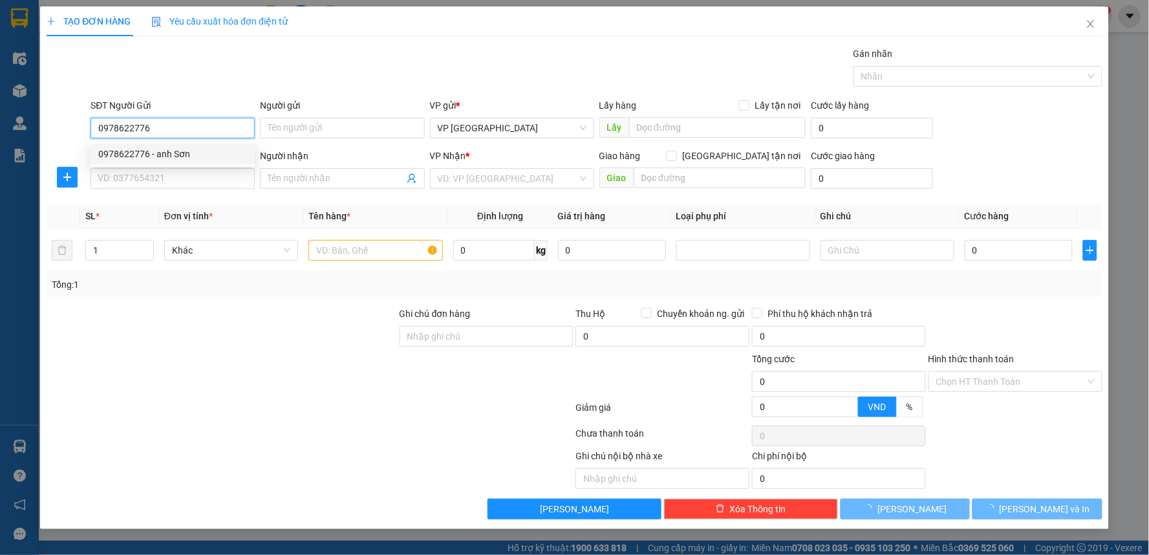
click at [188, 156] on div "0978622776 - anh Sơn" at bounding box center [172, 154] width 149 height 14
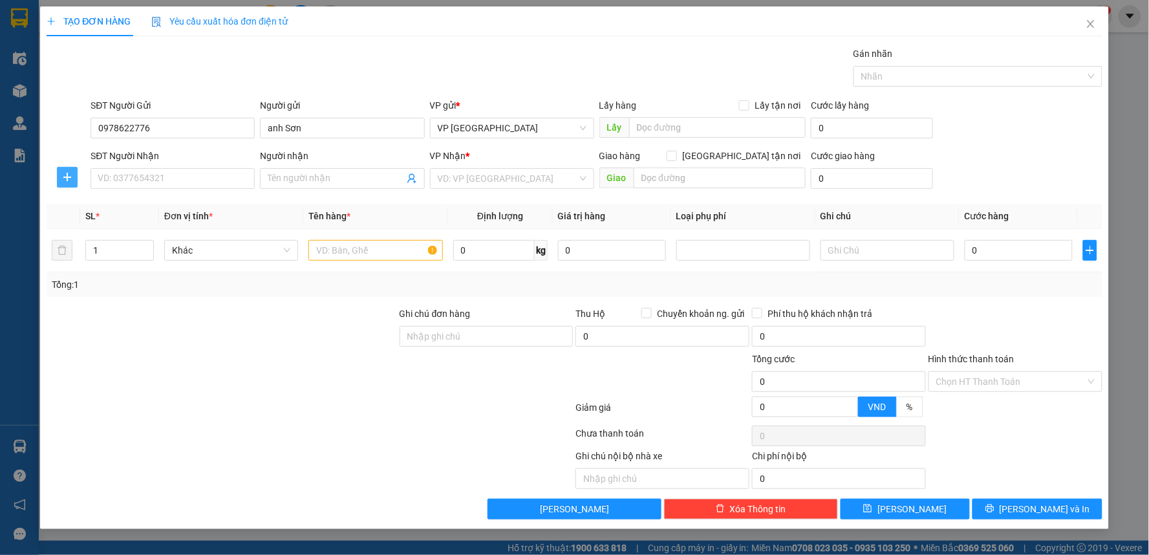
drag, startPoint x: 78, startPoint y: 184, endPoint x: 87, endPoint y: 184, distance: 9.1
click at [76, 184] on button "button" at bounding box center [67, 177] width 21 height 21
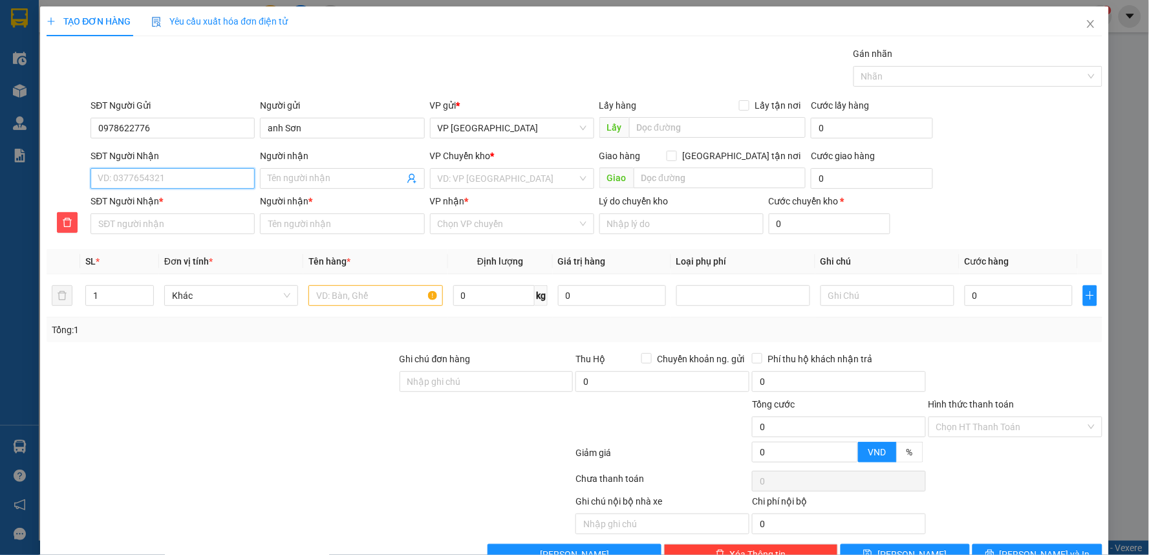
click at [105, 179] on input "SĐT Người Nhận" at bounding box center [173, 178] width 164 height 21
click at [146, 204] on div "0944824666 - a thu" at bounding box center [171, 204] width 147 height 14
click at [529, 177] on span "VP [PERSON_NAME]" at bounding box center [512, 178] width 149 height 19
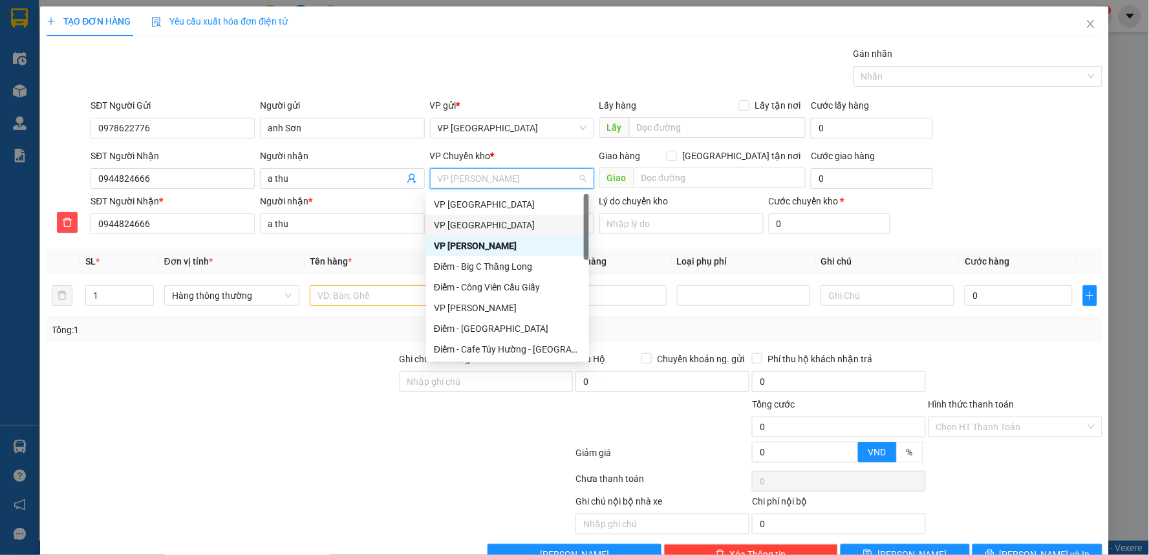
click at [482, 223] on div "VP [GEOGRAPHIC_DATA]" at bounding box center [507, 225] width 147 height 14
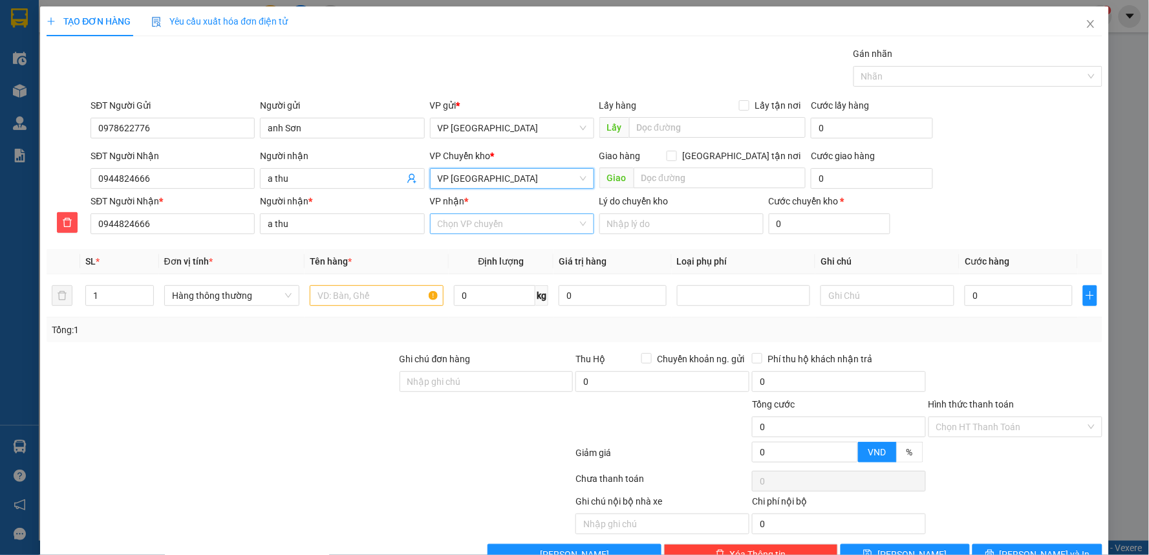
click at [486, 217] on input "VP nhận *" at bounding box center [508, 223] width 140 height 19
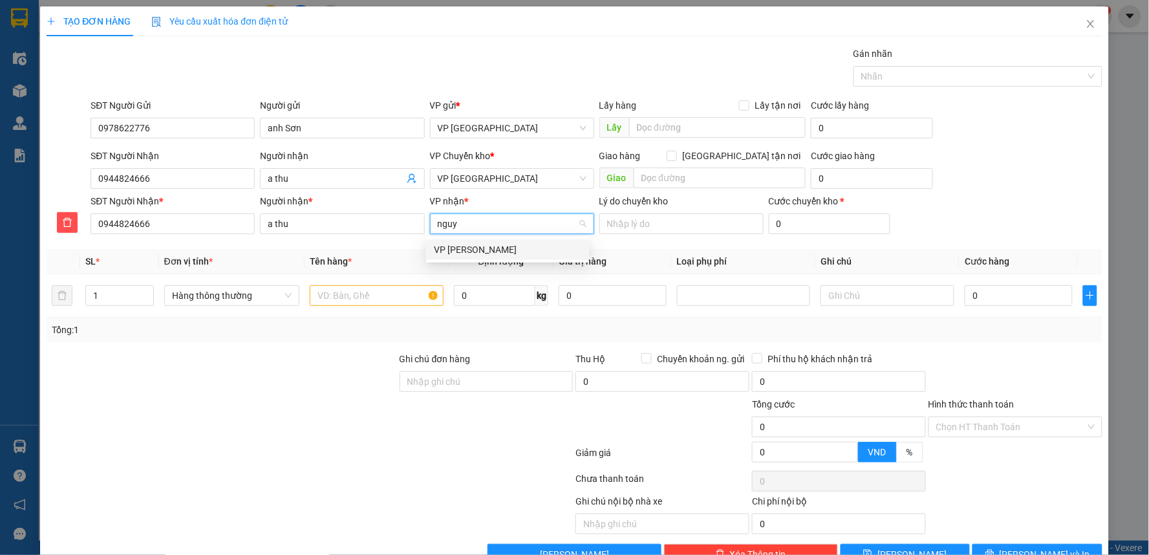
click at [489, 244] on div "VP [PERSON_NAME]" at bounding box center [507, 250] width 147 height 14
click at [380, 295] on input "text" at bounding box center [377, 295] width 134 height 21
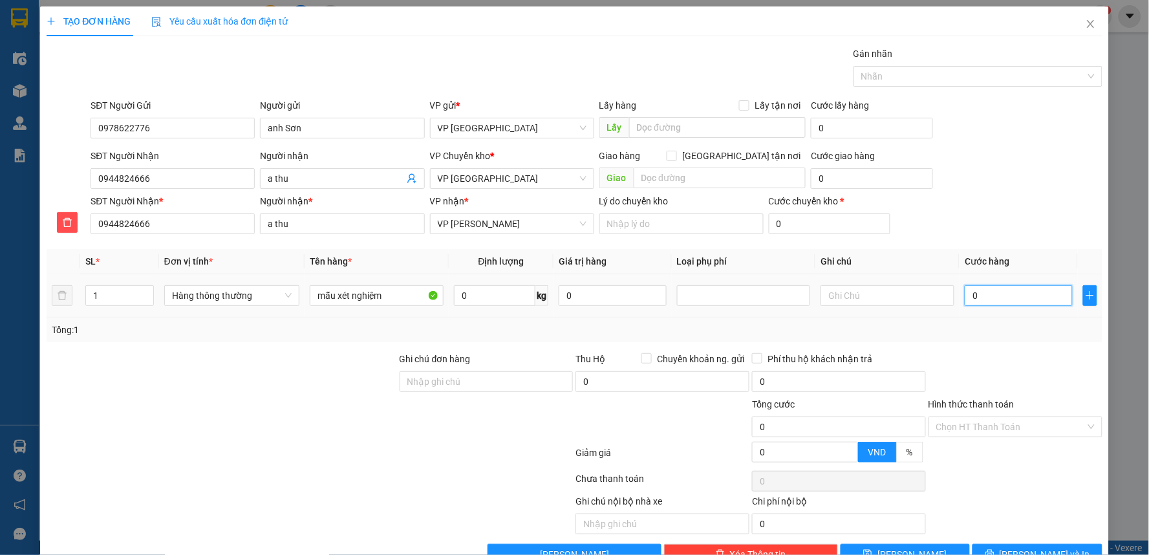
click at [987, 292] on input "0" at bounding box center [1018, 295] width 107 height 21
click at [953, 343] on div "Transit Pickup Surcharge Ids Transit Deliver Surcharge Ids Transit Deliver Surc…" at bounding box center [575, 306] width 1056 height 518
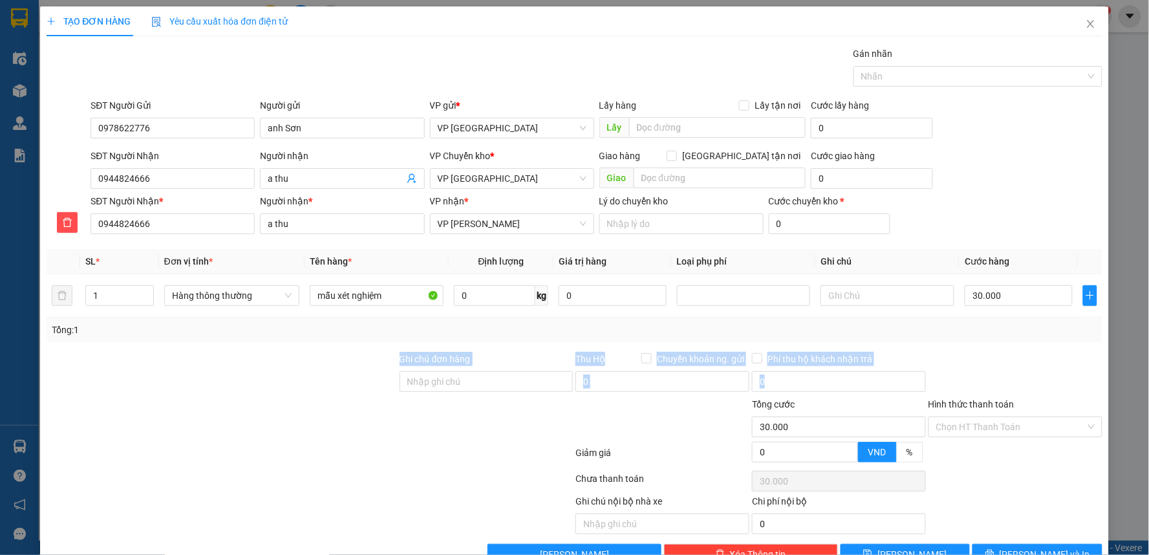
click at [1058, 365] on div at bounding box center [1016, 374] width 177 height 45
click at [1017, 425] on input "Hình thức thanh toán" at bounding box center [1011, 426] width 149 height 19
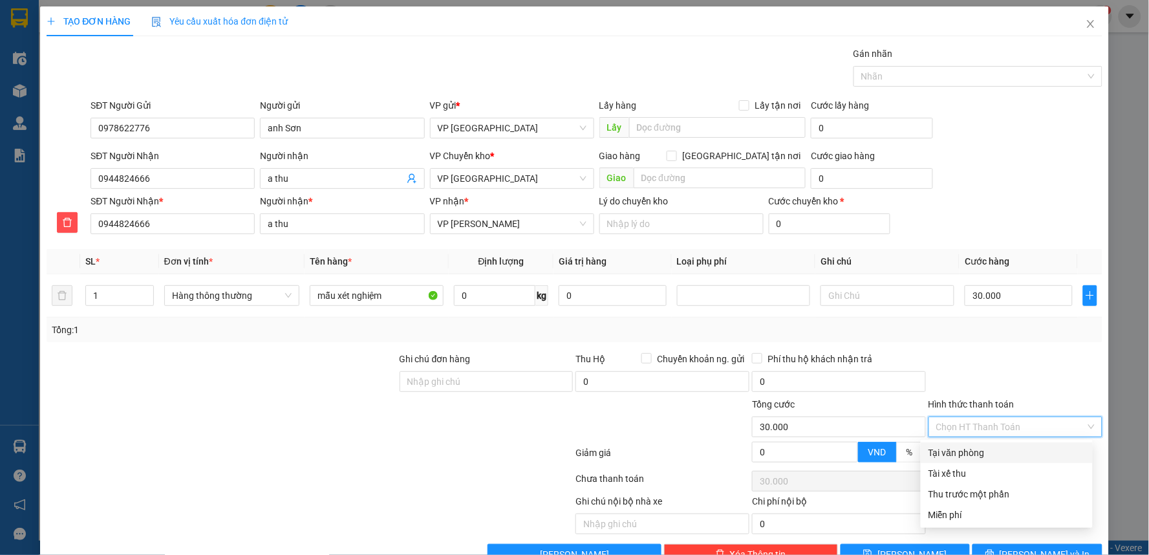
click at [990, 453] on div "Tại văn phòng" at bounding box center [1007, 453] width 157 height 14
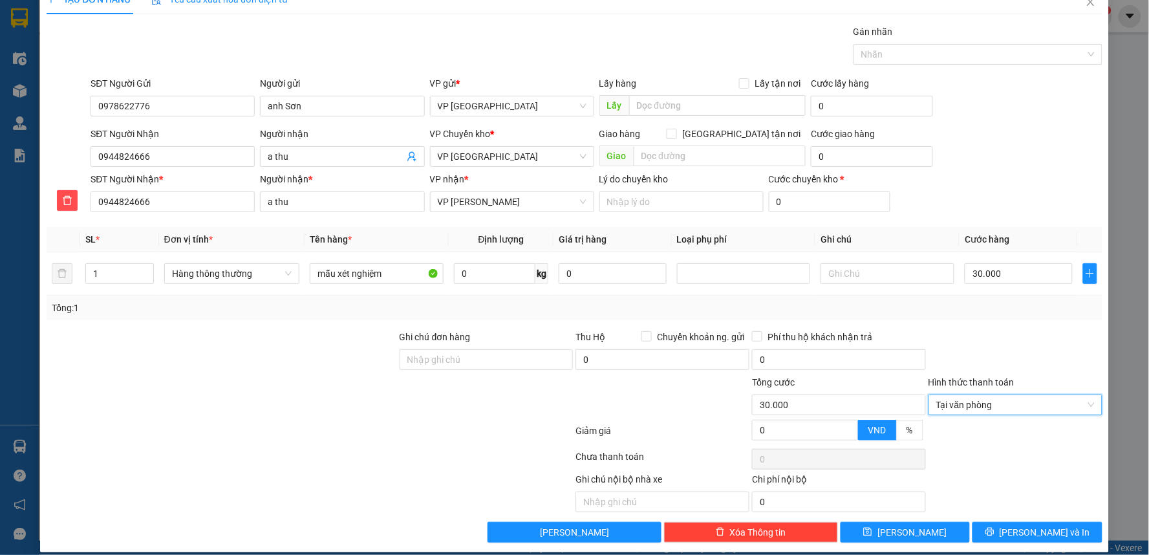
scroll to position [34, 0]
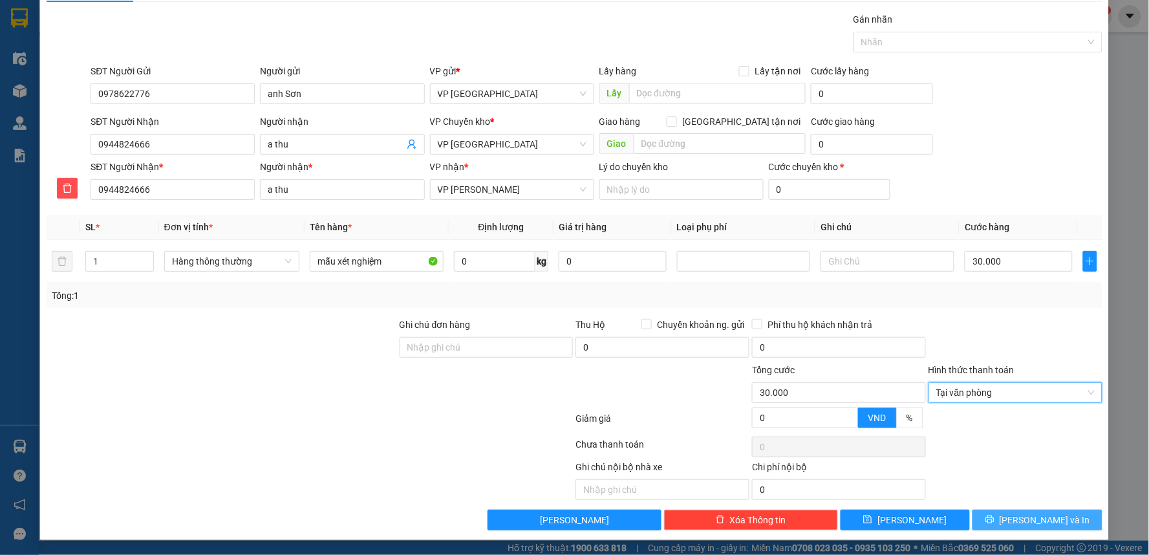
click at [1025, 521] on span "[PERSON_NAME] và In" at bounding box center [1045, 520] width 91 height 14
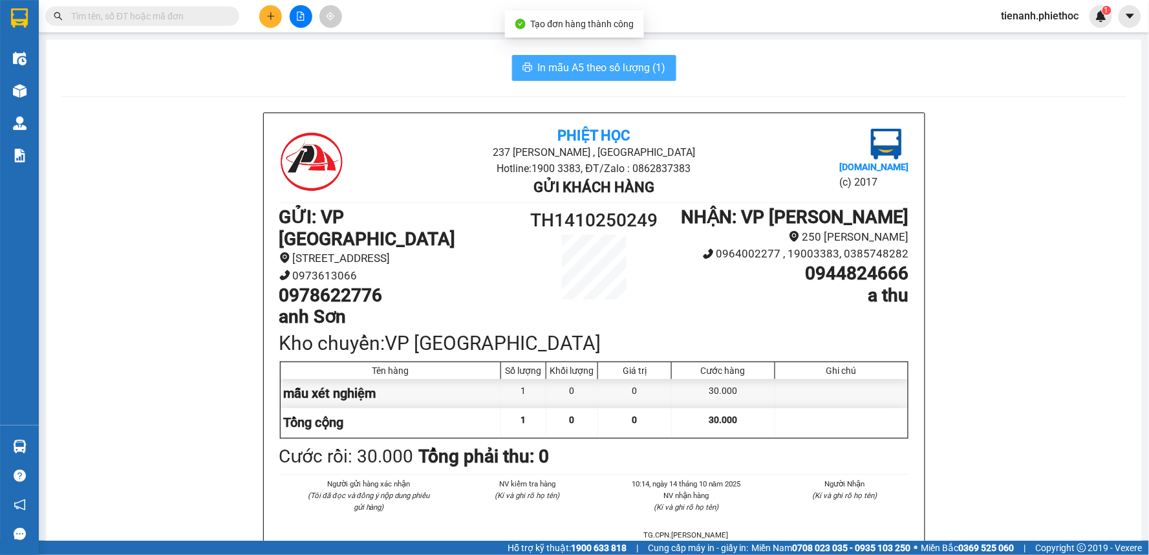
click at [608, 72] on span "In mẫu A5 theo số lượng (1)" at bounding box center [602, 68] width 128 height 16
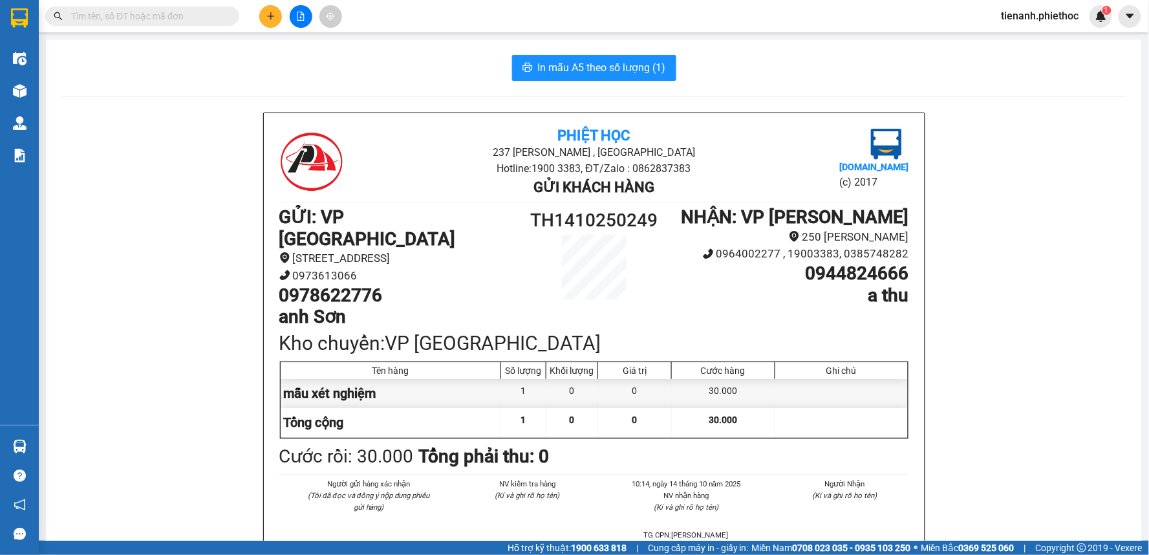
scroll to position [75, 0]
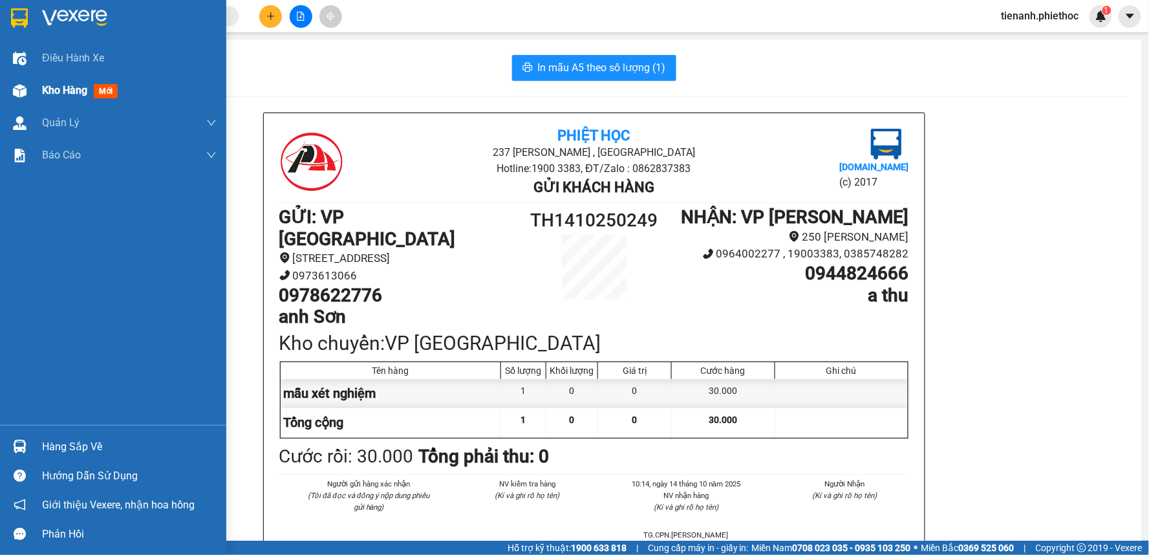
click at [63, 89] on span "Kho hàng" at bounding box center [64, 90] width 45 height 12
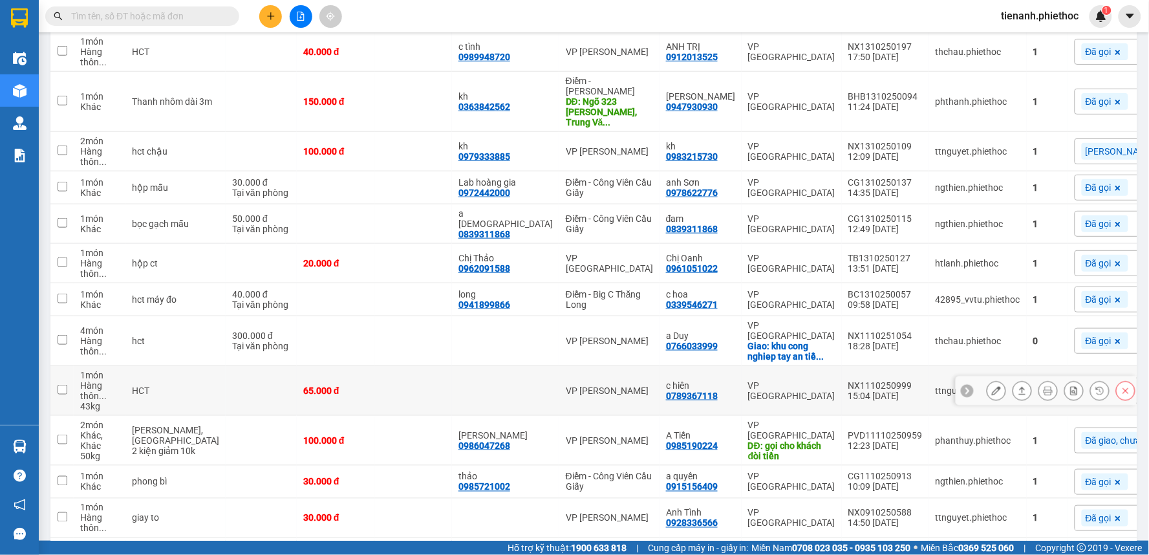
scroll to position [287, 0]
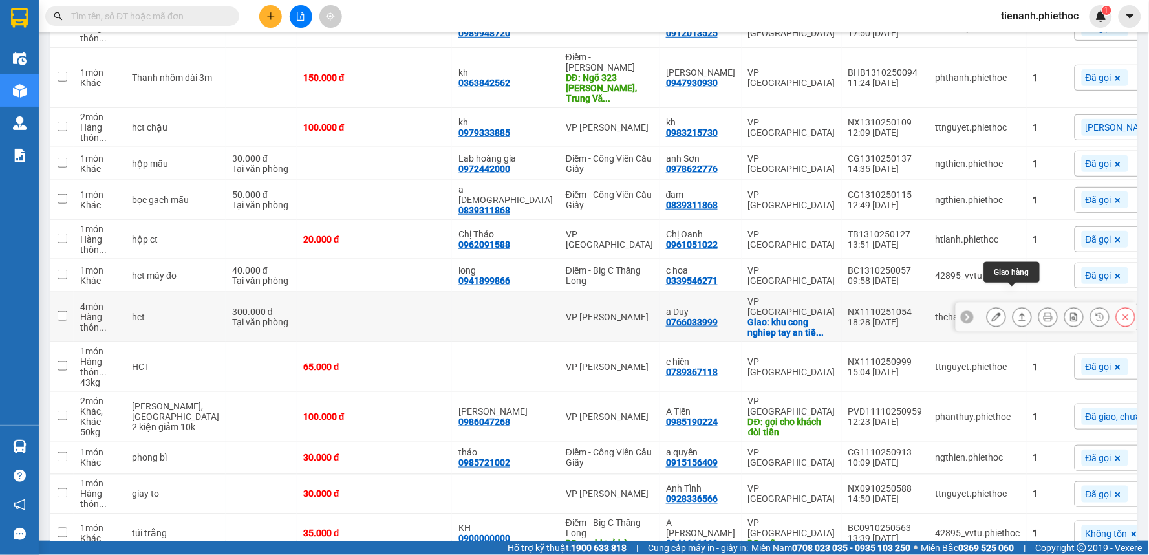
click at [1018, 312] on icon at bounding box center [1022, 316] width 9 height 9
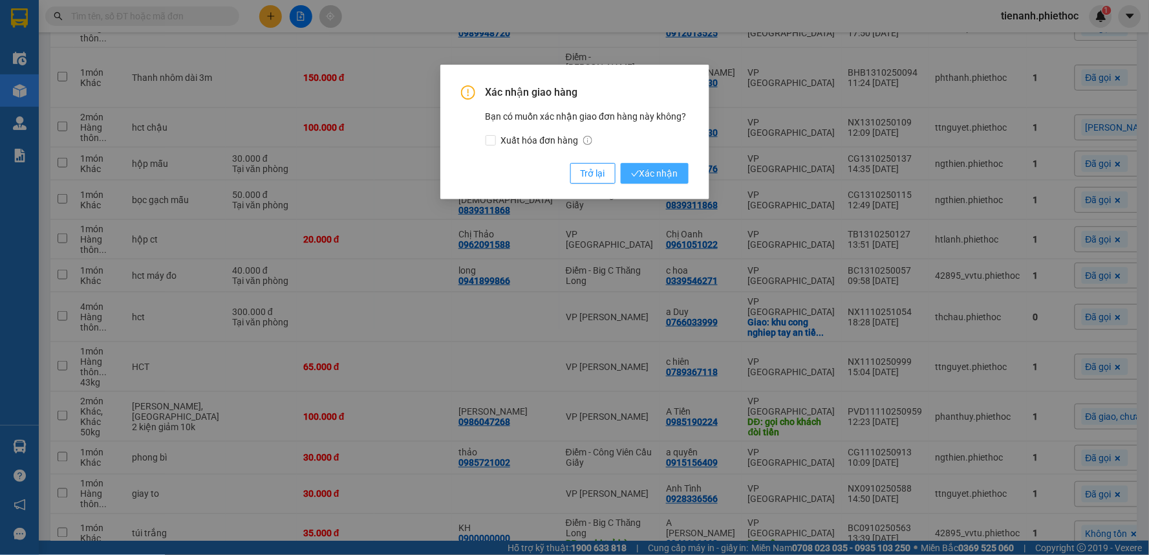
click at [677, 173] on span "Xác nhận" at bounding box center [654, 173] width 47 height 14
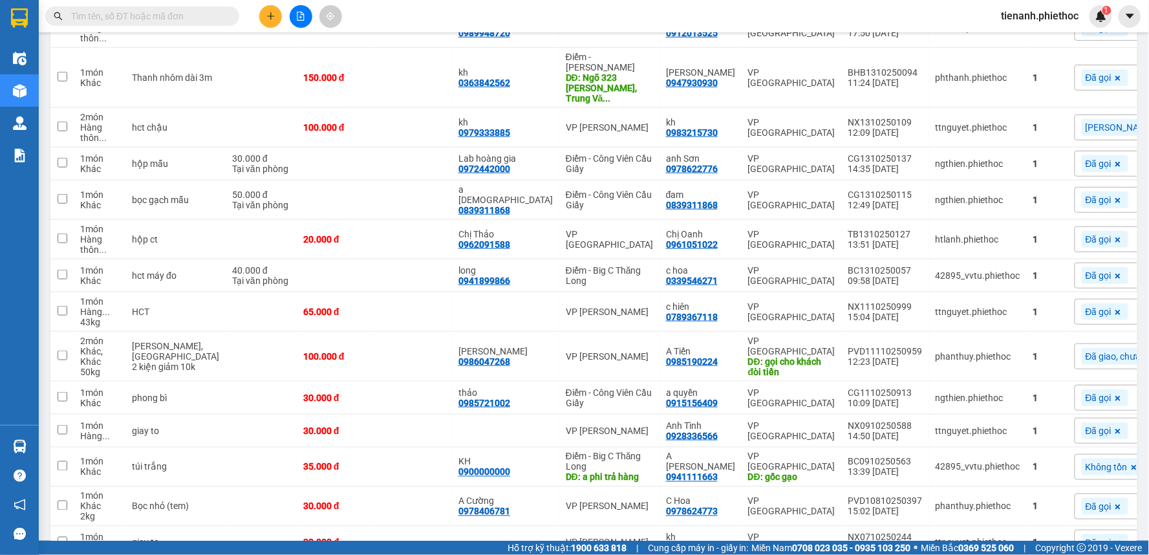
click at [274, 14] on icon "plus" at bounding box center [270, 16] width 9 height 9
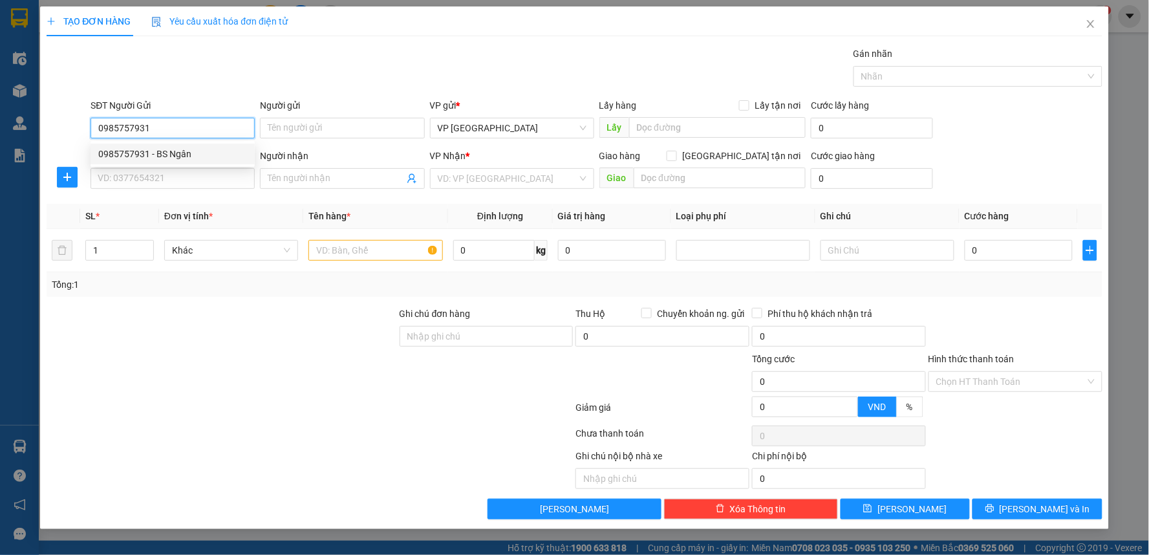
click at [188, 152] on div "0985757931 - BS Ngân" at bounding box center [172, 154] width 149 height 14
click at [113, 180] on input "SĐT Người Nhận" at bounding box center [173, 178] width 164 height 21
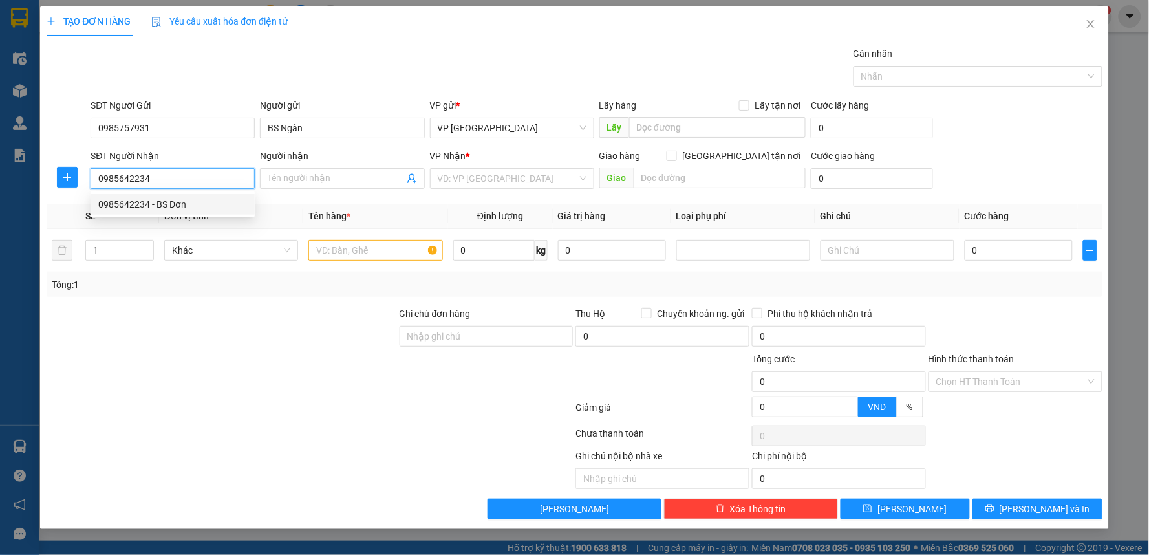
click at [175, 202] on div "0985642234 - BS Dơn" at bounding box center [172, 204] width 149 height 14
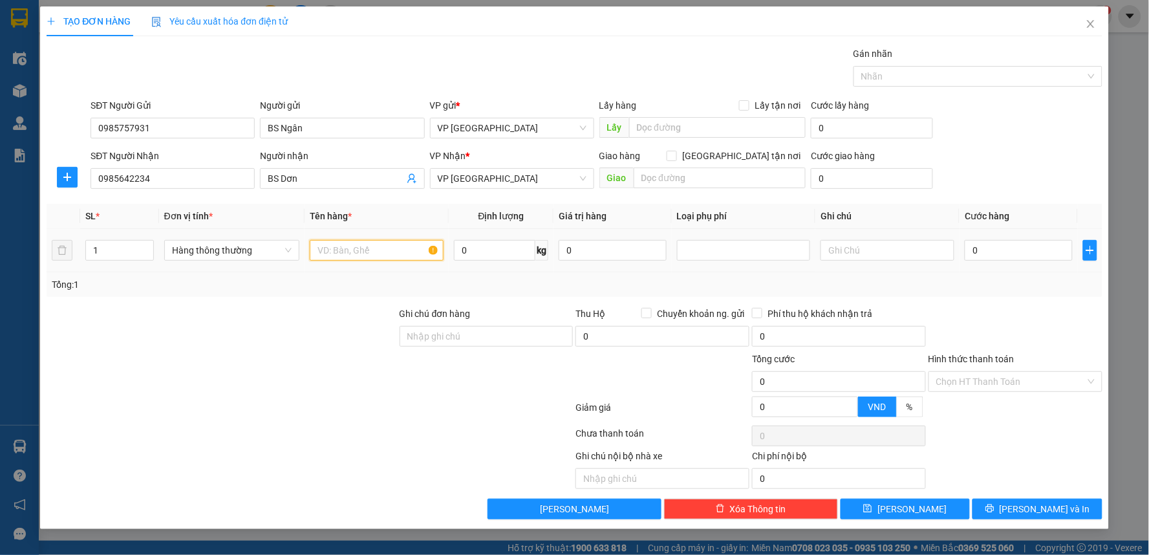
click at [348, 257] on input "text" at bounding box center [377, 250] width 134 height 21
click at [1030, 257] on input "0" at bounding box center [1018, 250] width 107 height 21
click at [1024, 309] on div at bounding box center [1016, 329] width 177 height 45
click at [1071, 515] on button "[PERSON_NAME] và In" at bounding box center [1038, 509] width 130 height 21
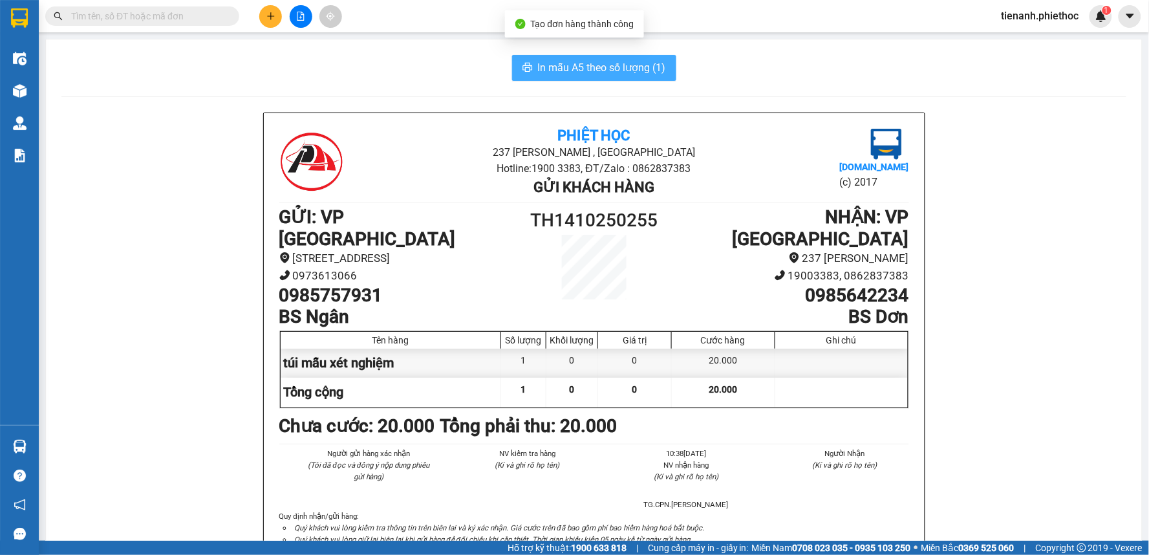
click at [613, 74] on span "In mẫu A5 theo số lượng (1)" at bounding box center [602, 68] width 128 height 16
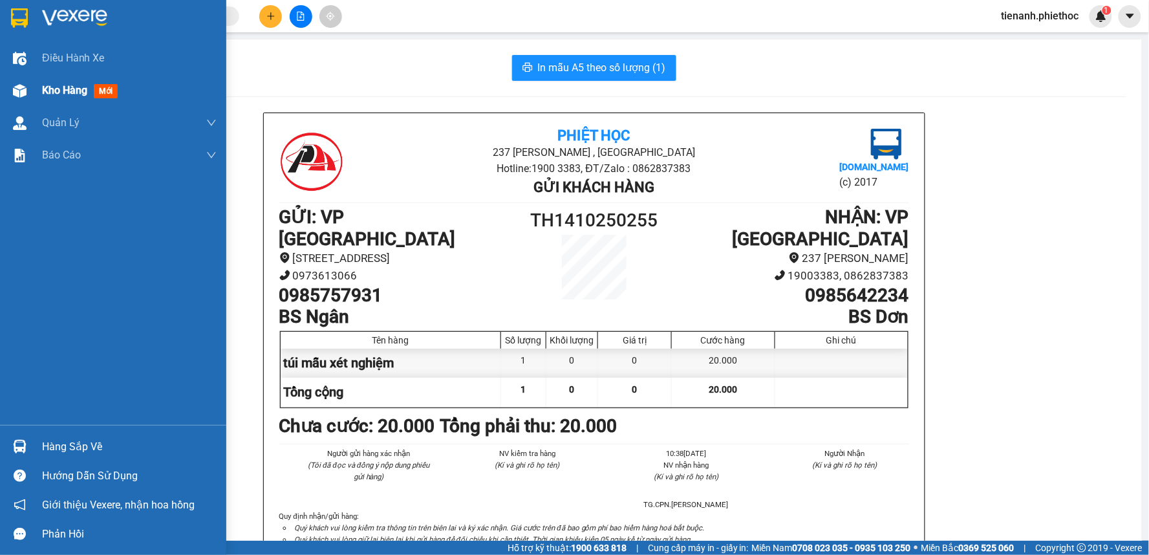
click at [52, 98] on div "Kho hàng mới" at bounding box center [82, 90] width 81 height 16
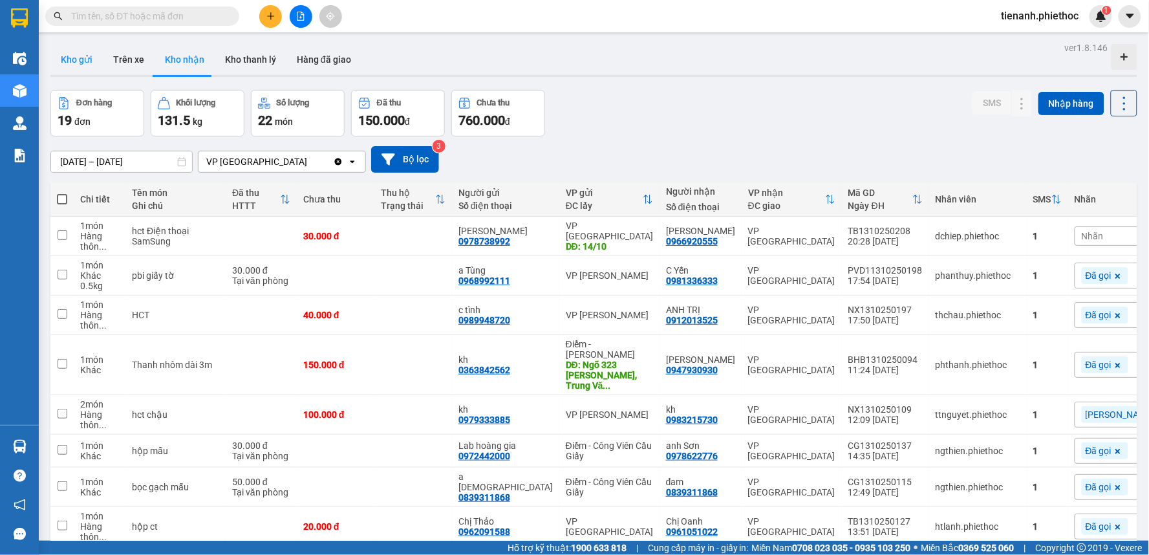
drag, startPoint x: 86, startPoint y: 69, endPoint x: 100, endPoint y: 69, distance: 13.6
click at [88, 69] on button "Kho gửi" at bounding box center [76, 59] width 52 height 31
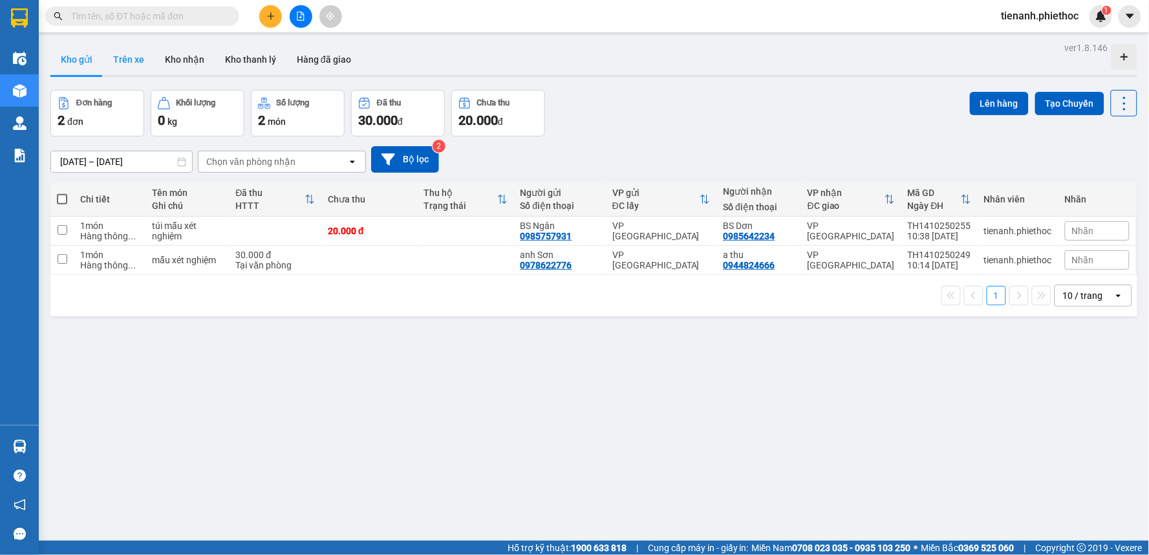
click at [122, 65] on button "Trên xe" at bounding box center [129, 59] width 52 height 31
